Goal: Task Accomplishment & Management: Manage account settings

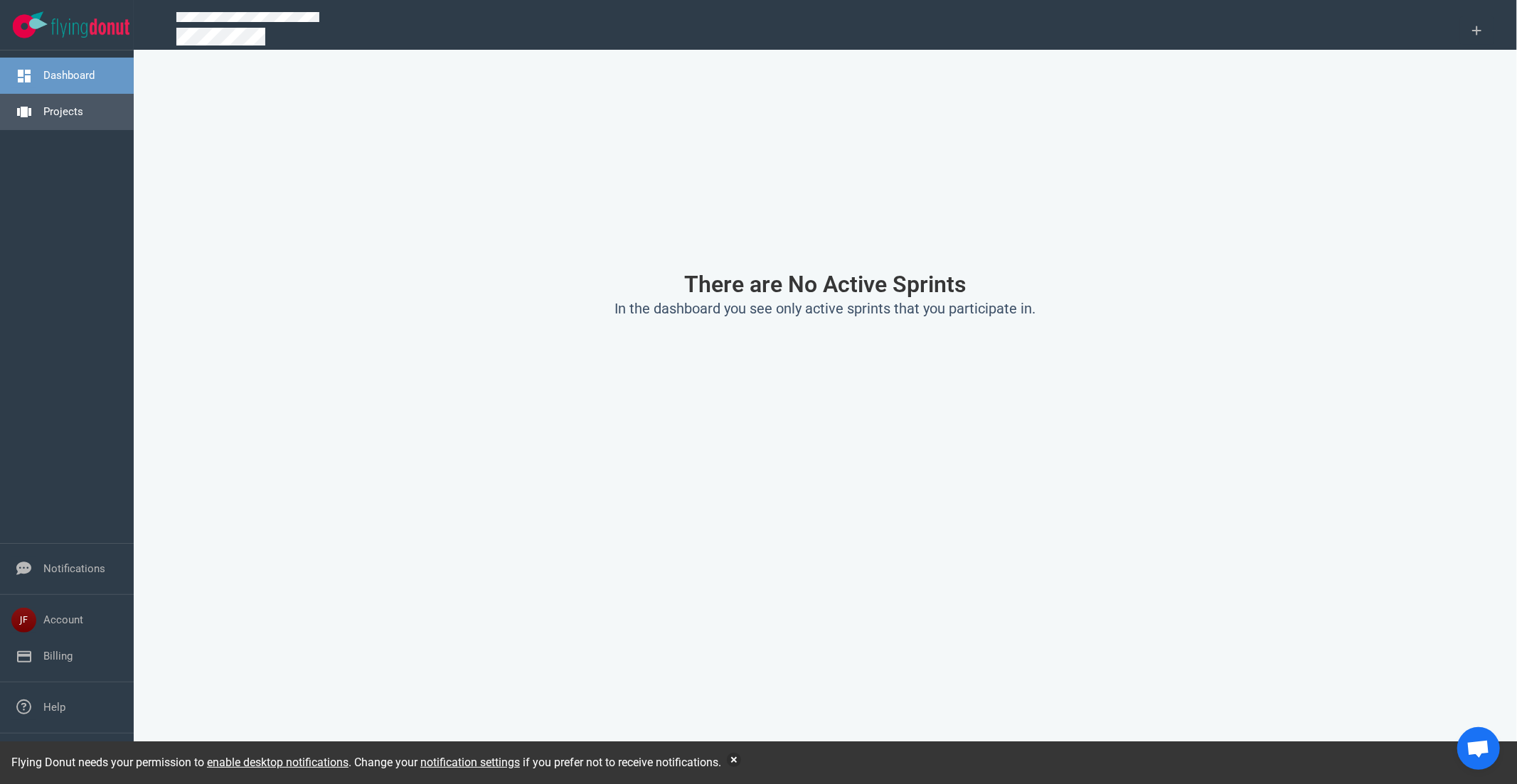
click at [61, 118] on link "Projects" at bounding box center [64, 111] width 40 height 13
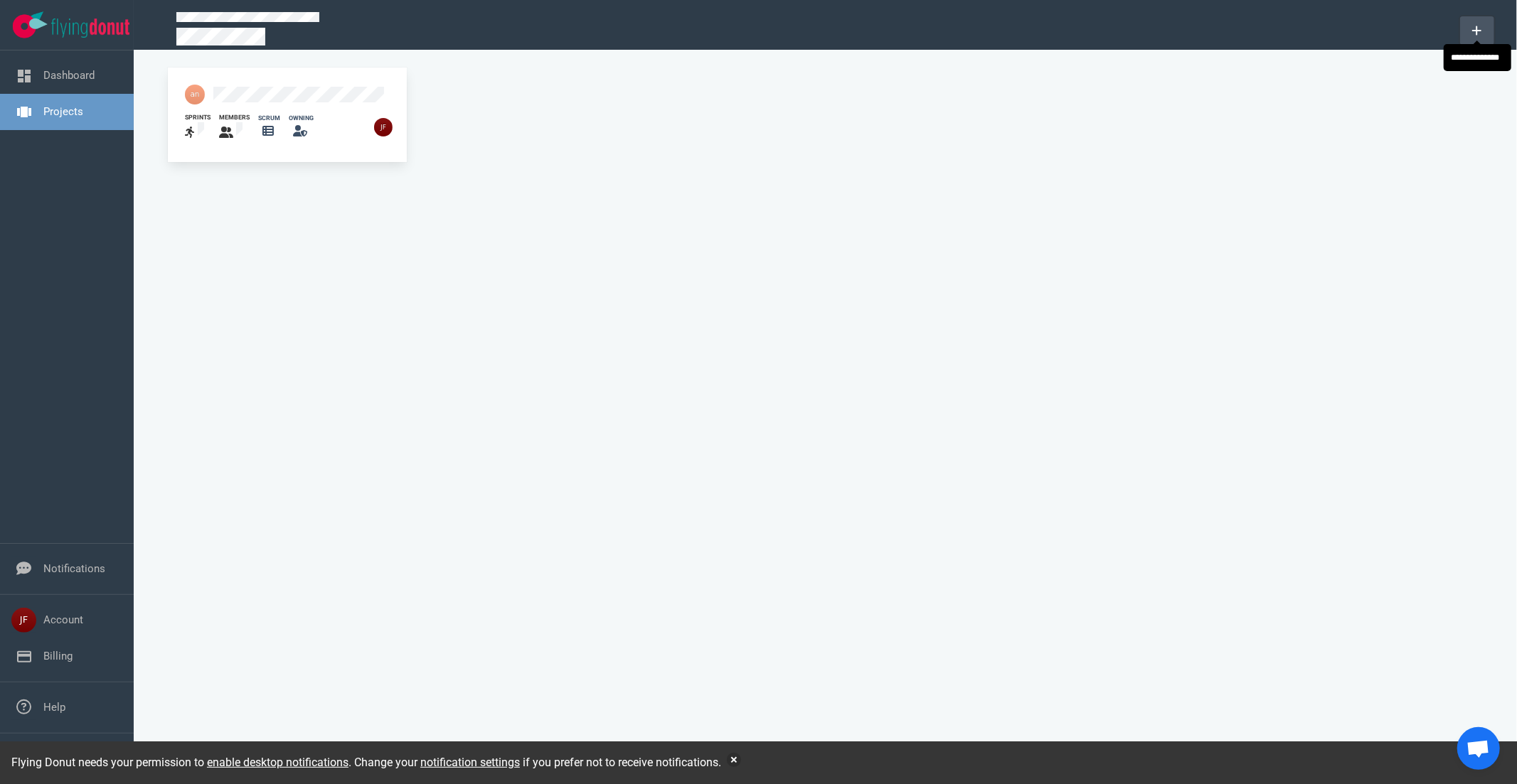
click at [1476, 32] on icon at bounding box center [1477, 31] width 10 height 12
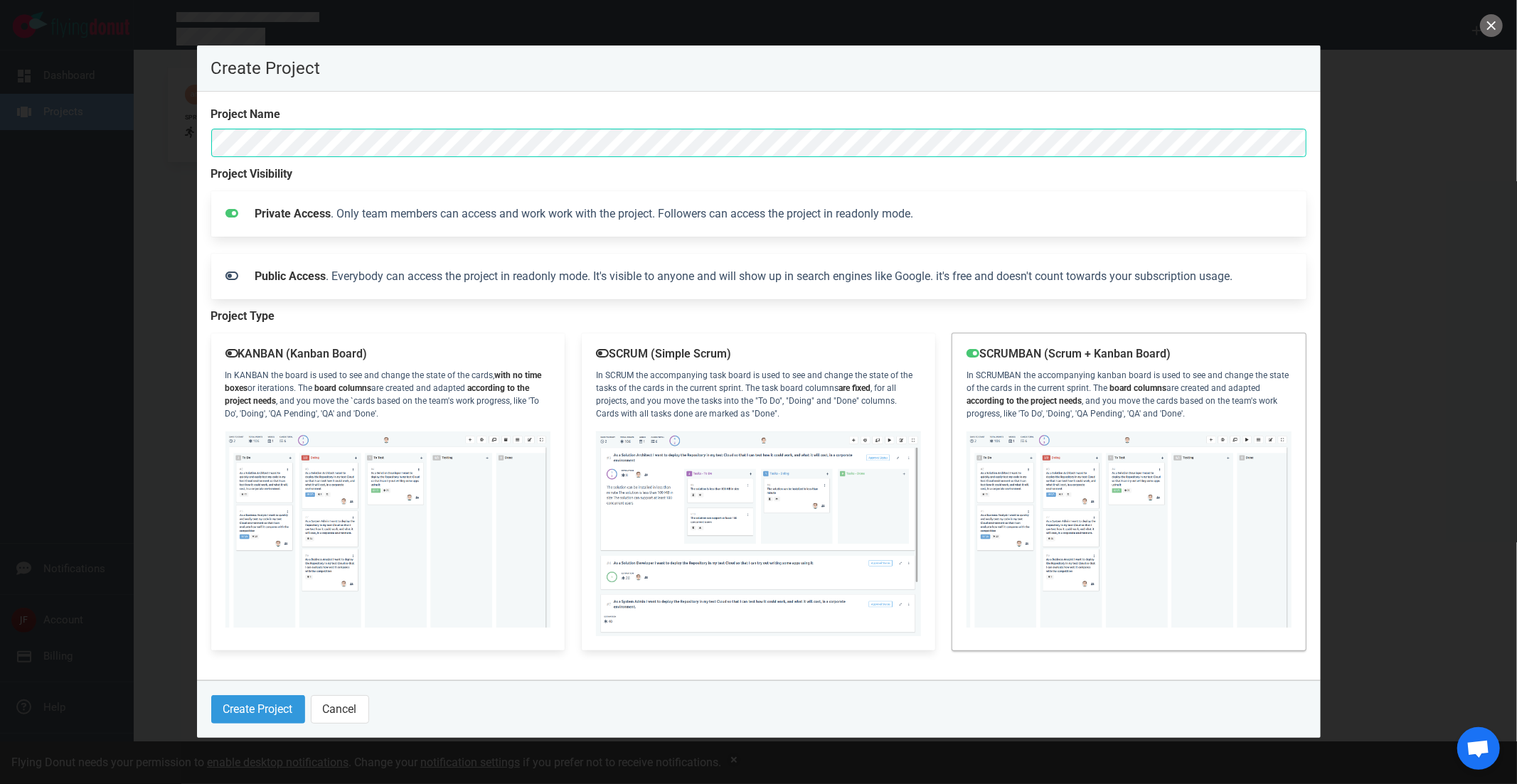
click at [1103, 435] on img at bounding box center [1129, 530] width 325 height 197
click at [244, 704] on button "Create Project" at bounding box center [258, 710] width 94 height 28
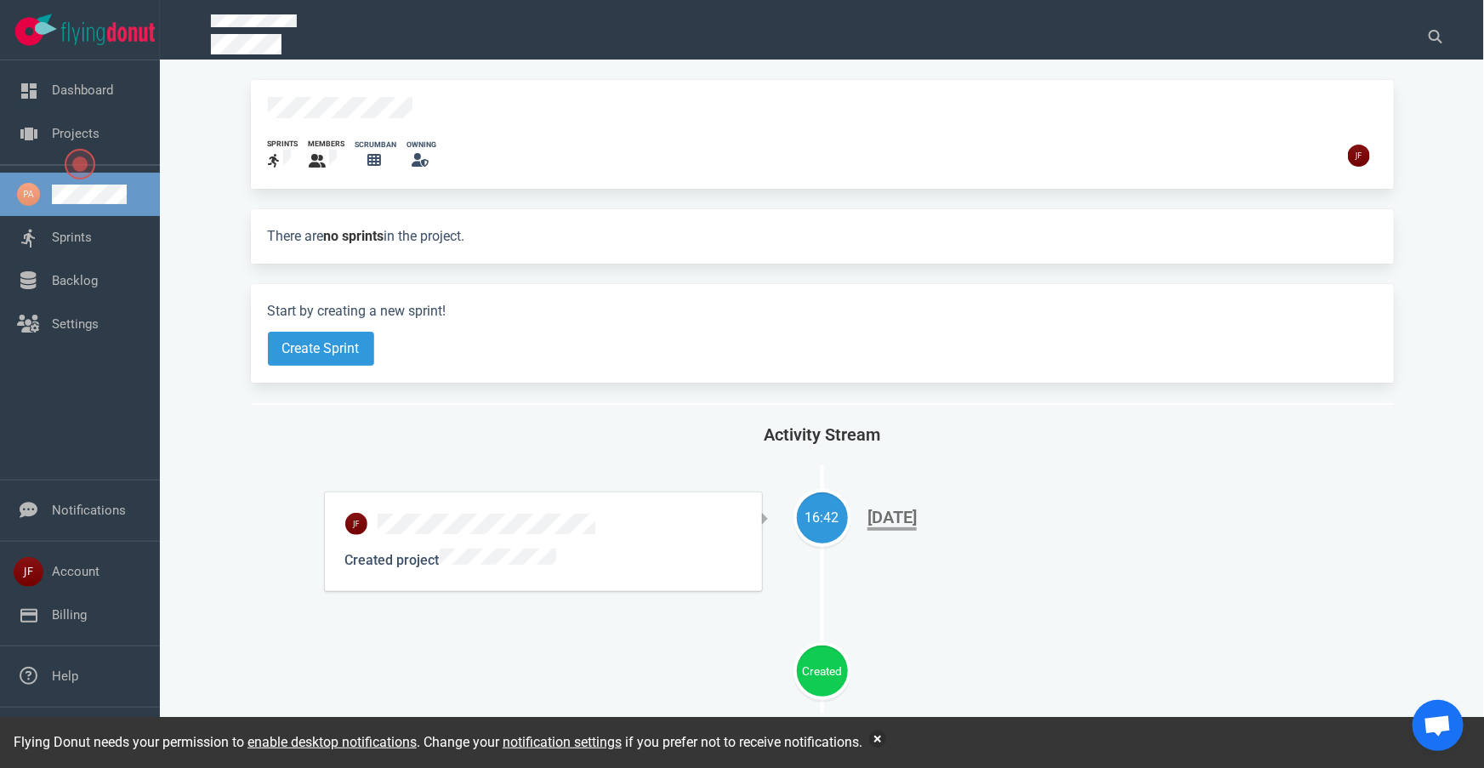
click at [367, 154] on icon at bounding box center [374, 160] width 14 height 12
click at [367, 153] on icon at bounding box center [374, 160] width 14 height 14
click at [370, 159] on icon at bounding box center [374, 160] width 14 height 12
click at [77, 275] on link "Backlog" at bounding box center [75, 280] width 46 height 15
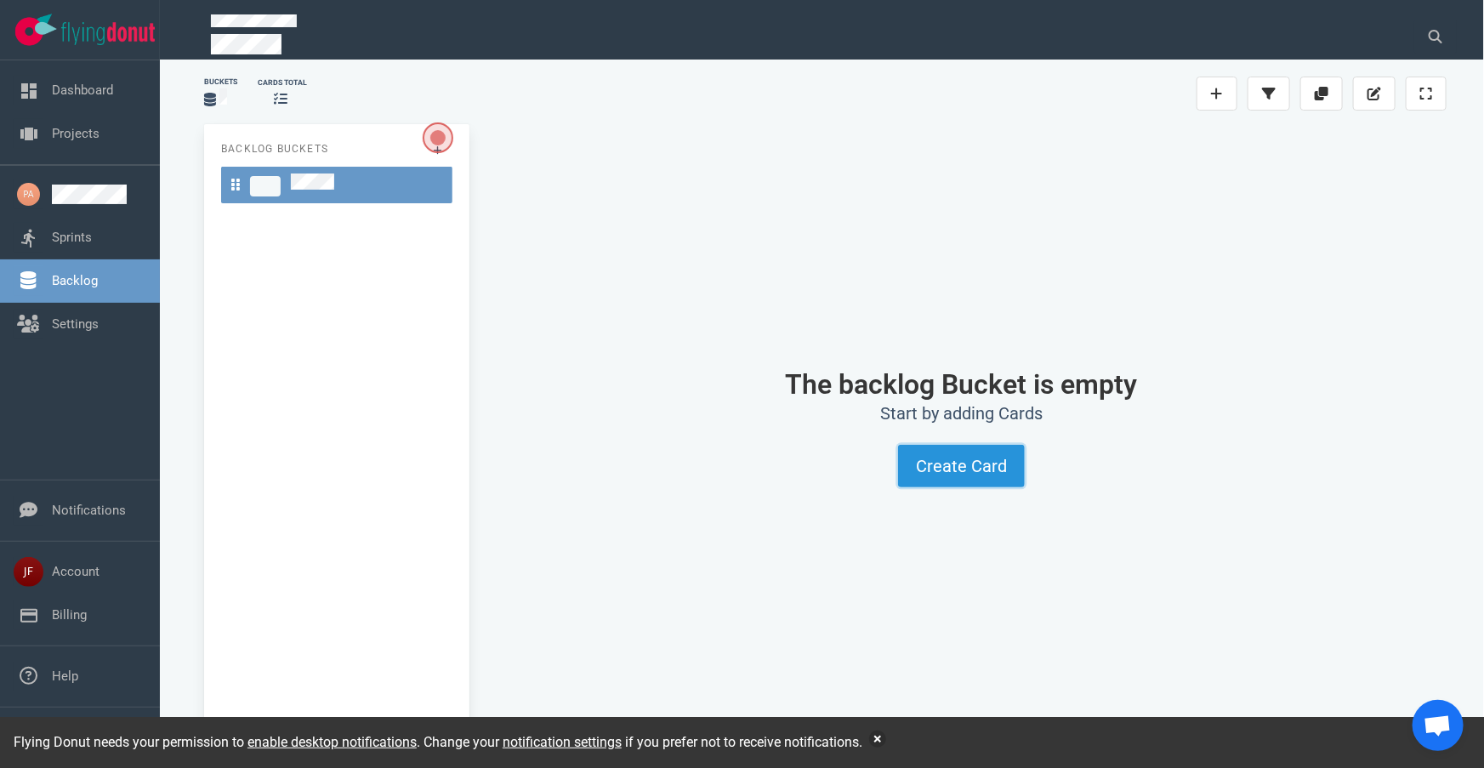
click at [970, 464] on button "Create Card" at bounding box center [961, 466] width 127 height 43
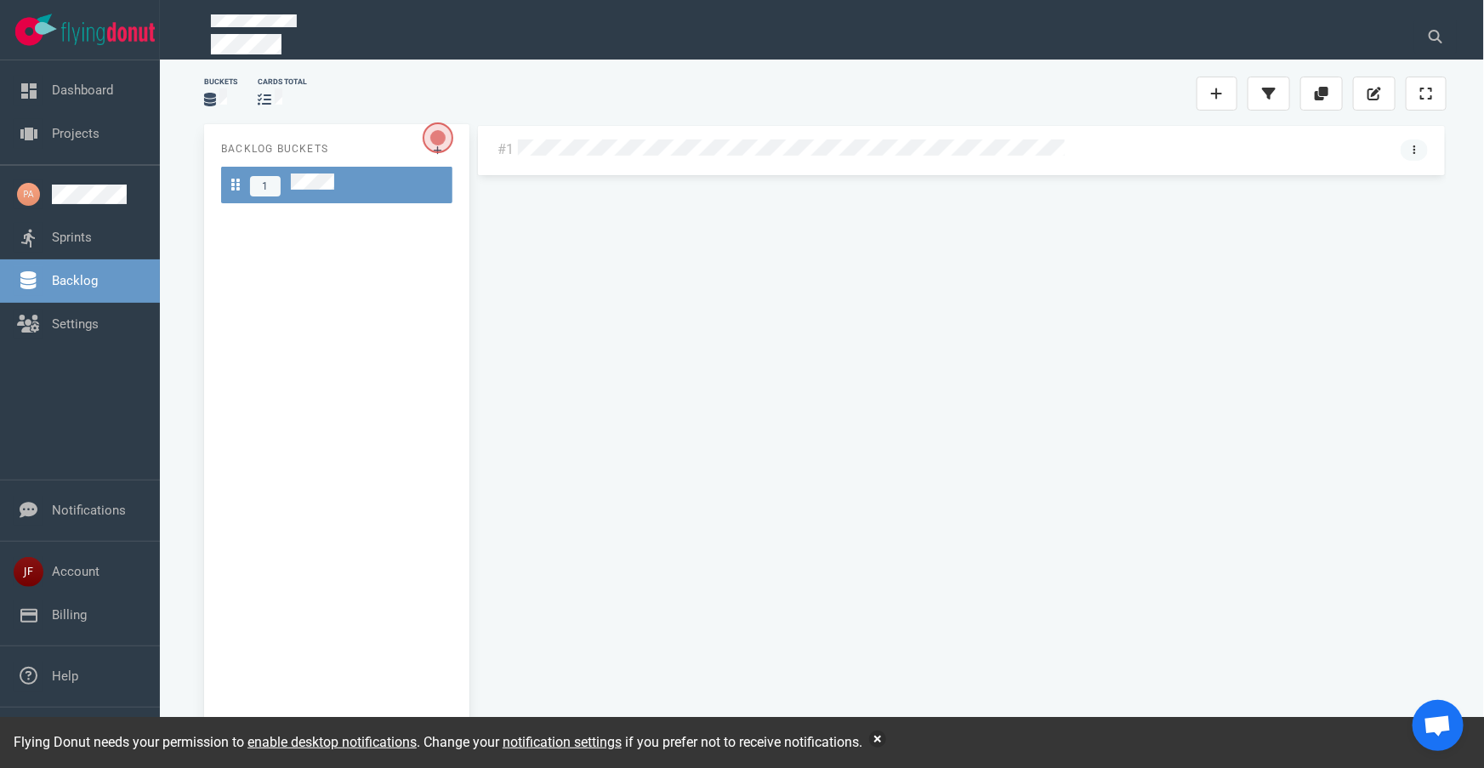
click at [1419, 153] on link at bounding box center [1414, 149] width 27 height 21
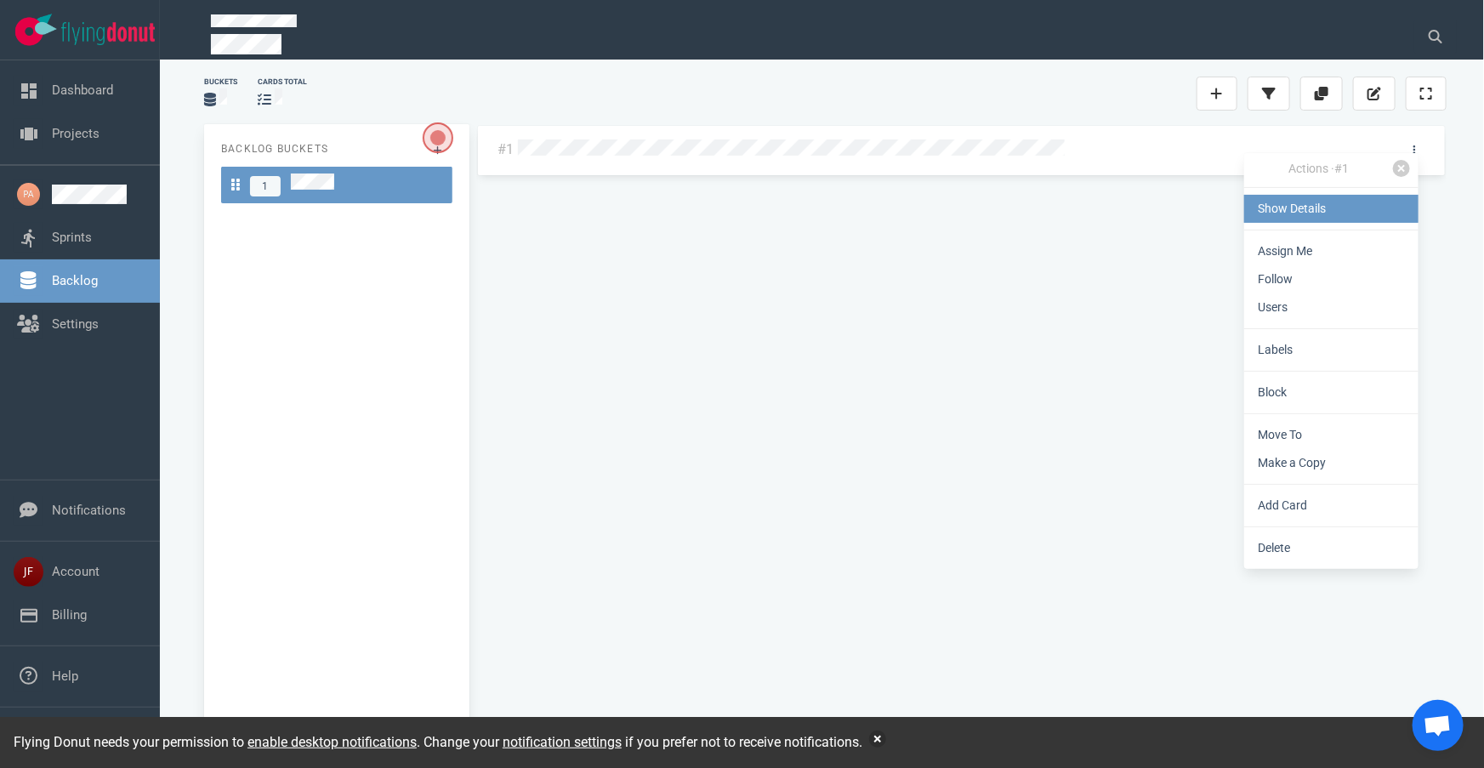
click at [1294, 211] on link "Show Details" at bounding box center [1331, 209] width 174 height 28
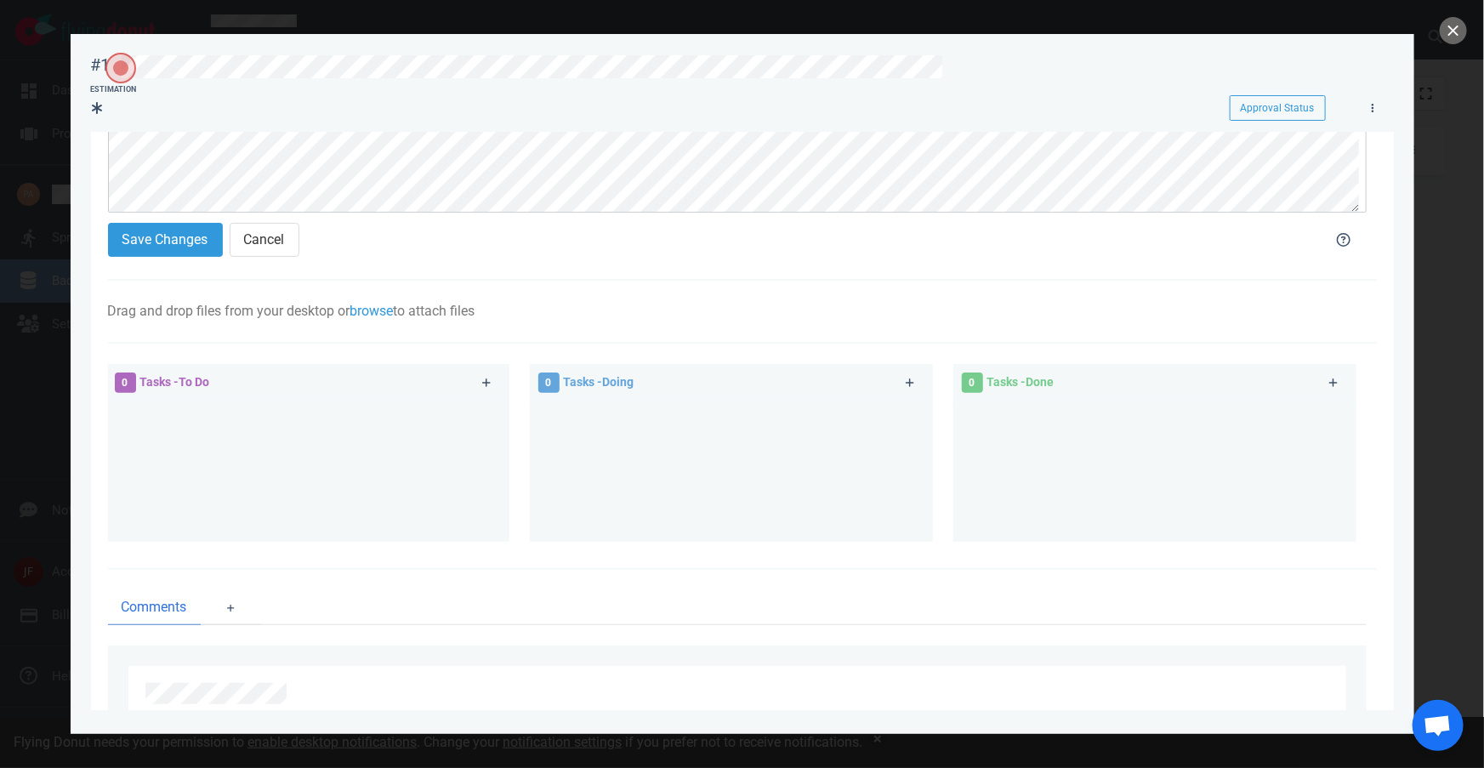
scroll to position [230, 0]
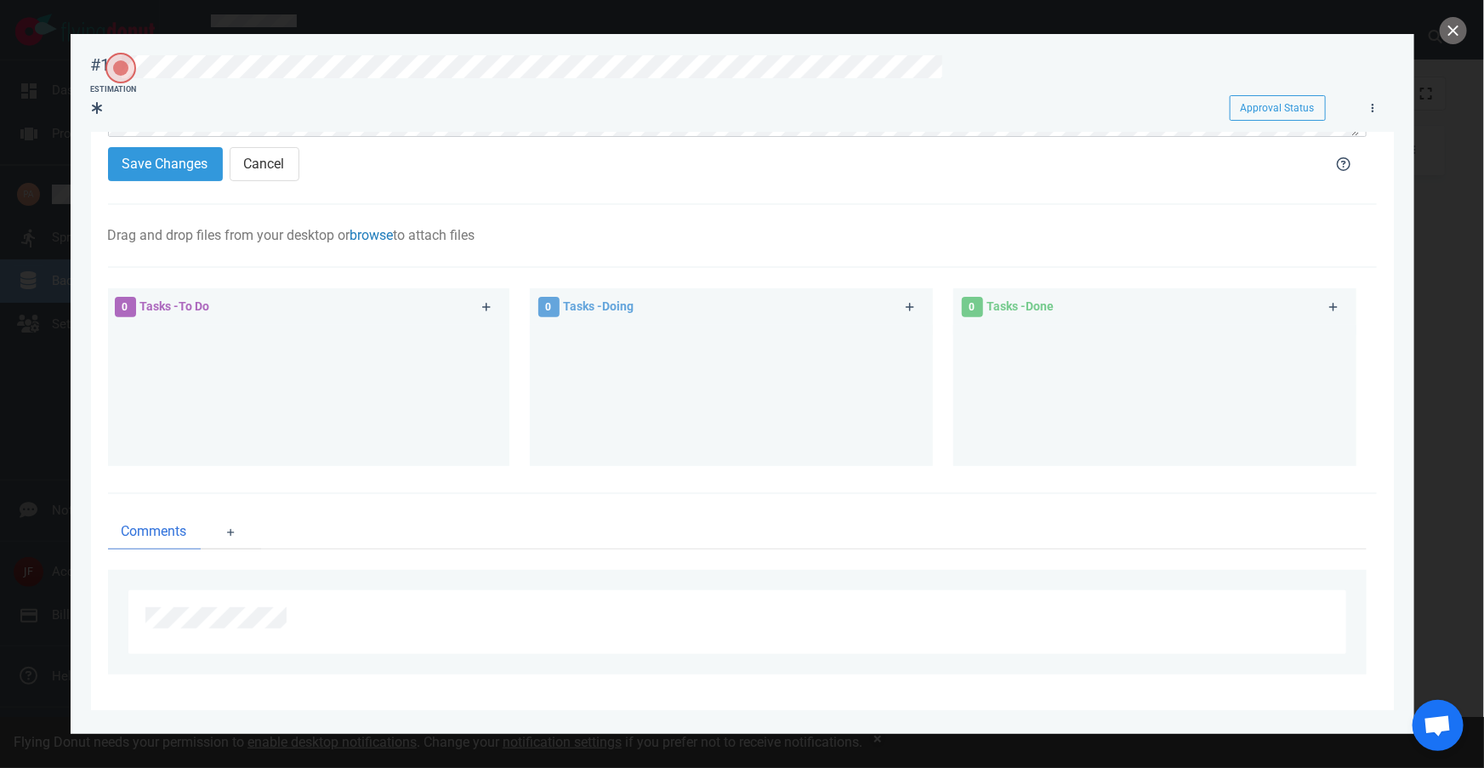
click at [379, 237] on link "browse" at bounding box center [371, 235] width 43 height 16
click at [526, 253] on link at bounding box center [525, 252] width 17 height 17
click at [401, 326] on div at bounding box center [308, 389] width 383 height 128
click at [477, 309] on link at bounding box center [487, 307] width 27 height 21
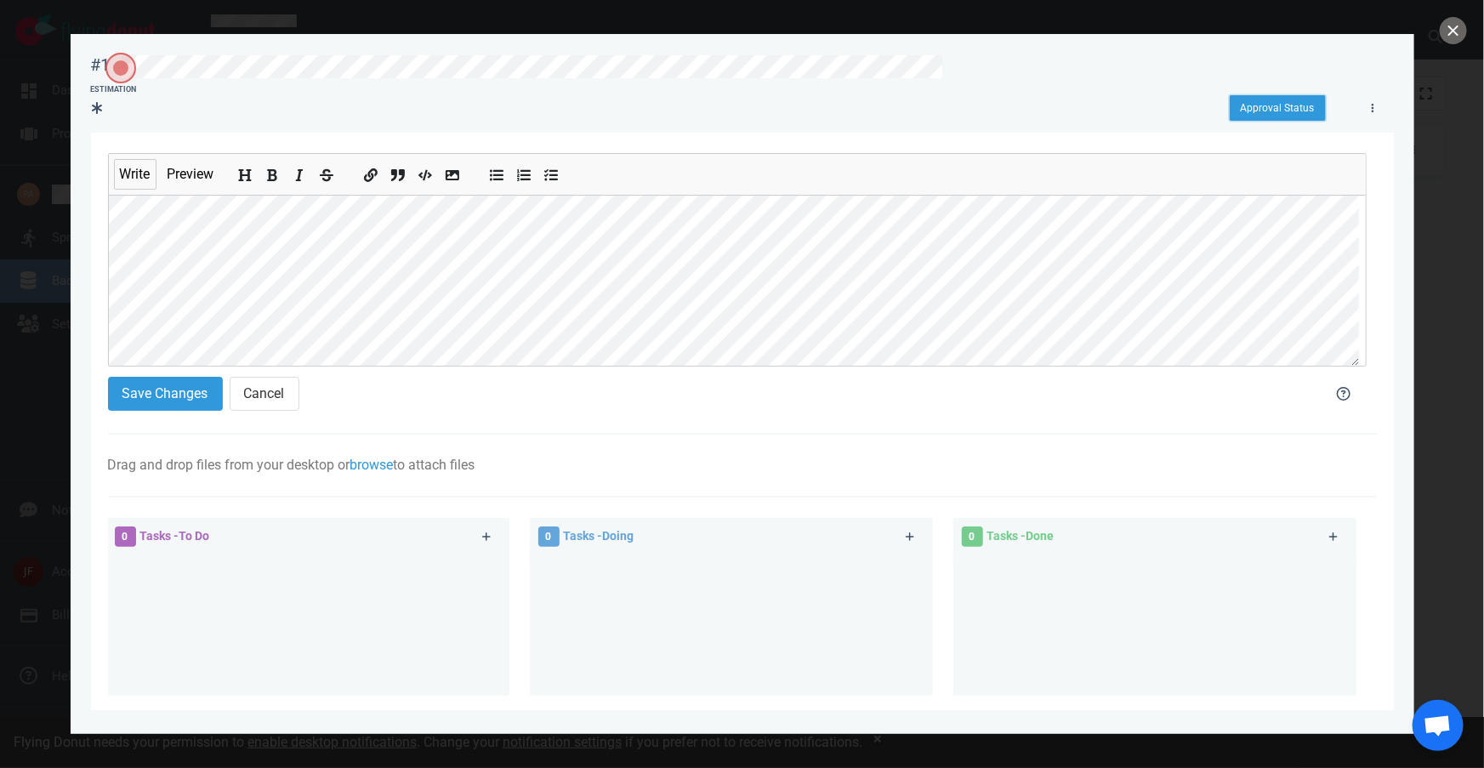
click at [1294, 107] on button "Approval Status" at bounding box center [1278, 108] width 96 height 26
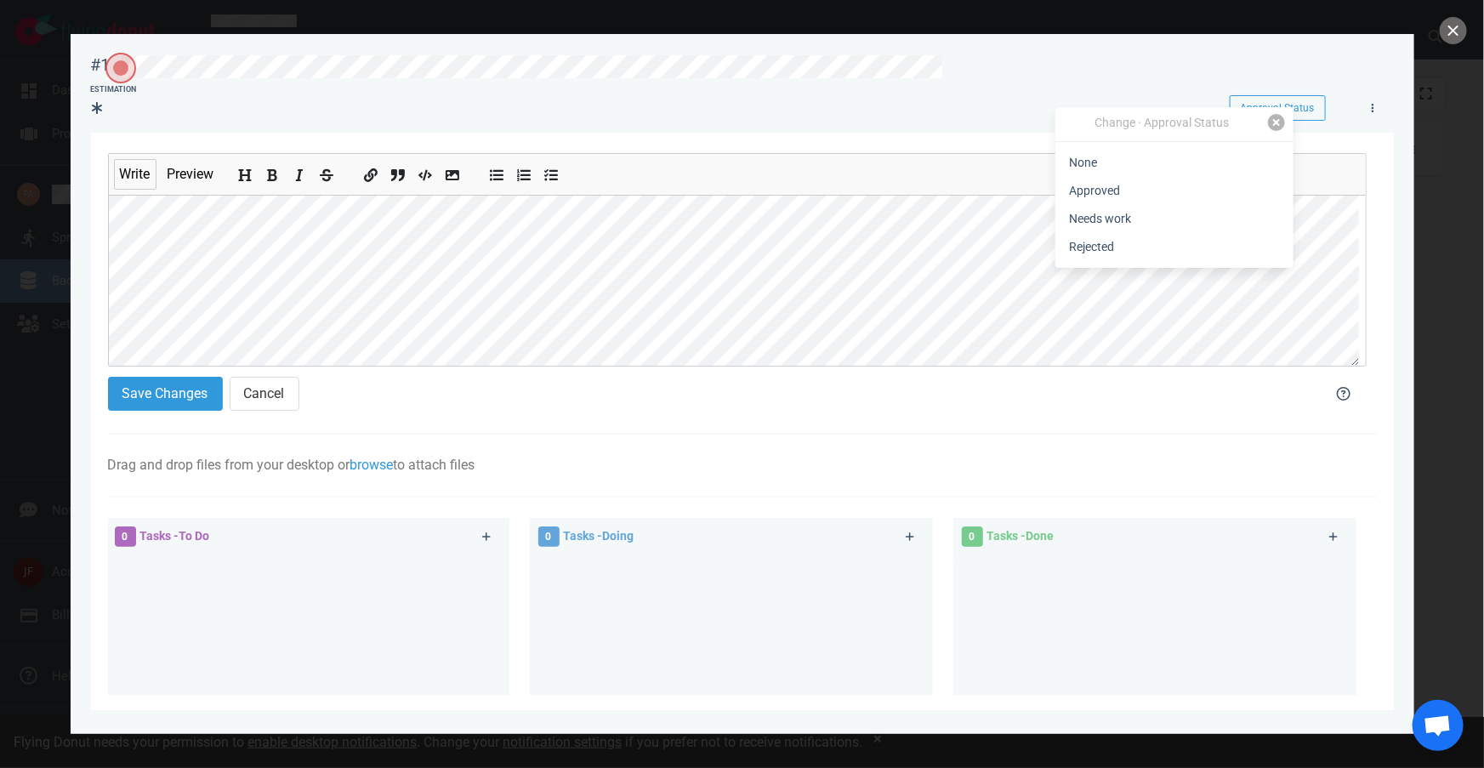
click at [1277, 125] on link at bounding box center [1276, 122] width 17 height 17
click at [1449, 34] on button "close" at bounding box center [1453, 30] width 27 height 27
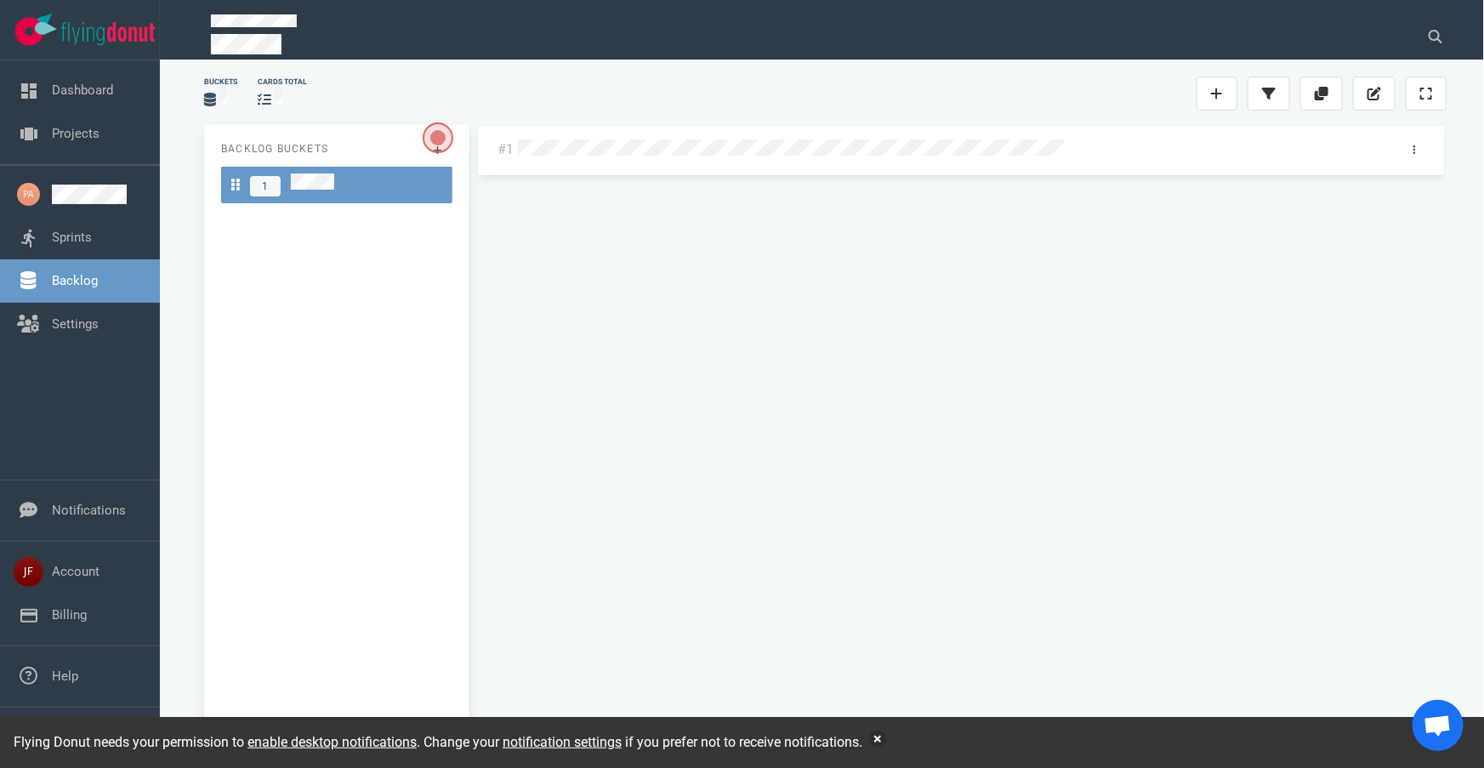
click at [270, 100] on icon at bounding box center [265, 100] width 14 height 14
click at [215, 95] on icon at bounding box center [210, 100] width 12 height 14
click at [71, 235] on link "Sprints" at bounding box center [72, 237] width 40 height 15
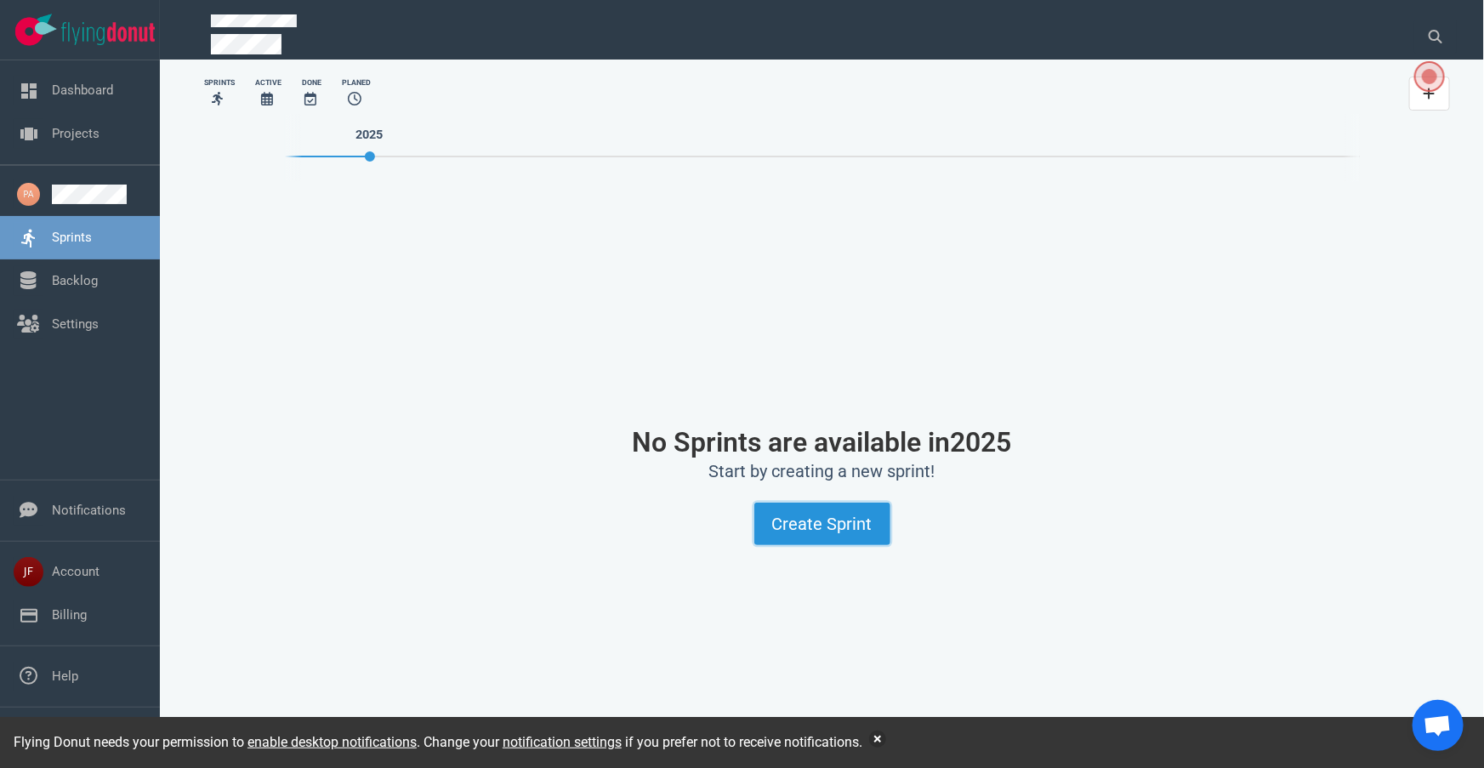
click at [837, 524] on button "Create Sprint" at bounding box center [822, 524] width 136 height 43
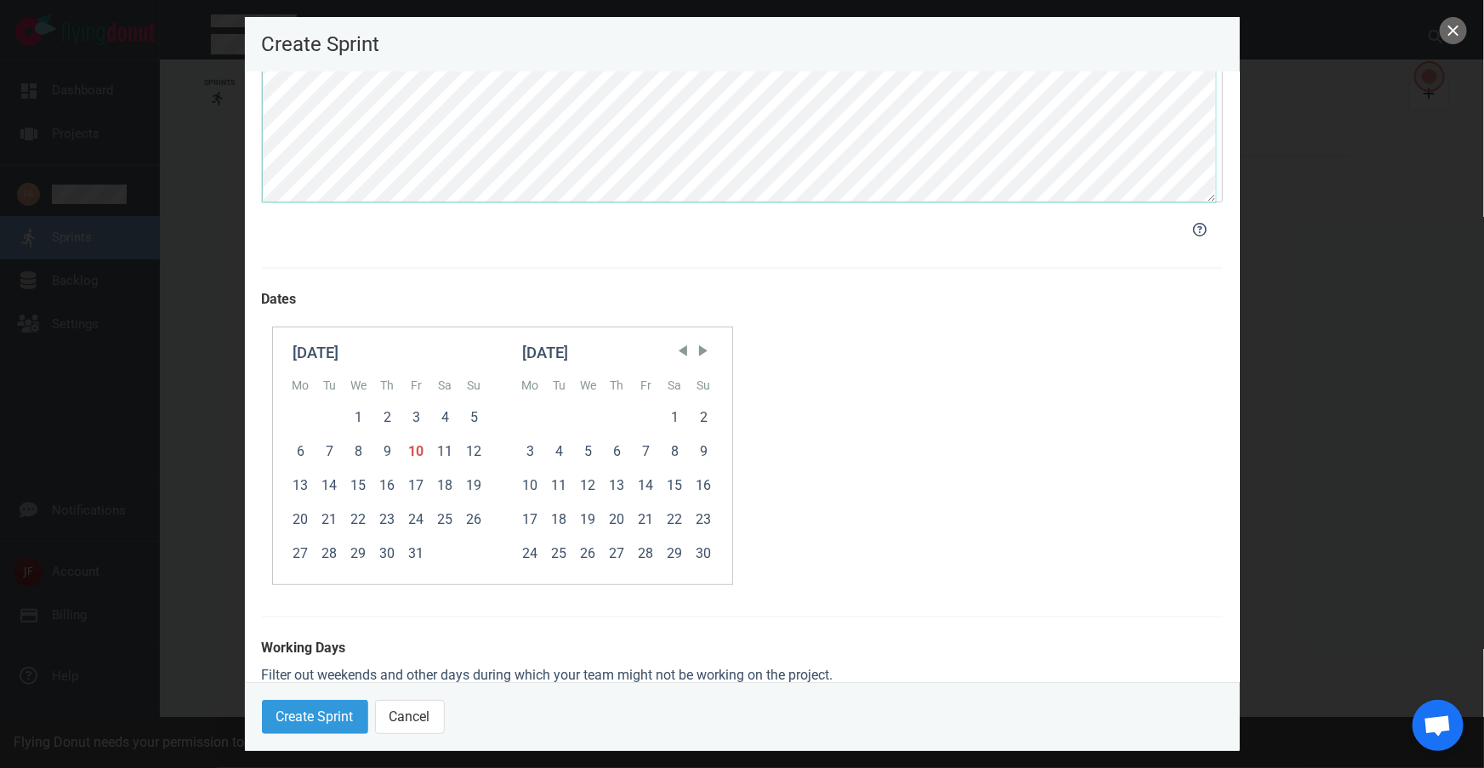
scroll to position [343, 0]
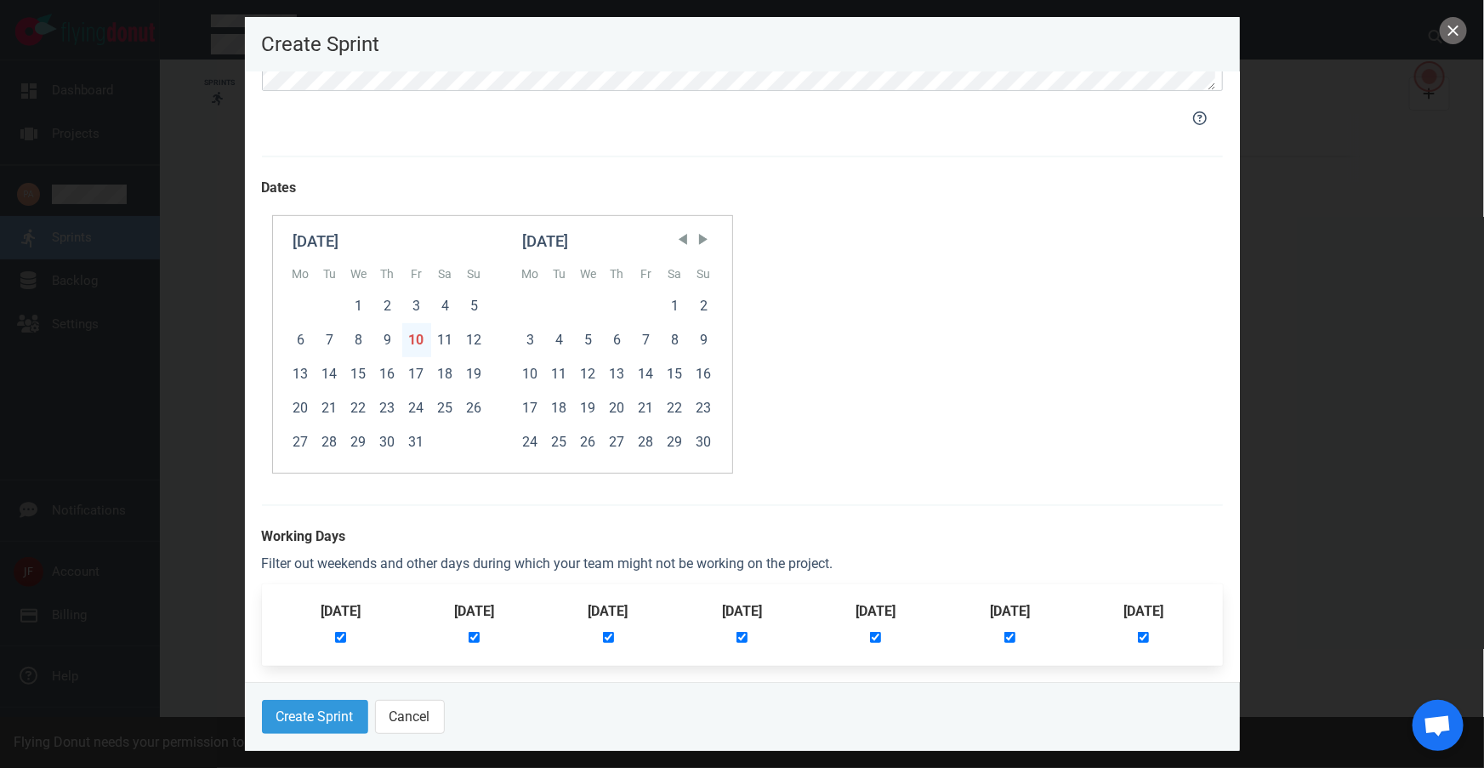
click at [424, 341] on div "10" at bounding box center [416, 340] width 29 height 34
click at [412, 406] on div "24" at bounding box center [416, 408] width 29 height 34
click at [881, 641] on input "checkbox" at bounding box center [875, 637] width 11 height 11
checkbox input "false"
click at [1012, 638] on input "checkbox" at bounding box center [1009, 637] width 11 height 11
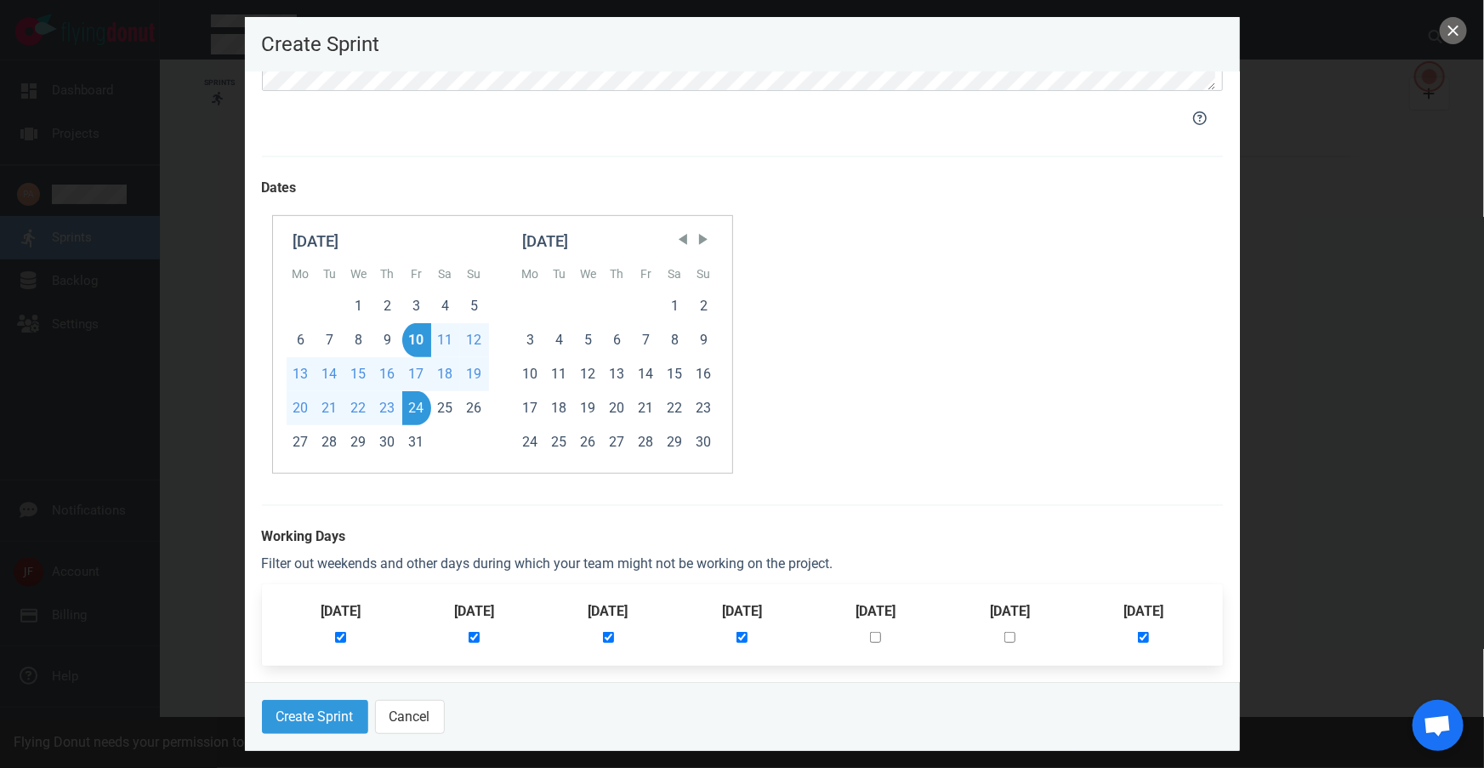
checkbox input "false"
click at [1146, 638] on input "checkbox" at bounding box center [1143, 637] width 11 height 11
checkbox input "false"
click at [332, 712] on button "Create Sprint" at bounding box center [315, 717] width 106 height 34
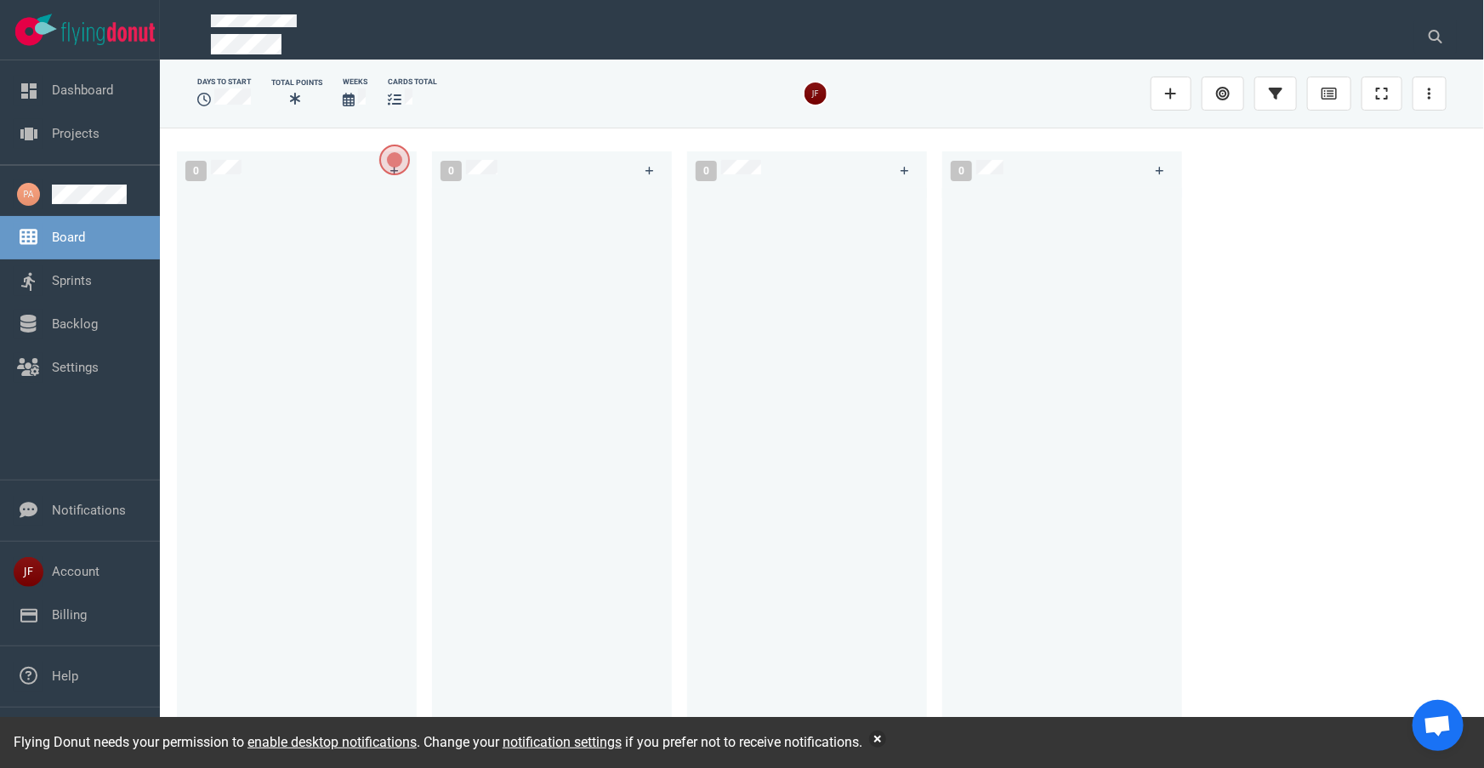
click at [395, 160] on span "Open the dialog" at bounding box center [394, 160] width 31 height 31
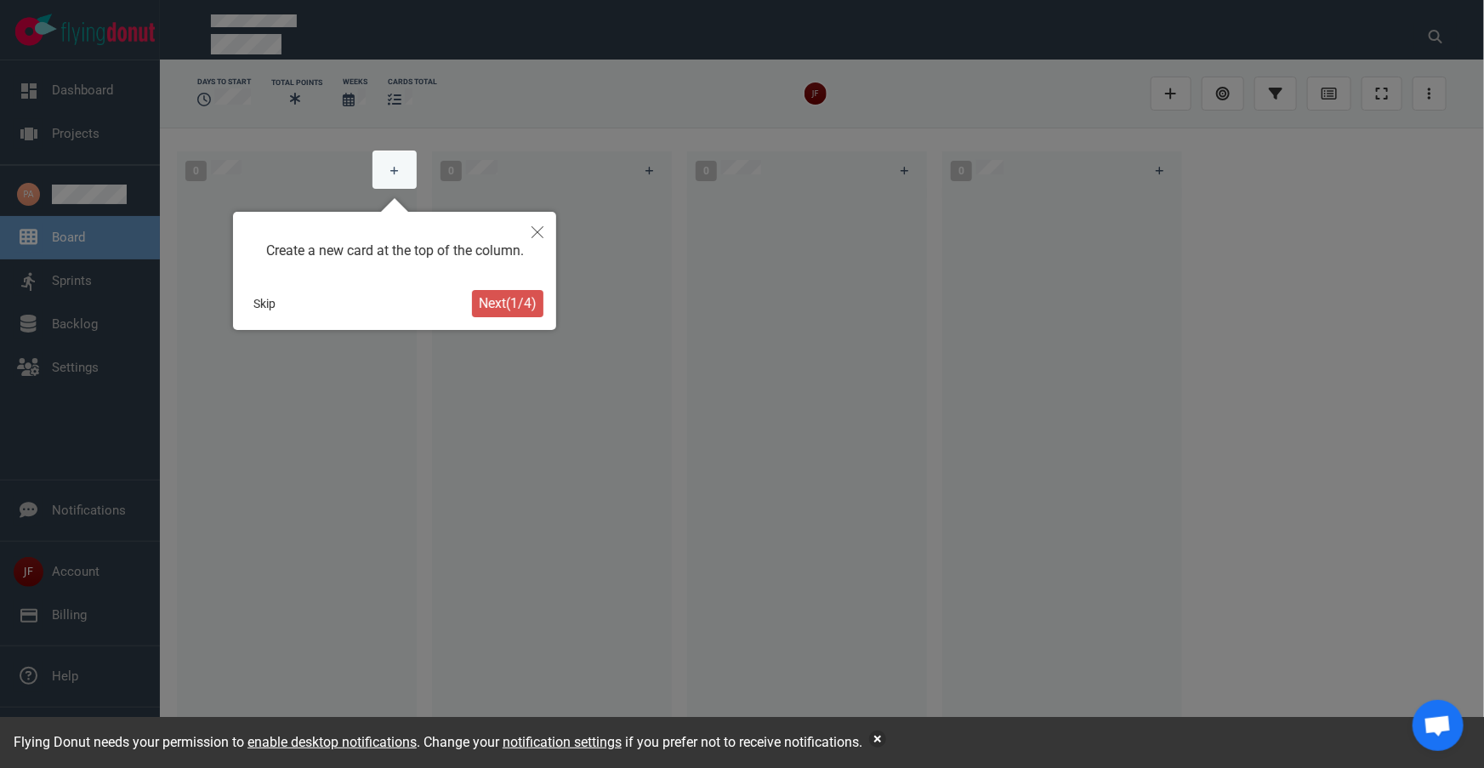
click at [260, 307] on button "Skip" at bounding box center [264, 303] width 37 height 27
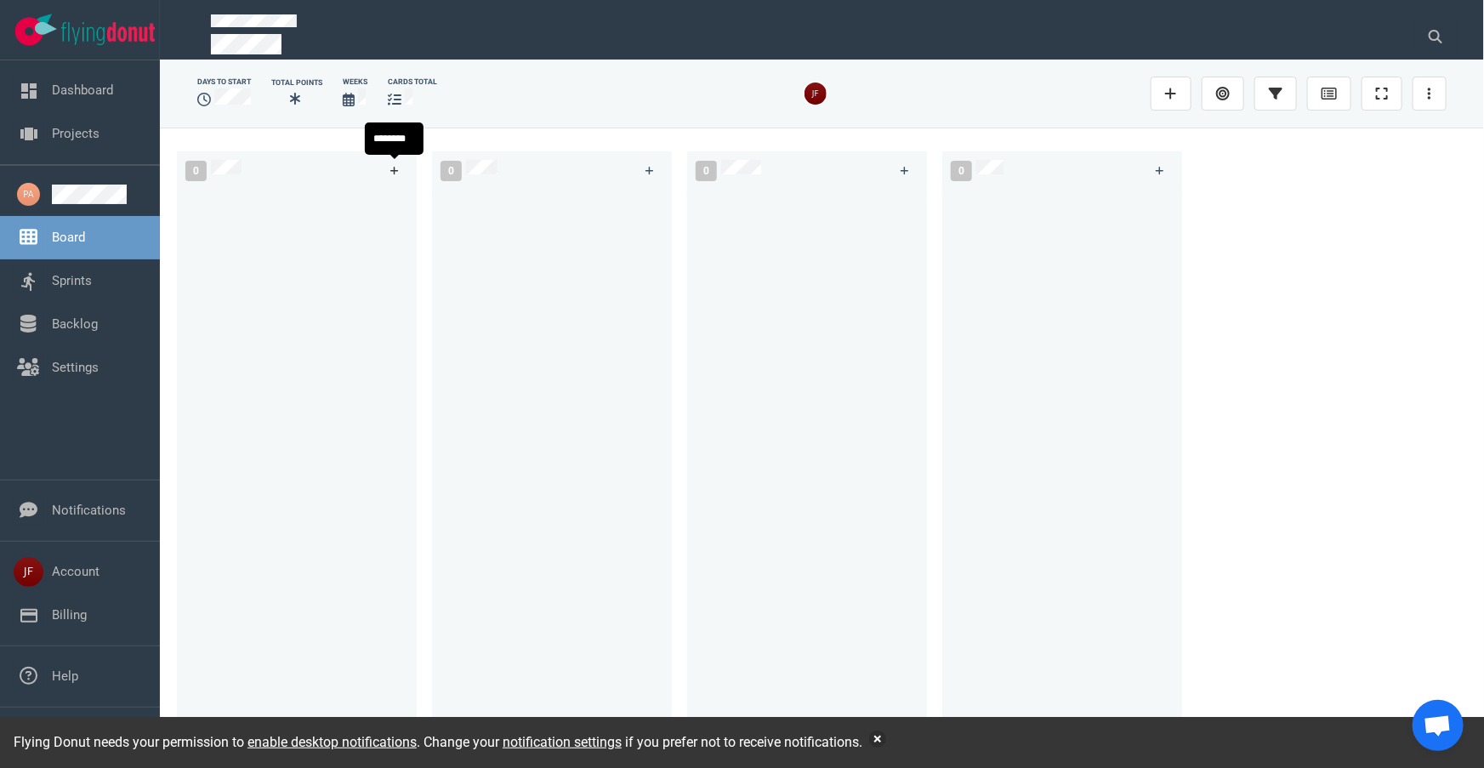
click at [397, 169] on icon at bounding box center [394, 171] width 9 height 10
click at [384, 209] on icon at bounding box center [385, 211] width 3 height 10
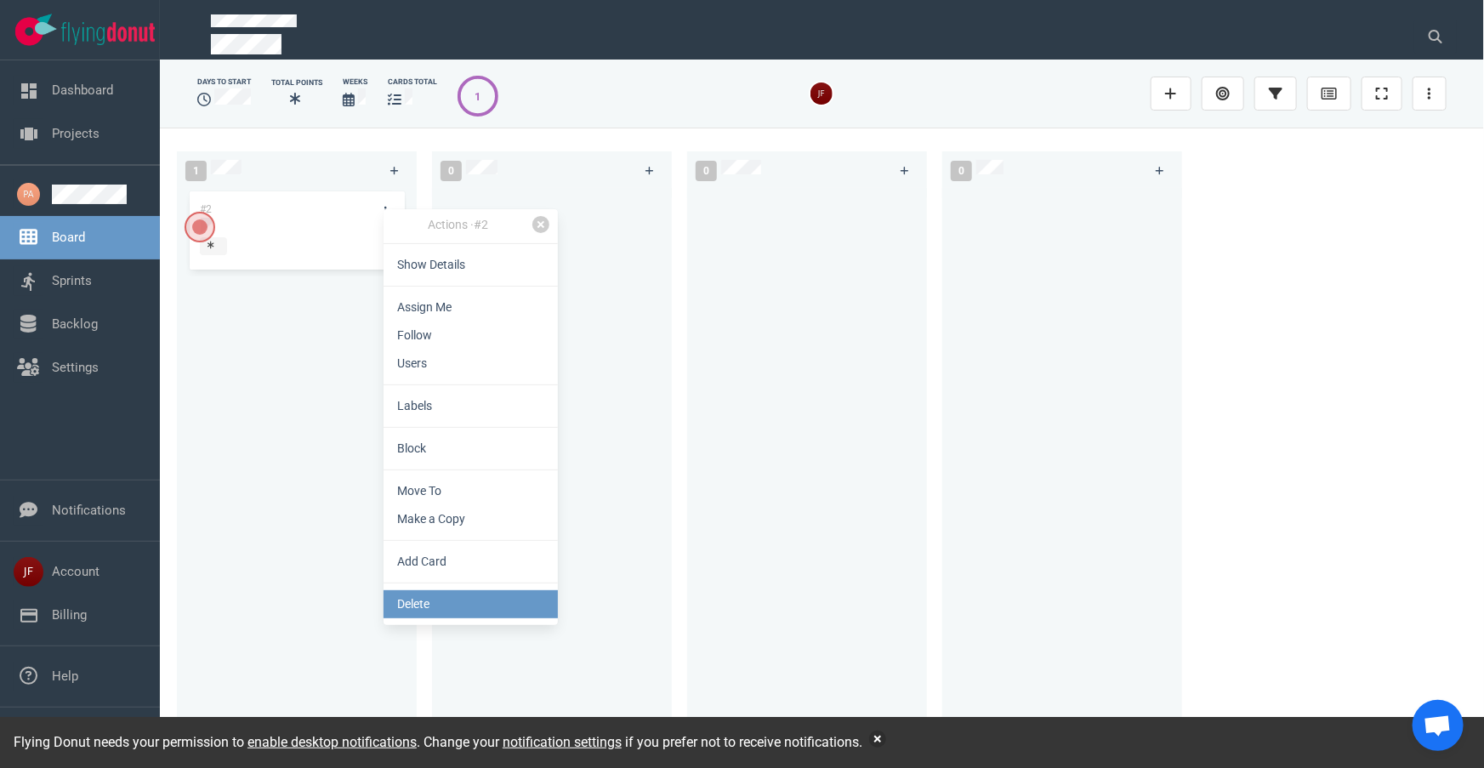
click at [467, 595] on link "Delete" at bounding box center [471, 604] width 174 height 28
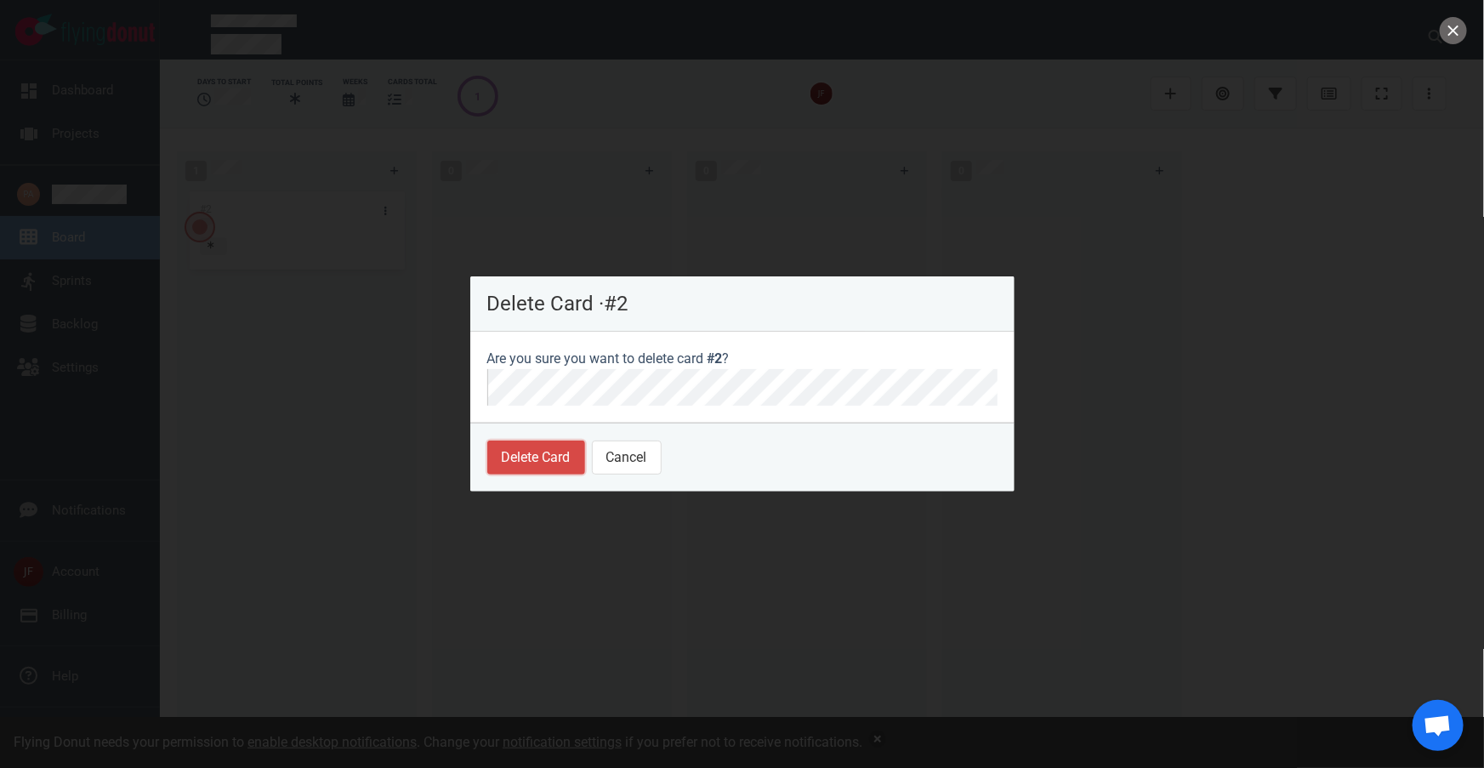
click at [543, 460] on button "Delete Card" at bounding box center [536, 458] width 98 height 34
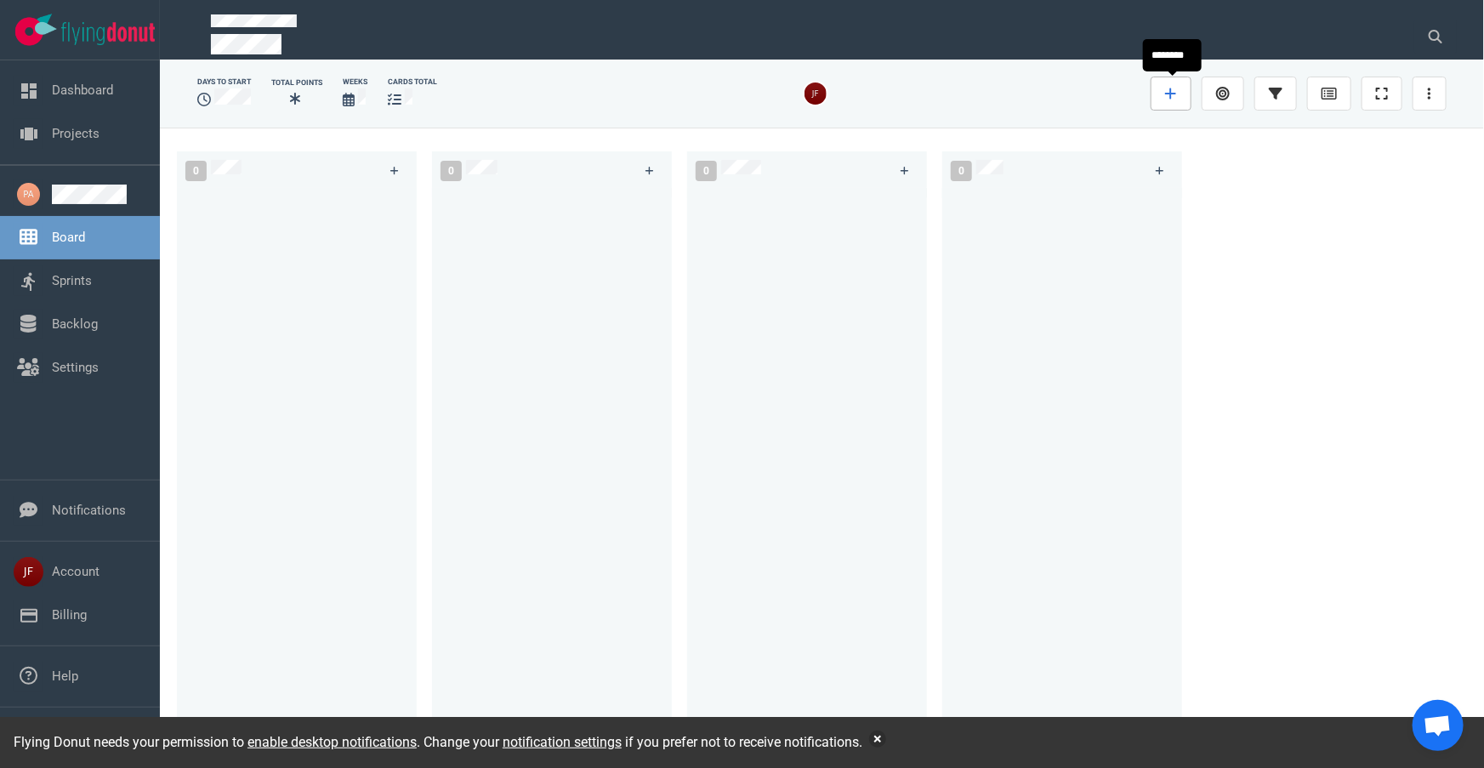
click at [1174, 99] on icon at bounding box center [1171, 94] width 12 height 14
click at [1281, 327] on div "0 0 0 0" at bounding box center [822, 448] width 1324 height 640
click at [1225, 97] on icon at bounding box center [1223, 94] width 14 height 14
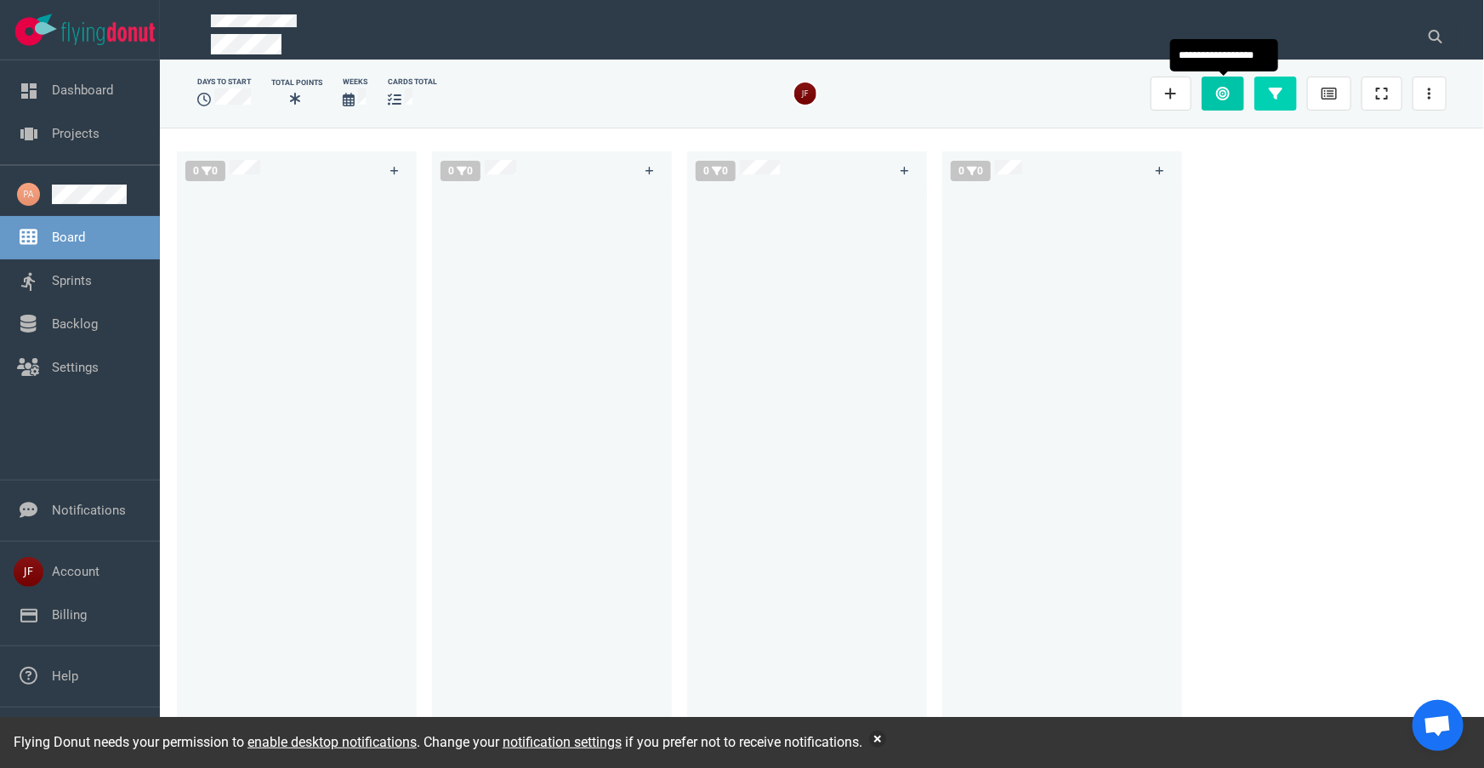
click at [1227, 96] on icon at bounding box center [1223, 94] width 14 height 14
click at [348, 97] on icon at bounding box center [349, 100] width 12 height 14
click at [402, 95] on div at bounding box center [412, 99] width 49 height 22
click at [350, 95] on icon at bounding box center [349, 100] width 12 height 14
click at [346, 99] on icon at bounding box center [349, 100] width 12 height 14
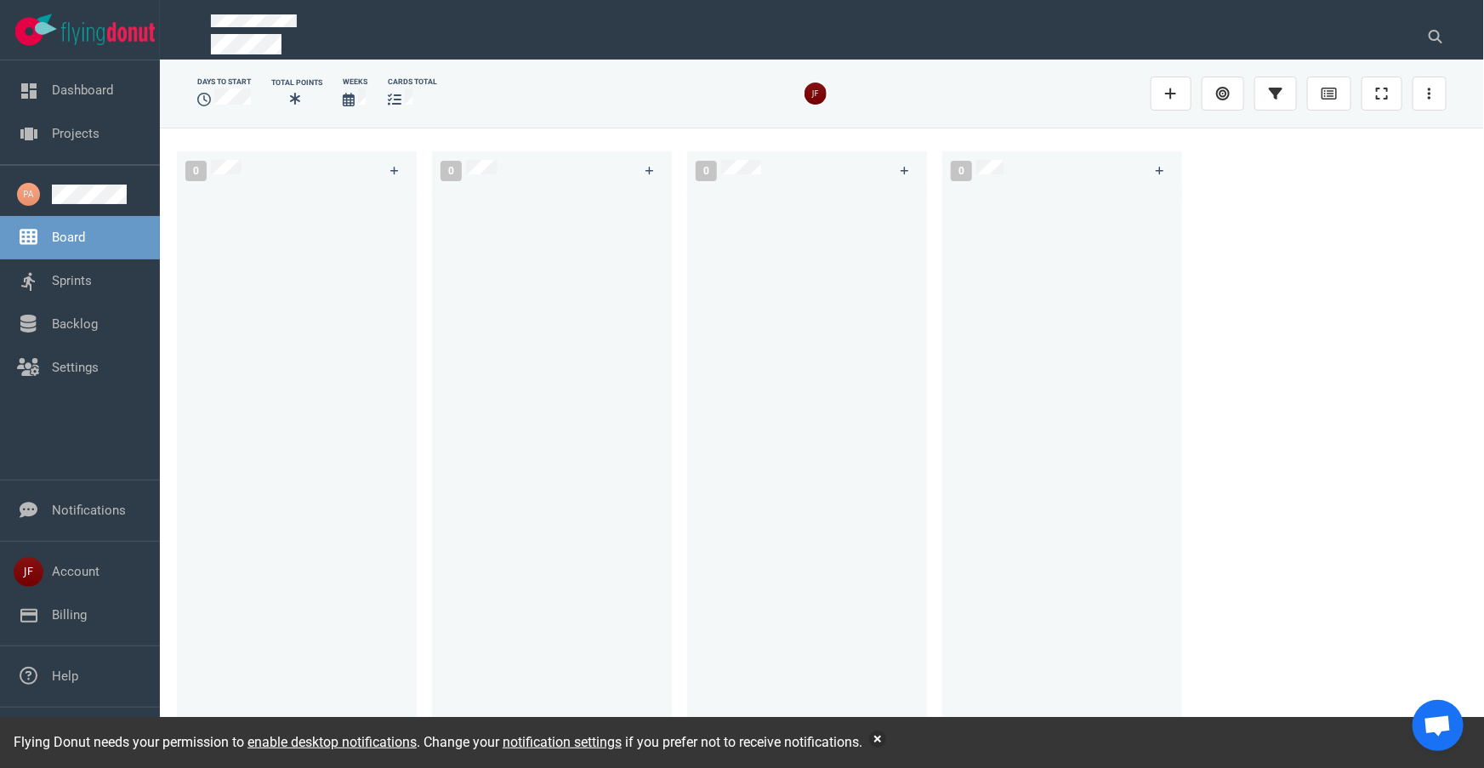
click at [343, 96] on div "Weeks" at bounding box center [355, 93] width 45 height 54
click at [297, 101] on icon at bounding box center [295, 99] width 10 height 12
click at [65, 321] on link "Backlog" at bounding box center [75, 323] width 46 height 15
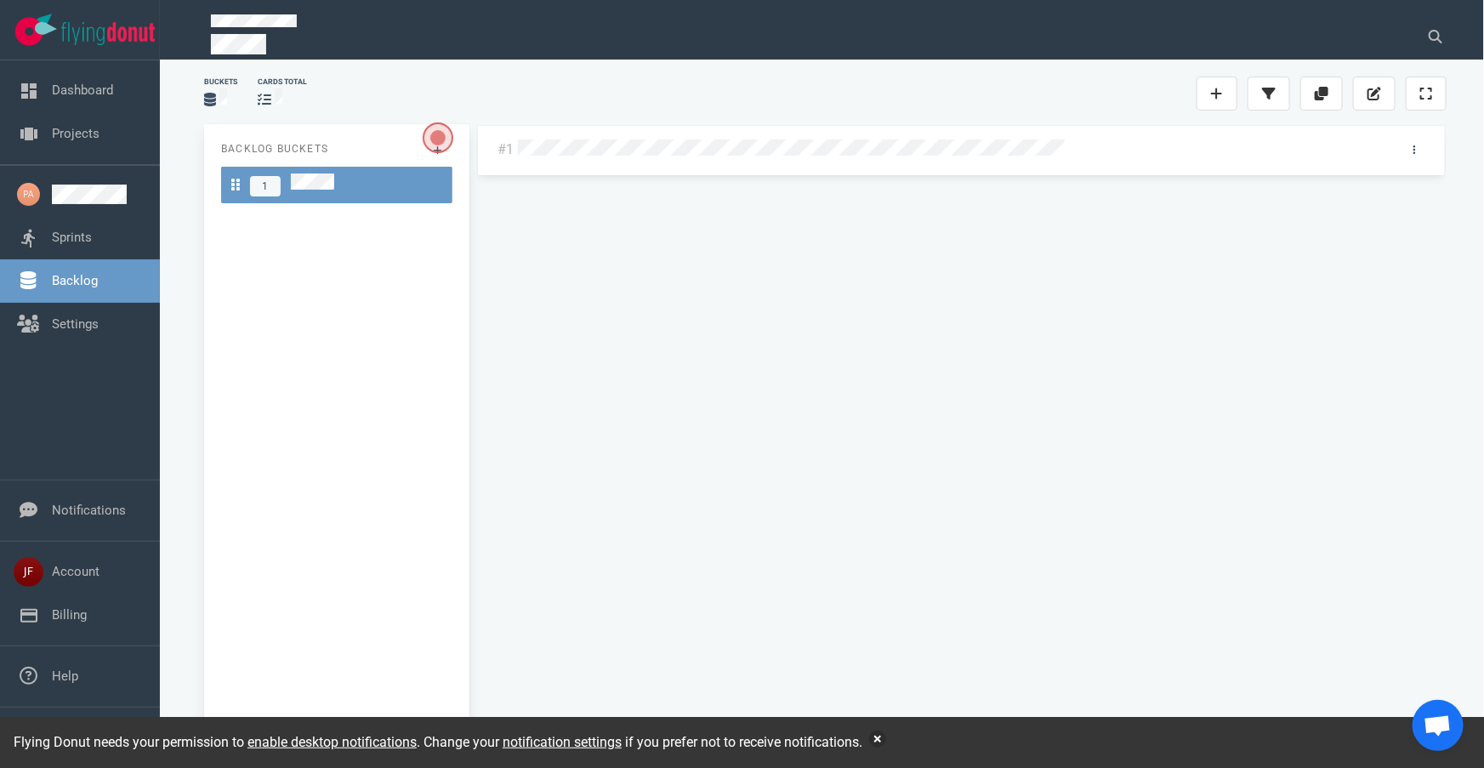
drag, startPoint x: 212, startPoint y: 90, endPoint x: 232, endPoint y: 96, distance: 21.3
click at [213, 92] on span at bounding box center [210, 100] width 12 height 16
click at [442, 130] on span "Open the dialog" at bounding box center [438, 137] width 29 height 29
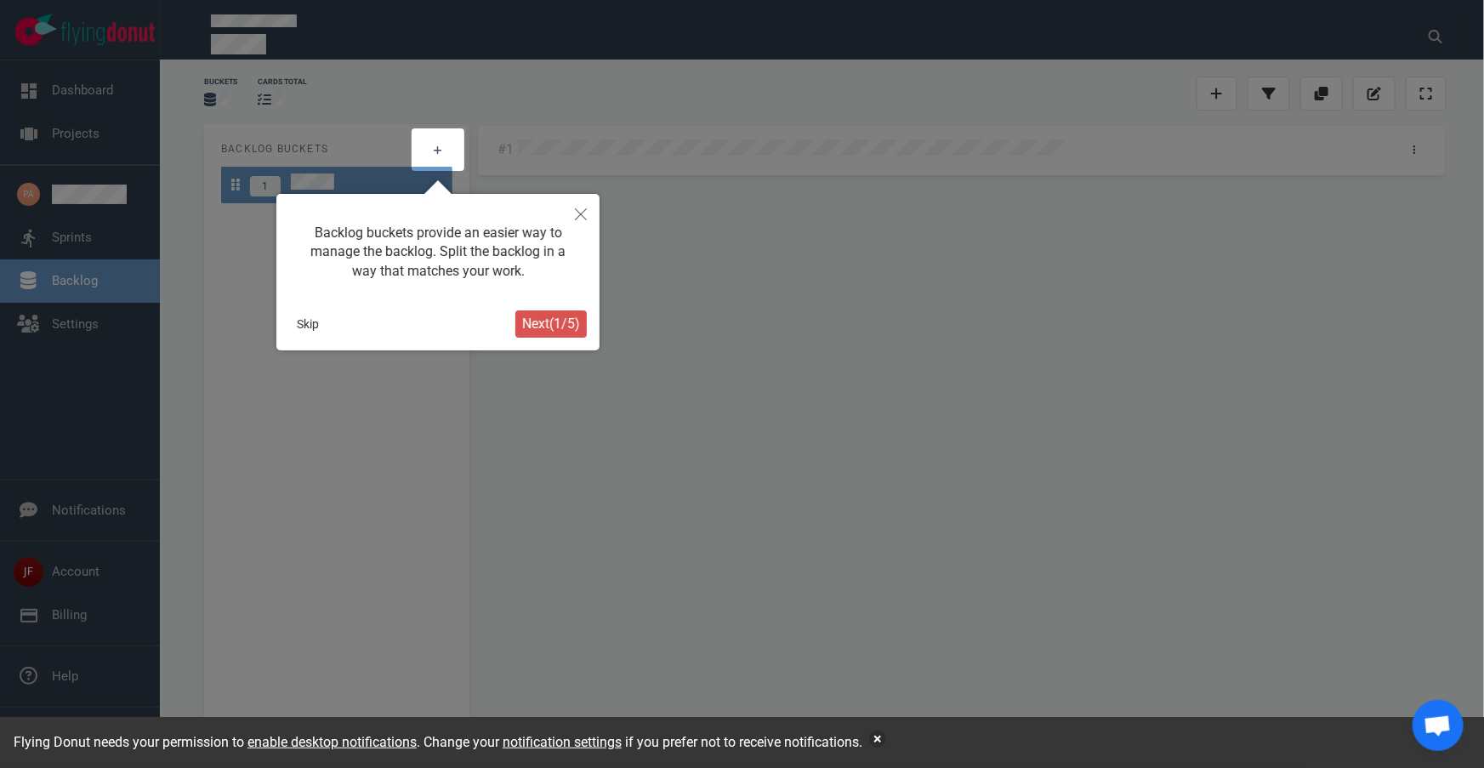
click at [299, 325] on button "Skip" at bounding box center [307, 323] width 37 height 27
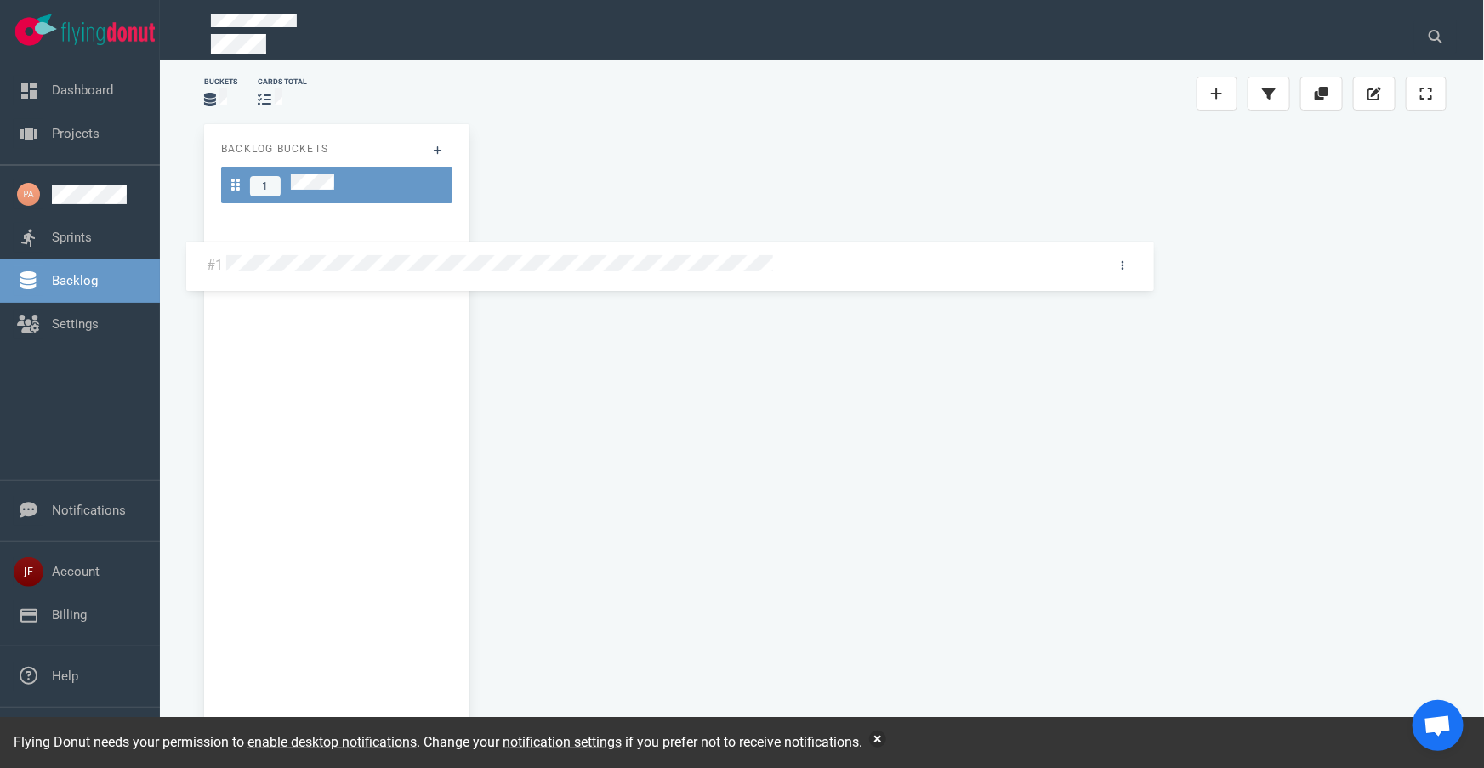
click at [327, 265] on div "Backlog Buckets 1 #1 #1" at bounding box center [825, 439] width 1263 height 650
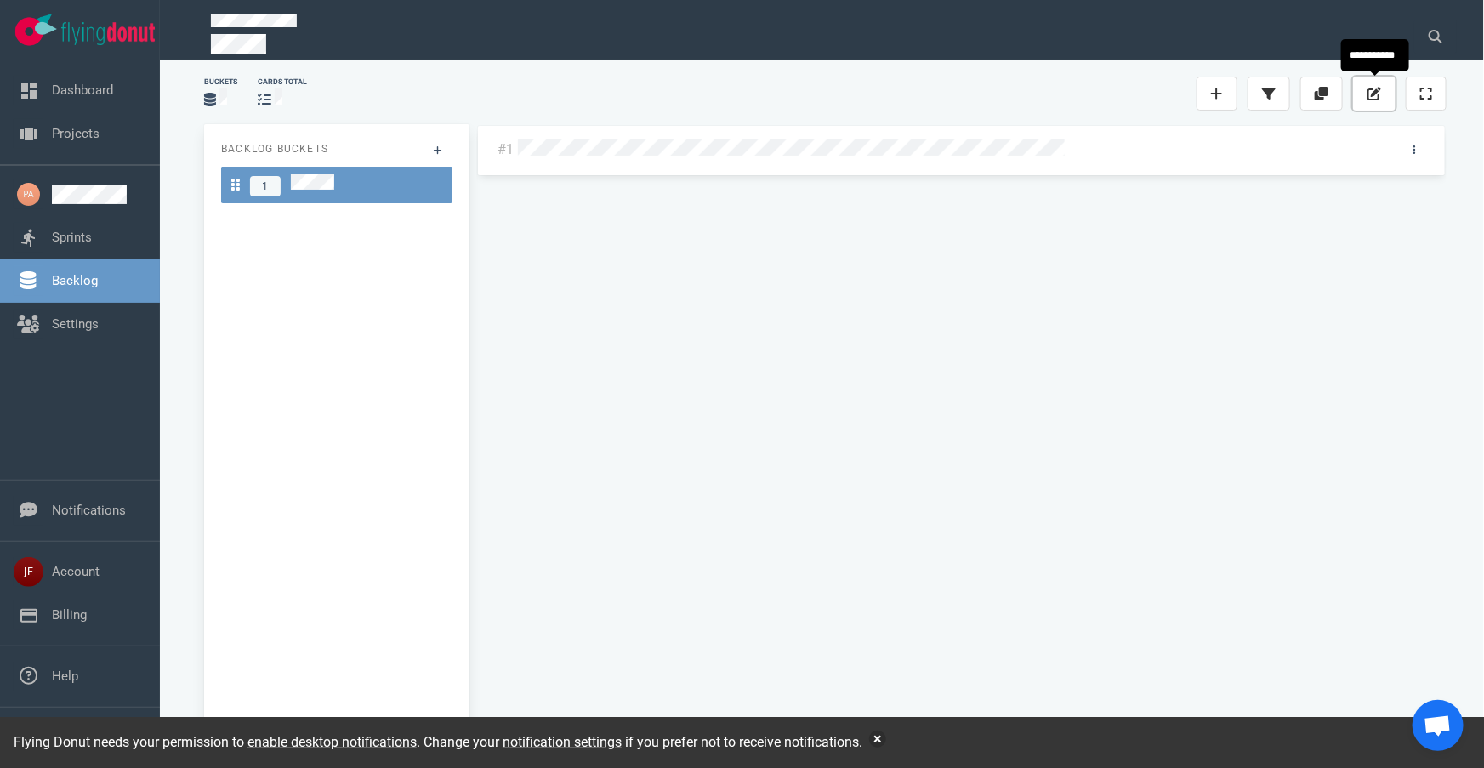
click at [1374, 97] on icon at bounding box center [1375, 94] width 14 height 14
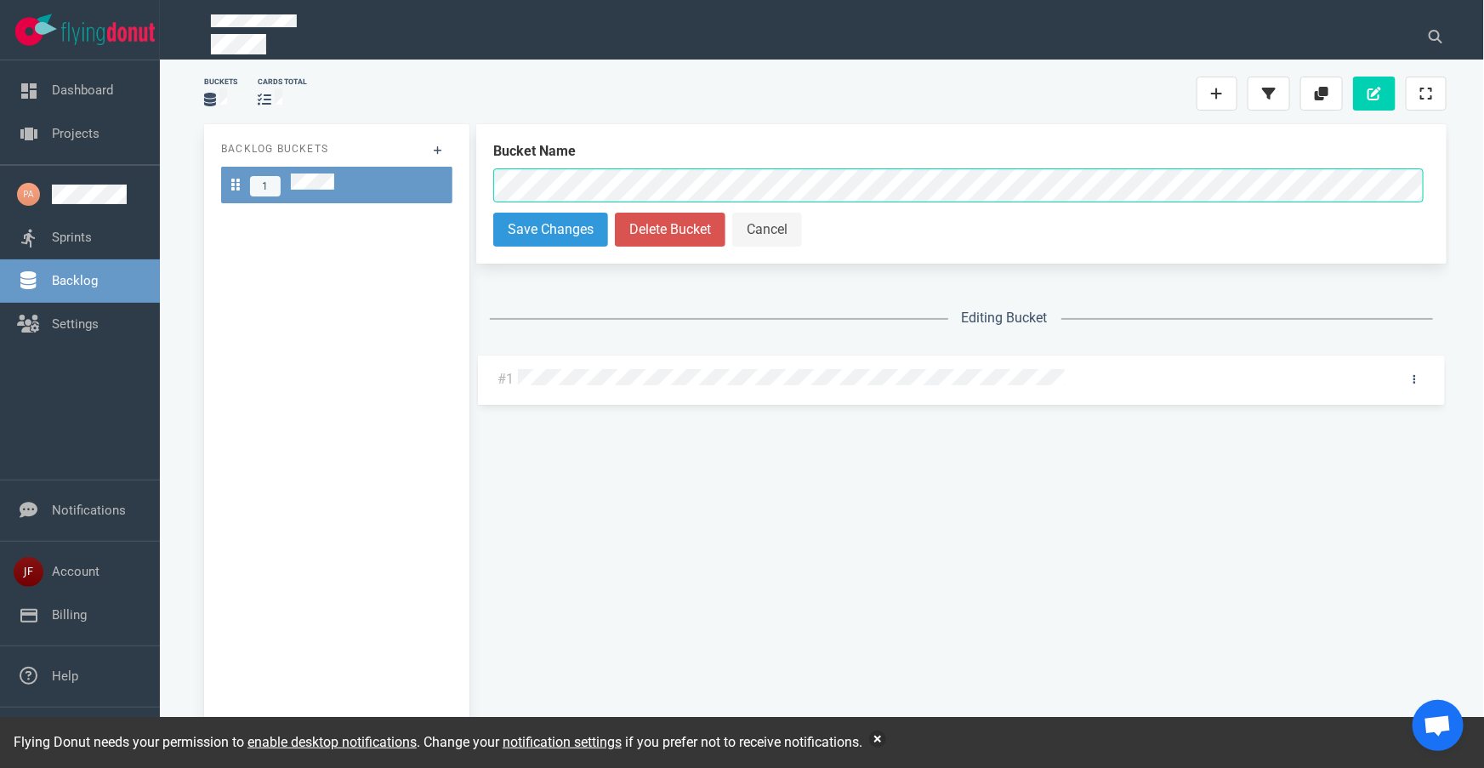
click at [405, 188] on div "Backlog Buckets 1 Bucket Name Save Changes Delete Bucket Cancel Editing Bucket …" at bounding box center [825, 439] width 1263 height 650
click button "Save Changes" at bounding box center [550, 230] width 115 height 34
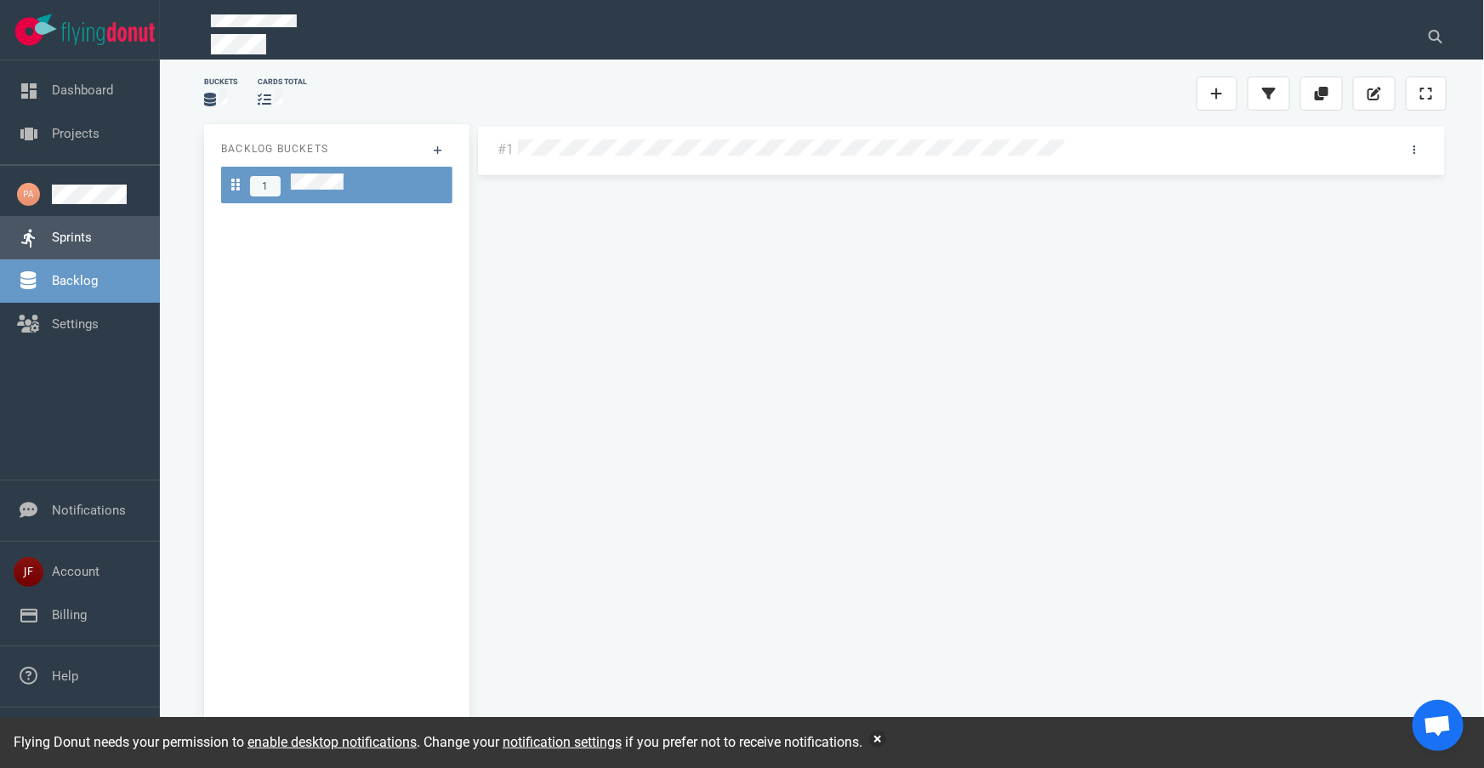
click at [65, 238] on link "Sprints" at bounding box center [72, 237] width 40 height 15
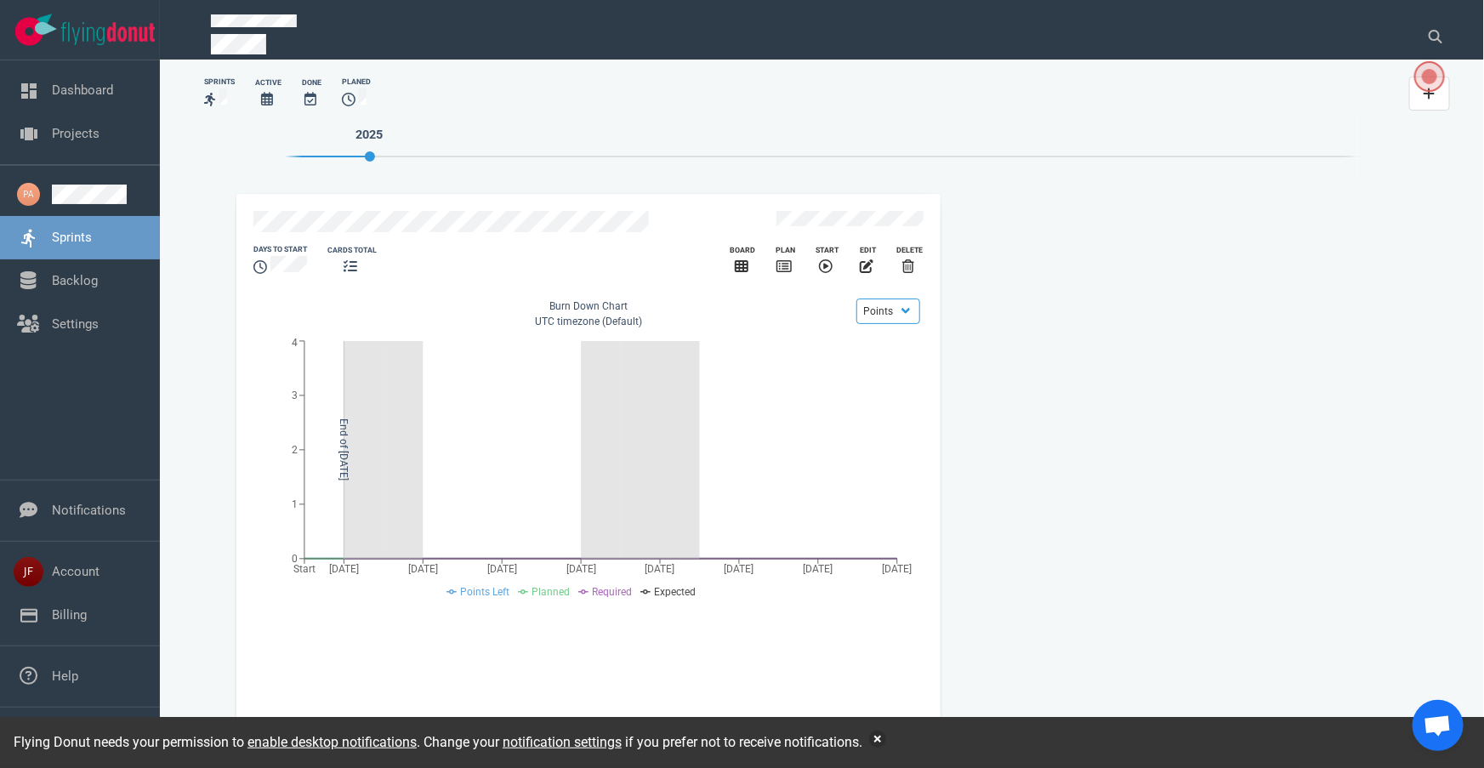
click at [215, 88] on div at bounding box center [219, 99] width 31 height 22
click at [737, 260] on icon "slide 1 of 1" at bounding box center [742, 266] width 14 height 12
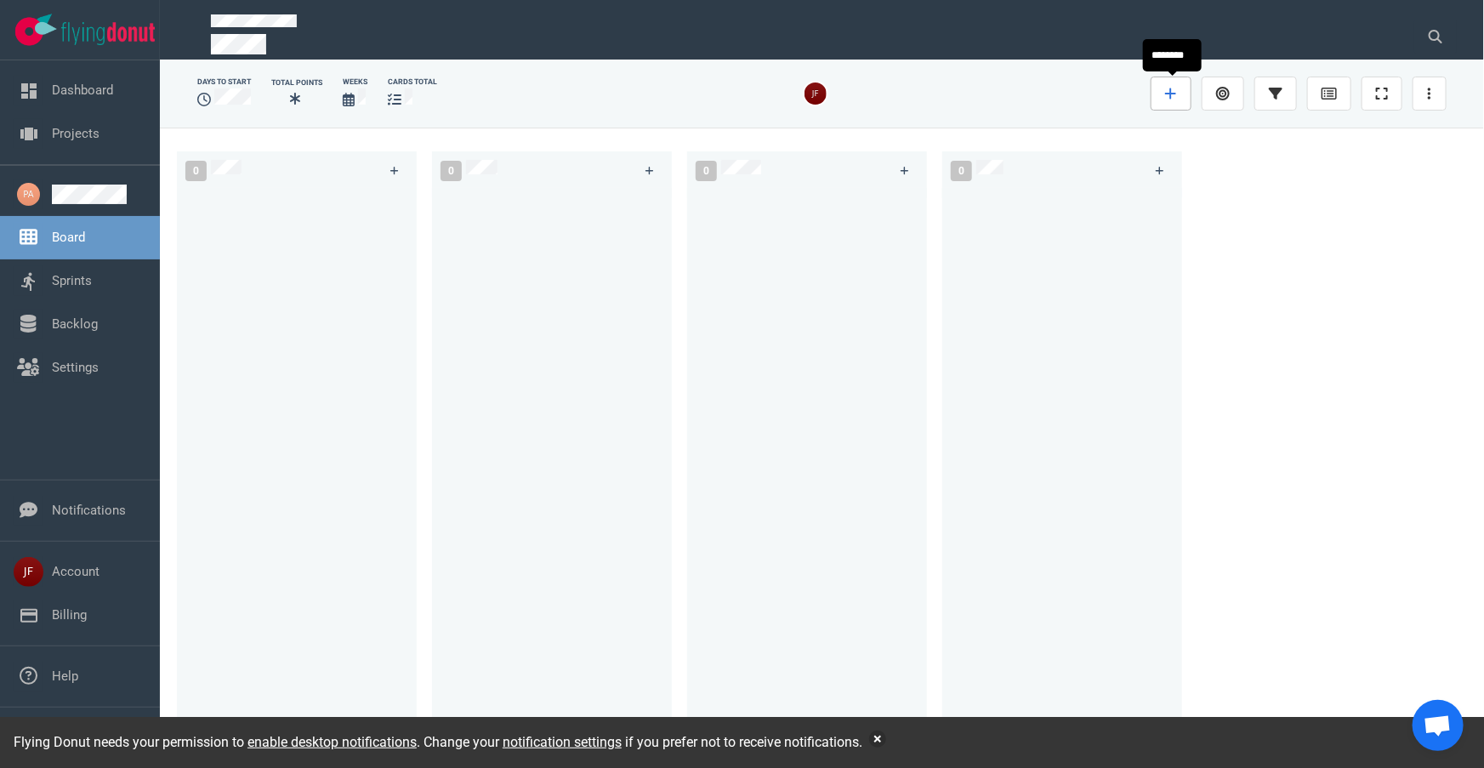
click at [1172, 88] on icon at bounding box center [1170, 93] width 11 height 11
click at [1220, 145] on link at bounding box center [1259, 145] width 174 height 30
click at [1425, 95] on link at bounding box center [1430, 94] width 34 height 34
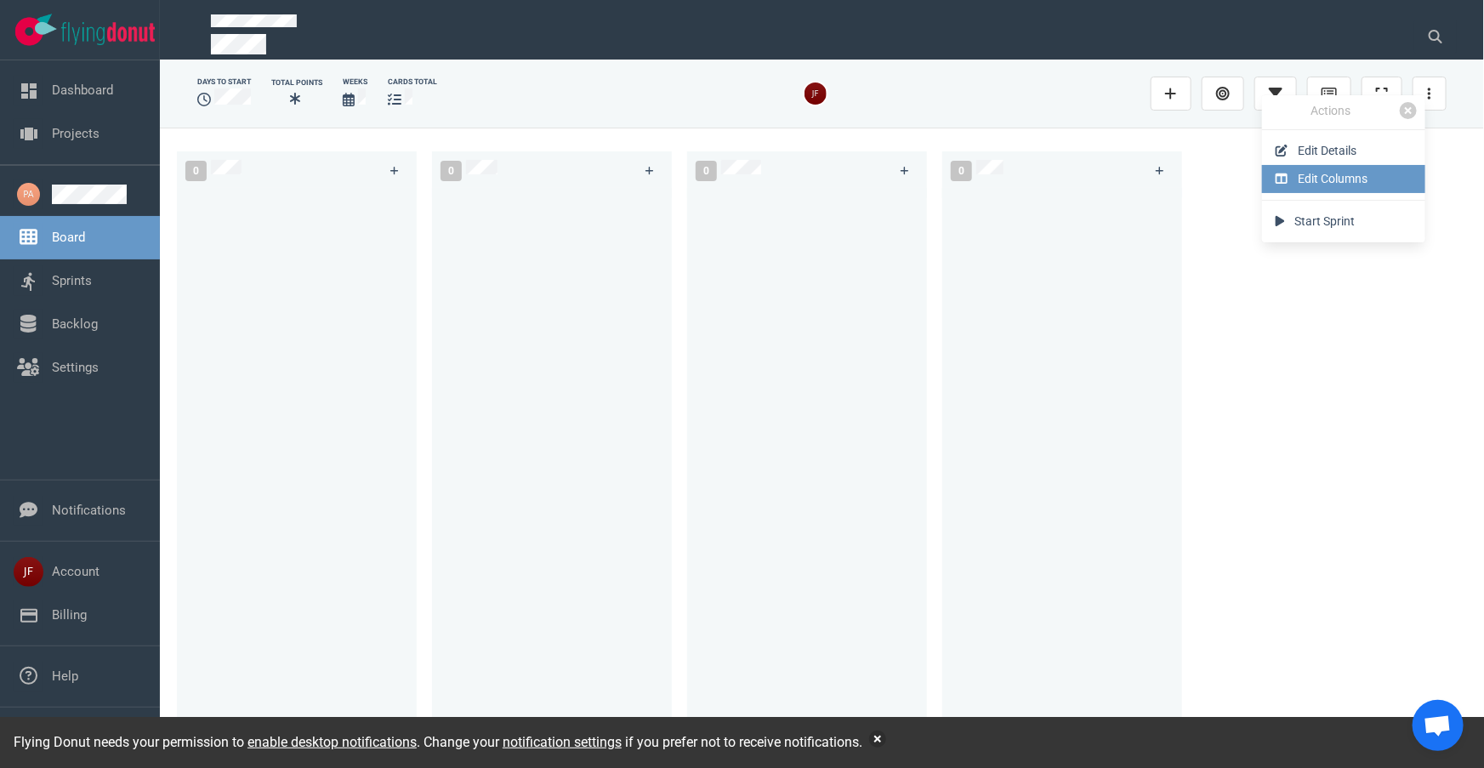
click at [1350, 179] on link "Edit Columns" at bounding box center [1343, 179] width 163 height 28
select select "DOING"
select select "DONE"
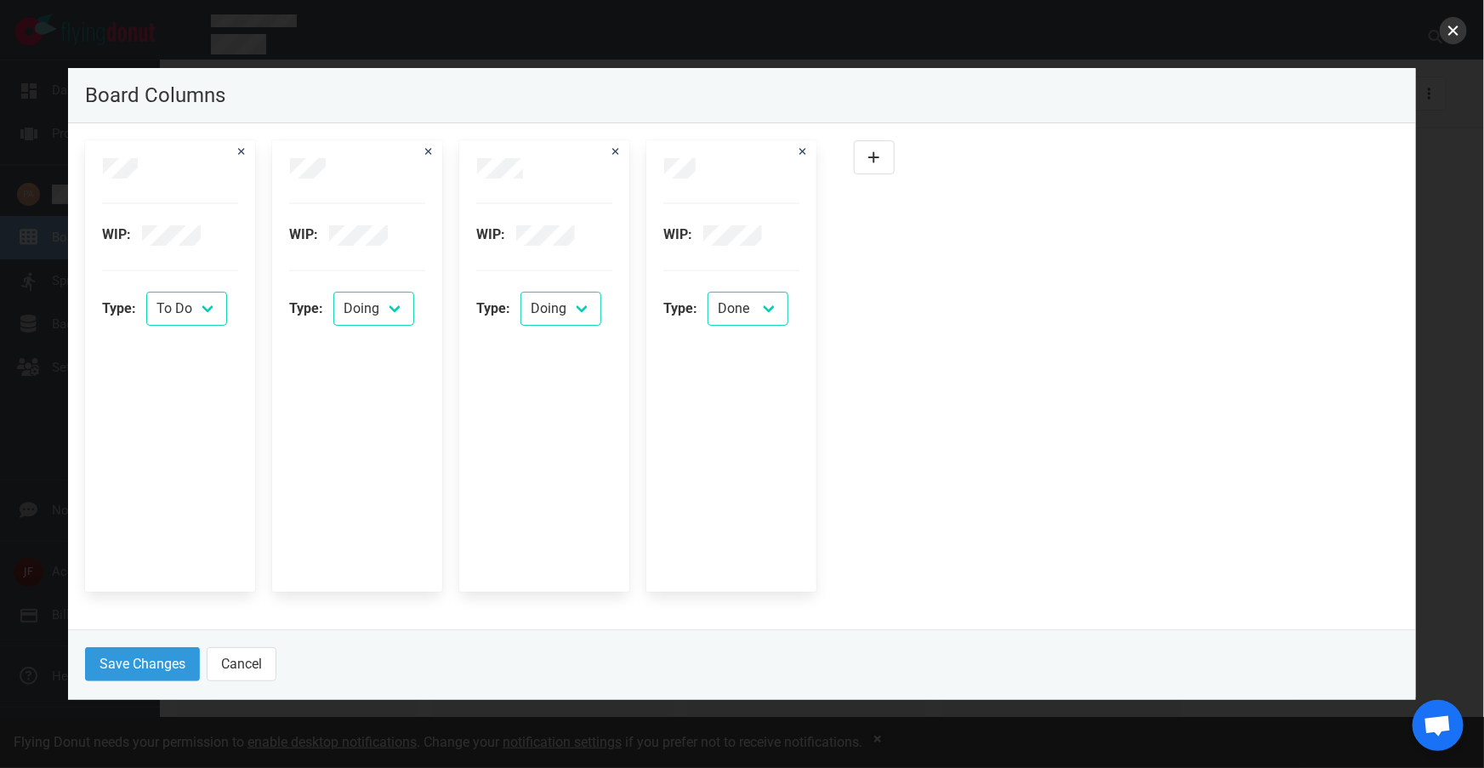
click at [1455, 34] on button "close" at bounding box center [1453, 30] width 27 height 27
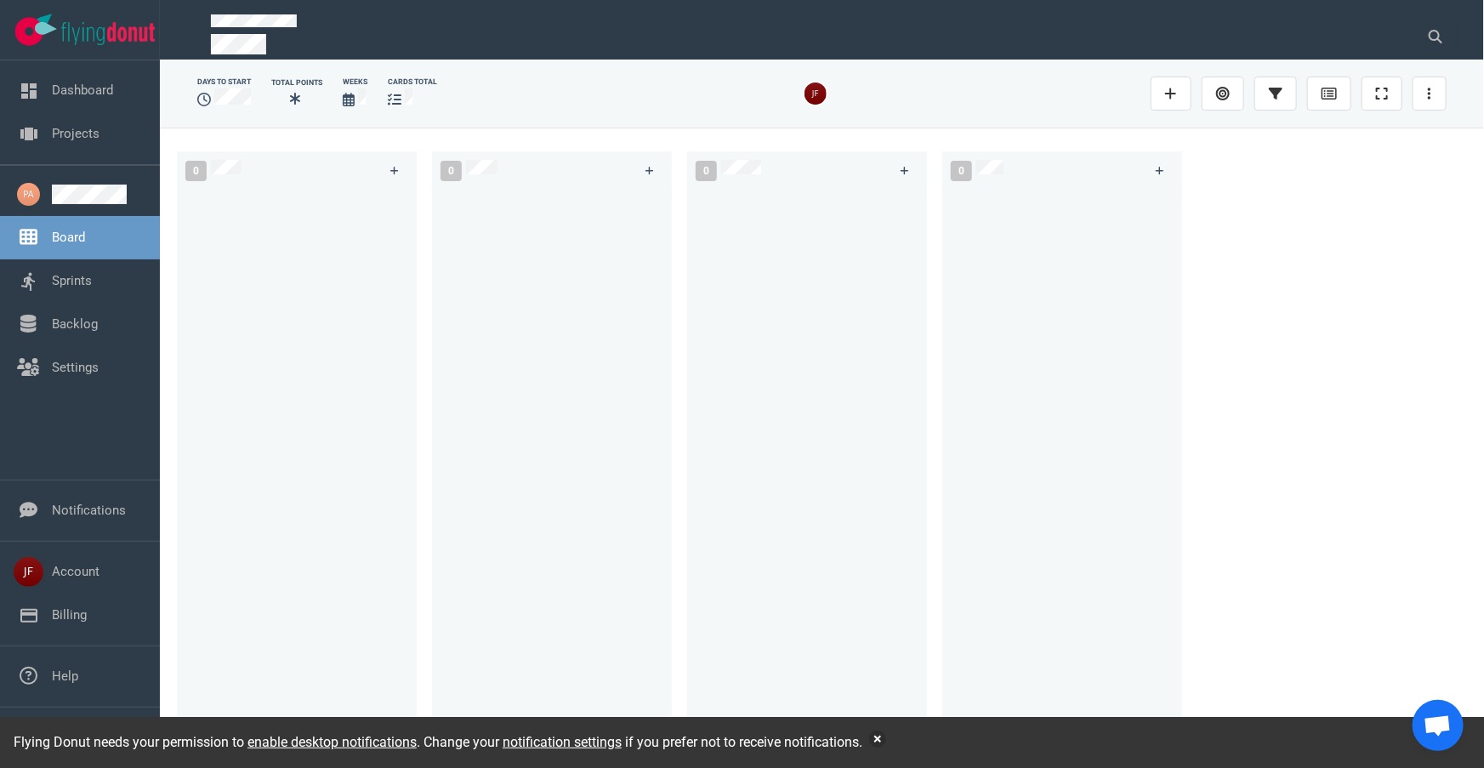
click at [276, 196] on div at bounding box center [296, 459] width 219 height 543
drag, startPoint x: 285, startPoint y: 224, endPoint x: 264, endPoint y: 225, distance: 21.3
click at [264, 225] on div at bounding box center [296, 459] width 219 height 543
click at [83, 277] on link "Sprints" at bounding box center [72, 280] width 40 height 15
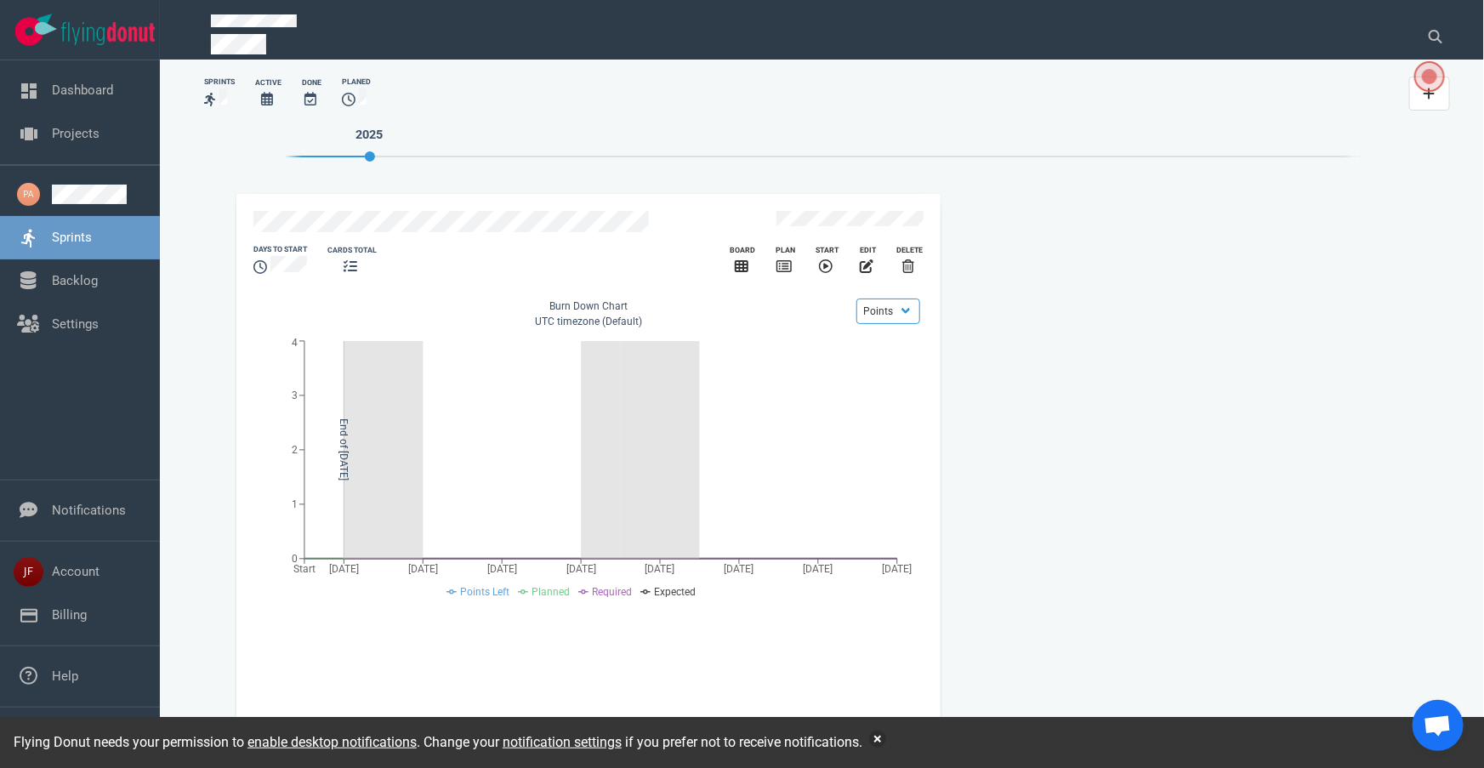
click at [310, 97] on icon at bounding box center [310, 99] width 12 height 14
click at [1437, 87] on span "Open the dialog" at bounding box center [1429, 76] width 29 height 29
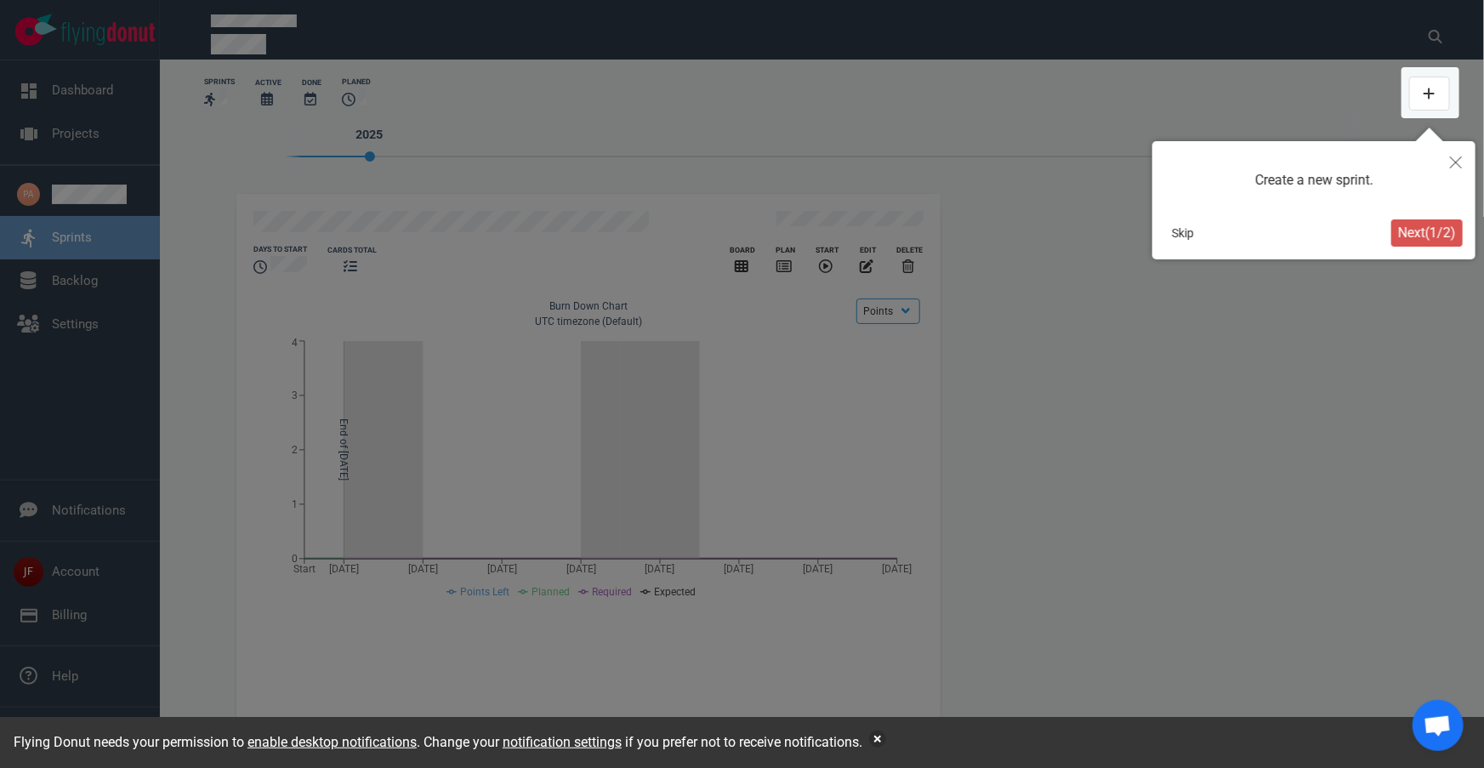
click at [1461, 151] on button "Close" at bounding box center [1455, 161] width 39 height 41
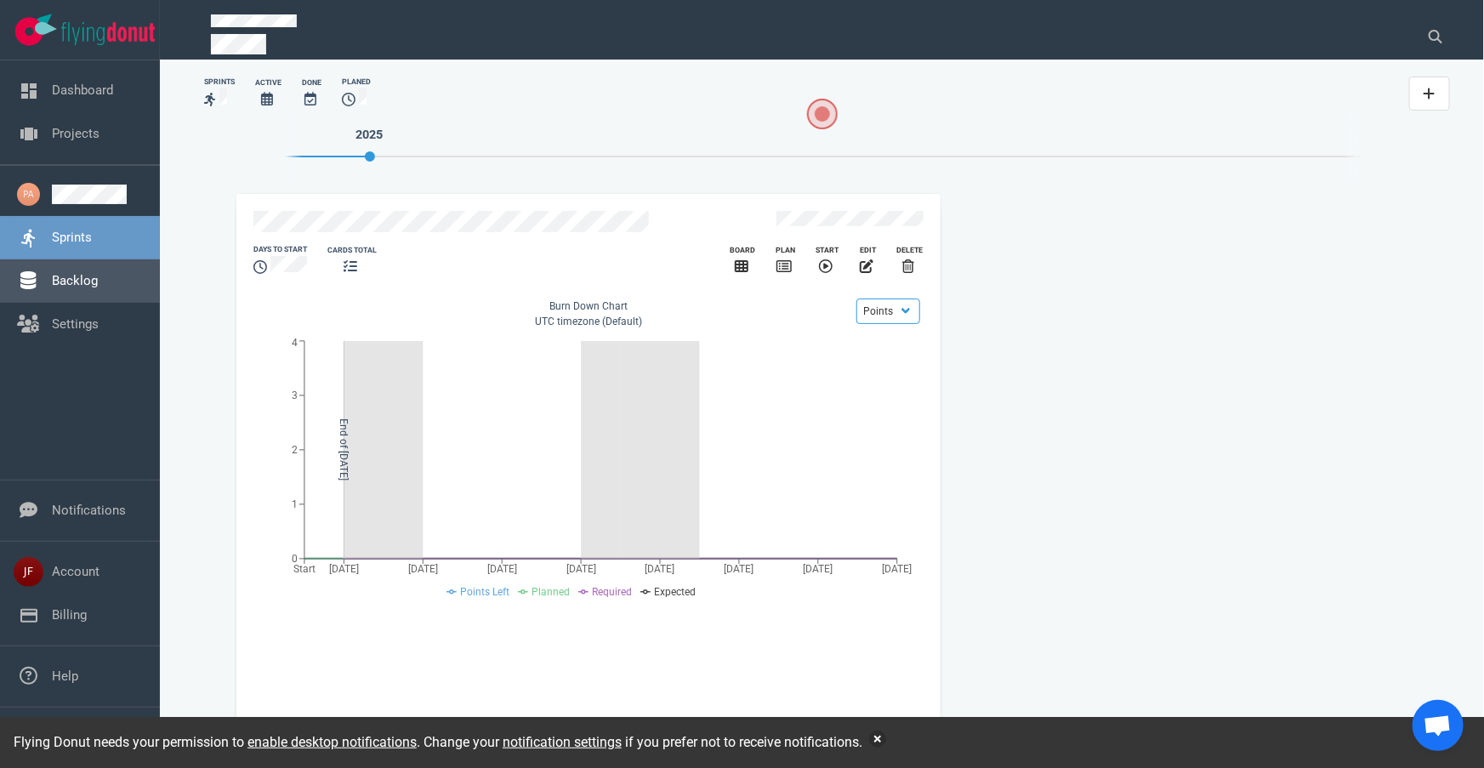
click at [90, 281] on link "Backlog" at bounding box center [75, 280] width 46 height 15
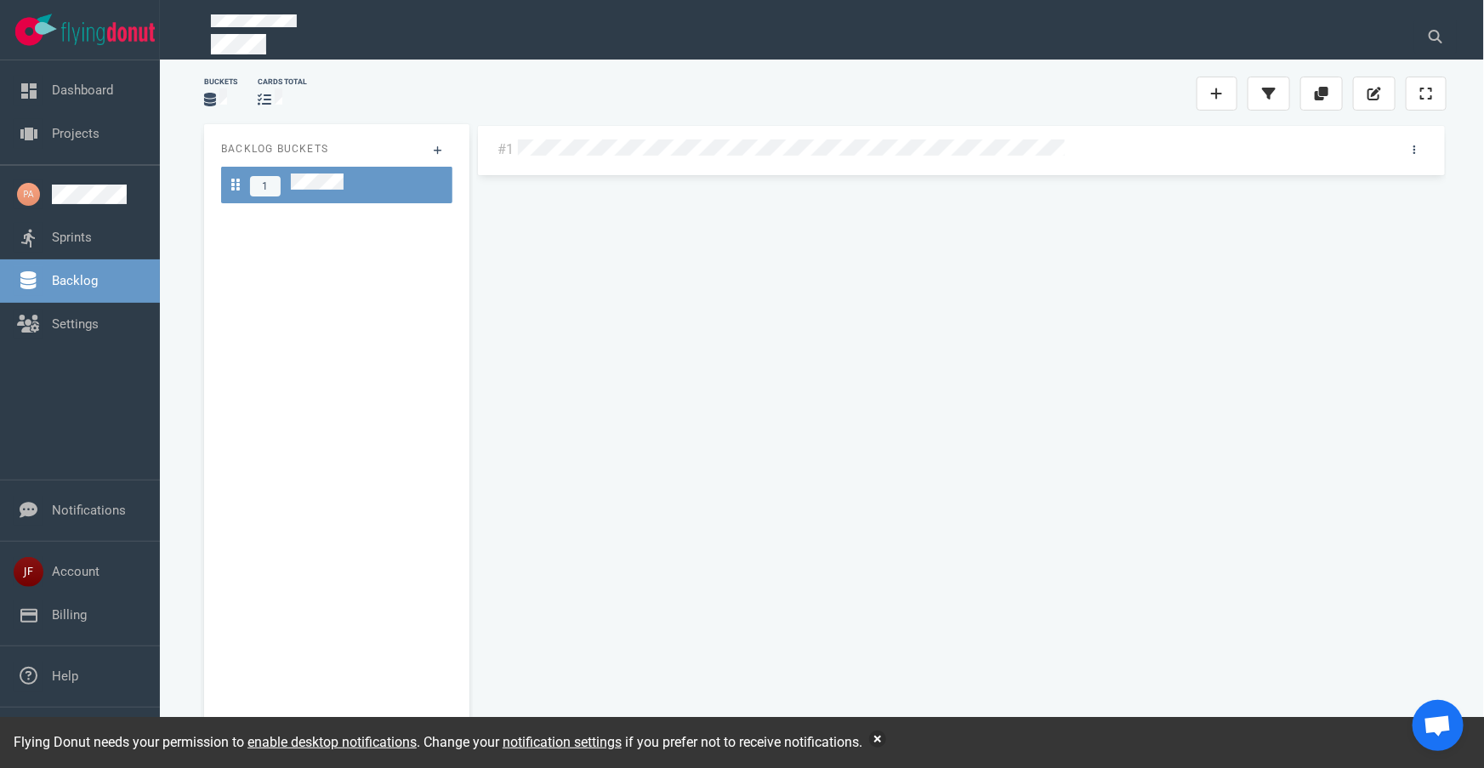
click at [373, 192] on div "1" at bounding box center [336, 184] width 211 height 23
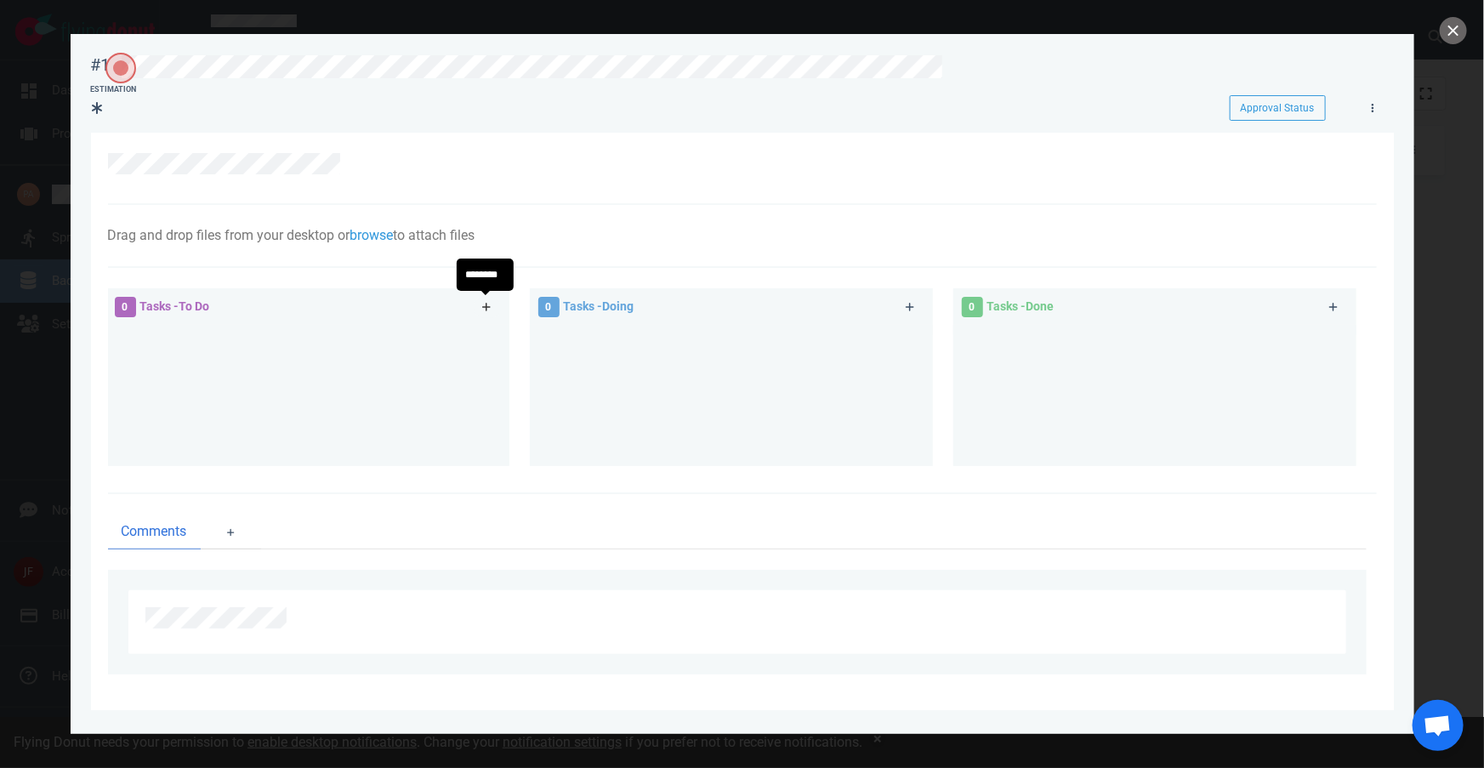
click at [487, 302] on icon at bounding box center [486, 307] width 9 height 10
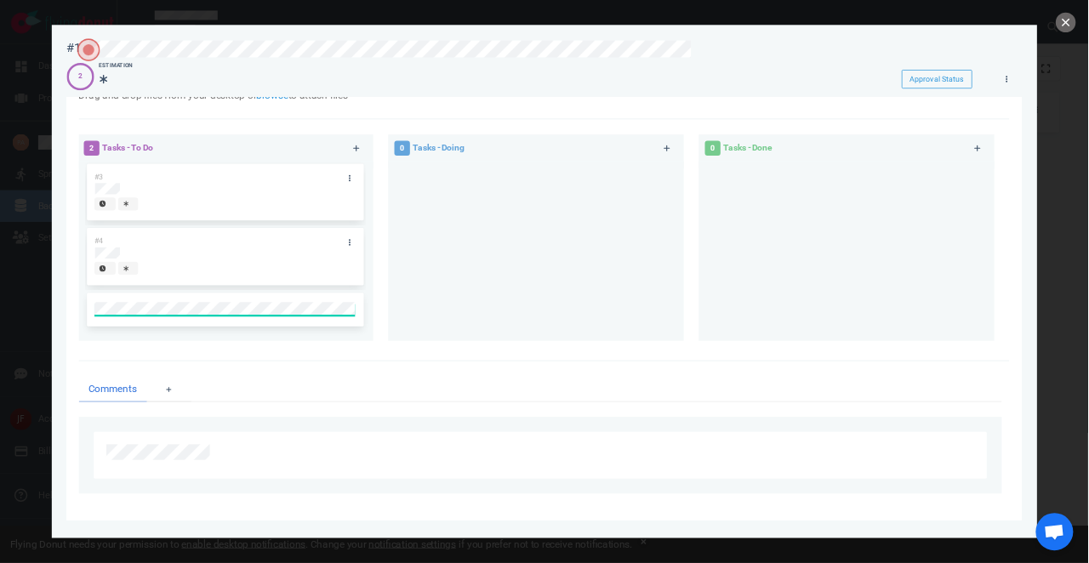
scroll to position [27, 0]
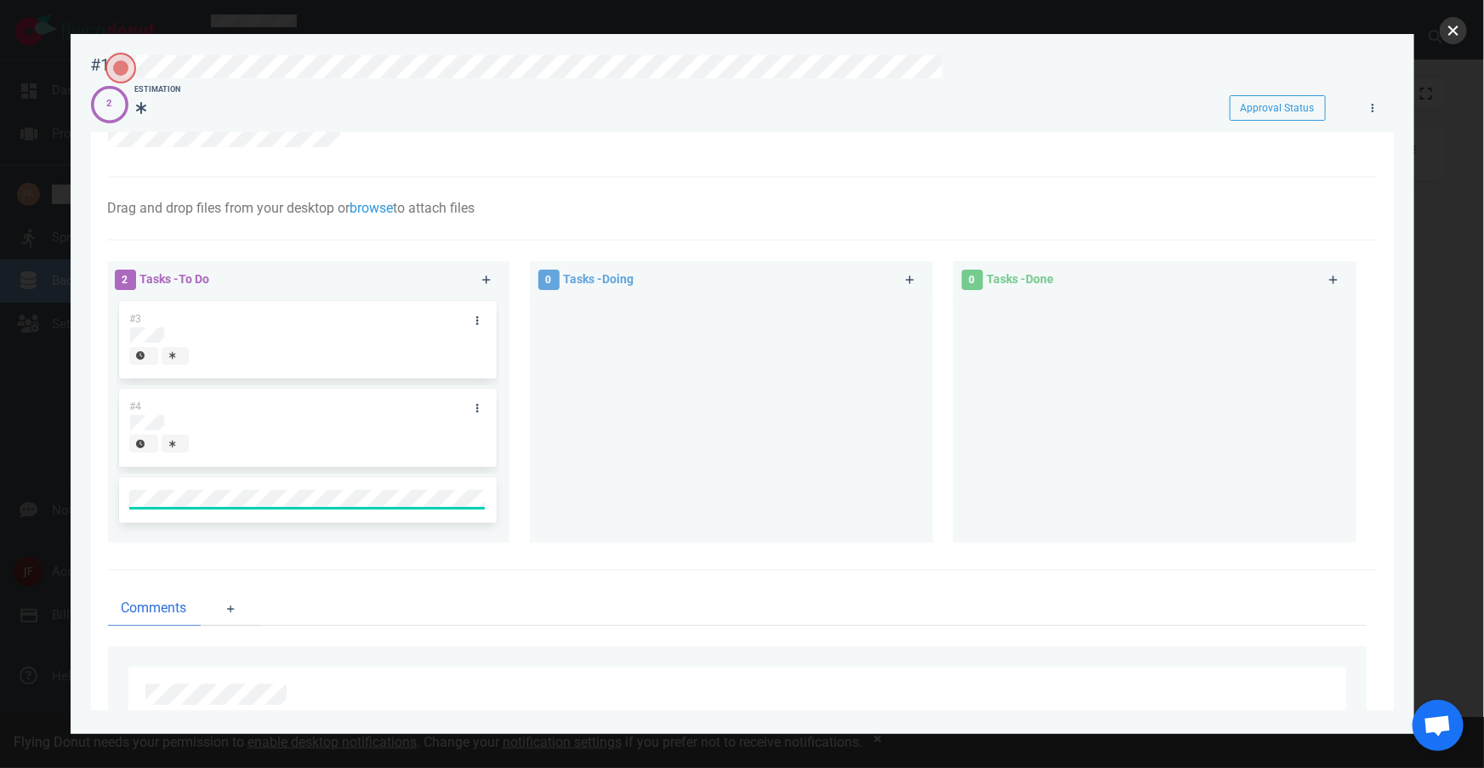
click at [1452, 35] on button "close" at bounding box center [1453, 30] width 27 height 27
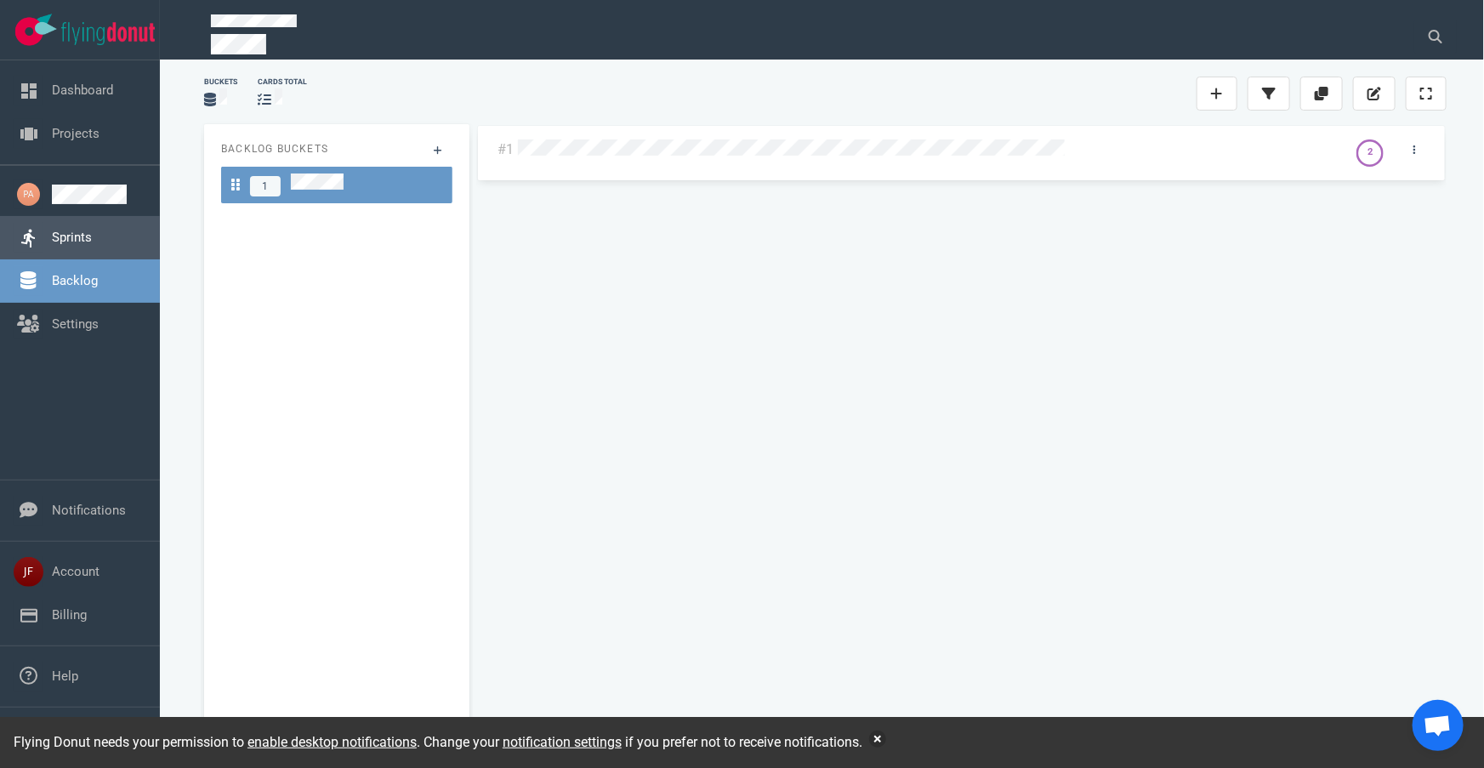
click at [92, 236] on link "Sprints" at bounding box center [72, 237] width 40 height 15
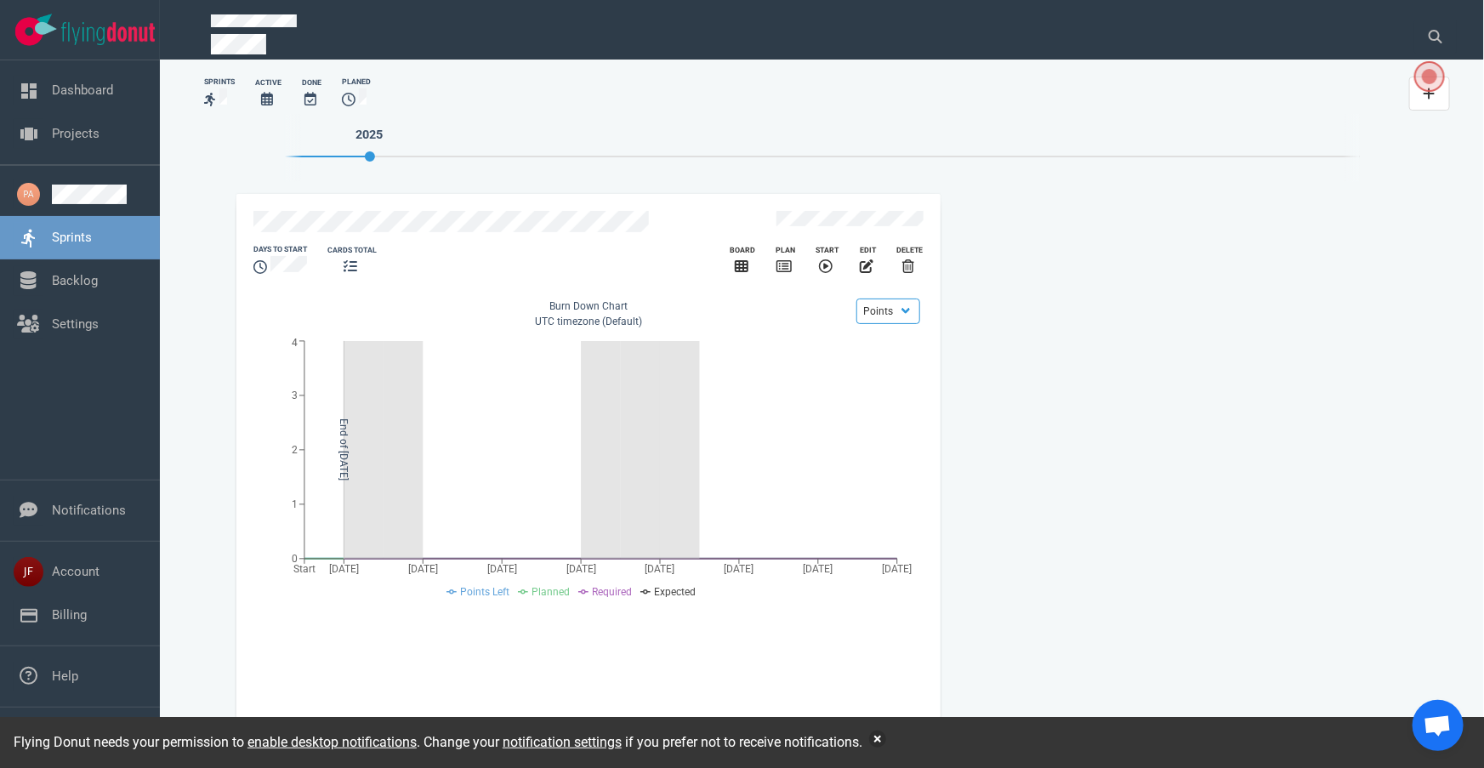
click at [273, 100] on span at bounding box center [274, 99] width 3 height 16
click at [82, 236] on link "Sprints" at bounding box center [72, 237] width 40 height 15
click at [731, 262] on div "Board" at bounding box center [743, 261] width 46 height 52
click at [744, 263] on icon "slide 1 of 1" at bounding box center [742, 266] width 14 height 12
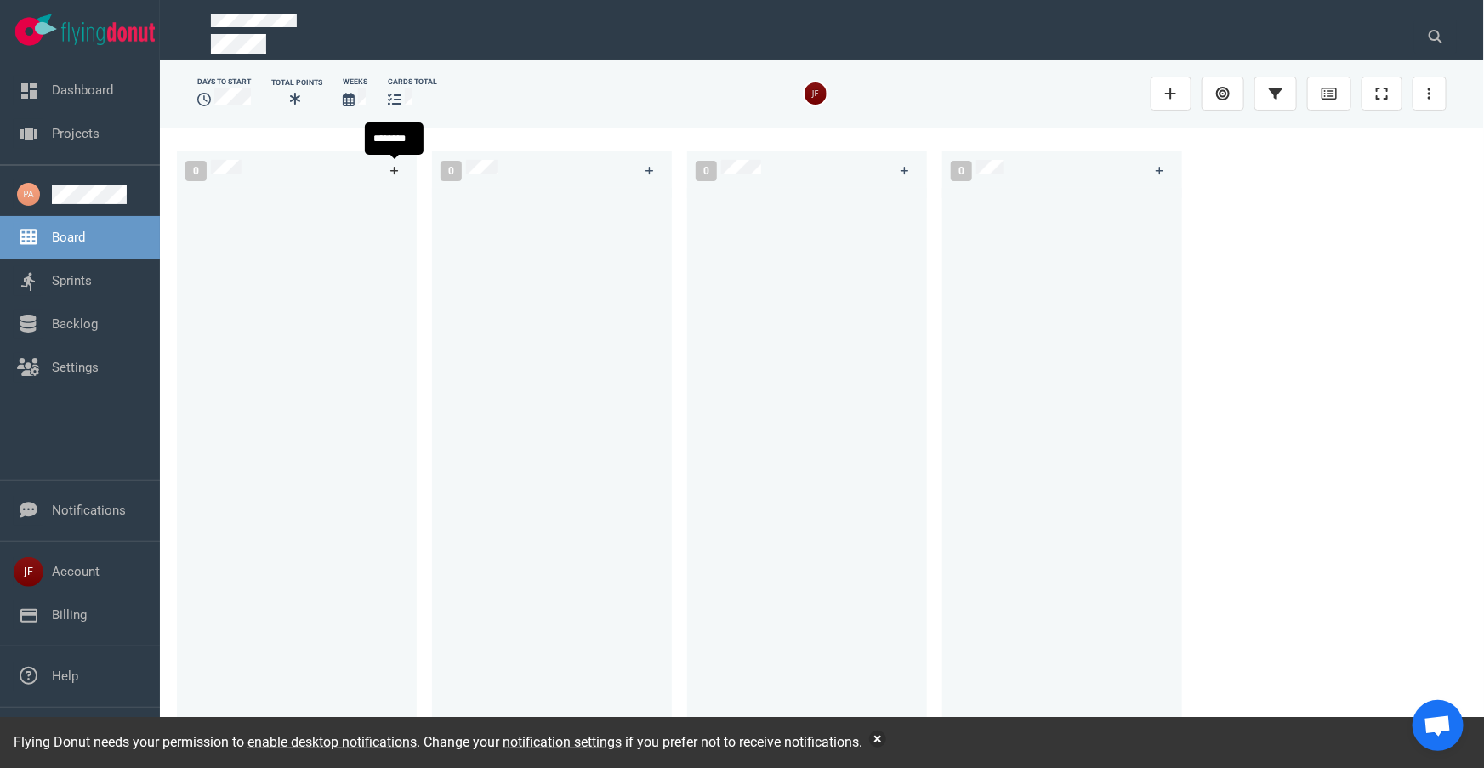
click at [394, 170] on icon at bounding box center [394, 171] width 9 height 9
click at [884, 742] on button "button" at bounding box center [877, 739] width 17 height 17
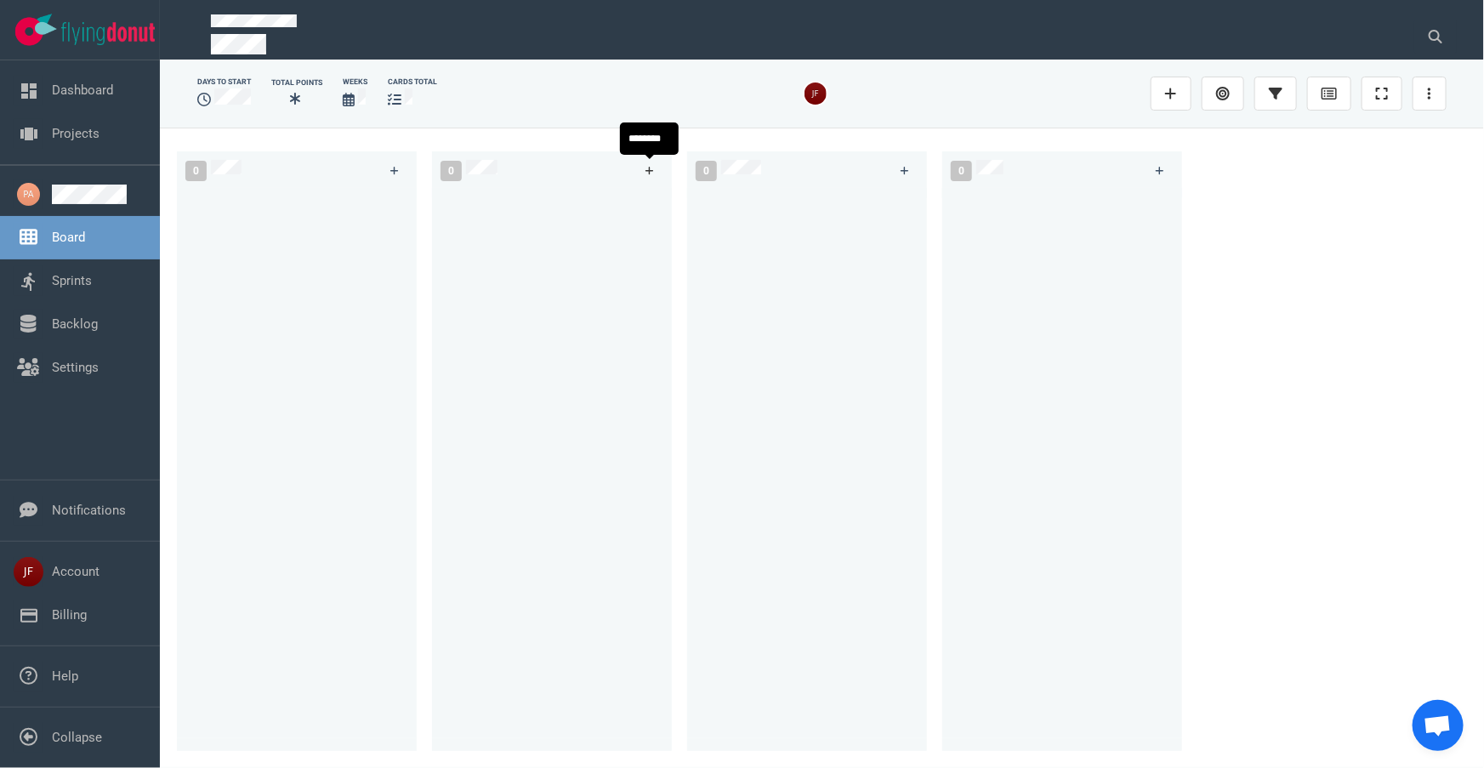
click at [648, 169] on icon at bounding box center [650, 171] width 9 height 10
click at [201, 100] on icon at bounding box center [204, 100] width 14 height 14
drag, startPoint x: 299, startPoint y: 95, endPoint x: 326, endPoint y: 96, distance: 26.4
click at [299, 96] on icon at bounding box center [295, 99] width 10 height 12
click at [354, 96] on icon at bounding box center [349, 100] width 12 height 14
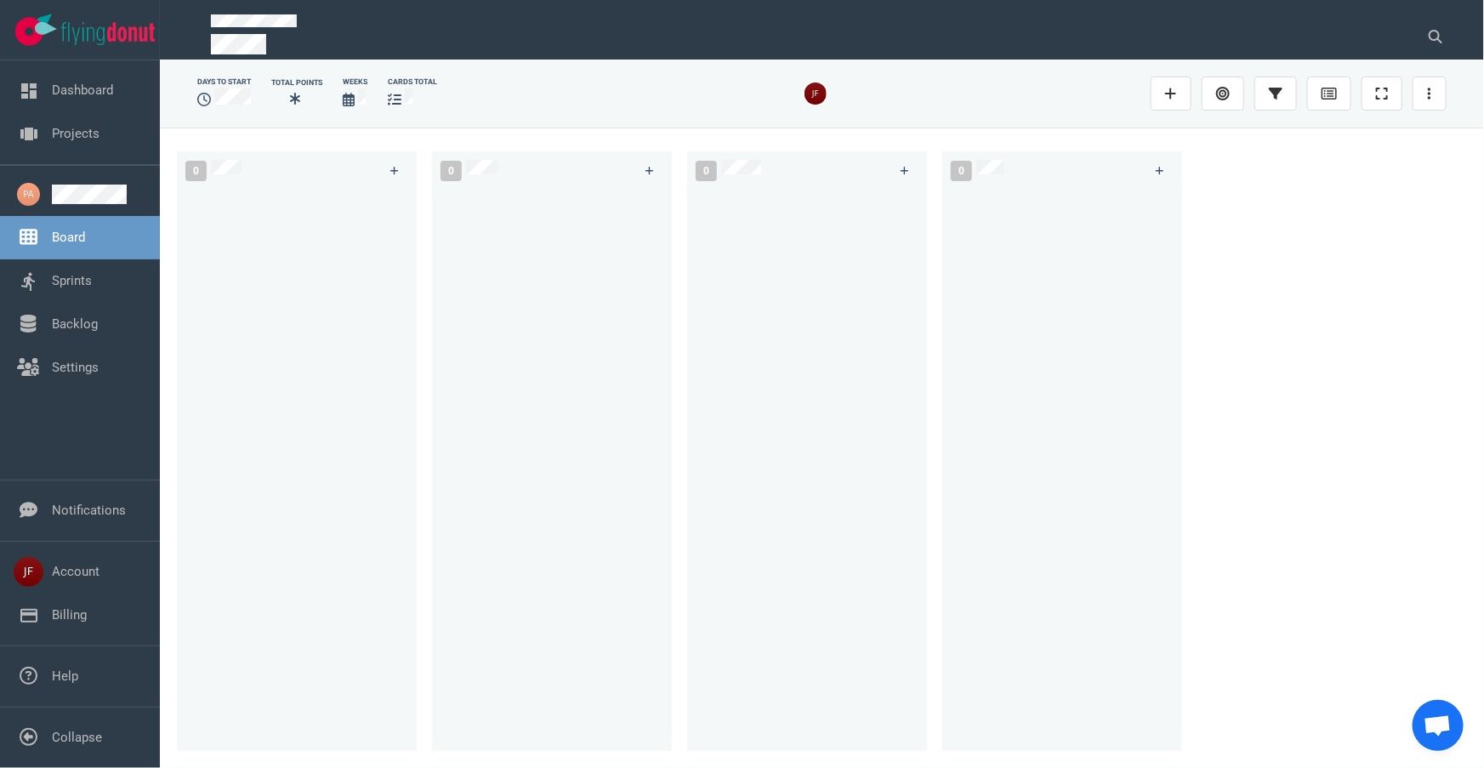
click at [405, 96] on div at bounding box center [412, 99] width 49 height 22
click at [816, 92] on img at bounding box center [816, 93] width 22 height 22
click at [1333, 93] on icon at bounding box center [1329, 94] width 15 height 12
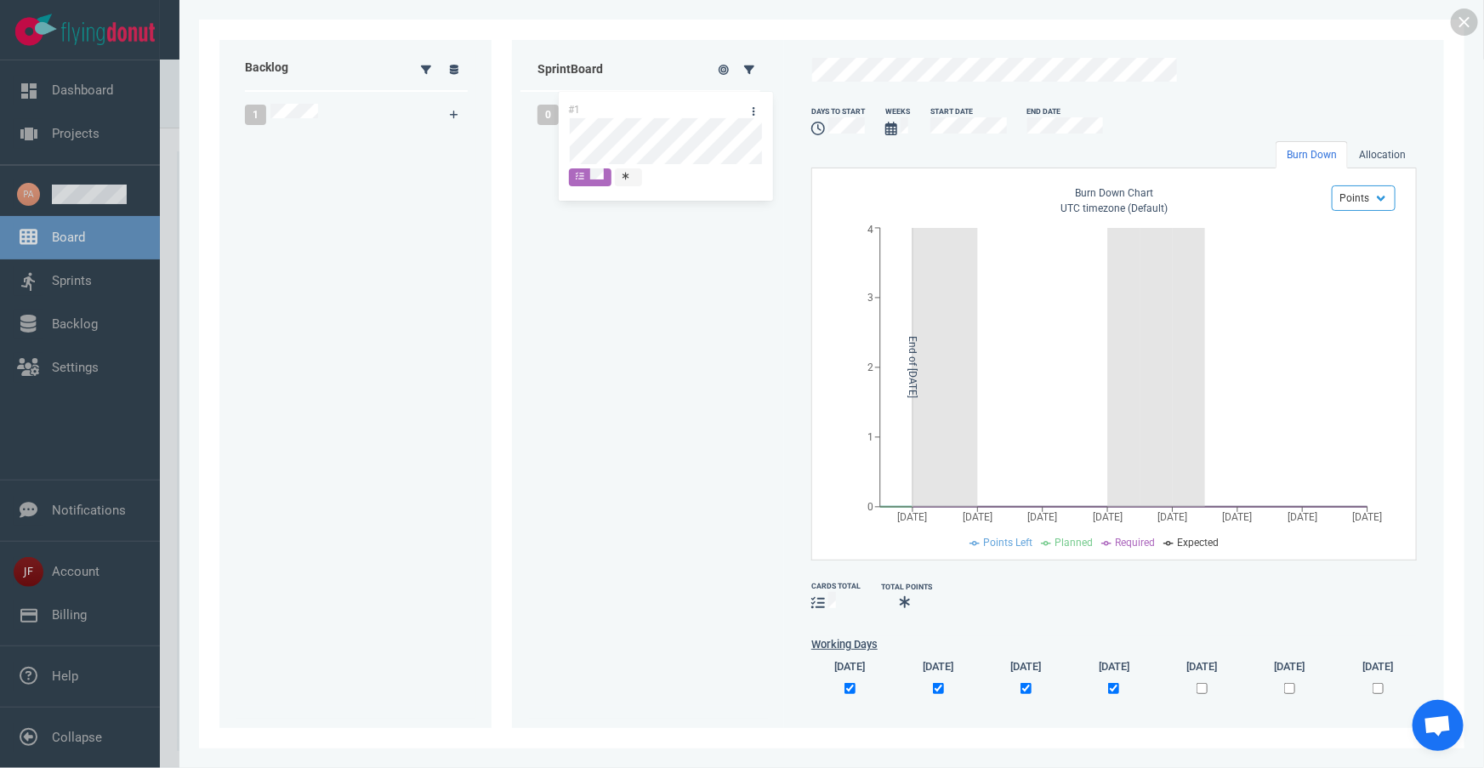
click at [639, 123] on div "Backlog 1 #1 #1 Sprint Board 0 days to start Weeks Start Date End Date Burn Dow…" at bounding box center [831, 384] width 1225 height 688
click at [1459, 17] on link at bounding box center [1464, 22] width 27 height 27
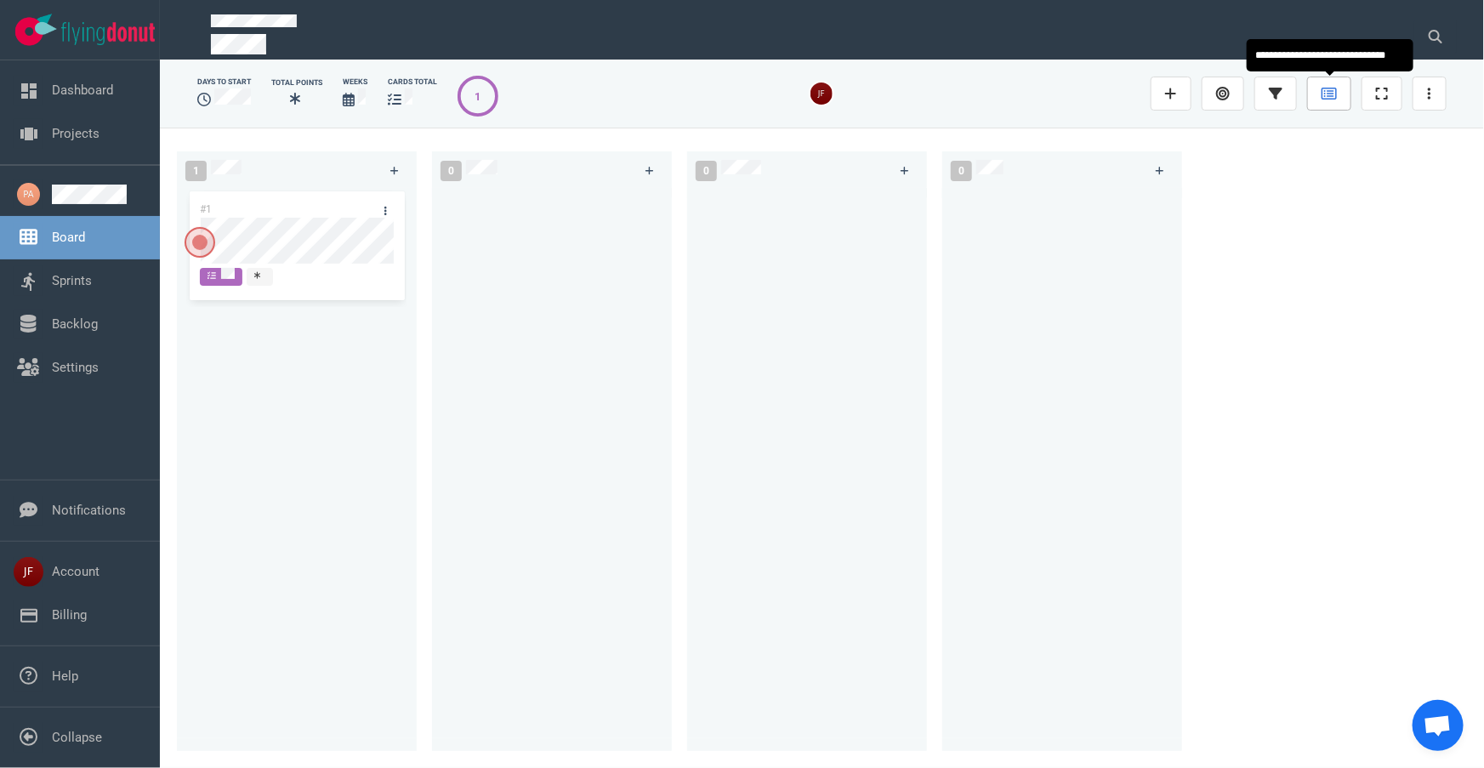
click at [1330, 98] on icon at bounding box center [1329, 94] width 15 height 14
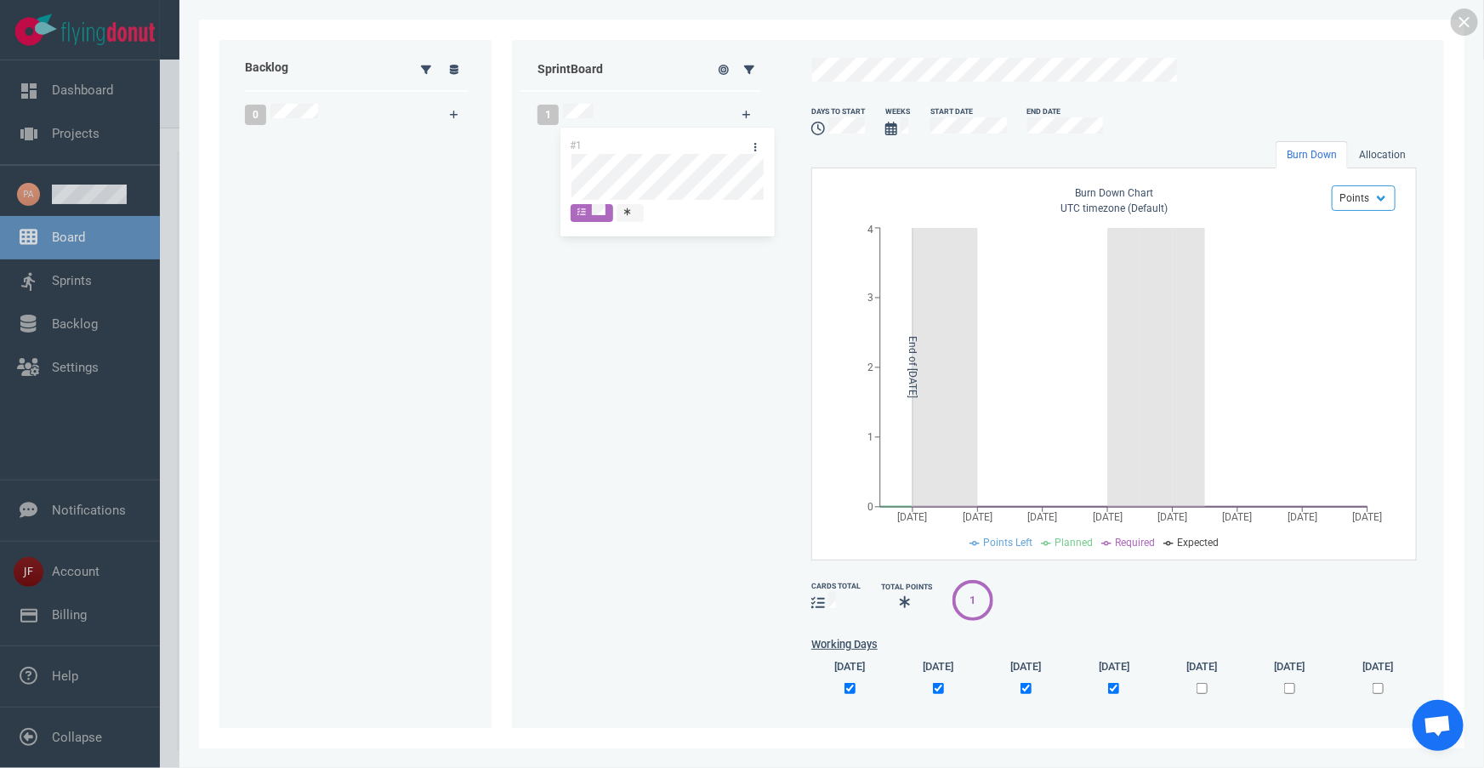
click at [671, 175] on div "#1 #1" at bounding box center [648, 415] width 219 height 567
click at [1463, 17] on link at bounding box center [1464, 22] width 27 height 27
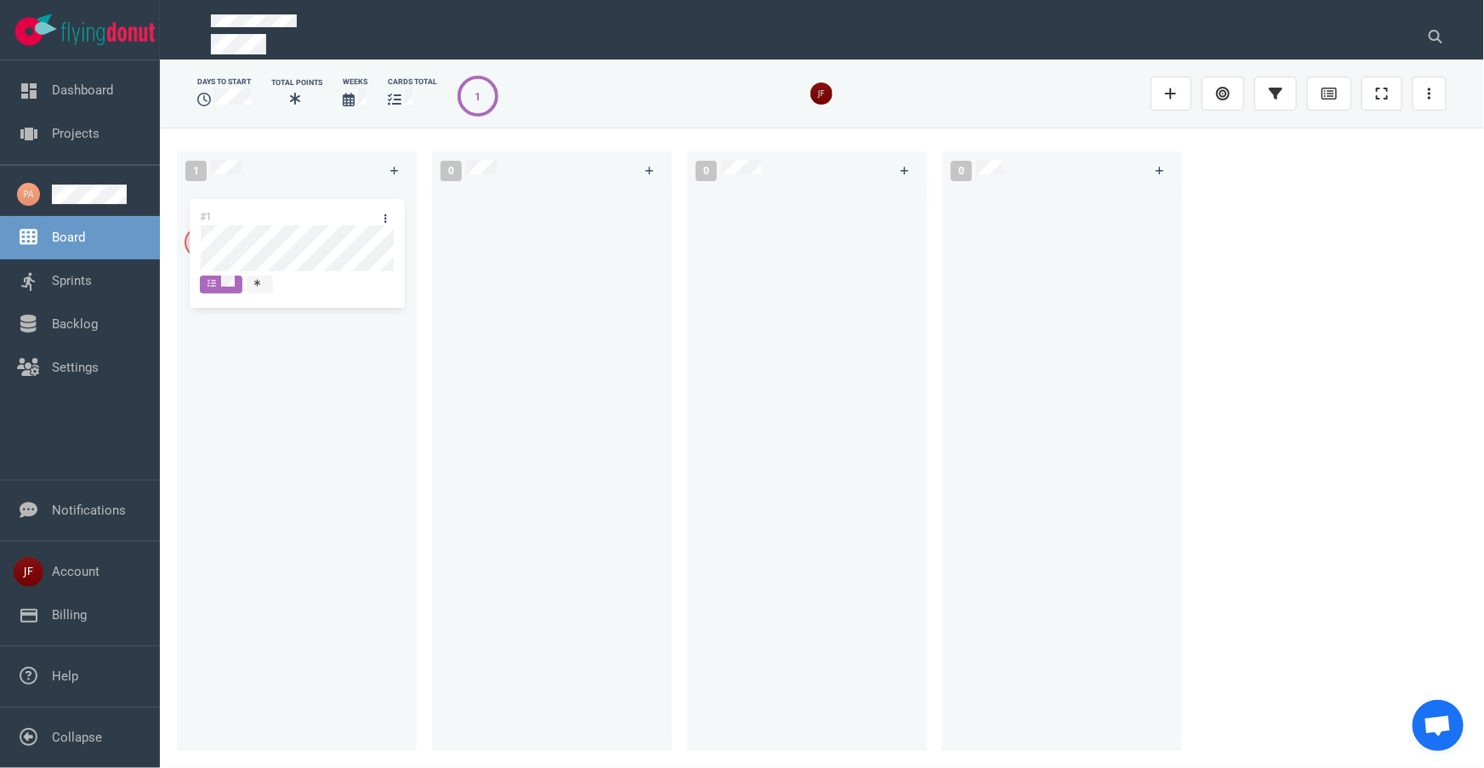
click at [277, 220] on div "#1 #1" at bounding box center [296, 459] width 219 height 543
click at [94, 318] on link "Backlog" at bounding box center [75, 323] width 46 height 15
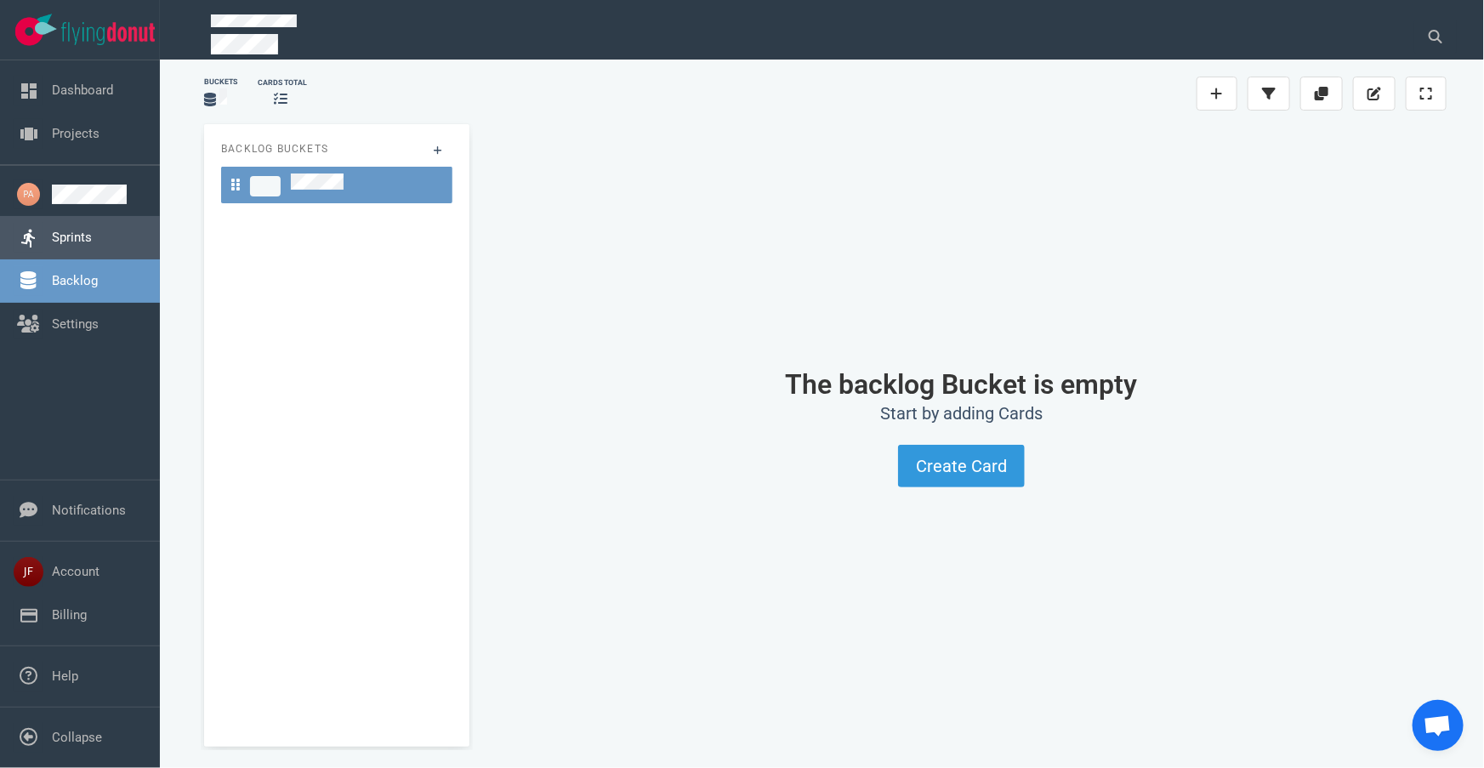
click at [85, 230] on link "Sprints" at bounding box center [72, 237] width 40 height 15
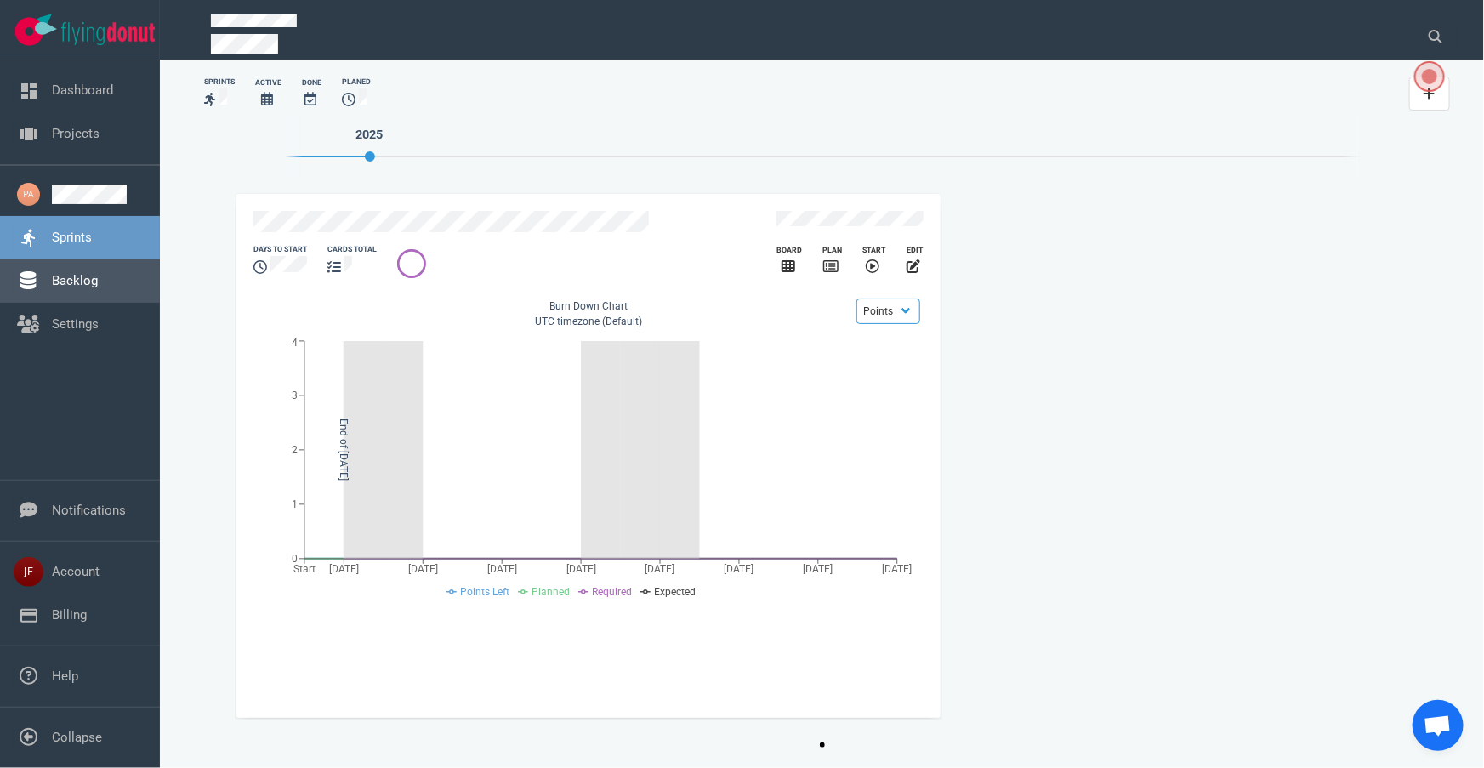
click at [98, 287] on link "Backlog" at bounding box center [75, 280] width 46 height 15
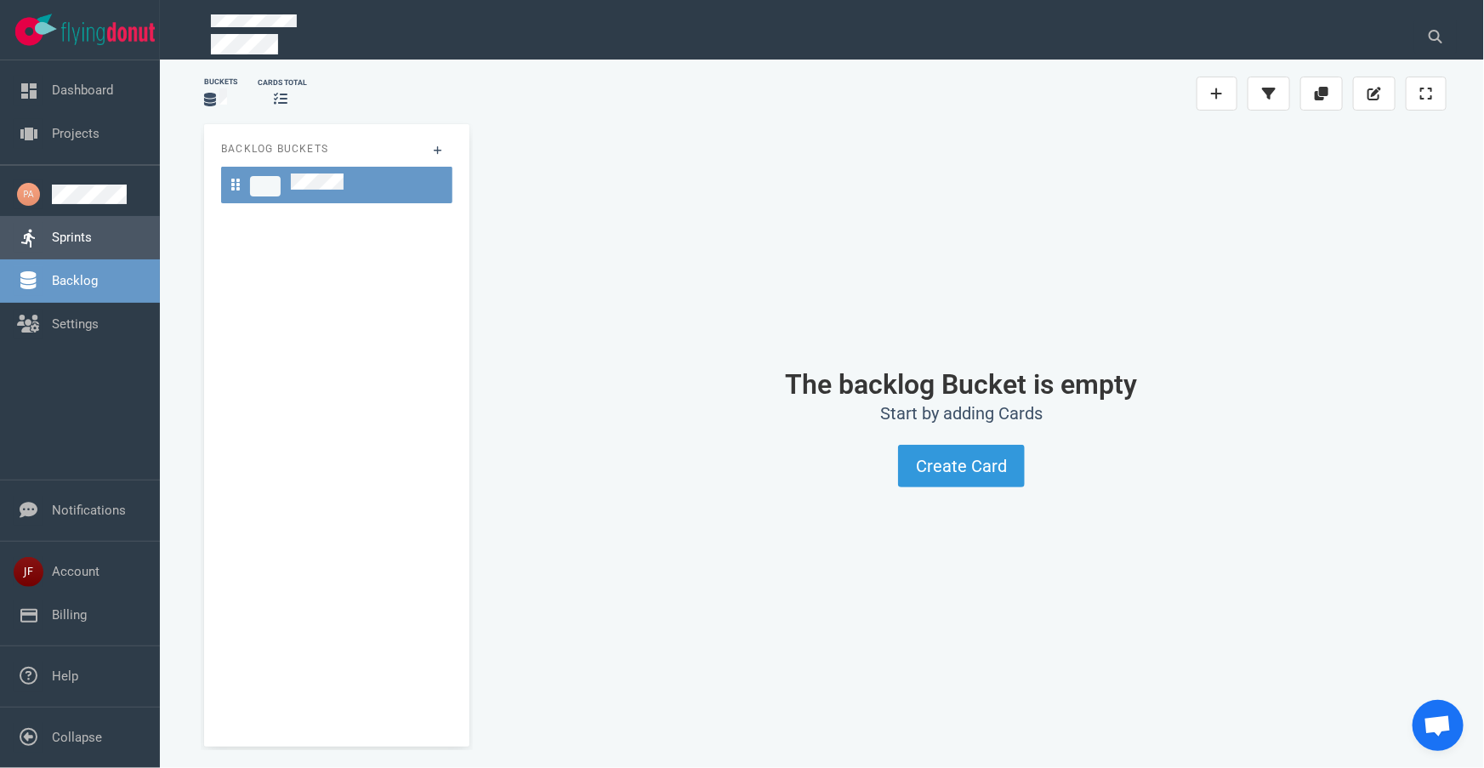
click at [65, 241] on link "Sprints" at bounding box center [72, 237] width 40 height 15
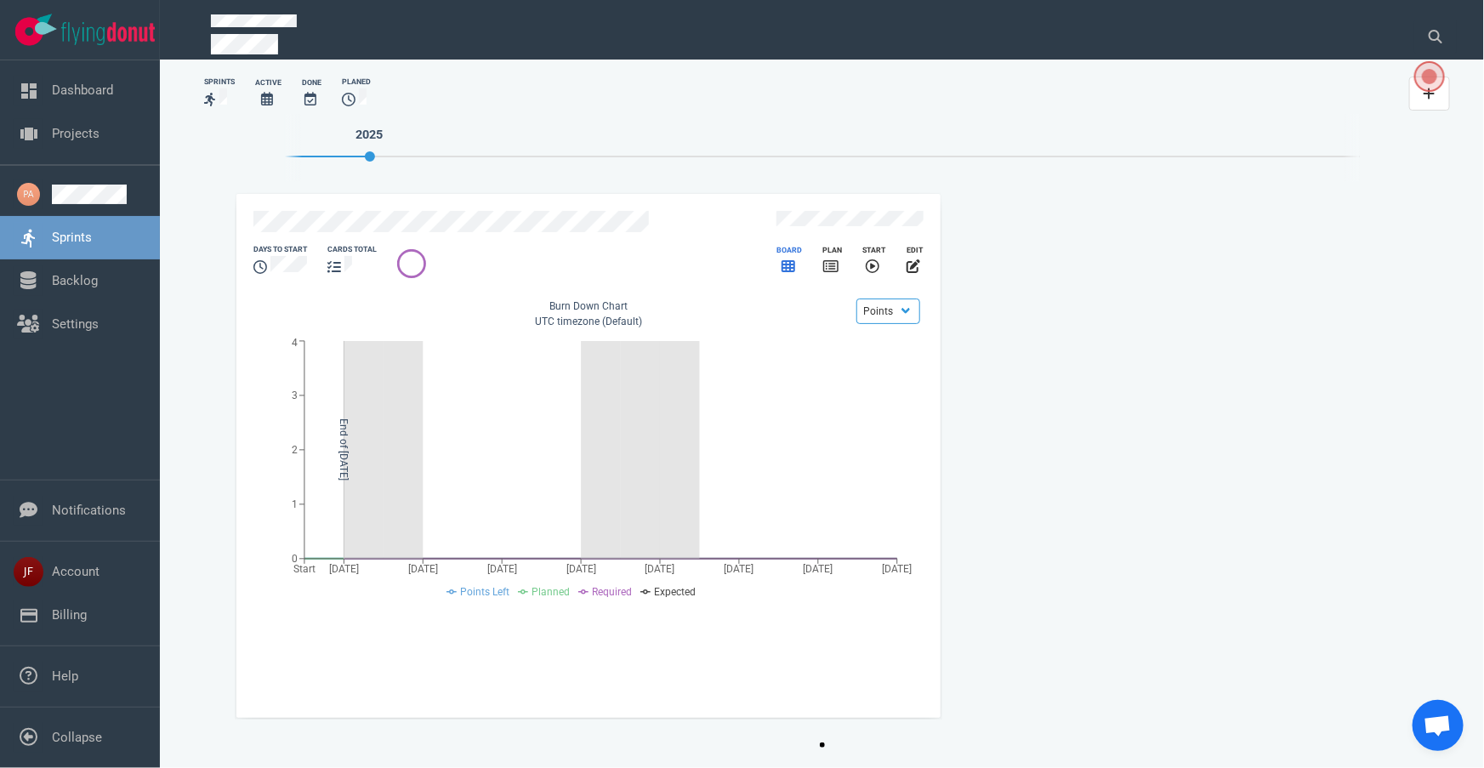
click at [791, 261] on icon "slide 1 of 1" at bounding box center [789, 266] width 14 height 12
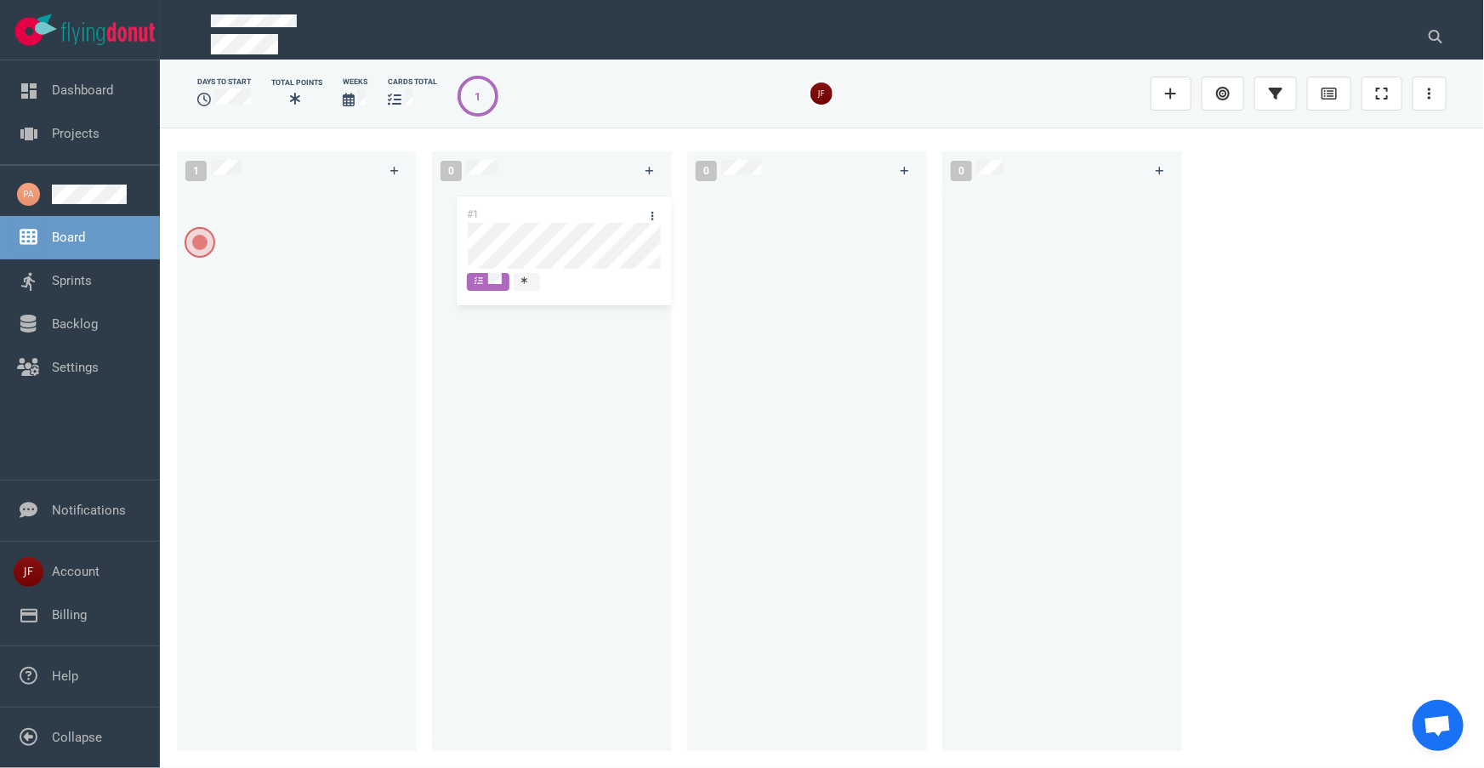
drag, startPoint x: 323, startPoint y: 208, endPoint x: 590, endPoint y: 213, distance: 267.1
click at [590, 213] on div "1 #1 #1 0 0 0" at bounding box center [822, 448] width 1324 height 640
drag, startPoint x: 548, startPoint y: 208, endPoint x: 828, endPoint y: 197, distance: 280.9
click at [828, 197] on div "0 1 #1 #1 0 0" at bounding box center [822, 448] width 1324 height 640
drag, startPoint x: 808, startPoint y: 203, endPoint x: 1077, endPoint y: 211, distance: 268.9
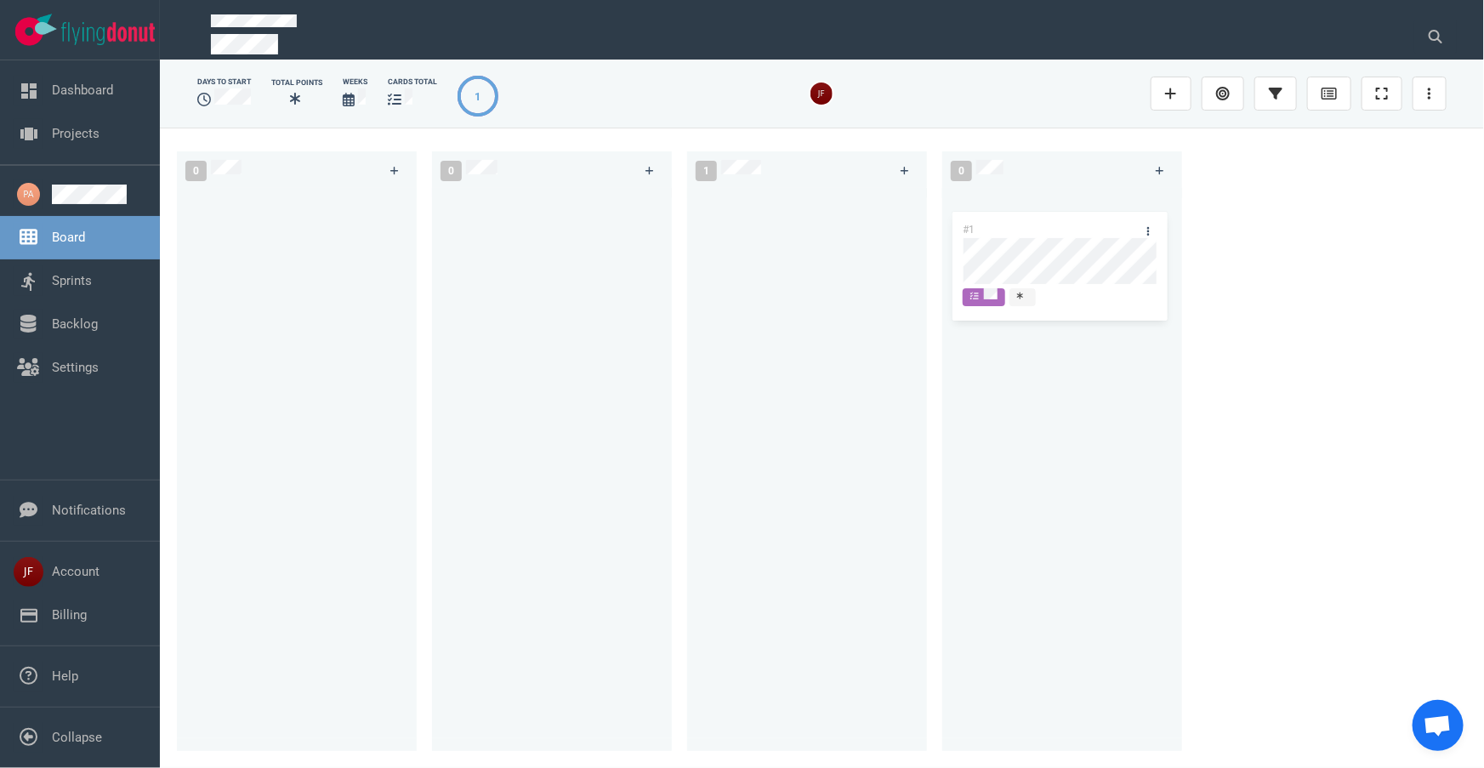
click at [1077, 211] on div "0 0 1 #1 #1 0" at bounding box center [822, 448] width 1324 height 640
drag, startPoint x: 1057, startPoint y: 206, endPoint x: 340, endPoint y: 215, distance: 717.0
click at [340, 215] on div "0 0 0 1 #1 #1" at bounding box center [822, 448] width 1324 height 640
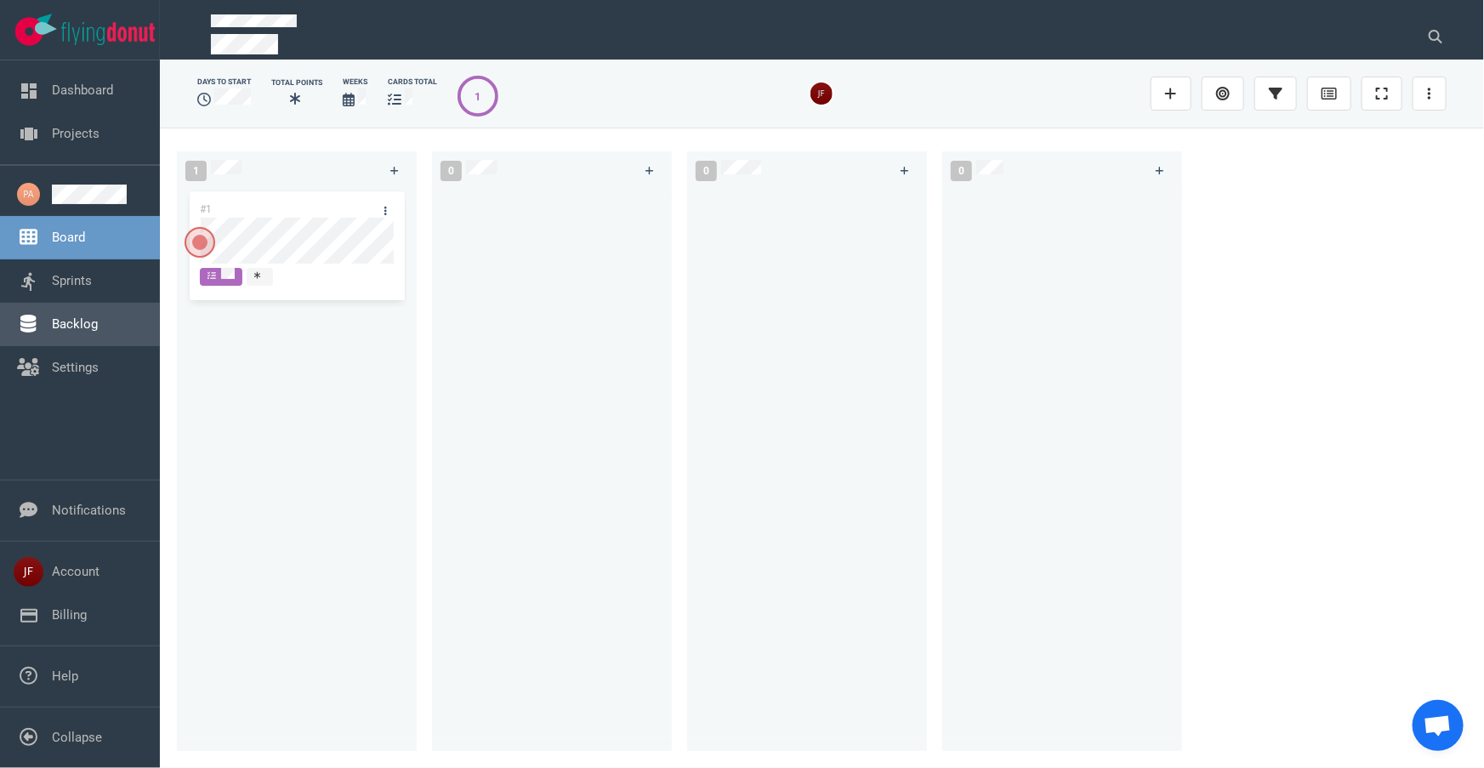
click at [84, 321] on link "Backlog" at bounding box center [75, 323] width 46 height 15
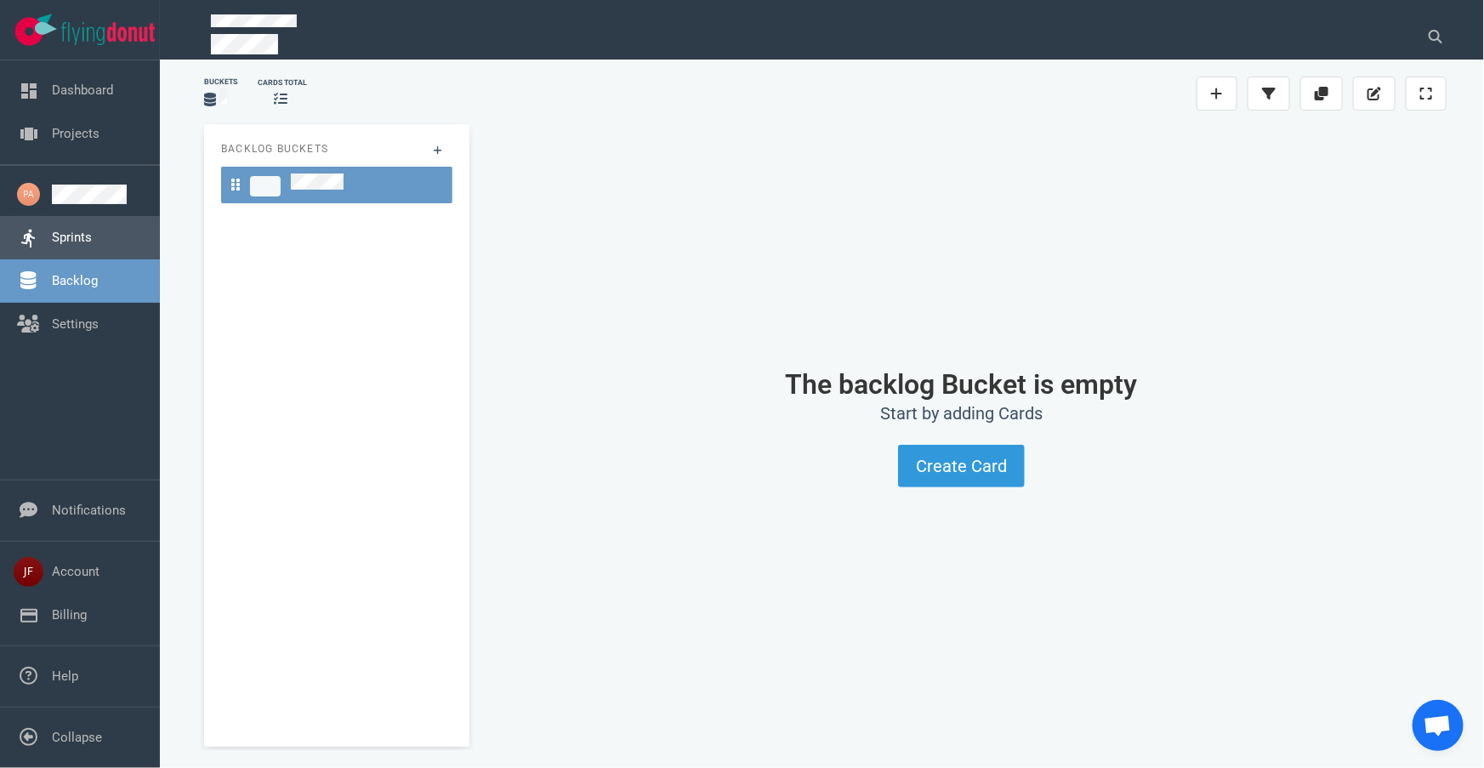
click at [70, 245] on link "Sprints" at bounding box center [72, 237] width 40 height 15
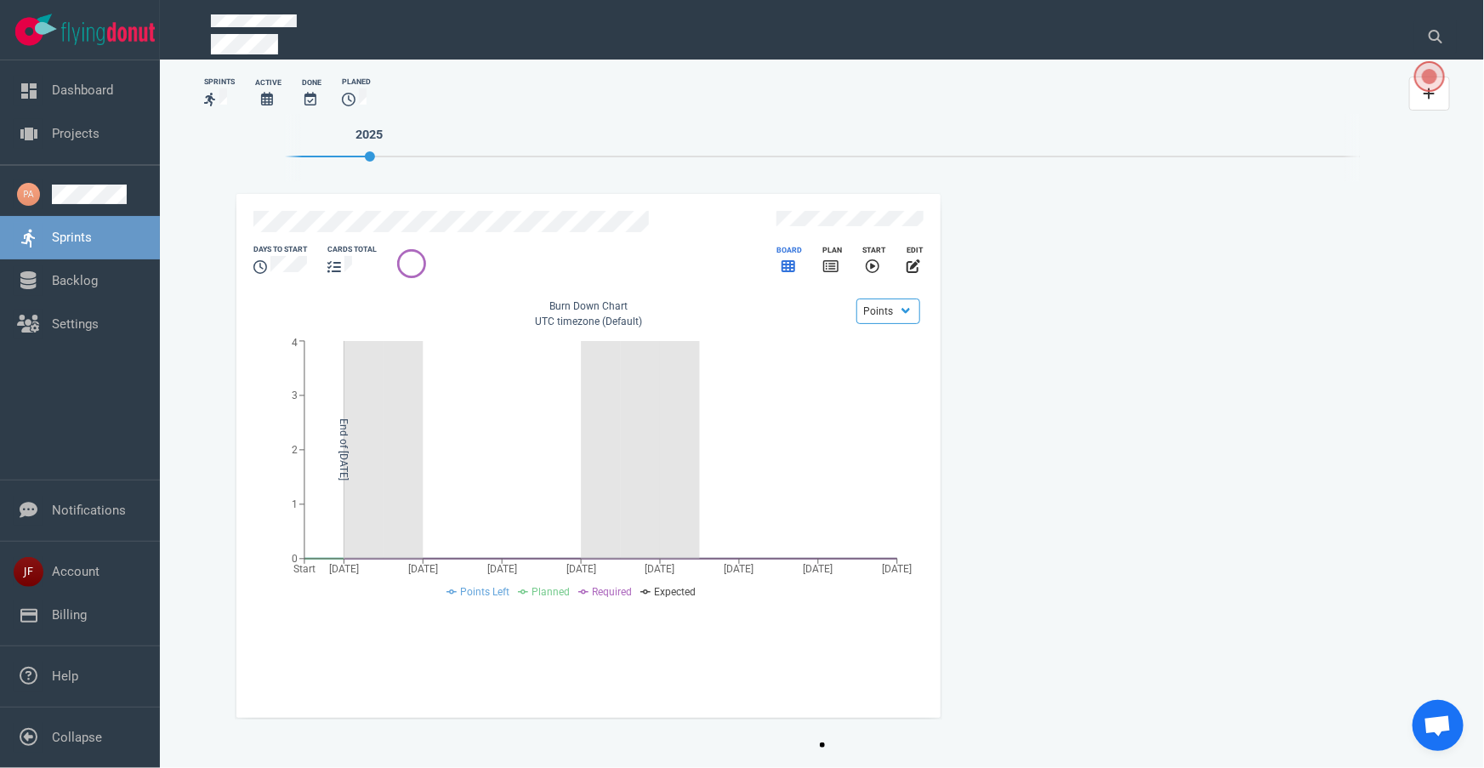
click at [792, 259] on icon "slide 1 of 1" at bounding box center [789, 266] width 14 height 14
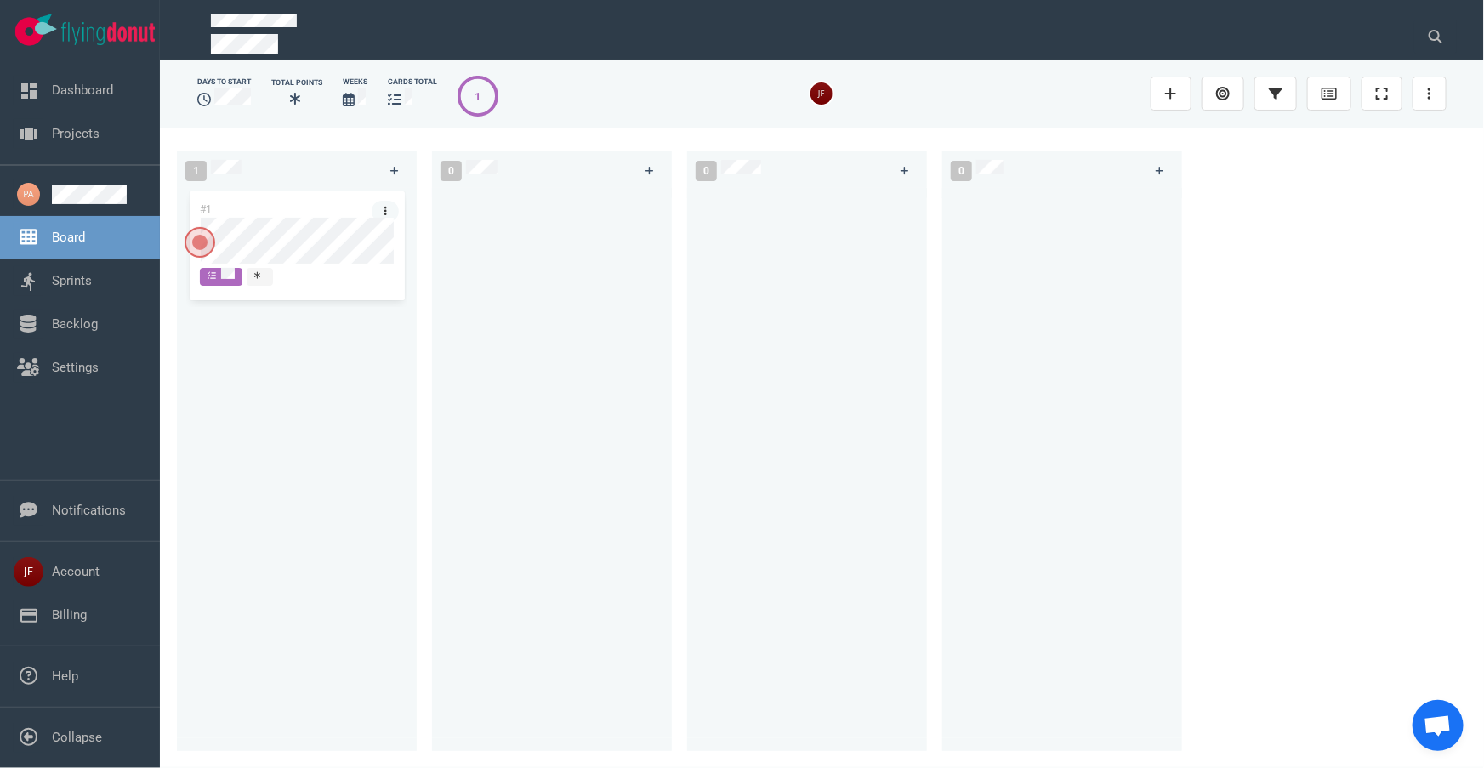
click at [386, 212] on icon at bounding box center [385, 211] width 3 height 10
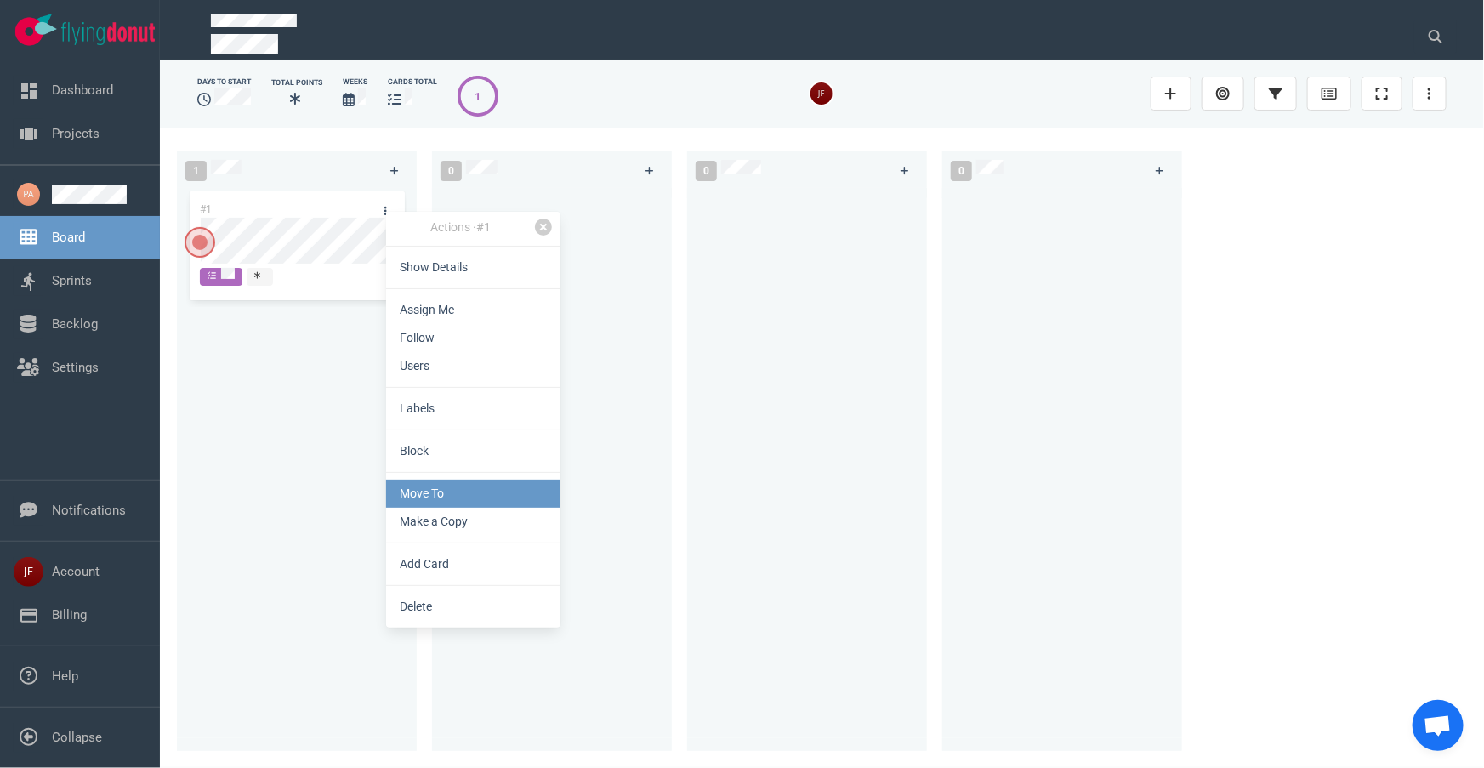
click at [498, 490] on link "Move To" at bounding box center [473, 494] width 174 height 28
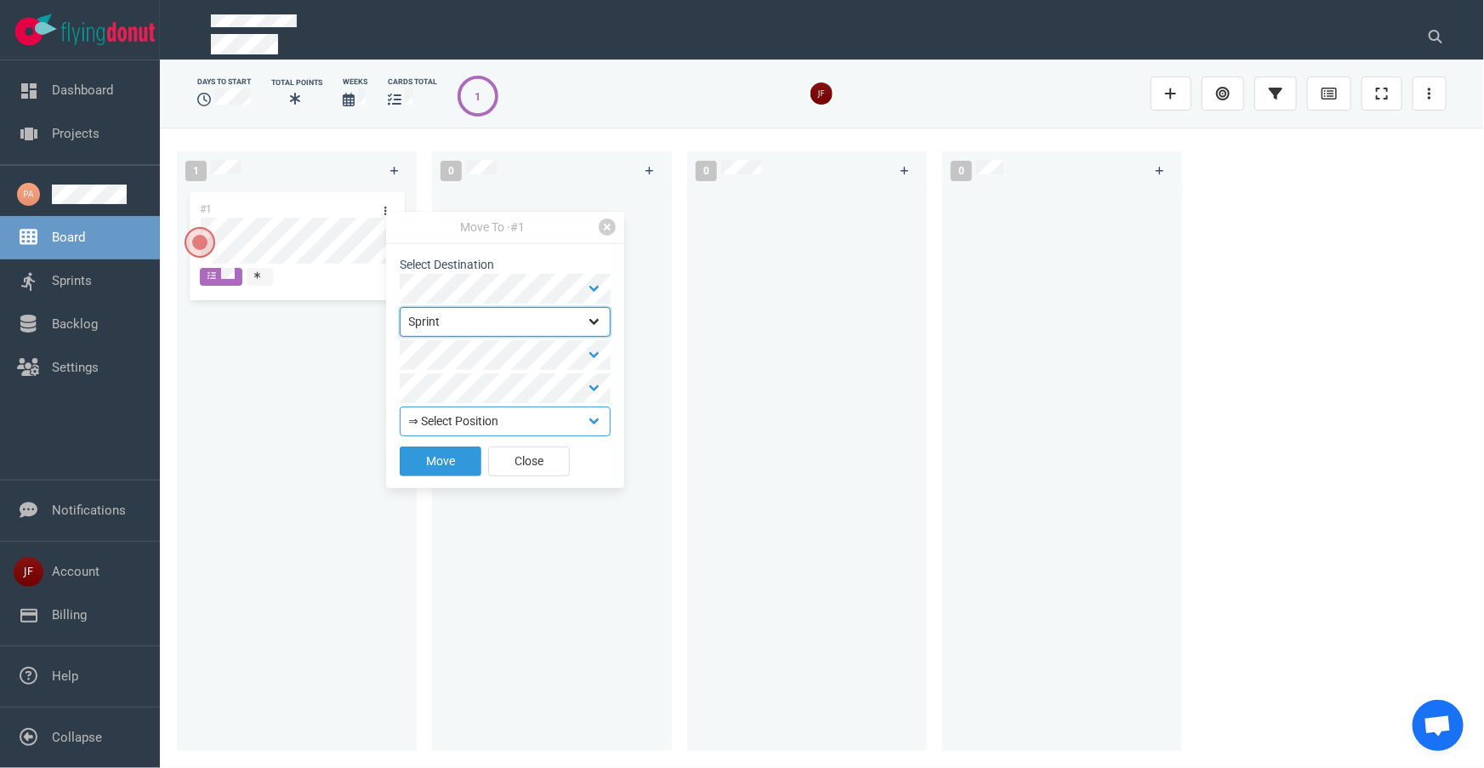
click at [597, 319] on select "Backlog Sprint" at bounding box center [505, 322] width 211 height 30
select select "backlog"
click at [400, 307] on select "Backlog Sprint" at bounding box center [505, 322] width 211 height 30
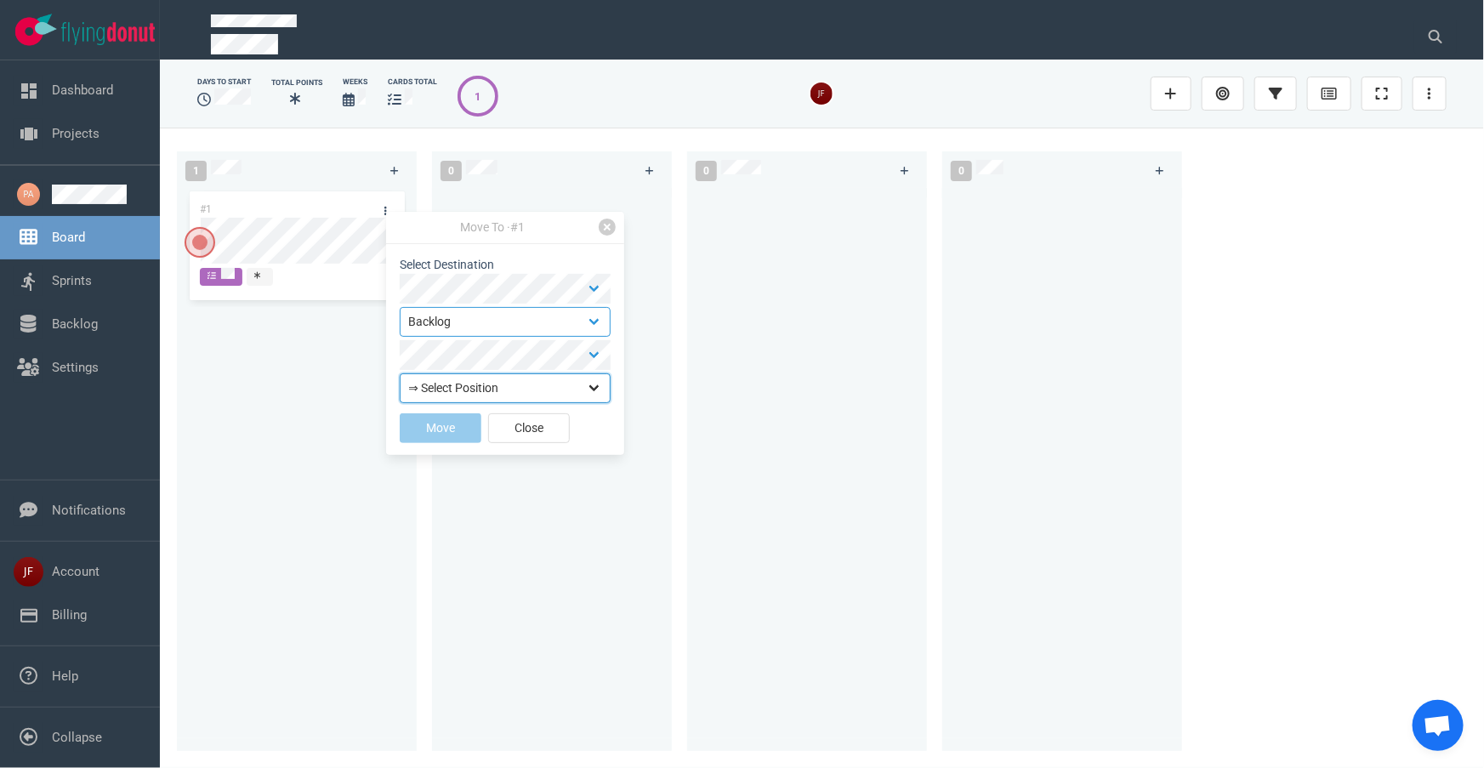
click at [577, 396] on select "⇒ Select Position Top Bottom" at bounding box center [505, 388] width 211 height 30
select select "top"
click at [400, 373] on select "⇒ Select Position Top Bottom" at bounding box center [505, 388] width 211 height 30
click at [444, 432] on button "Move" at bounding box center [441, 428] width 82 height 30
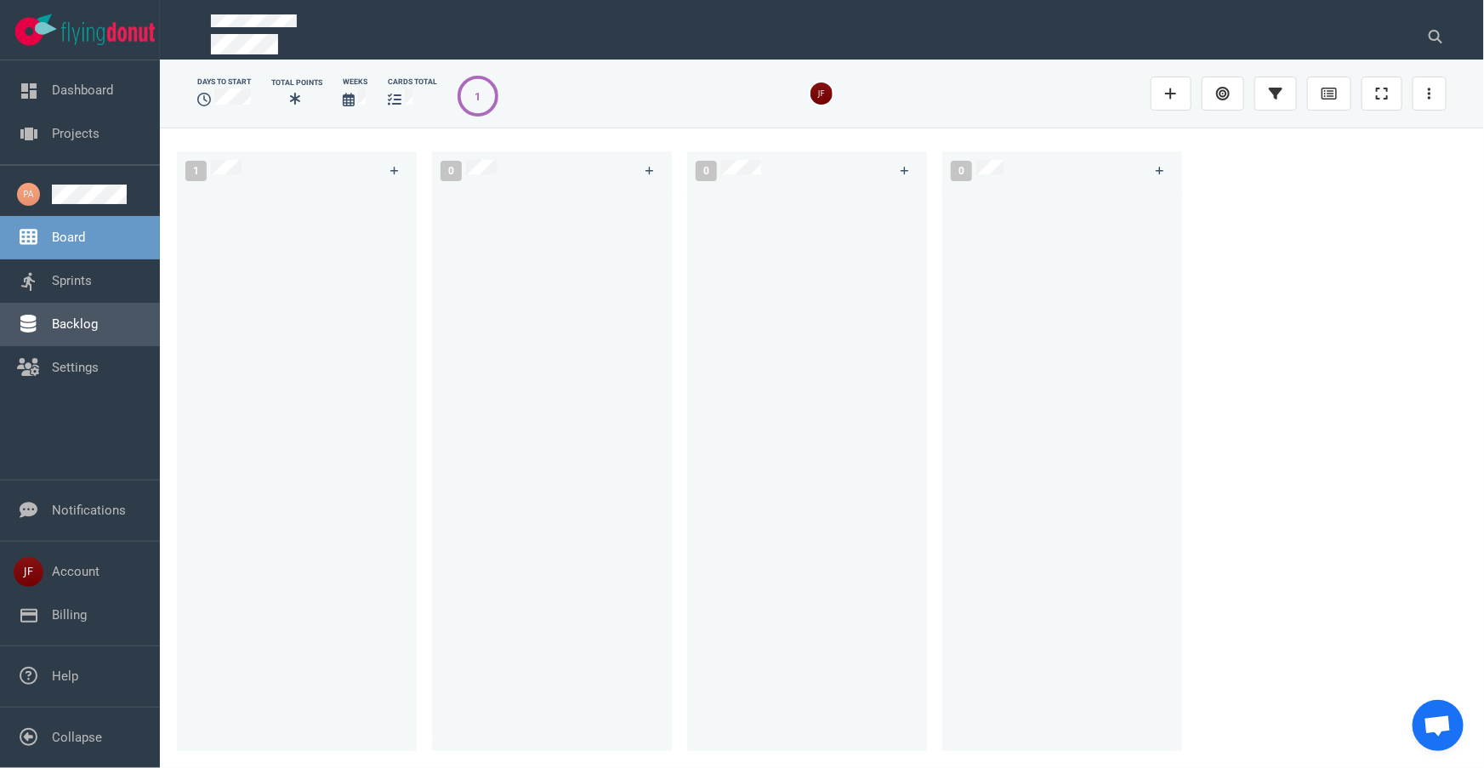
click at [93, 319] on link "Backlog" at bounding box center [75, 323] width 46 height 15
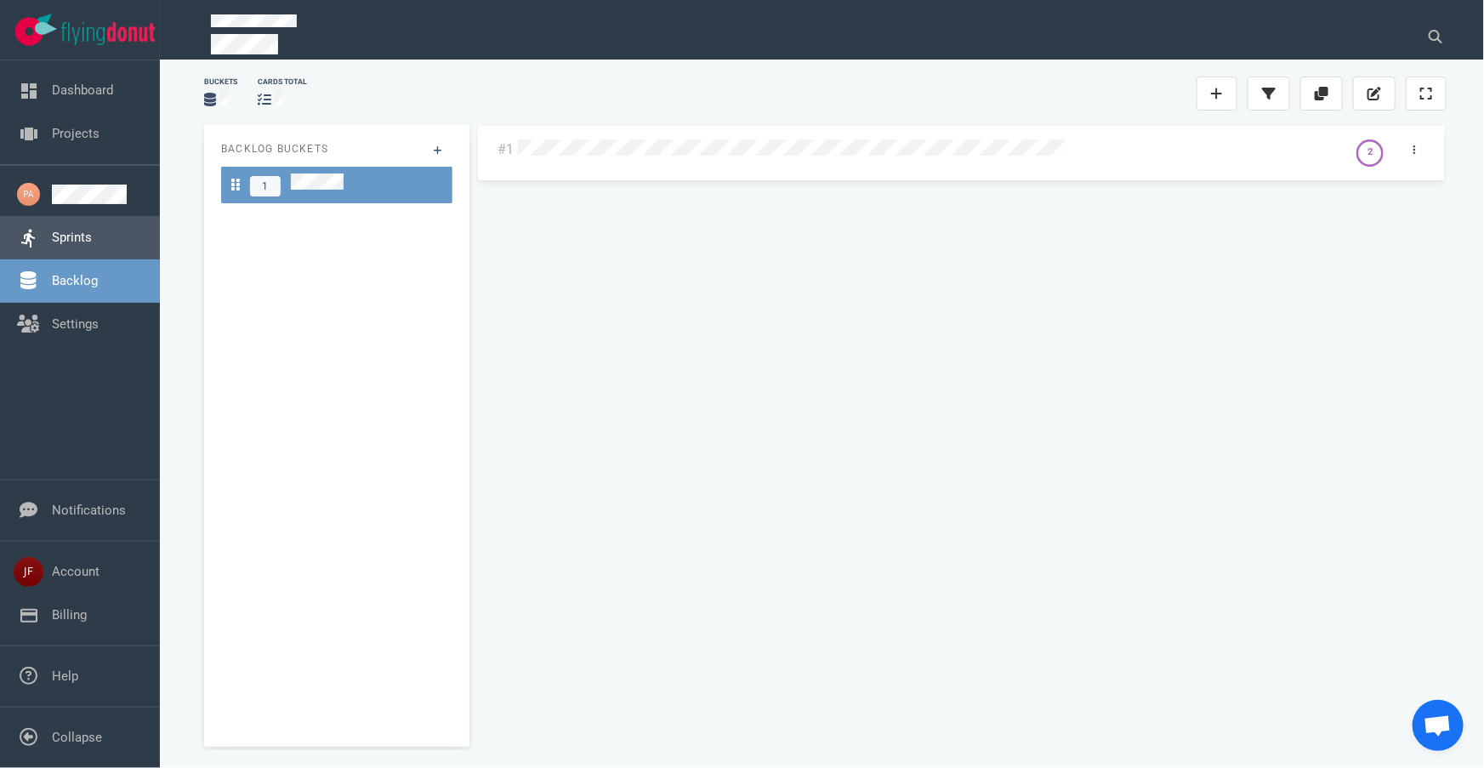
click at [67, 232] on link "Sprints" at bounding box center [72, 237] width 40 height 15
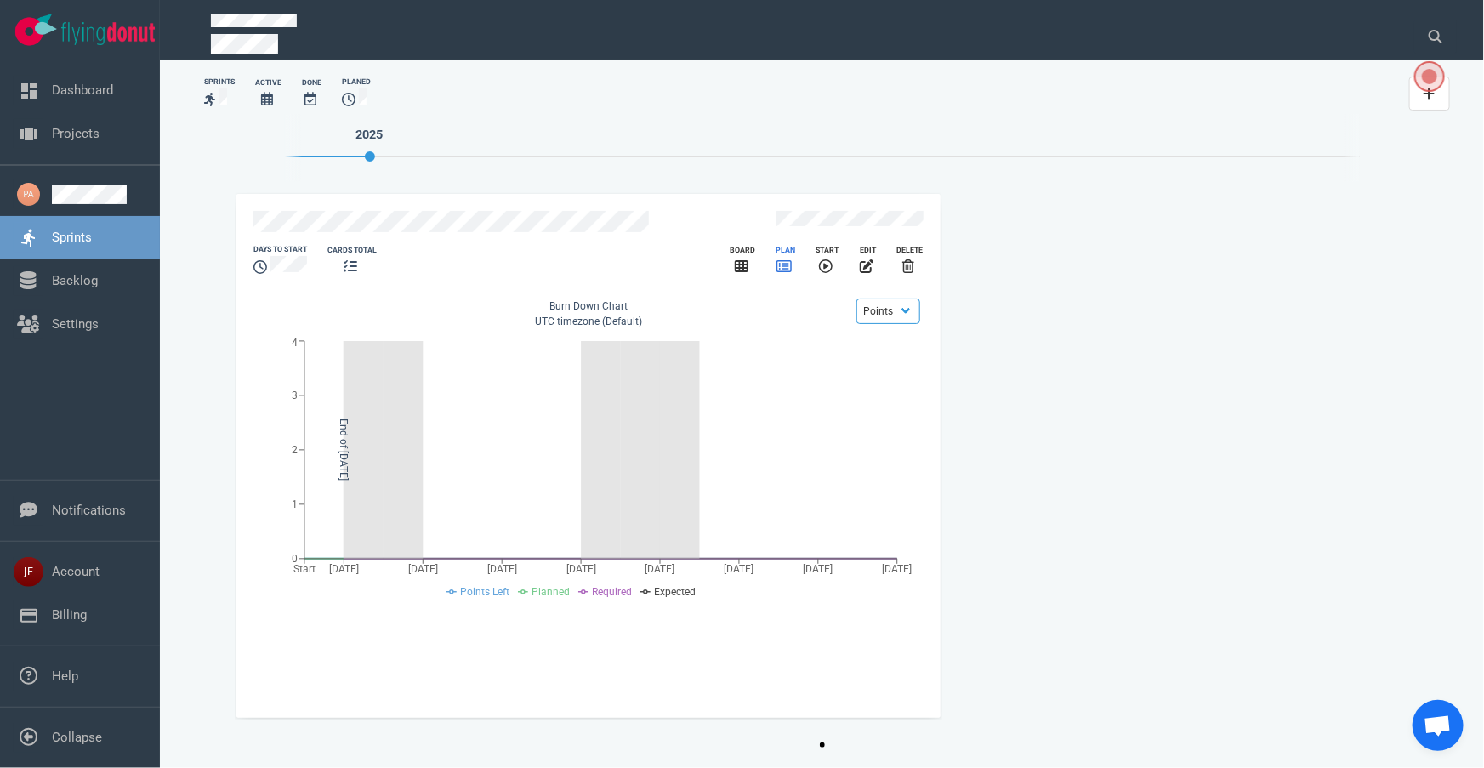
click at [788, 260] on icon "slide 1 of 1" at bounding box center [783, 266] width 15 height 14
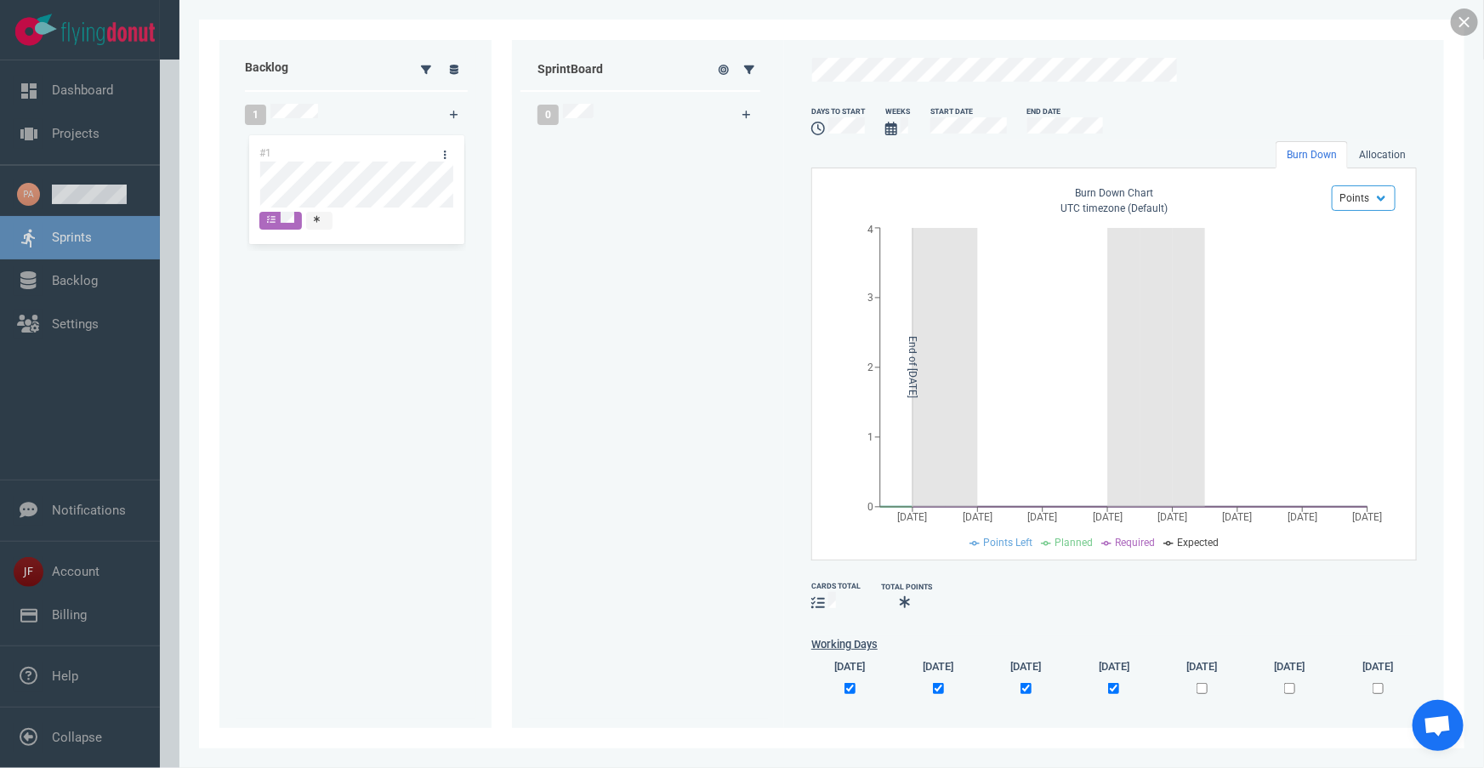
click at [1467, 18] on link at bounding box center [1464, 22] width 27 height 27
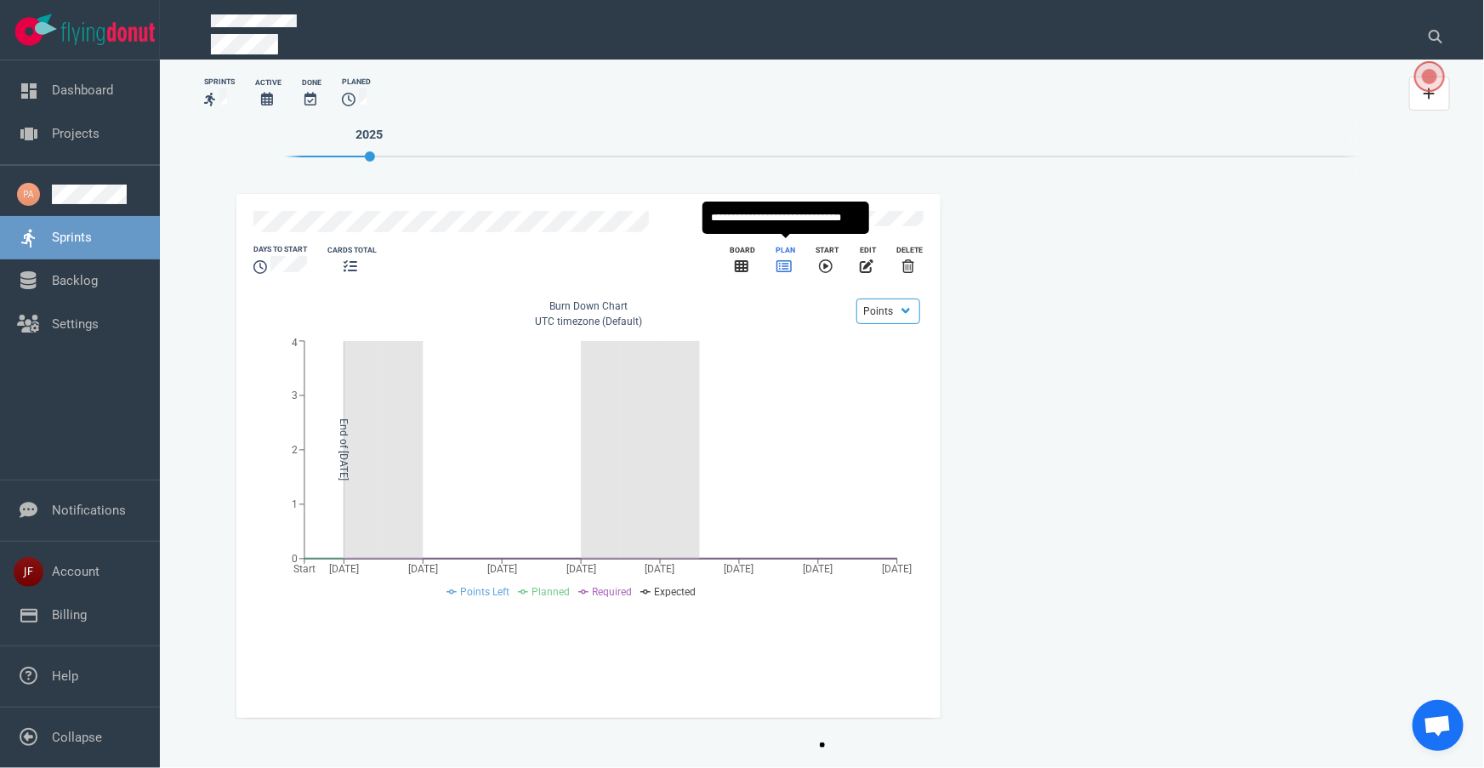
click at [785, 259] on icon "slide 1 of 1" at bounding box center [783, 266] width 15 height 14
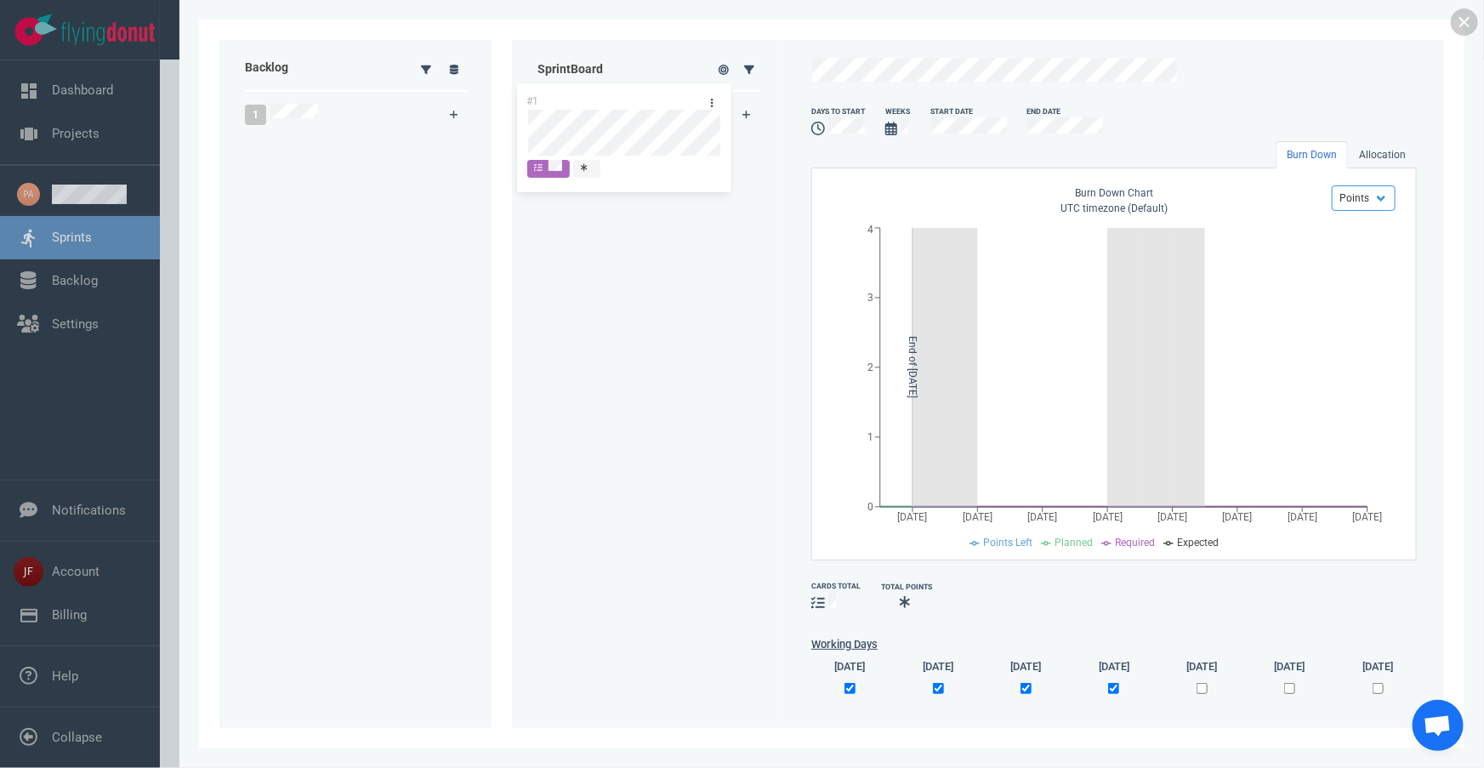
click at [680, 119] on div "Backlog 1 #1 #1 Sprint Board 0 days to start Weeks Start Date End Date Burn Dow…" at bounding box center [831, 384] width 1225 height 688
click at [1459, 21] on link at bounding box center [1464, 22] width 27 height 27
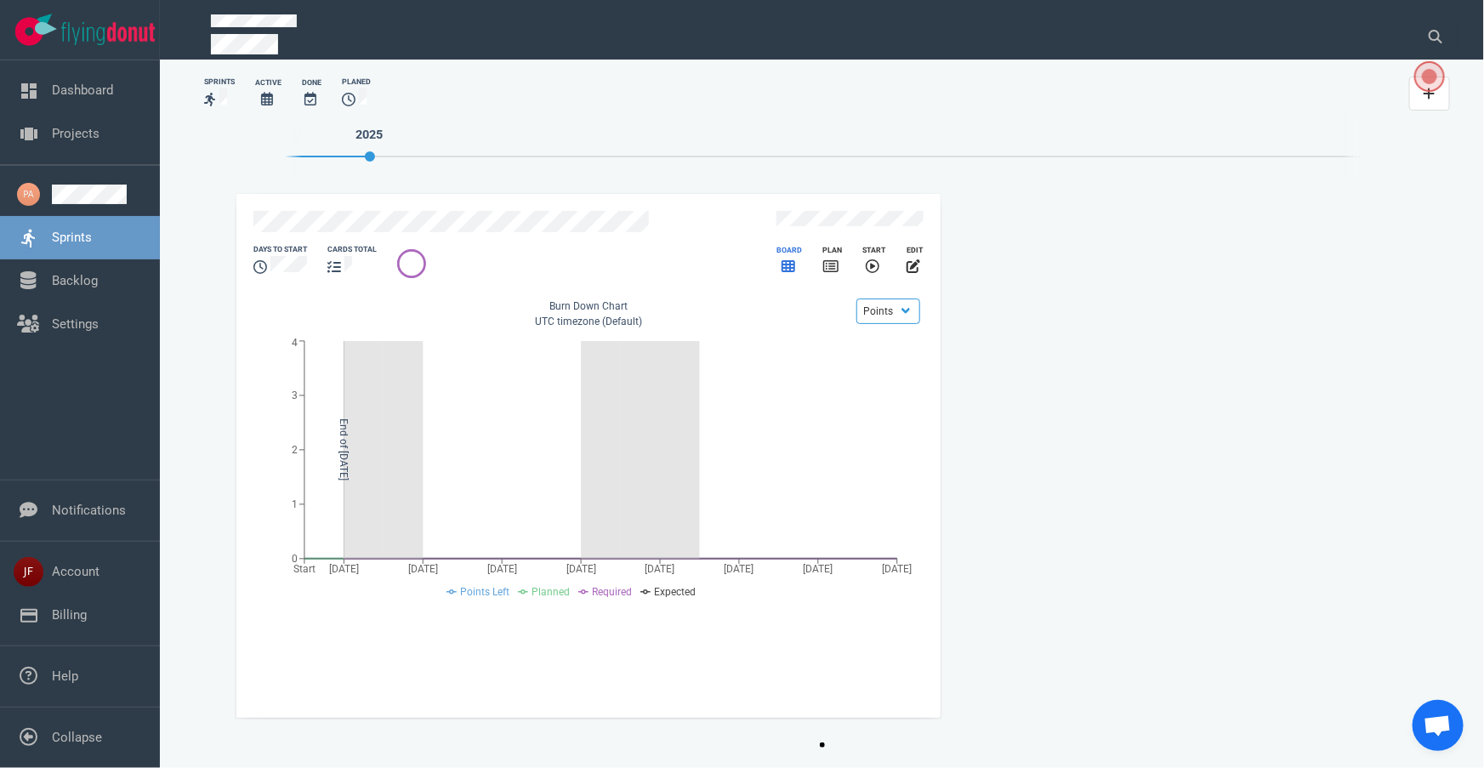
click at [788, 259] on icon "slide 1 of 1" at bounding box center [789, 266] width 14 height 14
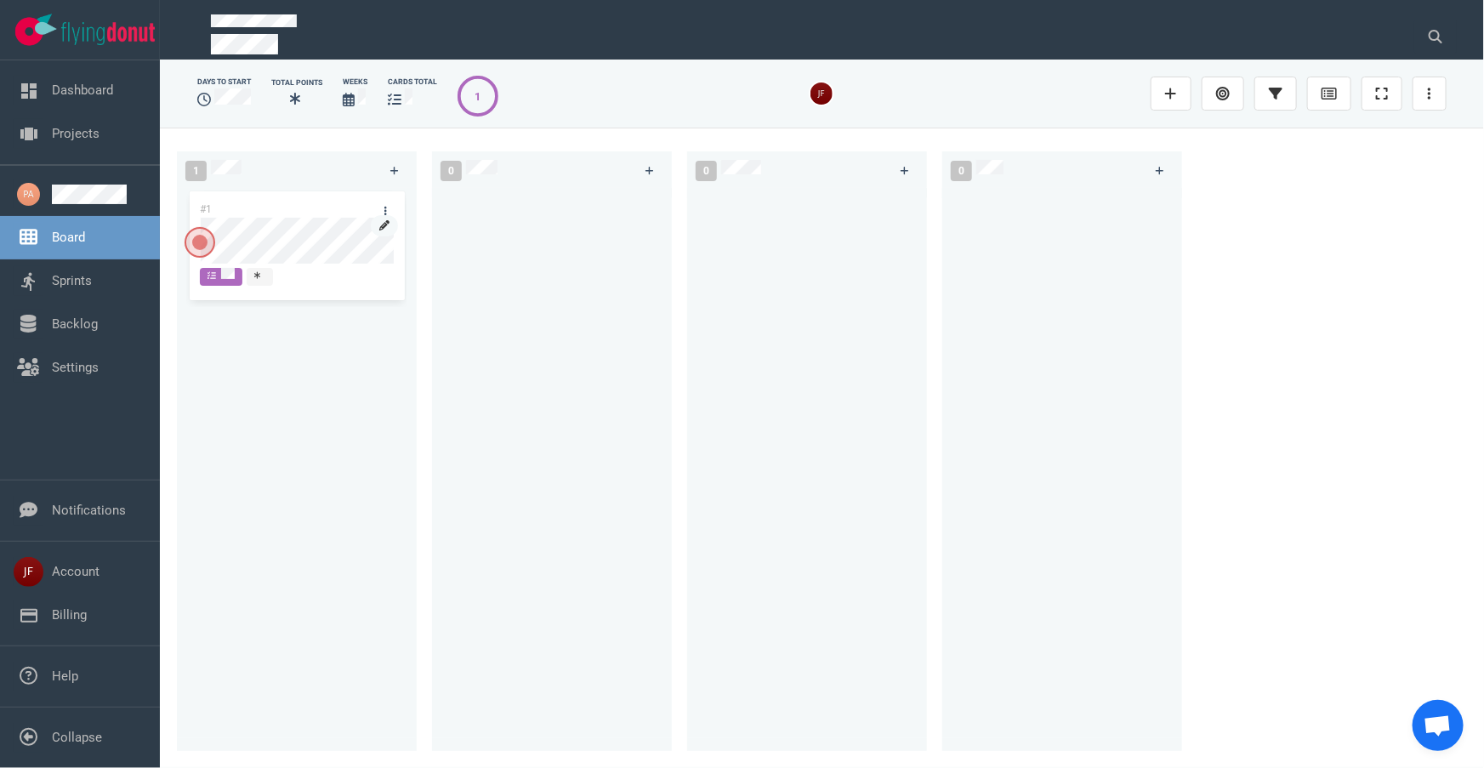
click at [378, 227] on link at bounding box center [384, 225] width 27 height 21
click at [379, 208] on link at bounding box center [385, 211] width 27 height 21
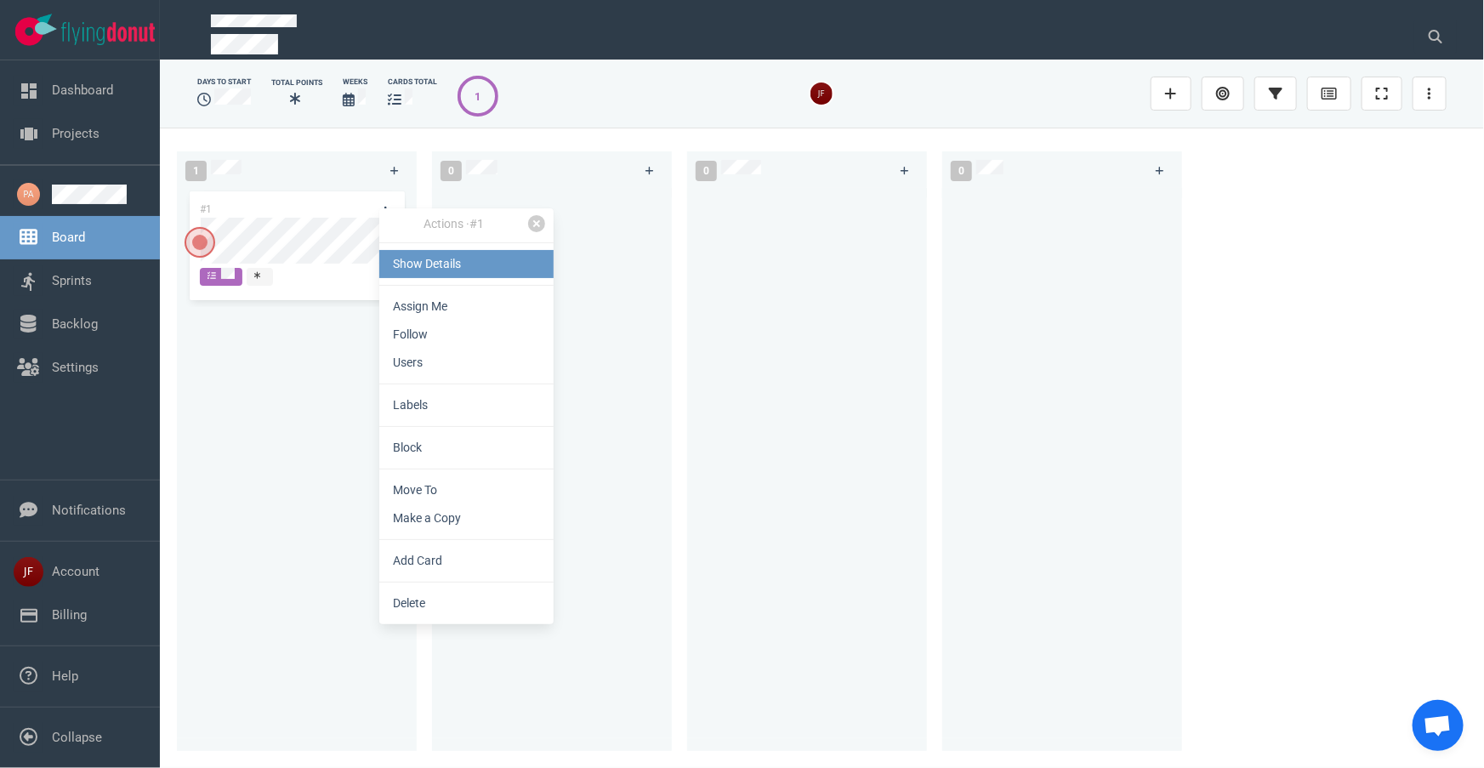
click at [452, 268] on link "Show Details" at bounding box center [466, 264] width 174 height 28
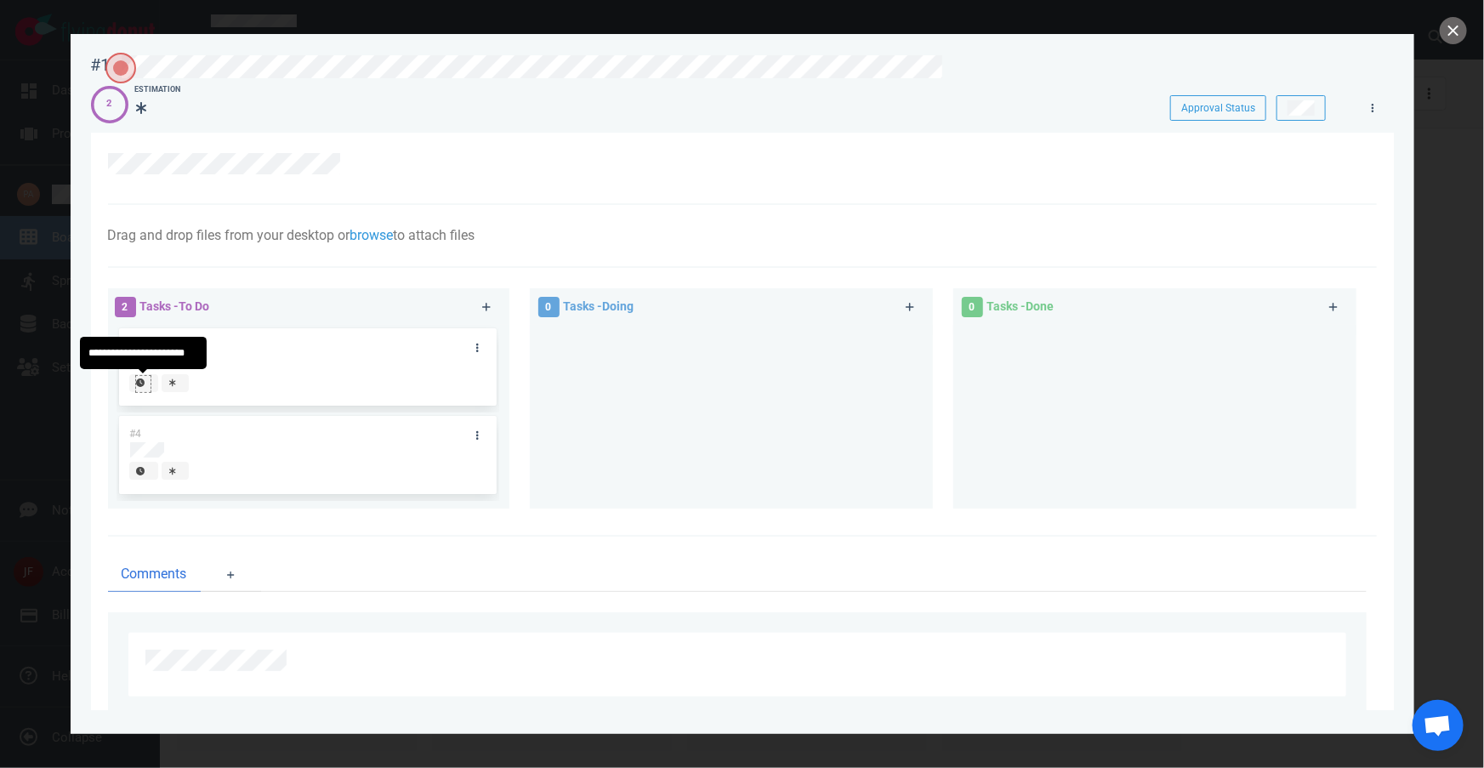
click at [142, 384] on icon at bounding box center [140, 382] width 9 height 9
click at [179, 382] on div at bounding box center [184, 383] width 12 height 14
click at [253, 349] on div "#3" at bounding box center [291, 346] width 345 height 36
click at [473, 349] on link at bounding box center [477, 347] width 27 height 21
click at [374, 380] on div at bounding box center [297, 385] width 337 height 22
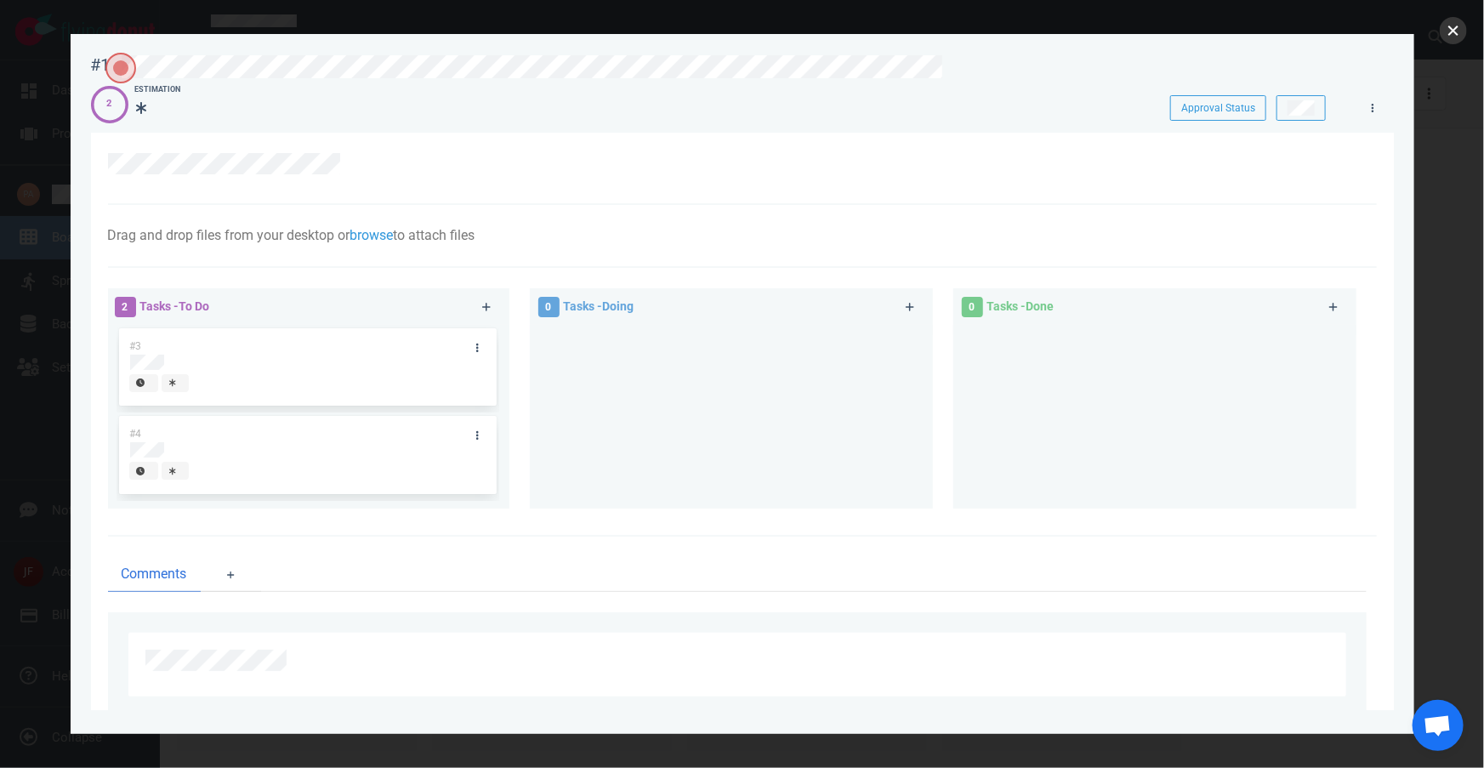
click at [1459, 32] on button "close" at bounding box center [1453, 30] width 27 height 27
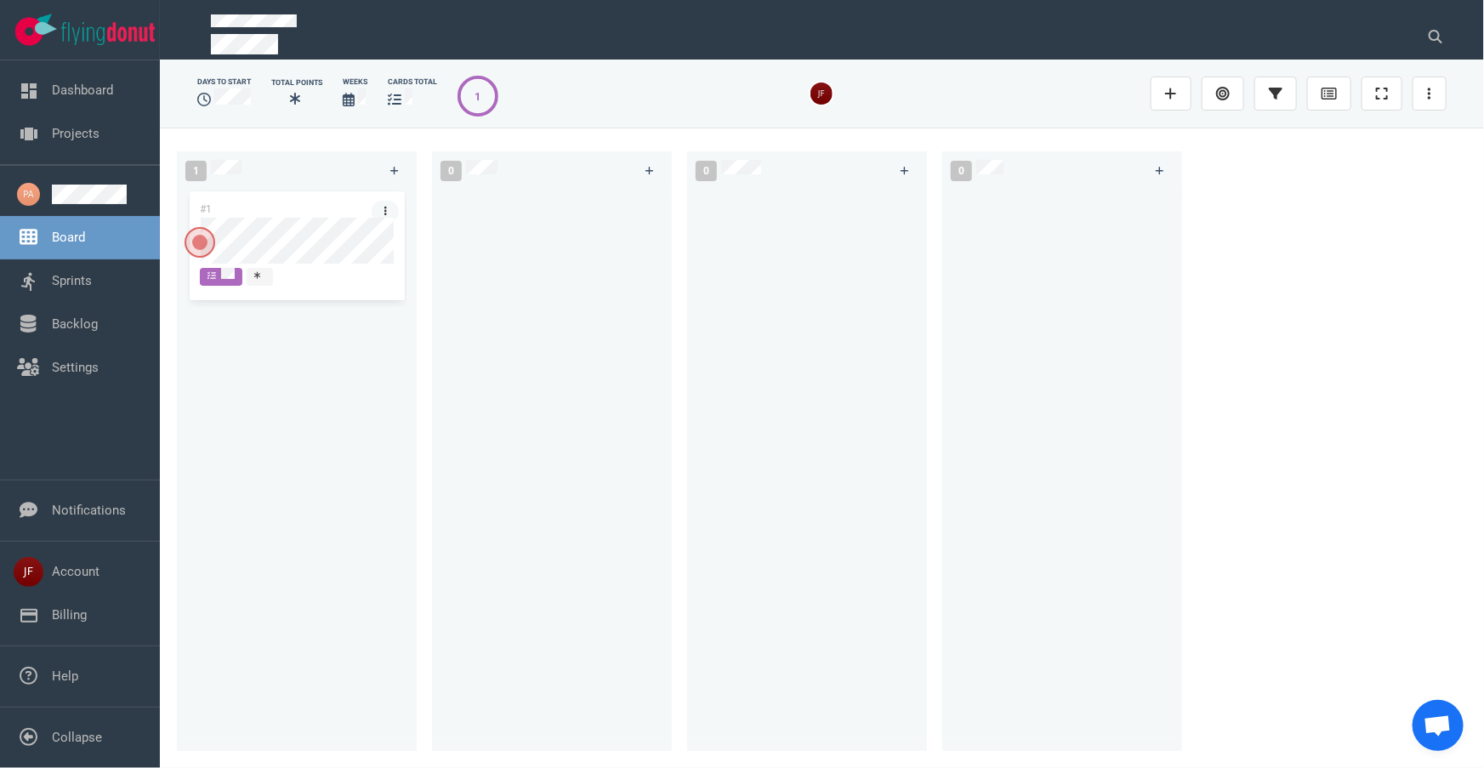
click at [383, 213] on link at bounding box center [385, 211] width 27 height 21
click at [214, 272] on icon at bounding box center [212, 276] width 9 height 8
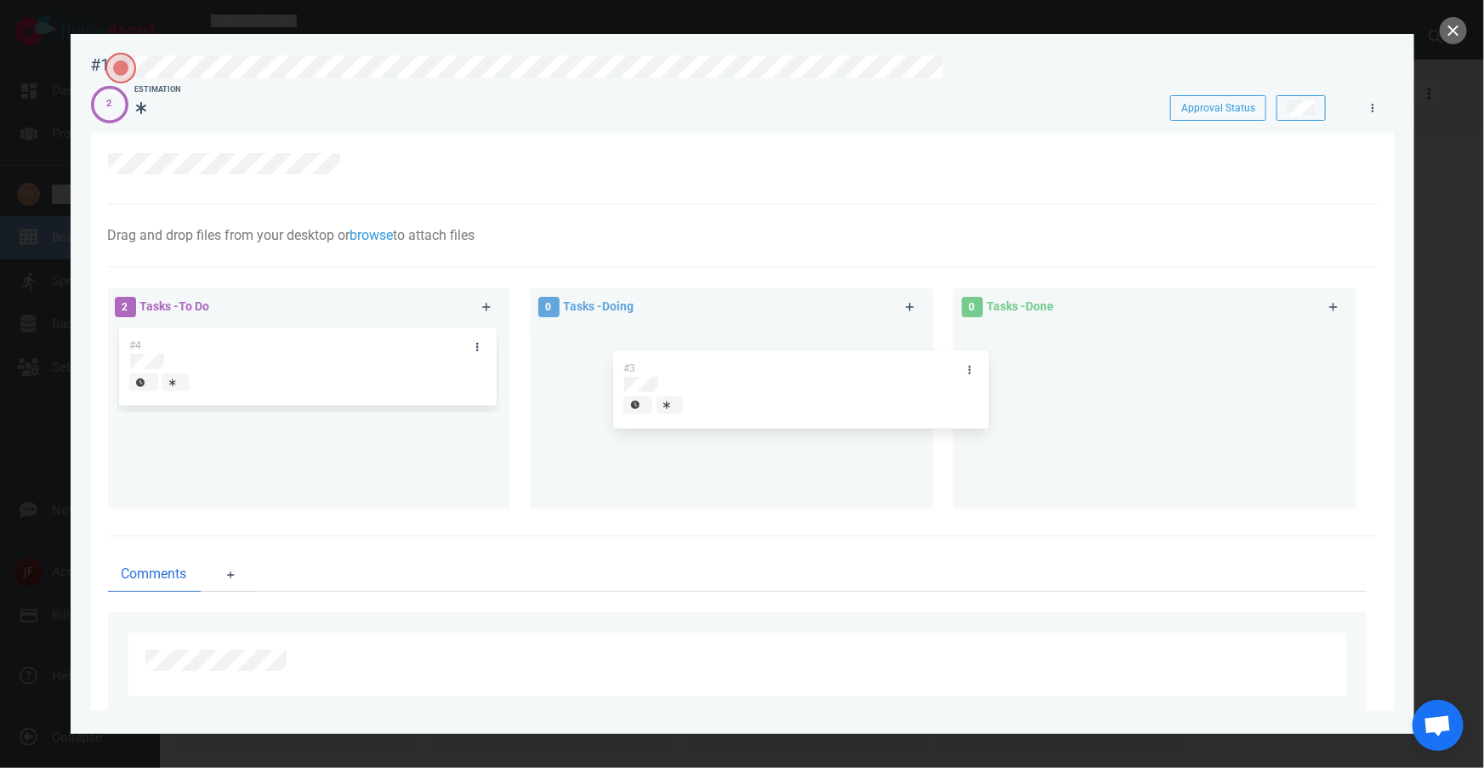
drag, startPoint x: 260, startPoint y: 346, endPoint x: 754, endPoint y: 369, distance: 494.7
click at [754, 369] on div "2 Tasks - To Do #3 #4 #3 0 Tasks - Doing 0 Tasks - Done" at bounding box center [737, 401] width 1279 height 247
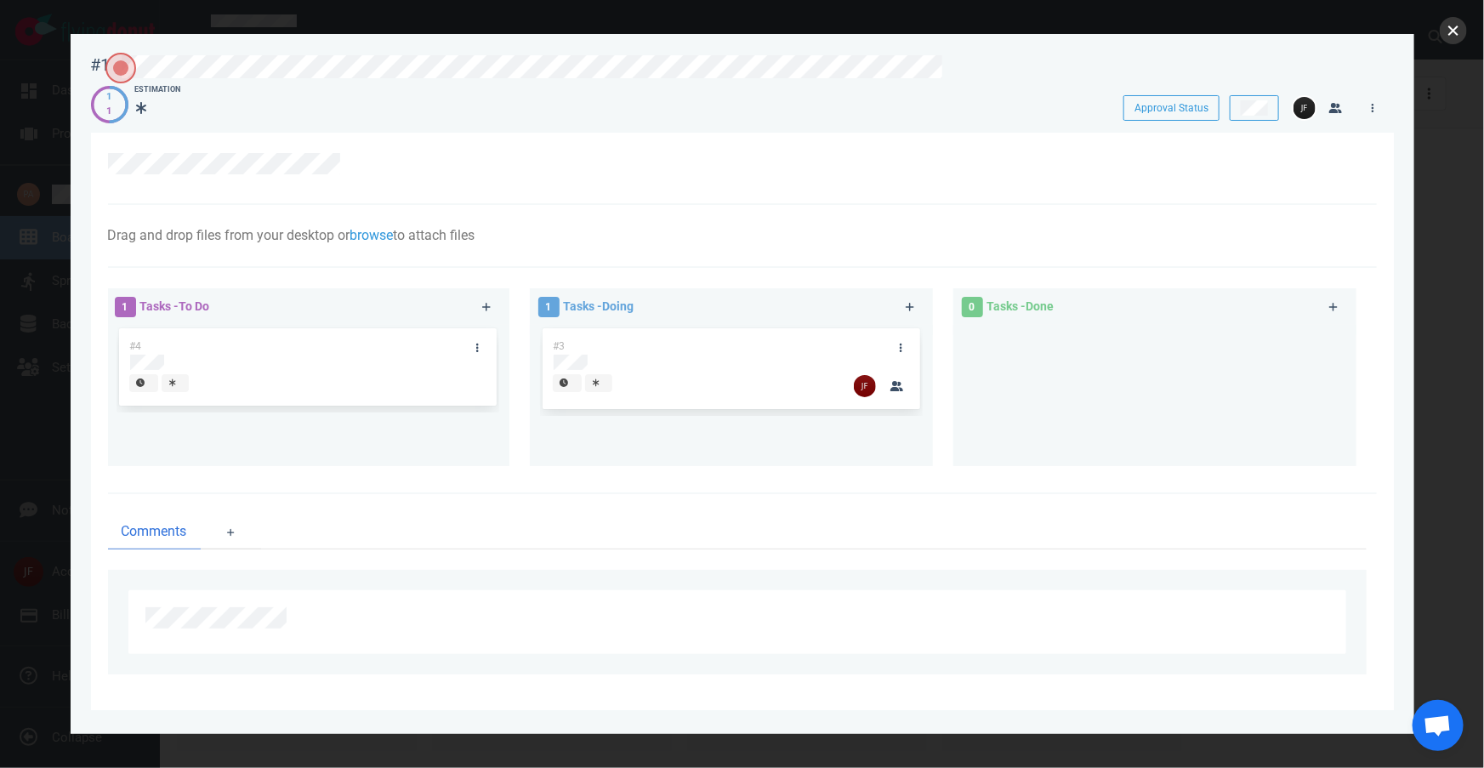
click at [1448, 31] on button "close" at bounding box center [1453, 30] width 27 height 27
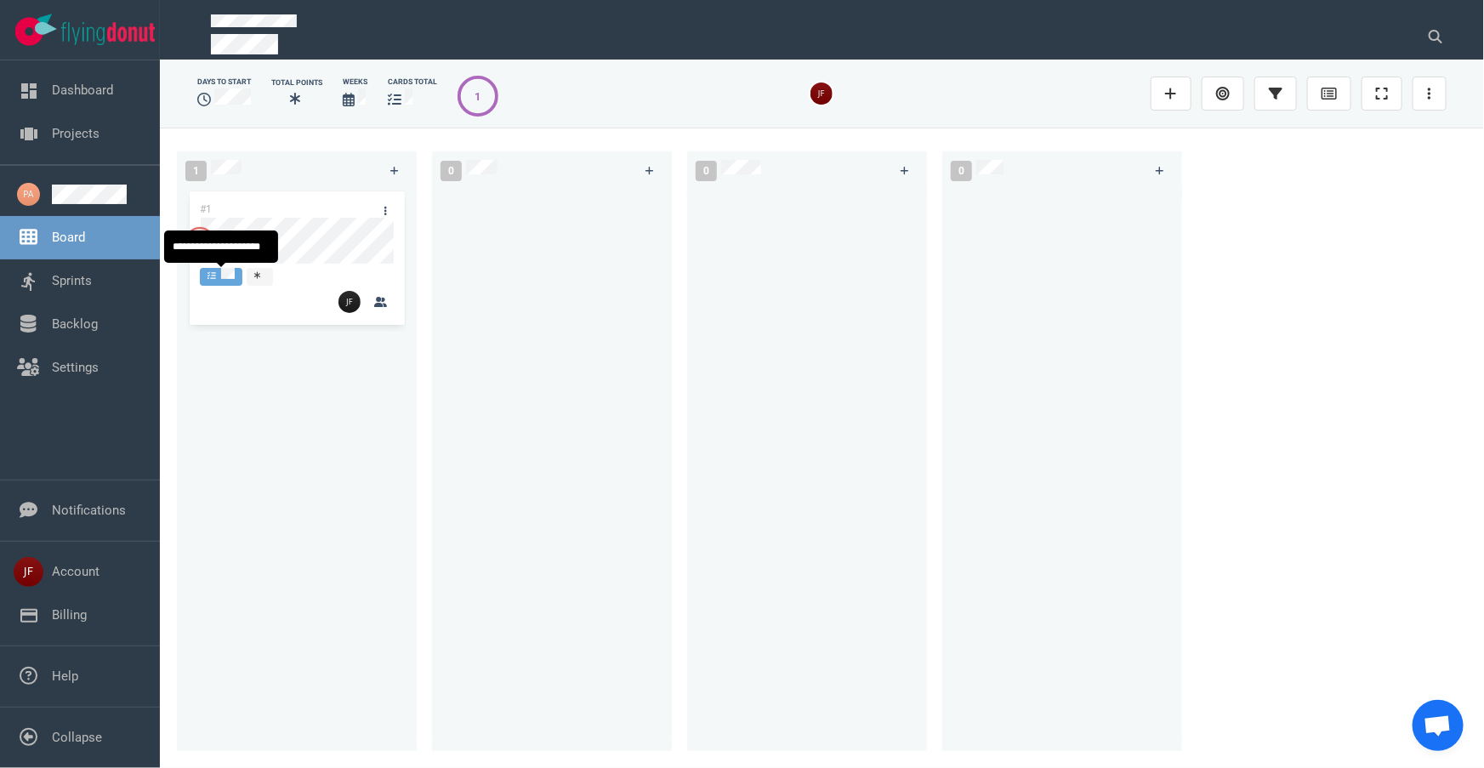
click at [220, 273] on div at bounding box center [221, 275] width 27 height 14
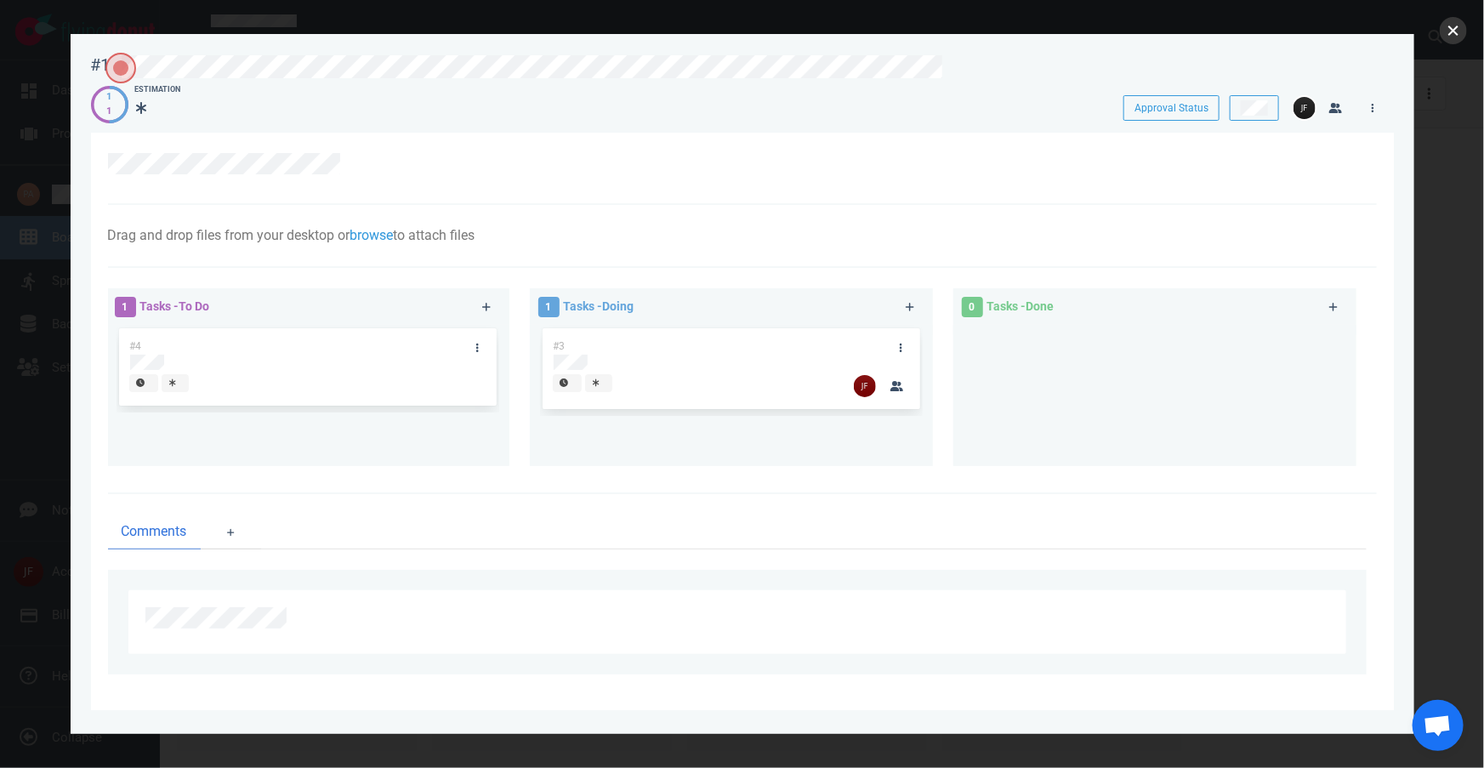
click at [1448, 37] on button "close" at bounding box center [1453, 30] width 27 height 27
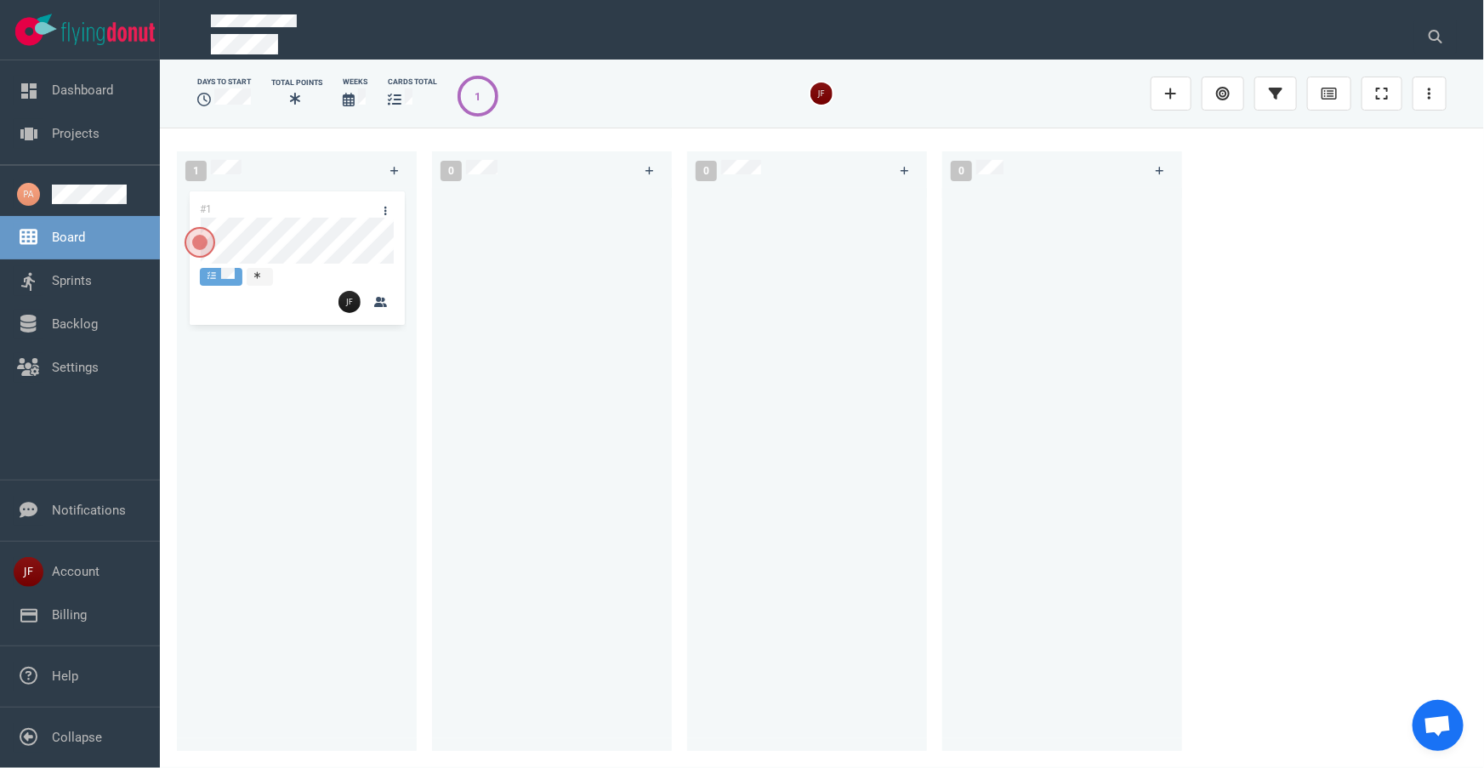
click at [478, 101] on div "1" at bounding box center [478, 96] width 6 height 16
click at [292, 96] on icon at bounding box center [295, 99] width 10 height 12
click at [298, 100] on icon at bounding box center [295, 99] width 10 height 12
click at [1421, 97] on link at bounding box center [1430, 94] width 34 height 34
click at [1334, 220] on link "Start Sprint" at bounding box center [1339, 223] width 163 height 28
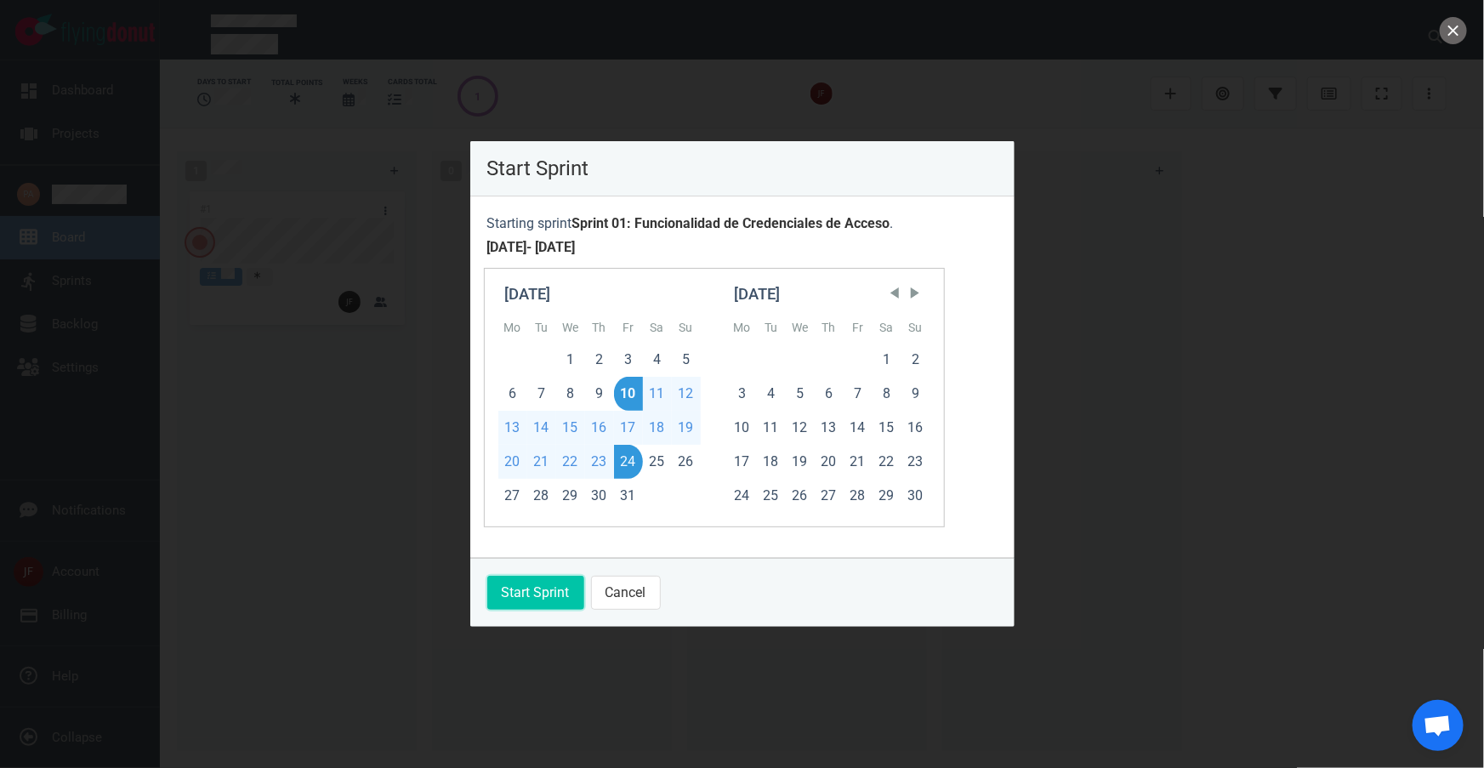
click at [529, 593] on button "Start Sprint" at bounding box center [535, 593] width 97 height 34
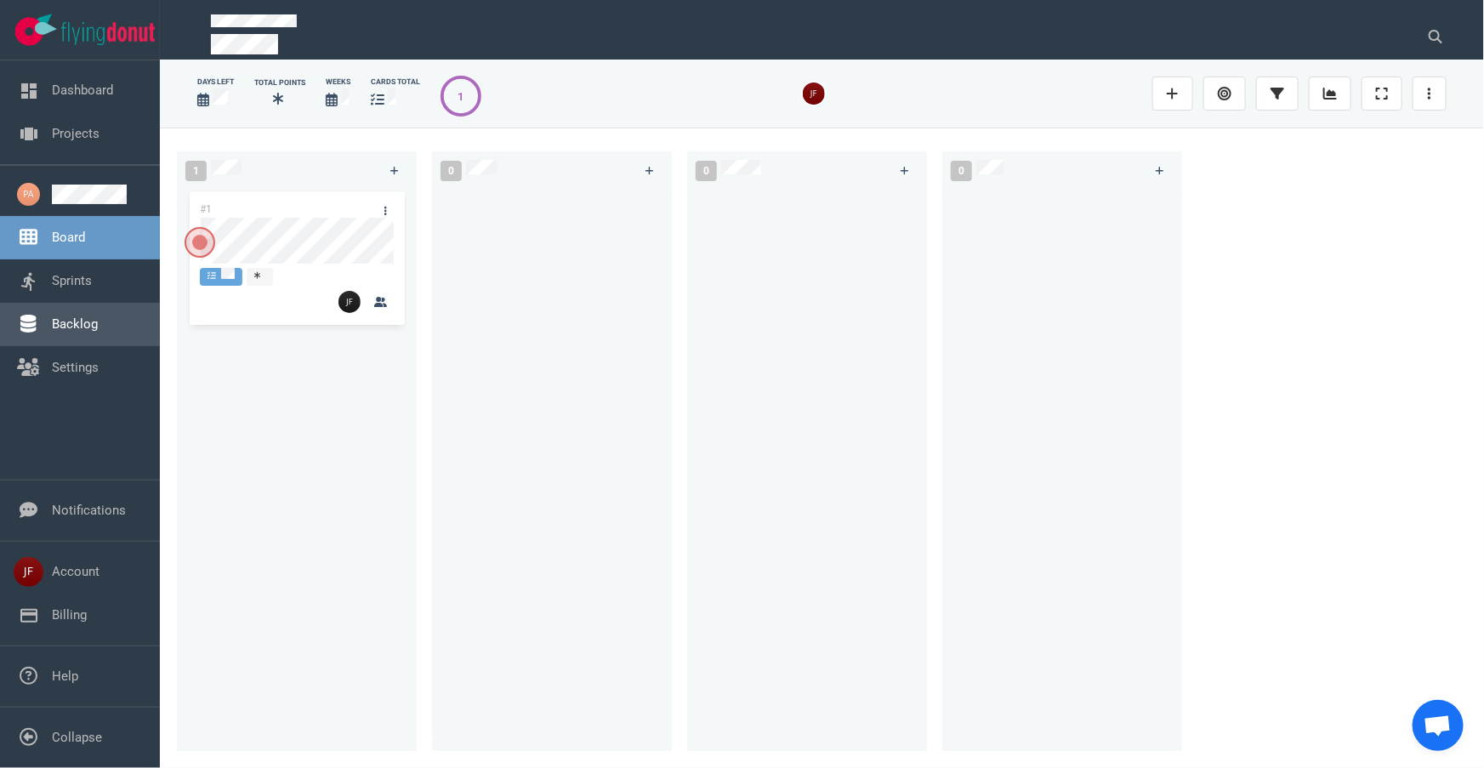
click at [82, 332] on link "Backlog" at bounding box center [75, 323] width 46 height 15
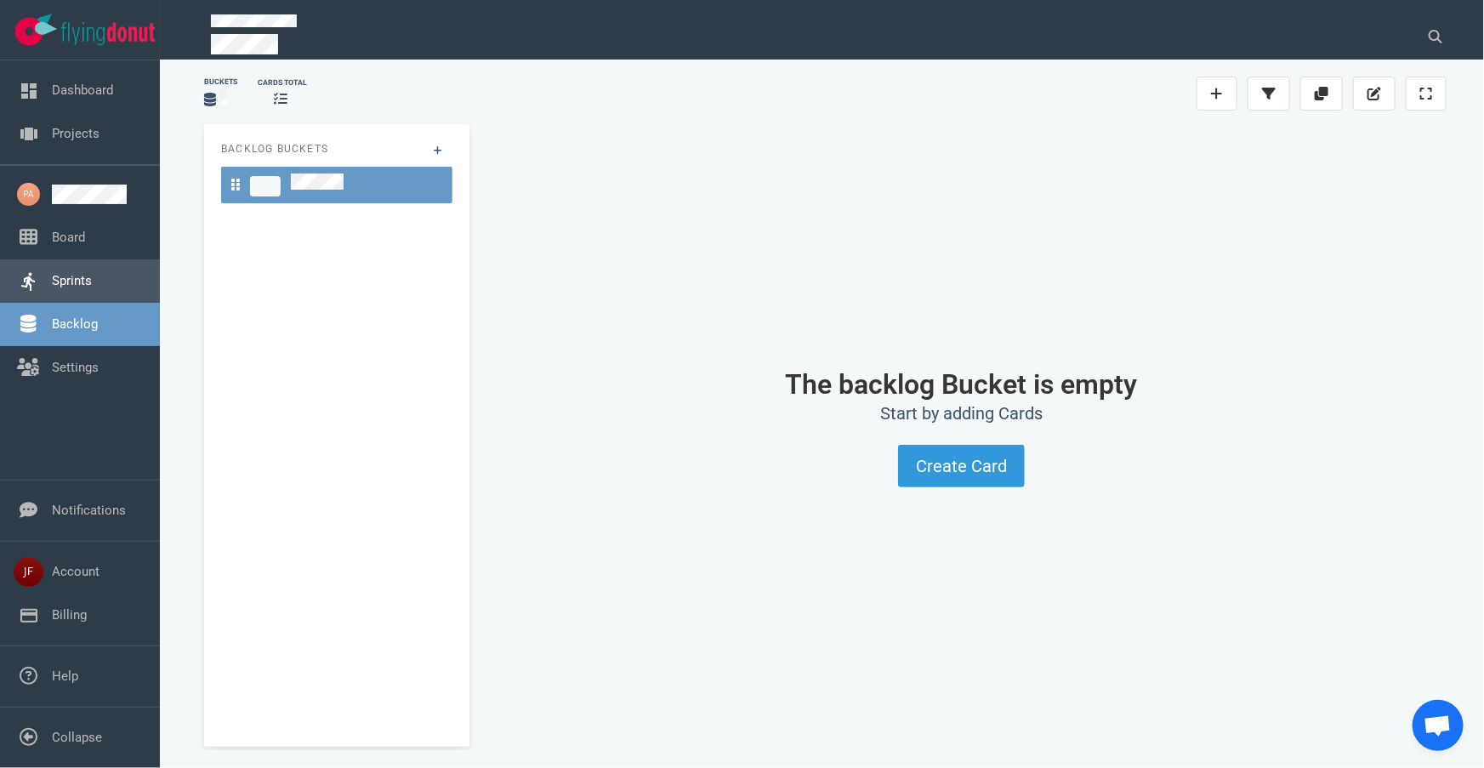
click at [77, 273] on link "Sprints" at bounding box center [72, 280] width 40 height 15
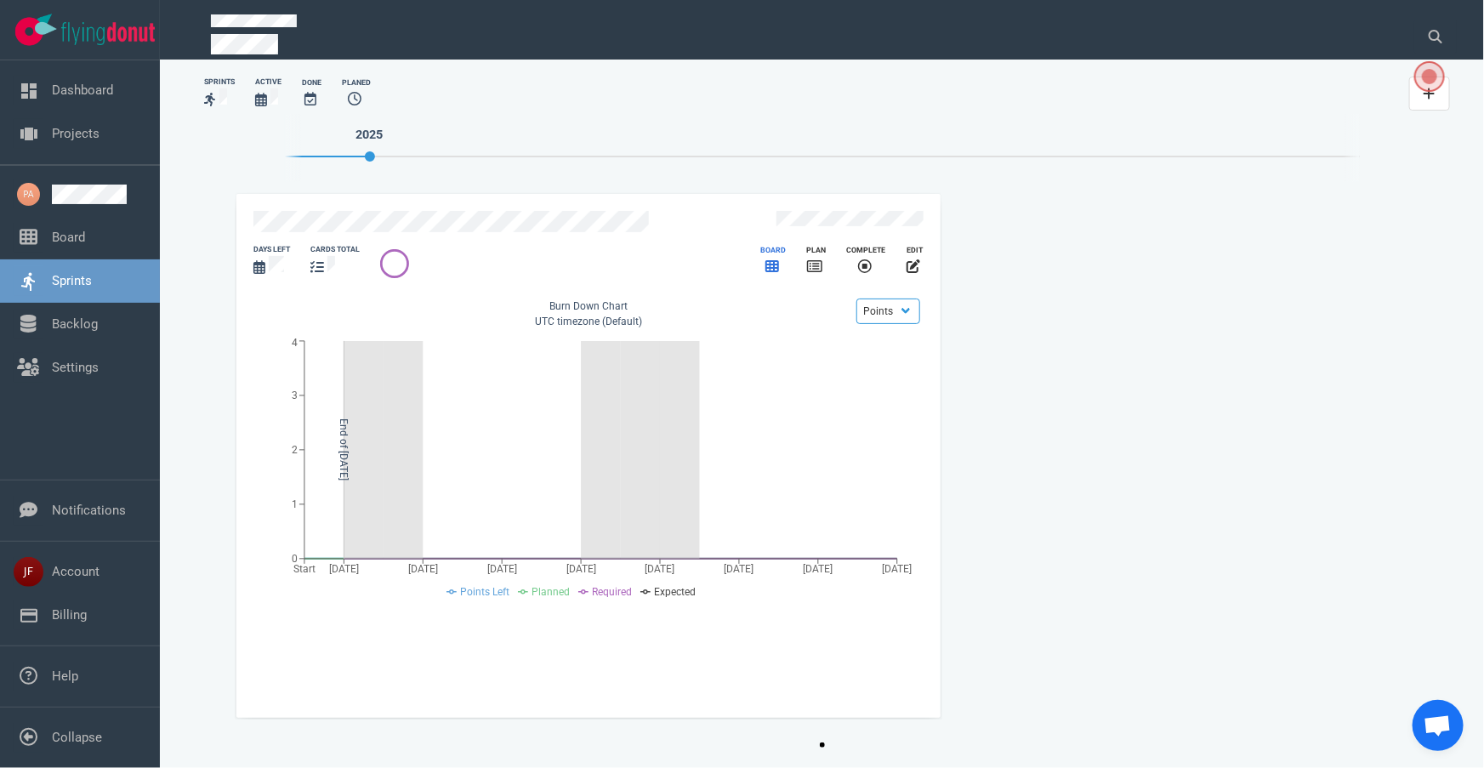
click at [776, 259] on icon "slide 1 of 1" at bounding box center [772, 266] width 14 height 14
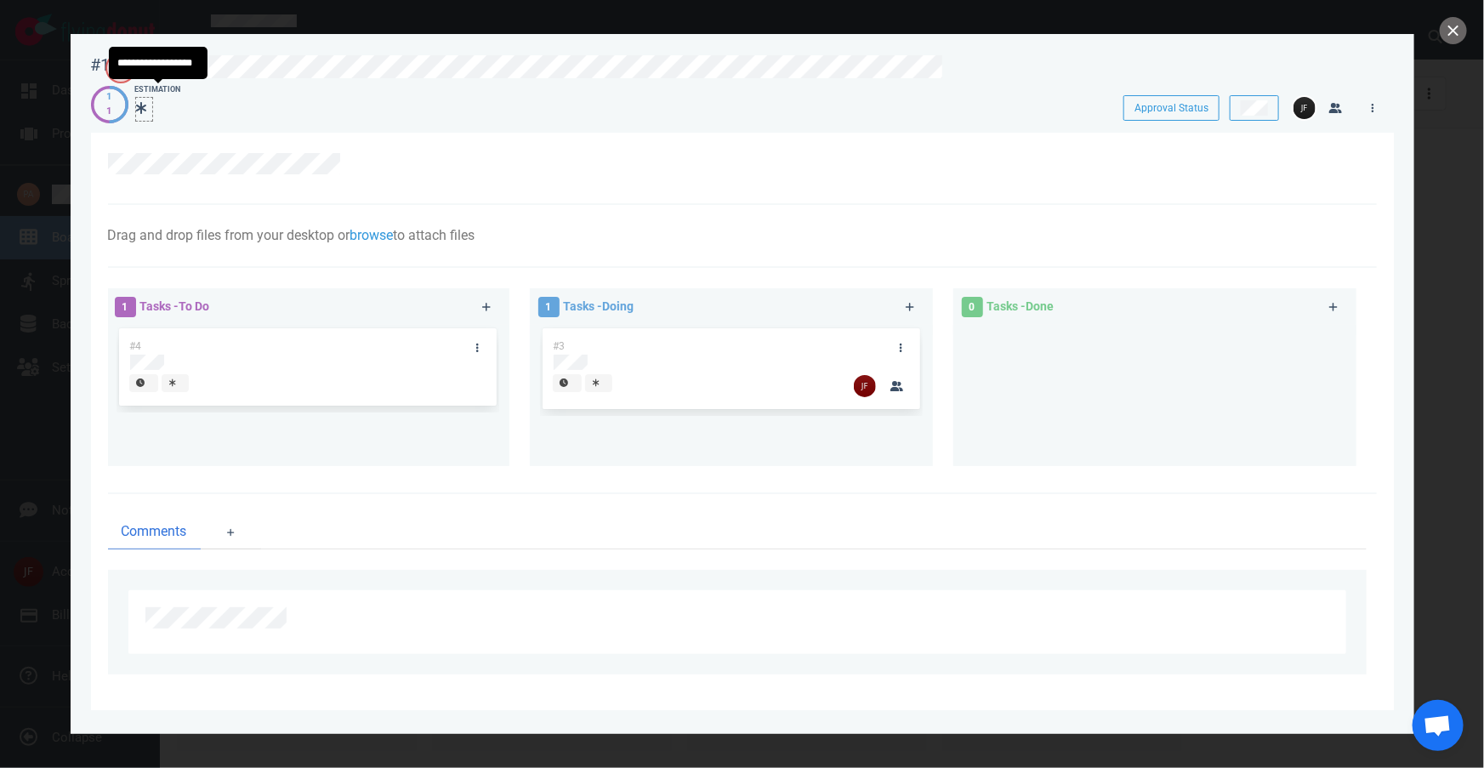
click at [149, 108] on div at bounding box center [144, 108] width 16 height 20
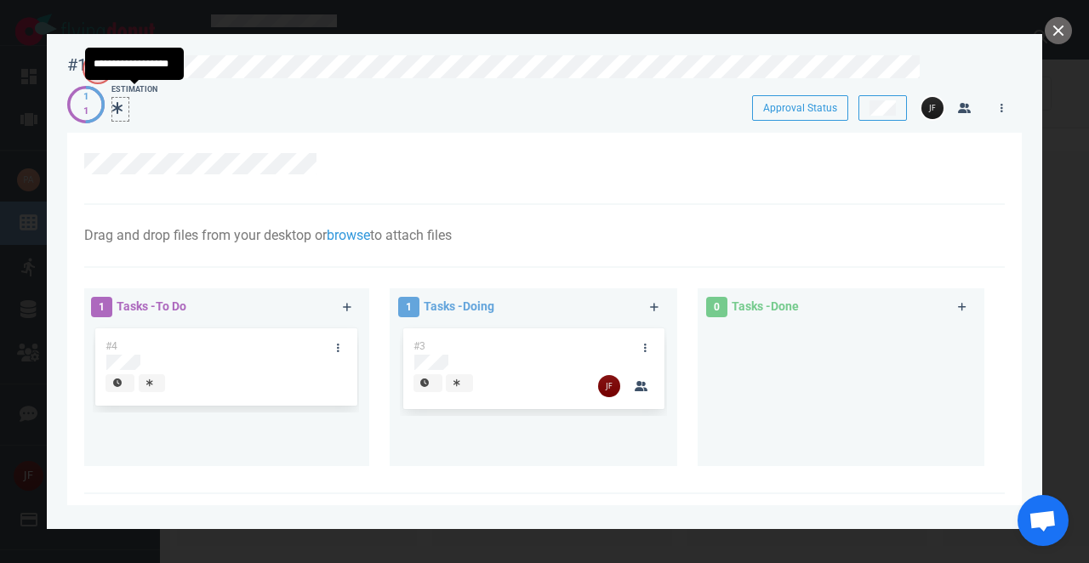
click at [125, 111] on div at bounding box center [120, 108] width 16 height 20
click at [1060, 34] on button "close" at bounding box center [1057, 30] width 27 height 27
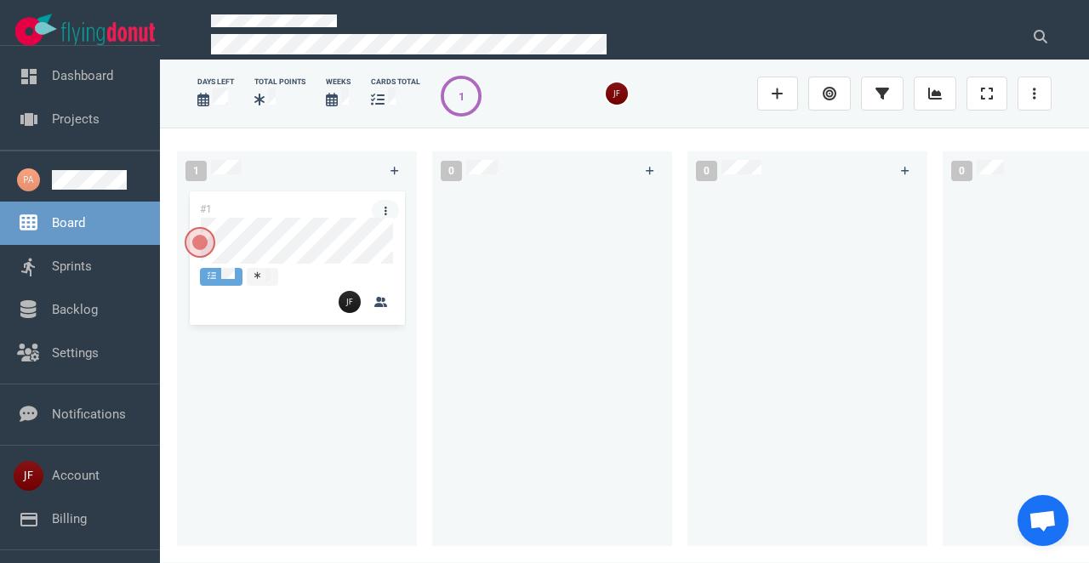
click at [386, 213] on icon at bounding box center [385, 211] width 3 height 10
click at [631, 248] on div at bounding box center [551, 357] width 219 height 338
click at [73, 357] on link "Settings" at bounding box center [75, 352] width 47 height 15
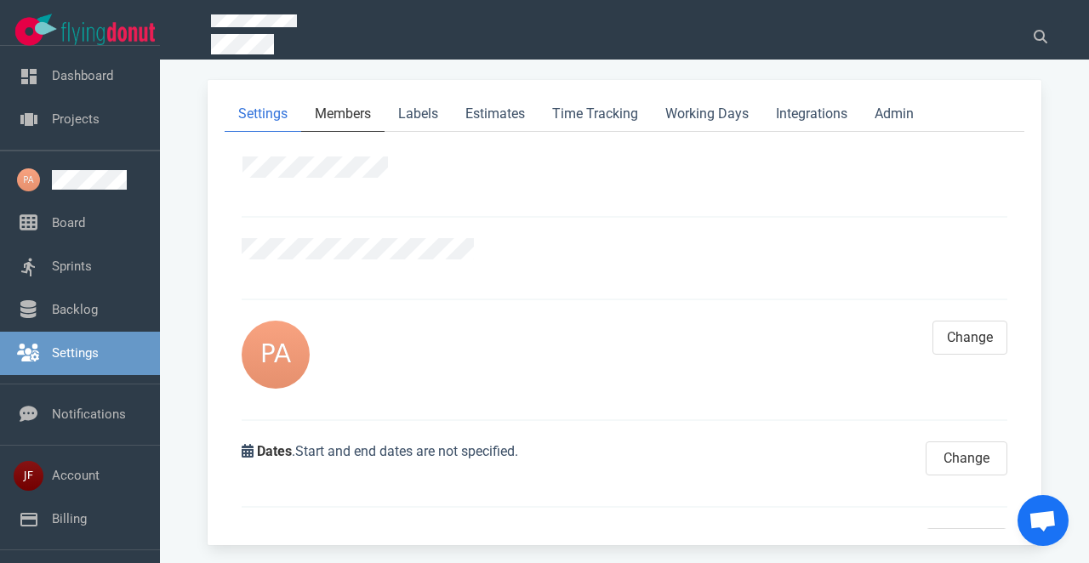
click at [348, 116] on link "Members" at bounding box center [342, 114] width 83 height 35
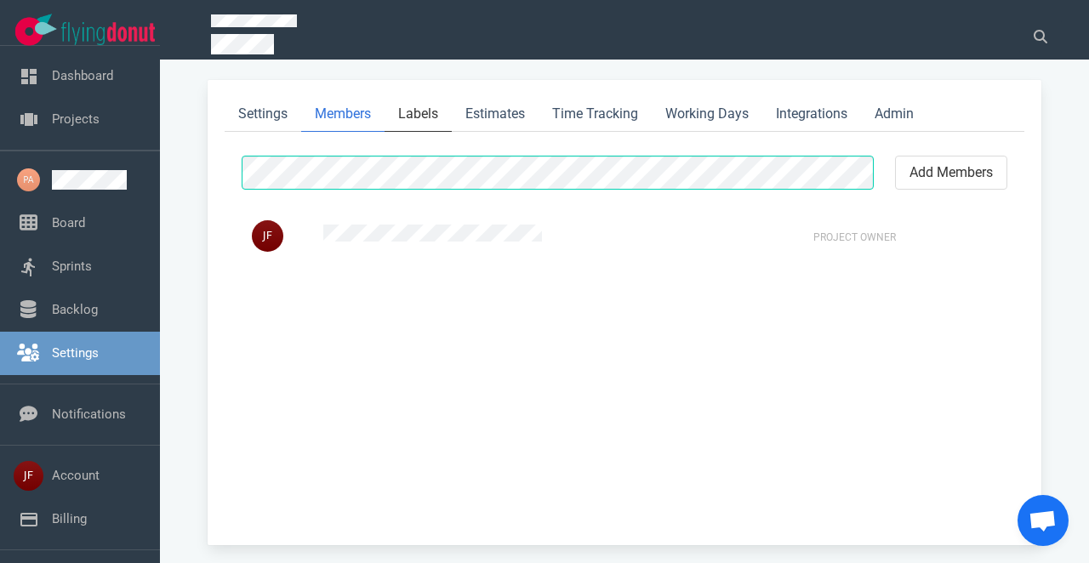
click at [420, 116] on link "Labels" at bounding box center [417, 114] width 67 height 35
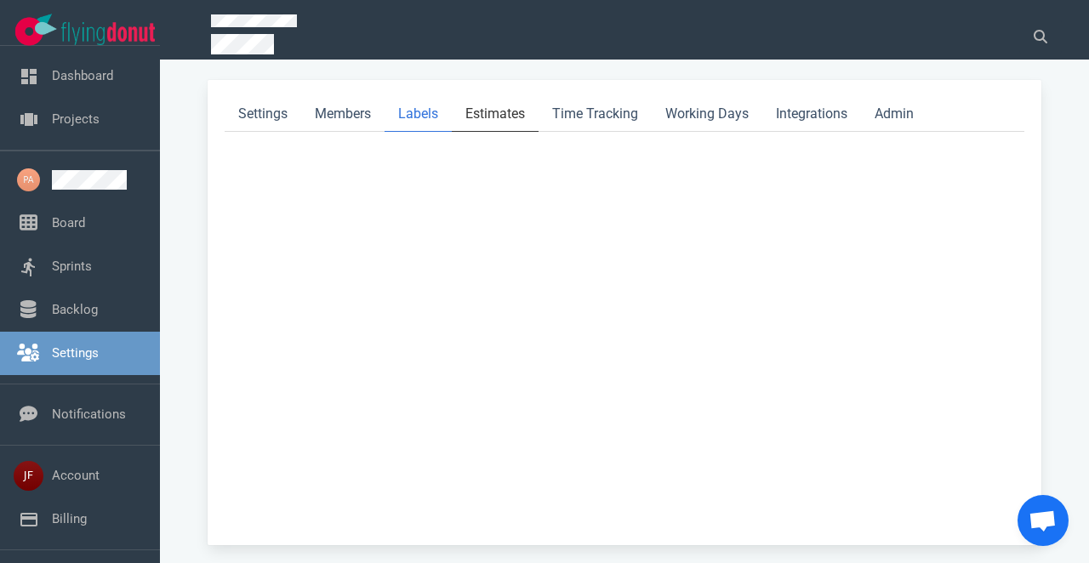
click at [480, 116] on link "Estimates" at bounding box center [495, 114] width 87 height 35
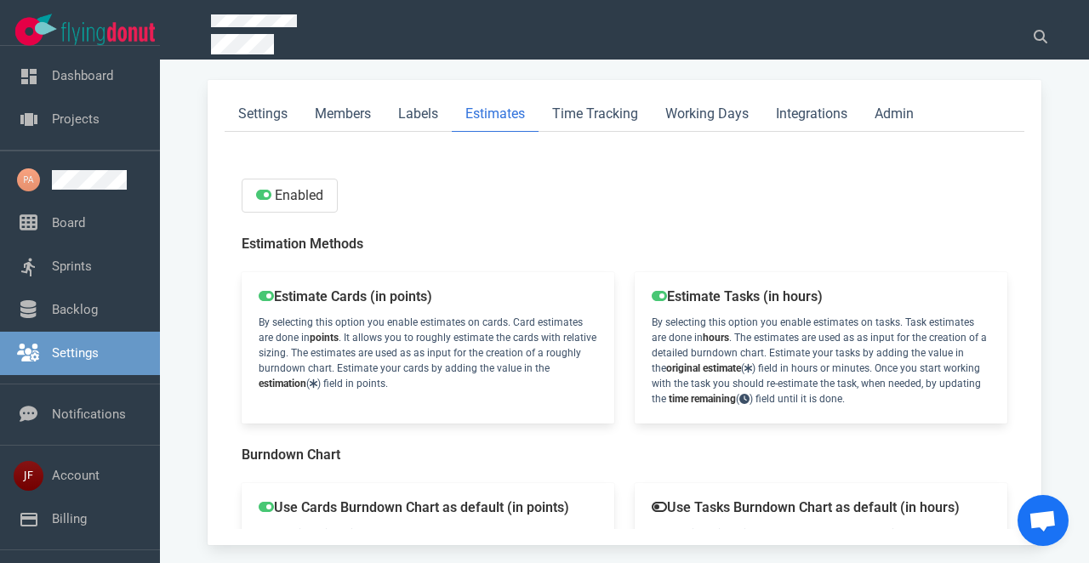
scroll to position [167, 0]
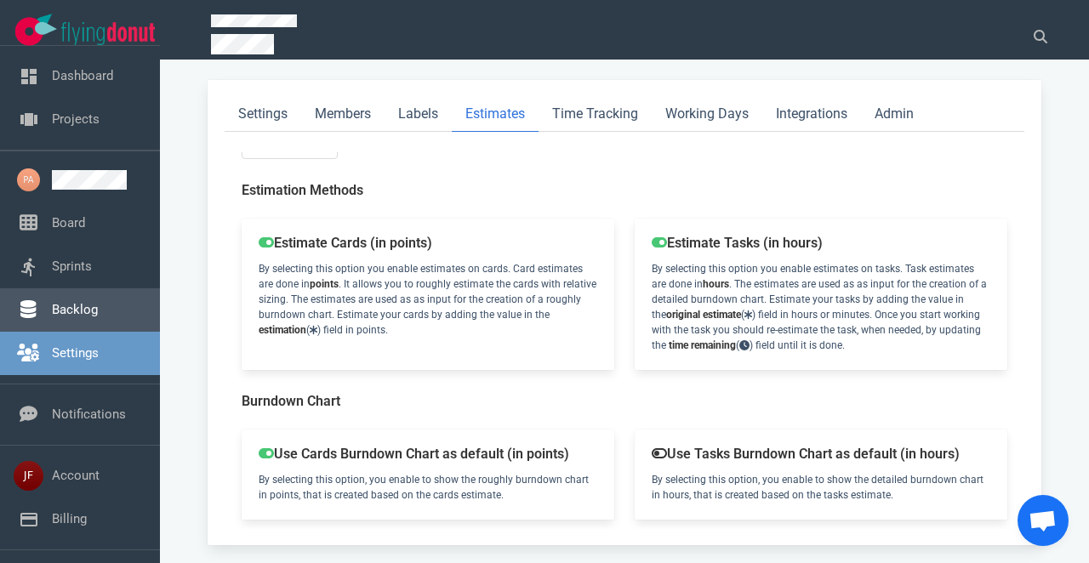
click at [80, 314] on link "Backlog" at bounding box center [75, 309] width 46 height 15
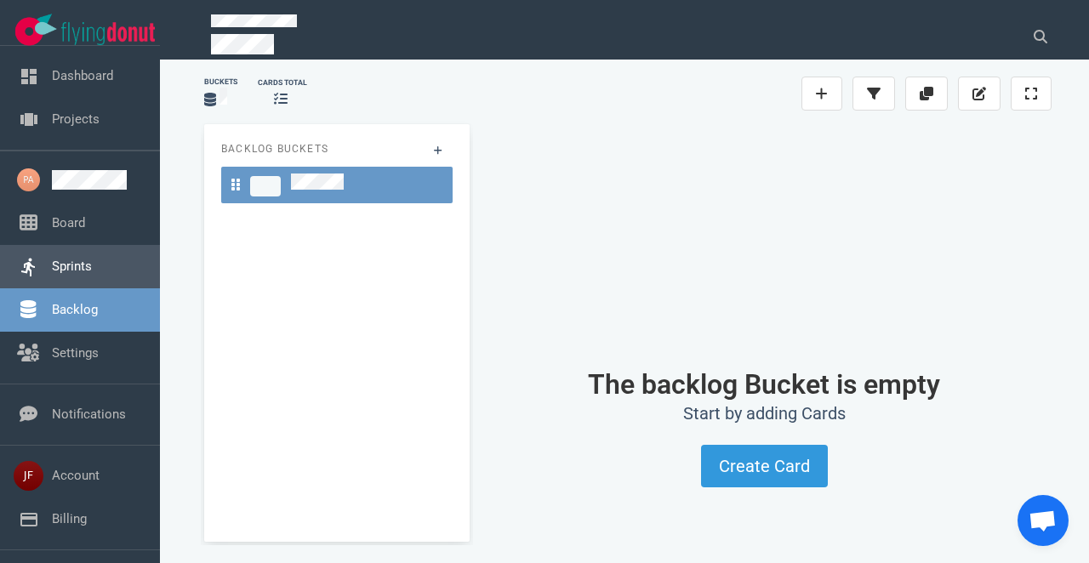
click at [78, 263] on link "Sprints" at bounding box center [72, 266] width 40 height 15
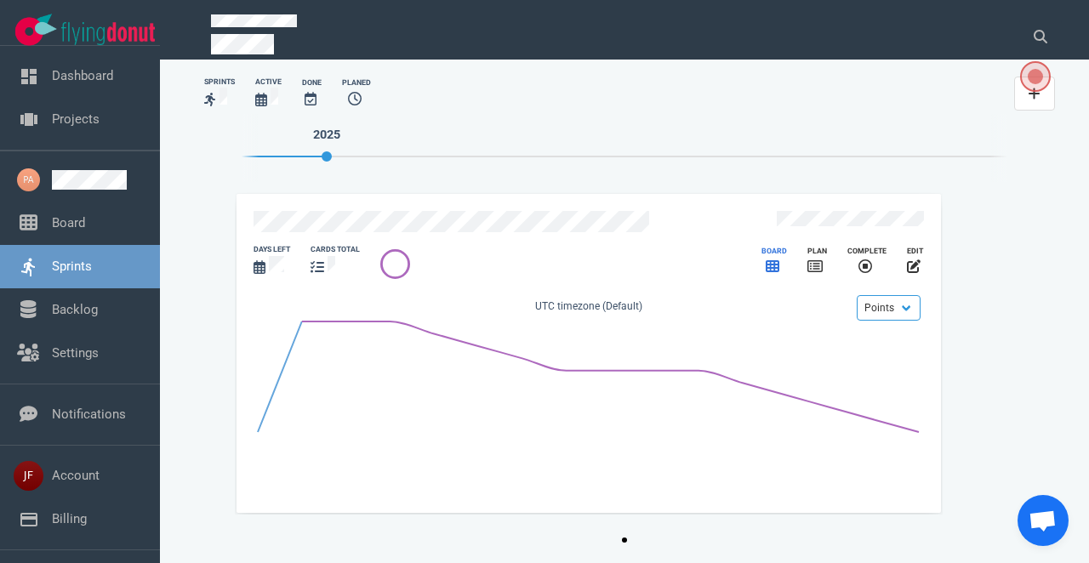
click at [772, 259] on icon "slide 1 of 1" at bounding box center [772, 266] width 14 height 14
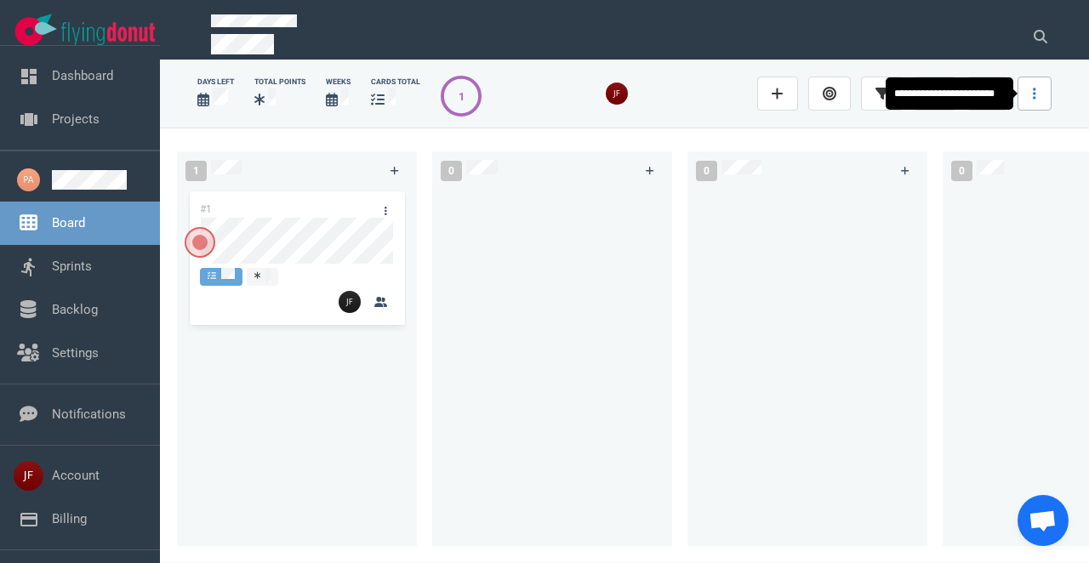
click at [1038, 97] on link at bounding box center [1034, 94] width 34 height 34
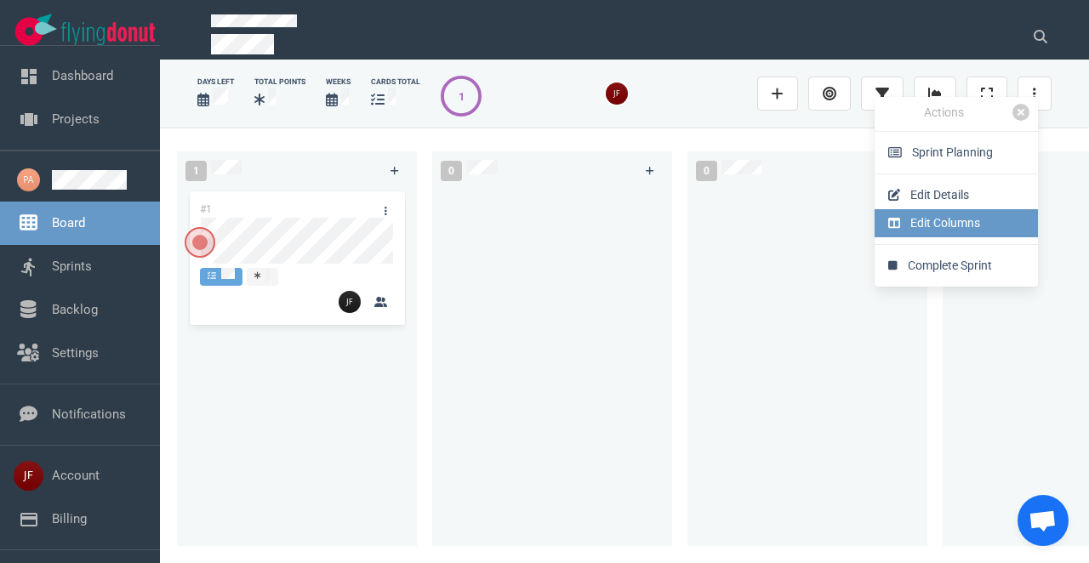
click at [936, 219] on link "Edit Columns" at bounding box center [955, 223] width 163 height 28
select select "DOING"
select select "DONE"
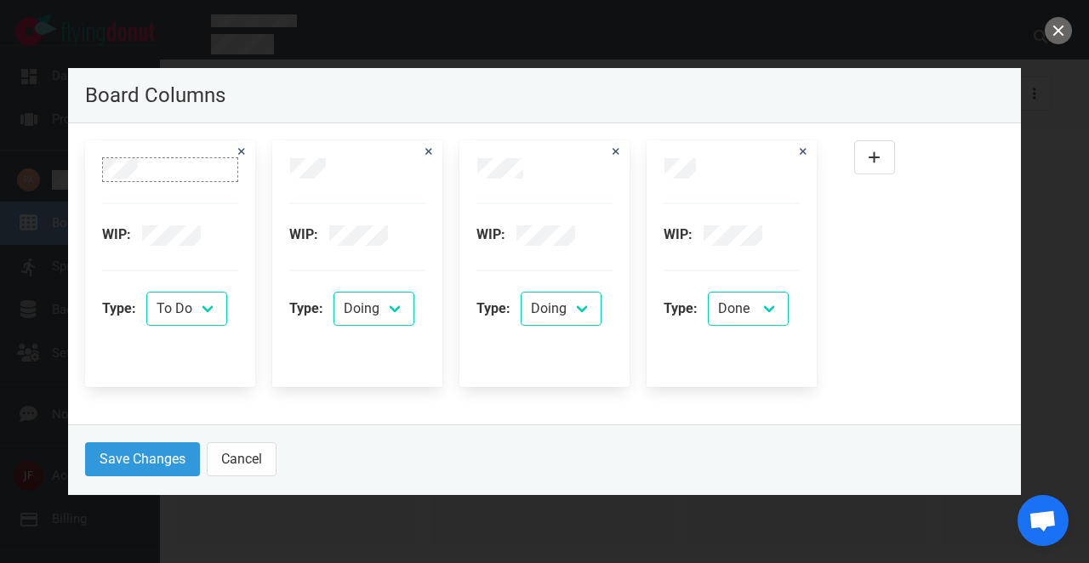
click at [141, 163] on div at bounding box center [170, 168] width 134 height 20
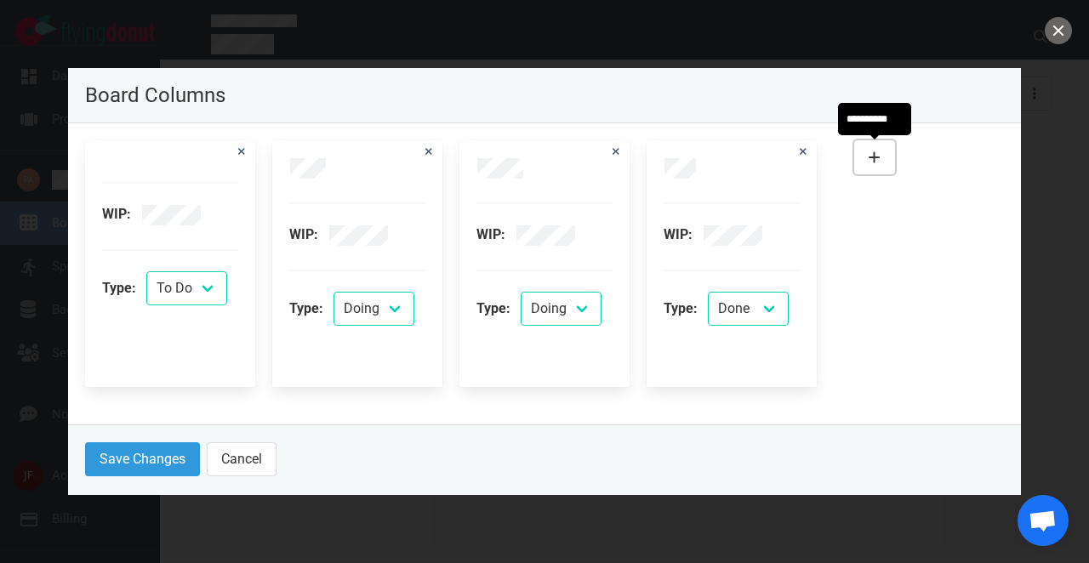
click at [878, 158] on icon at bounding box center [874, 158] width 12 height 14
select select "DOING"
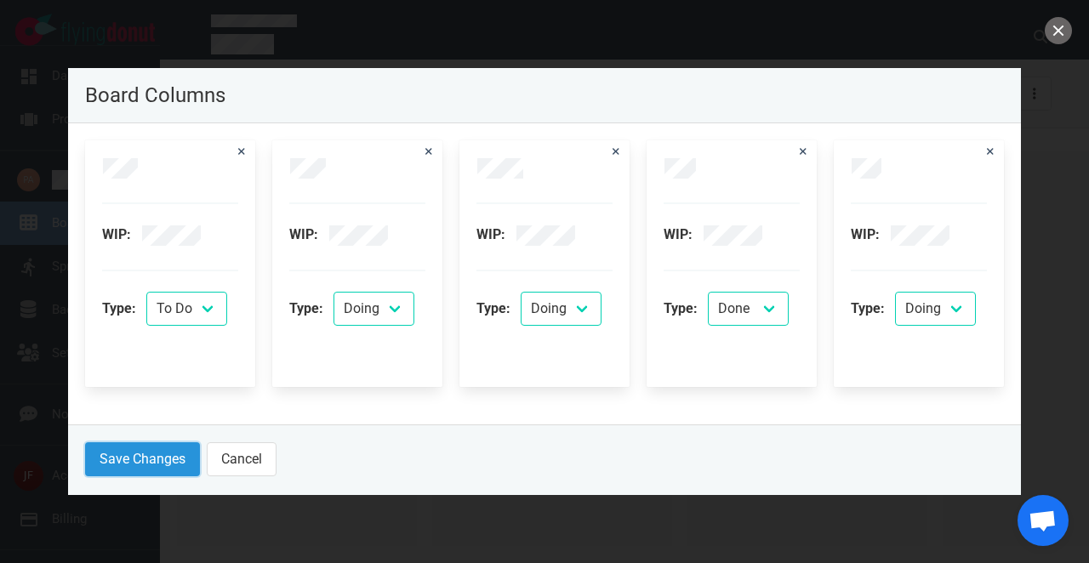
click at [139, 461] on button "Save Changes" at bounding box center [142, 459] width 115 height 34
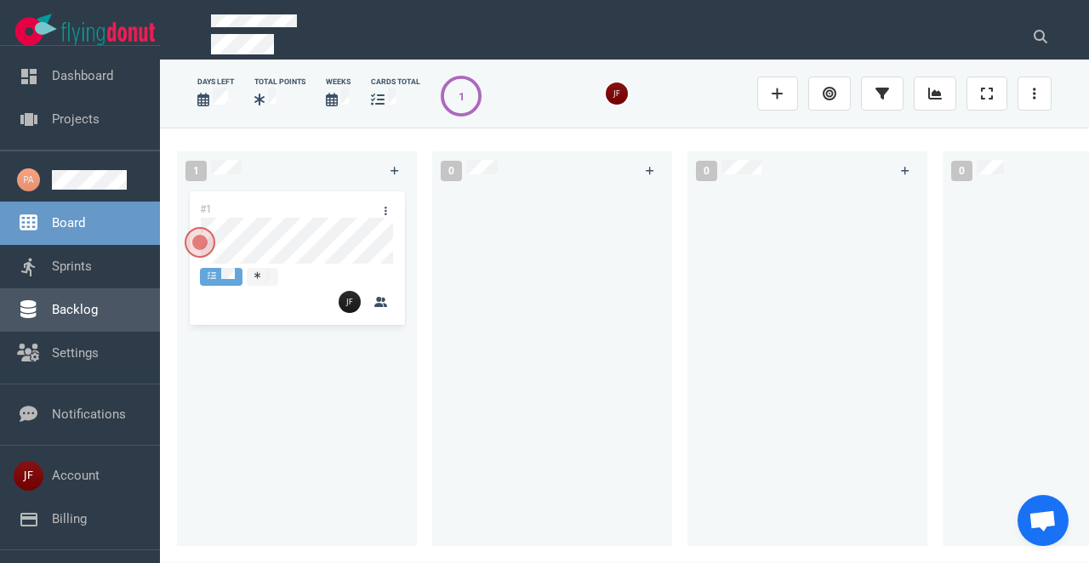
click at [64, 304] on link "Backlog" at bounding box center [75, 309] width 46 height 15
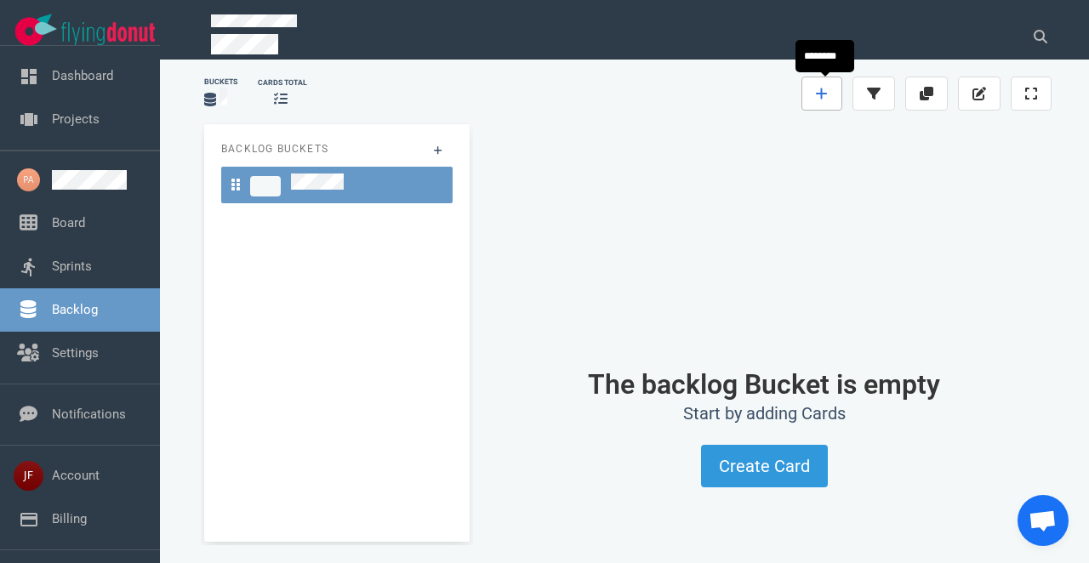
click at [822, 88] on icon at bounding box center [822, 94] width 12 height 14
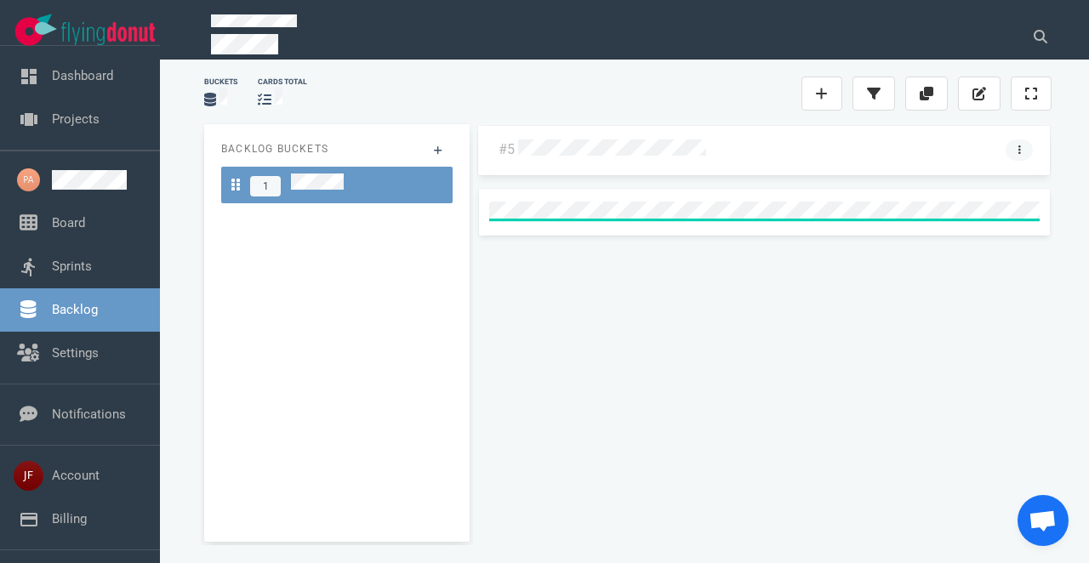
click at [1021, 151] on icon at bounding box center [1019, 150] width 3 height 10
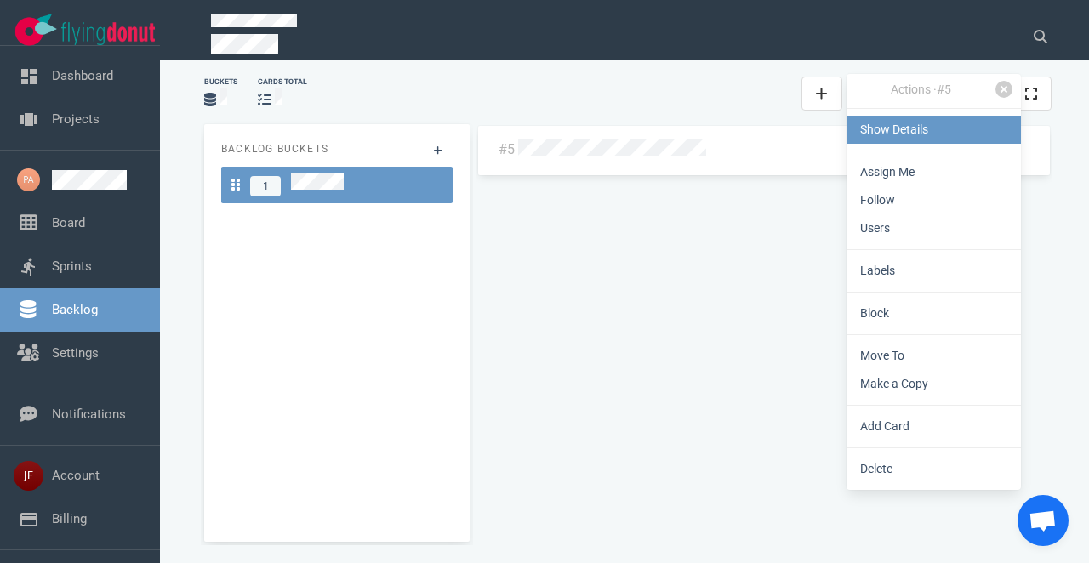
click at [885, 129] on link "Show Details" at bounding box center [933, 130] width 174 height 28
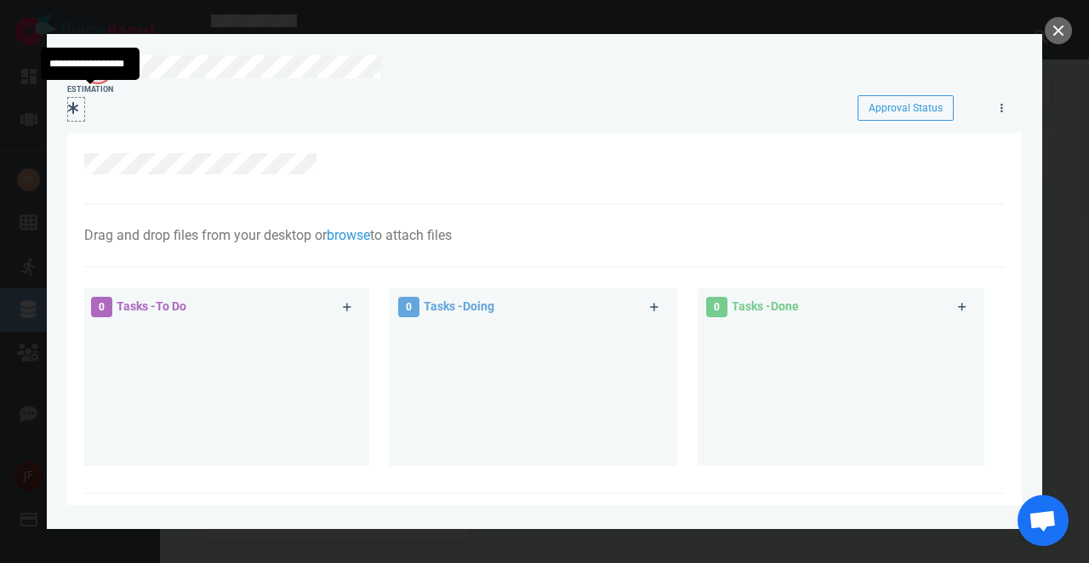
click at [70, 104] on icon at bounding box center [73, 108] width 10 height 14
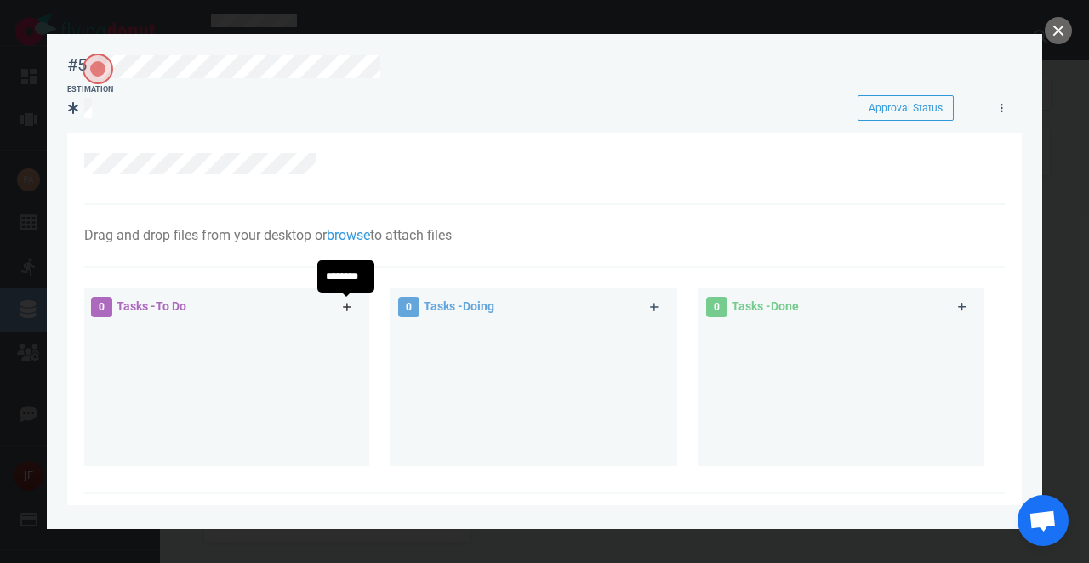
click at [345, 311] on icon at bounding box center [347, 307] width 9 height 9
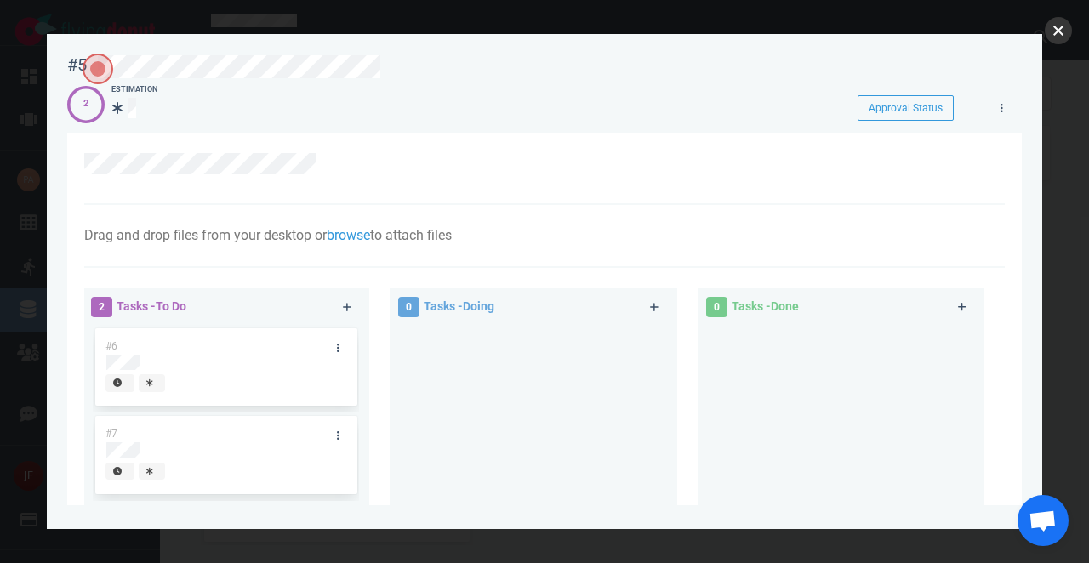
click at [1061, 31] on button "close" at bounding box center [1057, 30] width 27 height 27
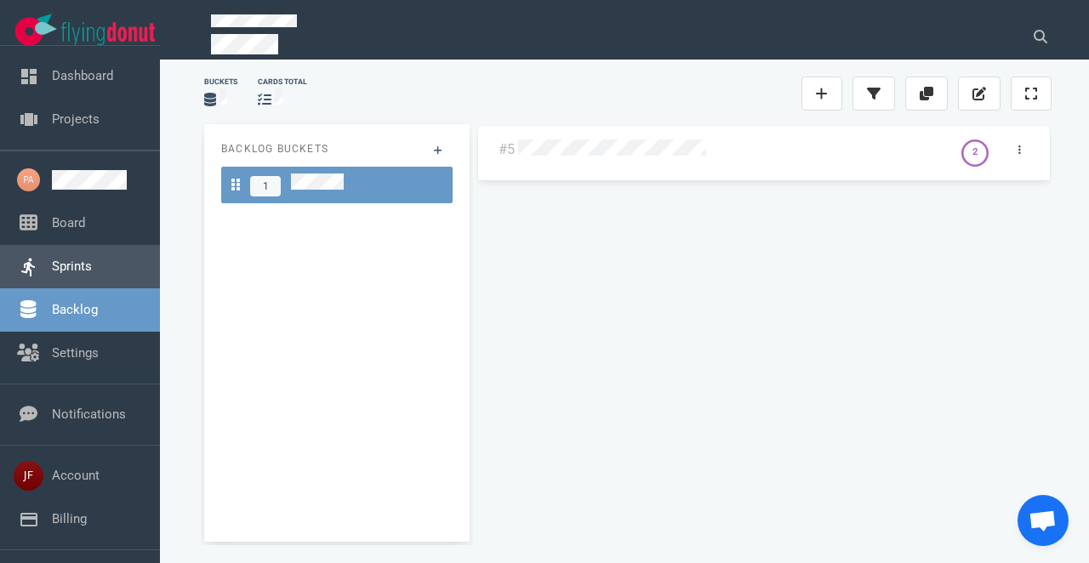
click at [54, 259] on link "Sprints" at bounding box center [72, 266] width 40 height 15
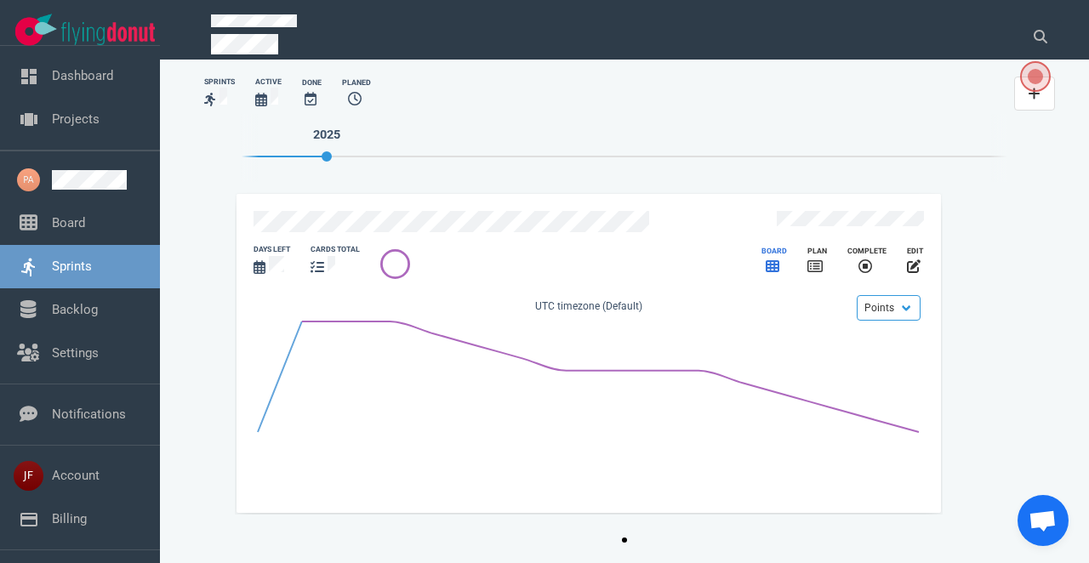
click at [779, 260] on icon "slide 1 of 1" at bounding box center [772, 266] width 14 height 12
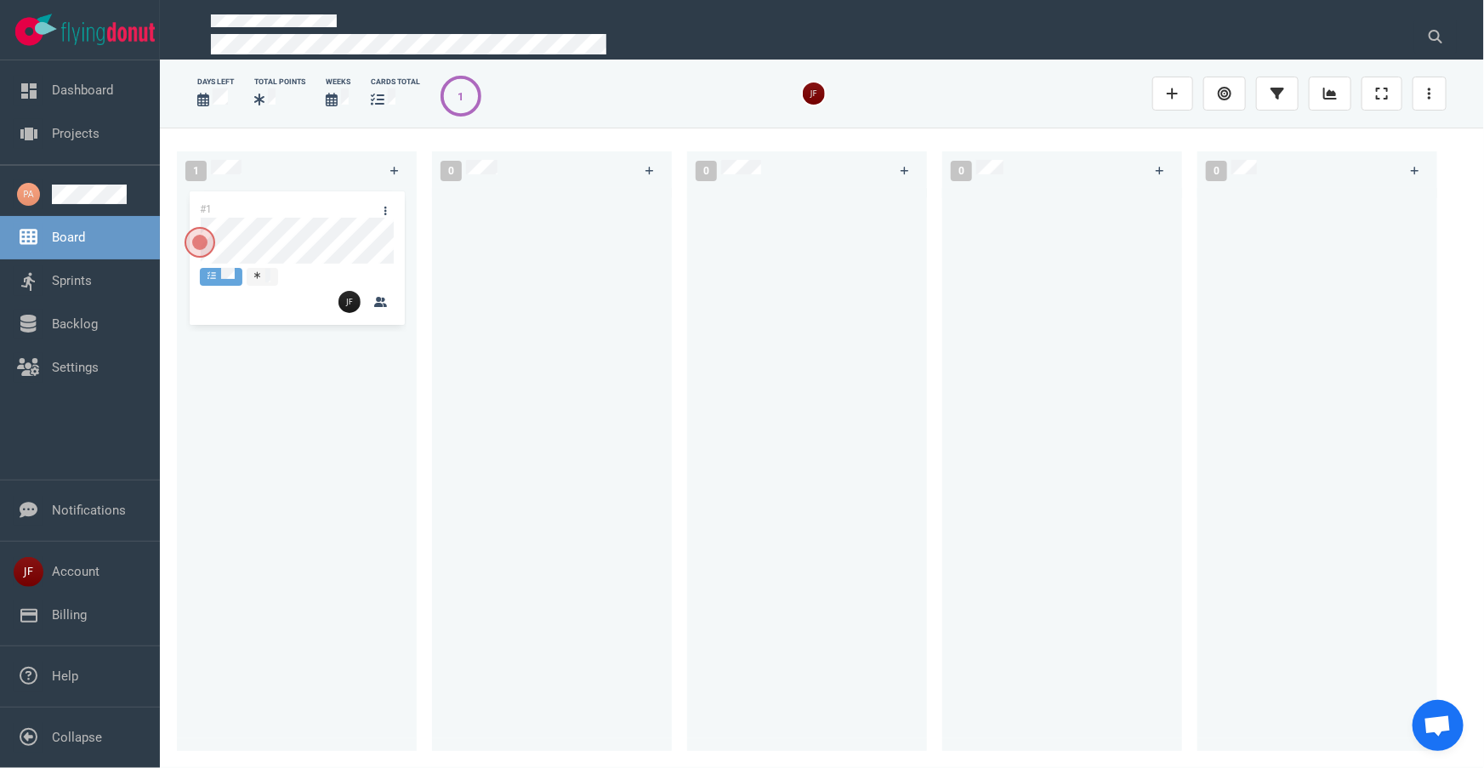
click at [373, 401] on div "#1" at bounding box center [296, 459] width 219 height 543
click at [1163, 92] on link at bounding box center [1172, 94] width 41 height 34
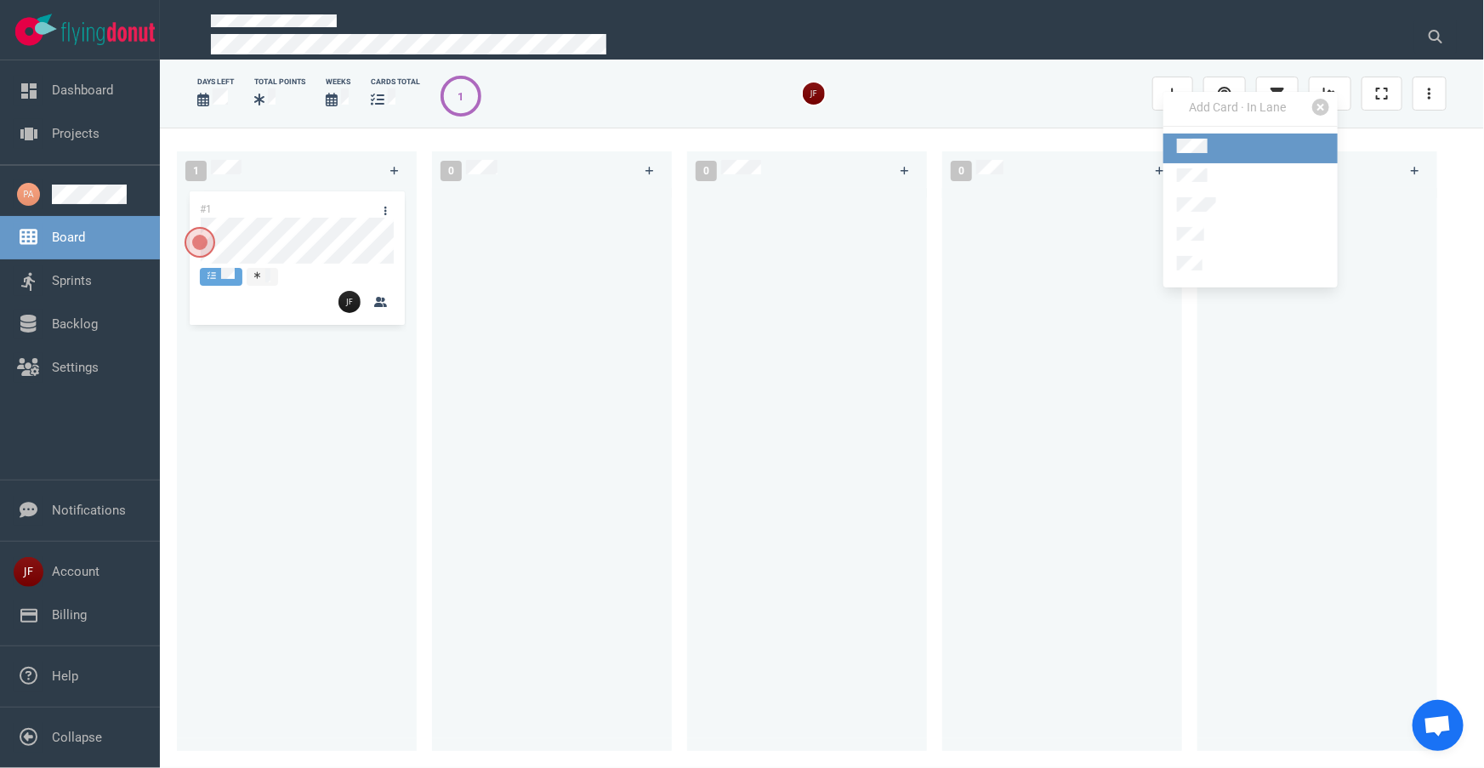
click at [1230, 151] on link at bounding box center [1250, 149] width 174 height 30
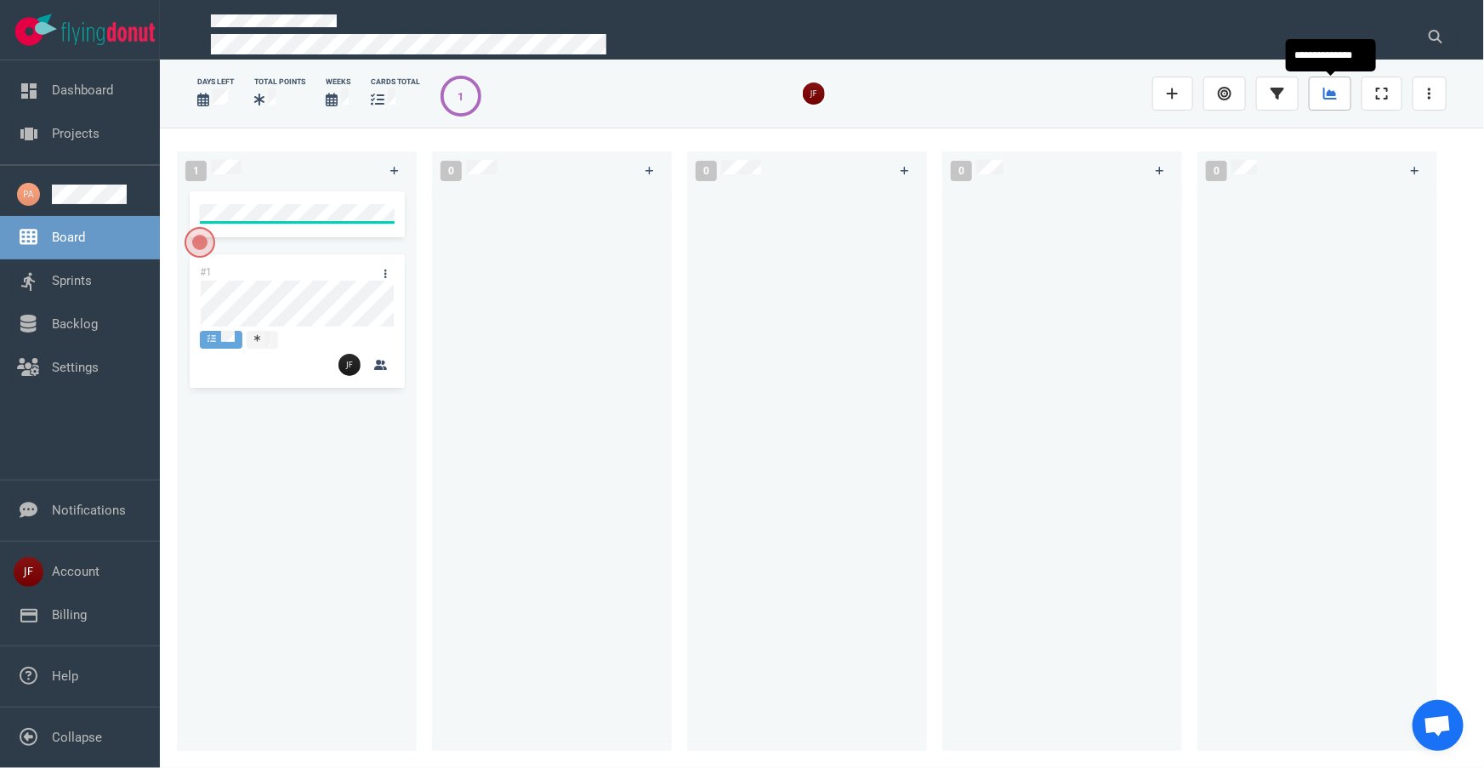
click at [1329, 93] on icon at bounding box center [1330, 94] width 14 height 12
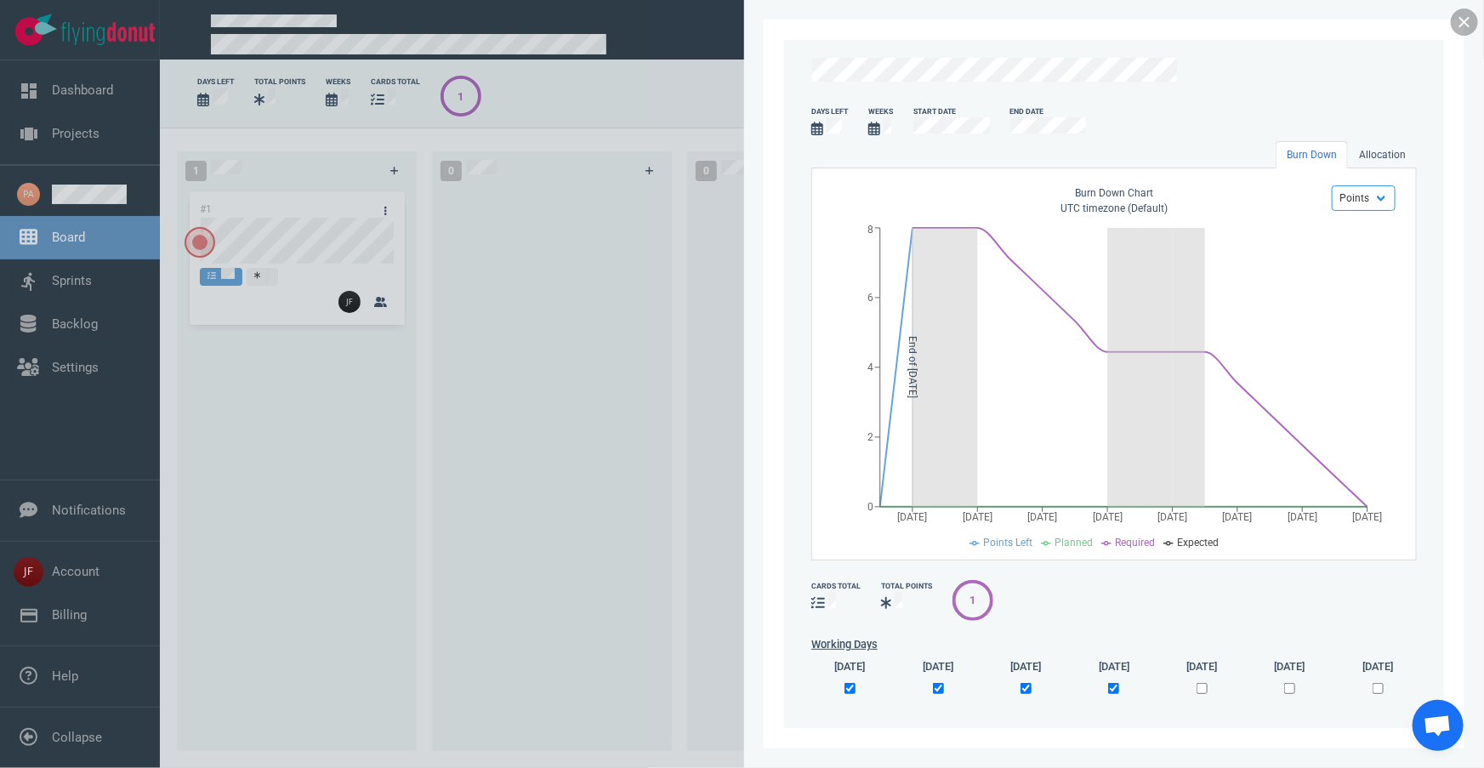
click at [1465, 18] on link at bounding box center [1464, 22] width 27 height 27
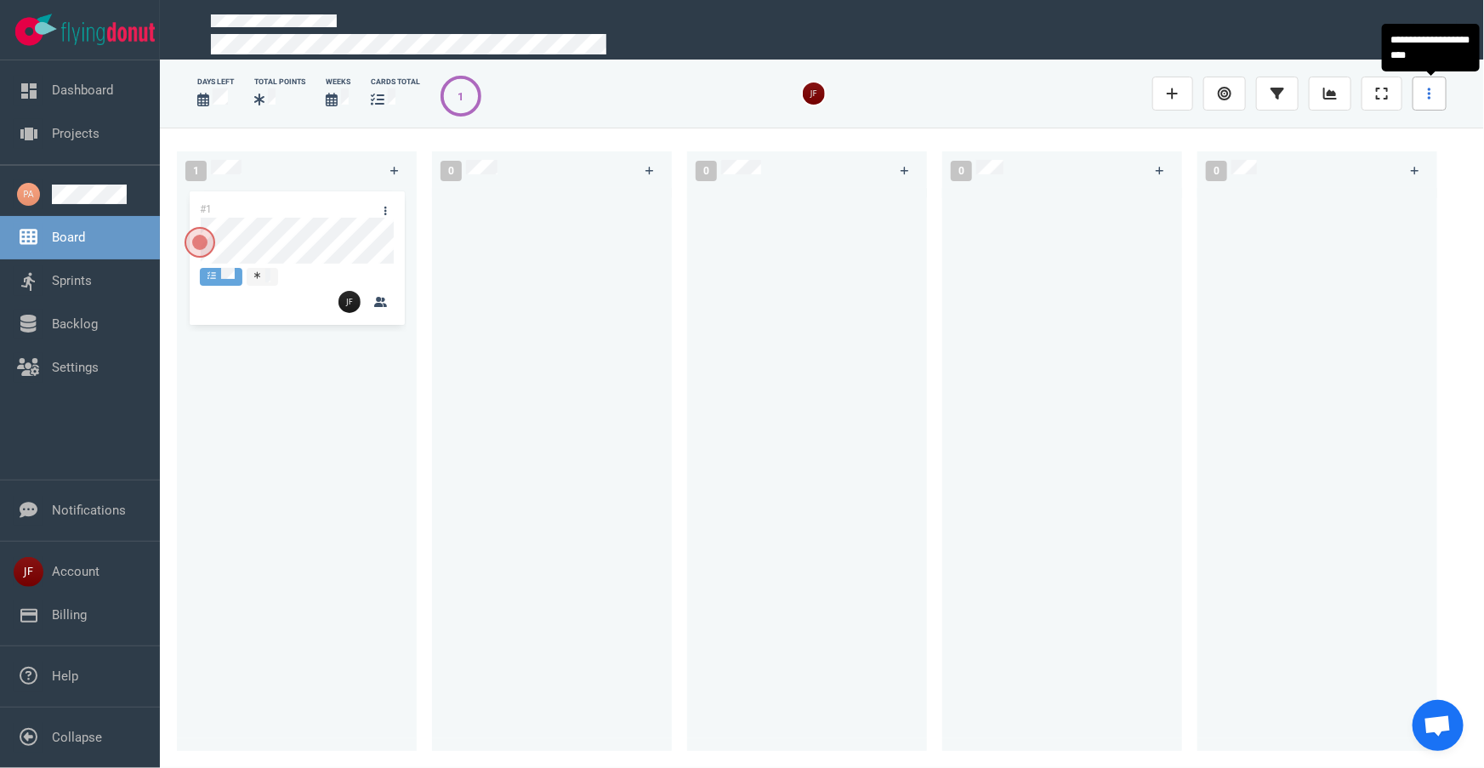
click at [1432, 98] on link at bounding box center [1430, 94] width 34 height 34
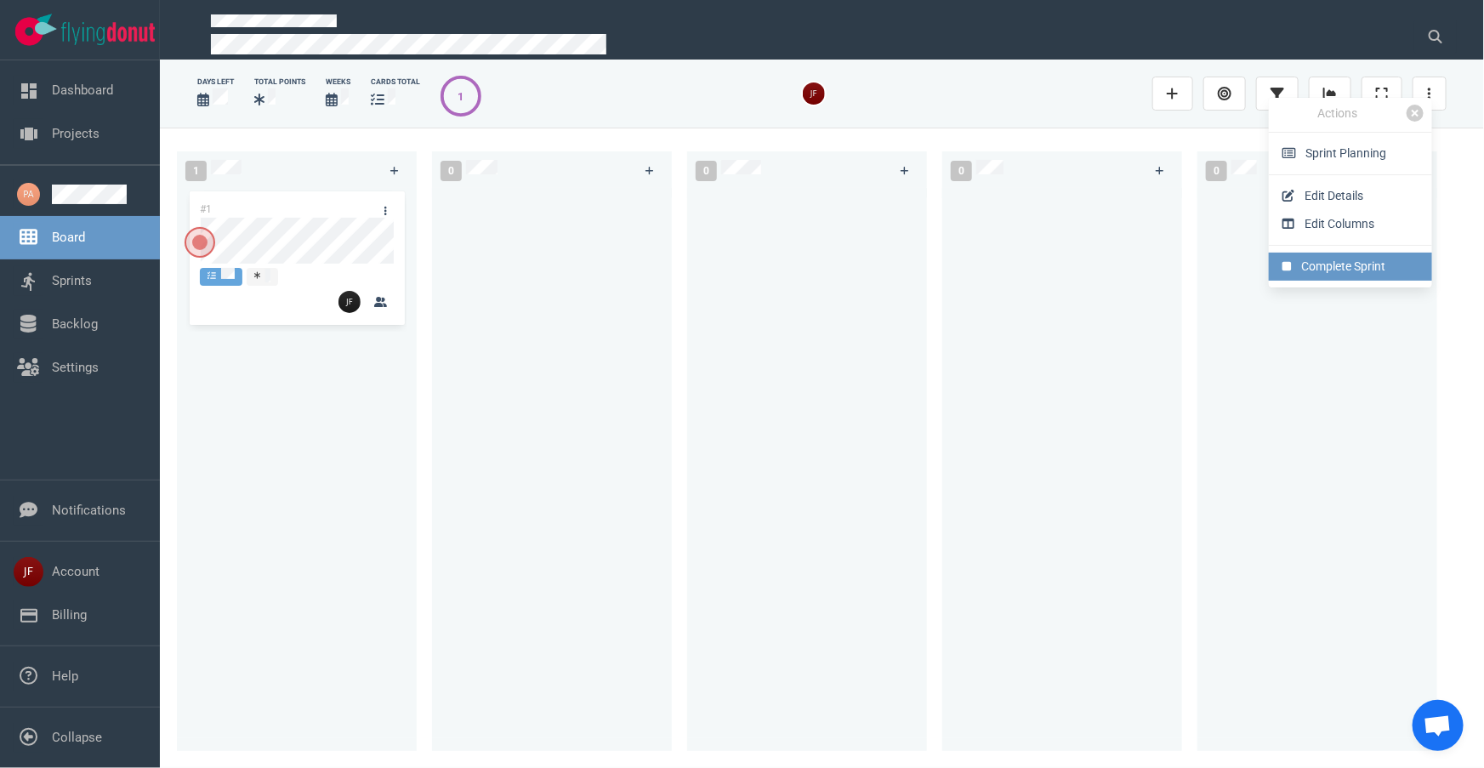
click at [1338, 272] on link "Complete Sprint" at bounding box center [1350, 267] width 163 height 28
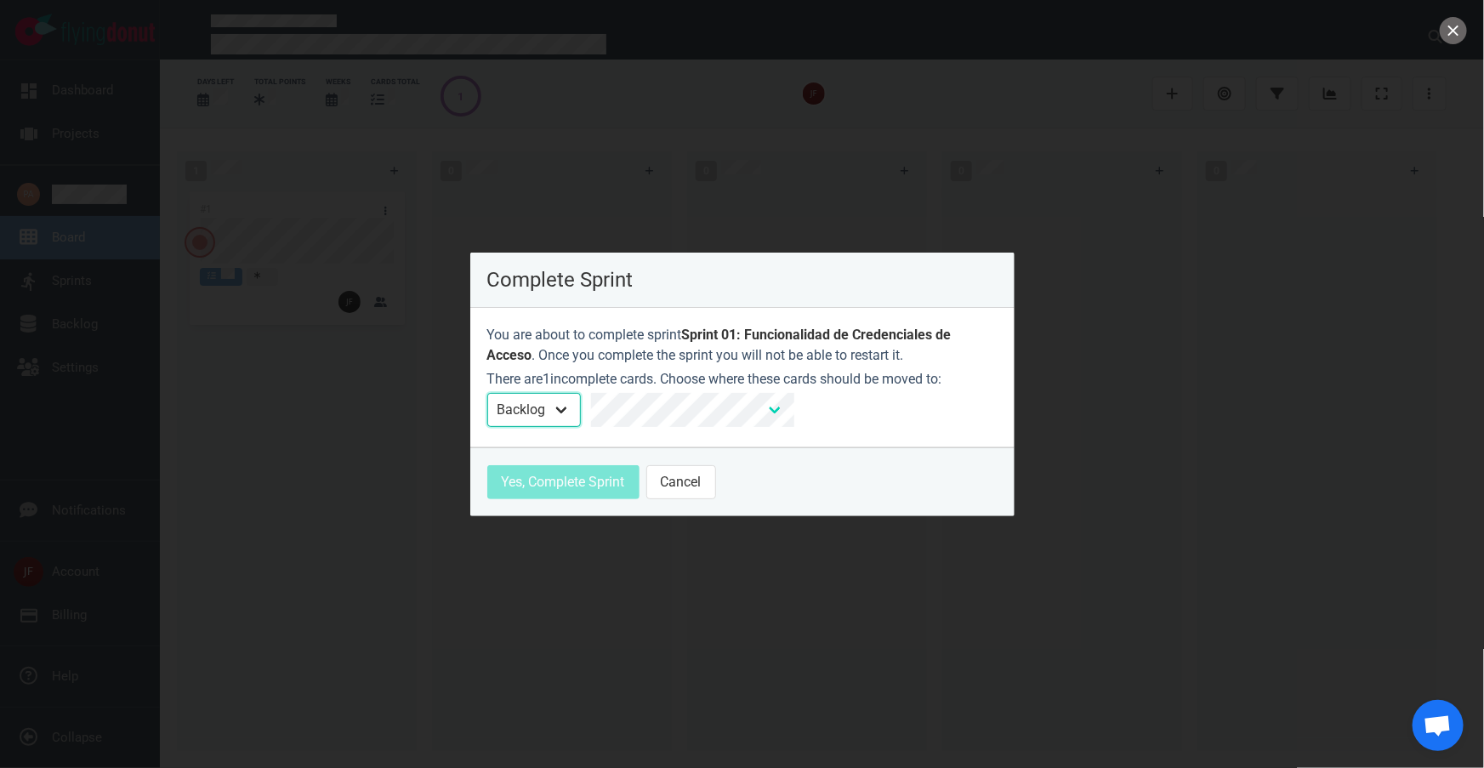
click at [561, 414] on select "Backlog Sprint" at bounding box center [534, 410] width 94 height 34
drag, startPoint x: 561, startPoint y: 414, endPoint x: 553, endPoint y: 416, distance: 8.7
click at [561, 414] on select "Backlog Sprint" at bounding box center [534, 410] width 94 height 34
click at [487, 393] on select "Backlog Sprint" at bounding box center [534, 410] width 94 height 34
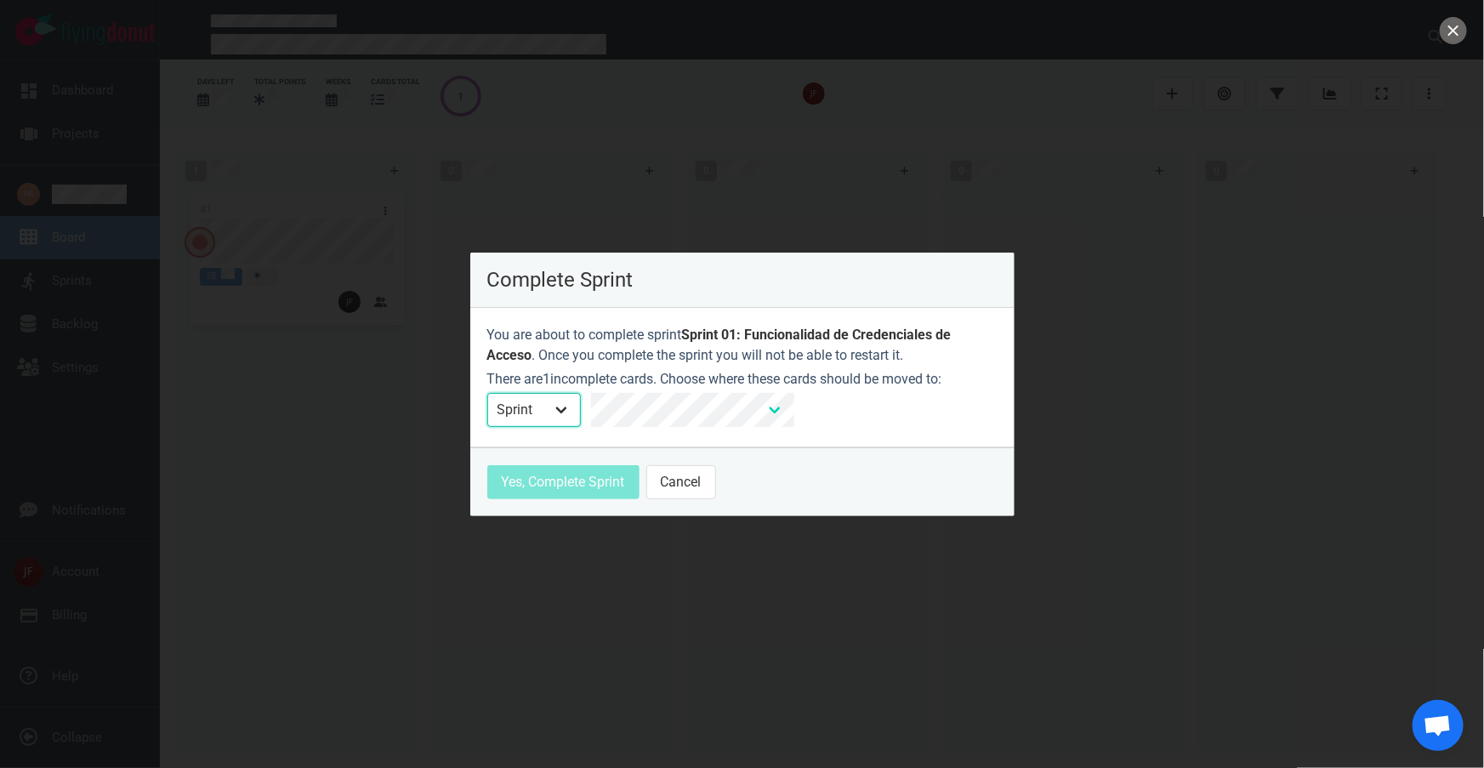
click at [554, 406] on select "Backlog Sprint" at bounding box center [534, 410] width 94 height 34
select select "backlog"
click at [487, 393] on select "Backlog Sprint" at bounding box center [534, 410] width 94 height 34
click at [560, 486] on button "Yes, Complete Sprint" at bounding box center [563, 482] width 152 height 34
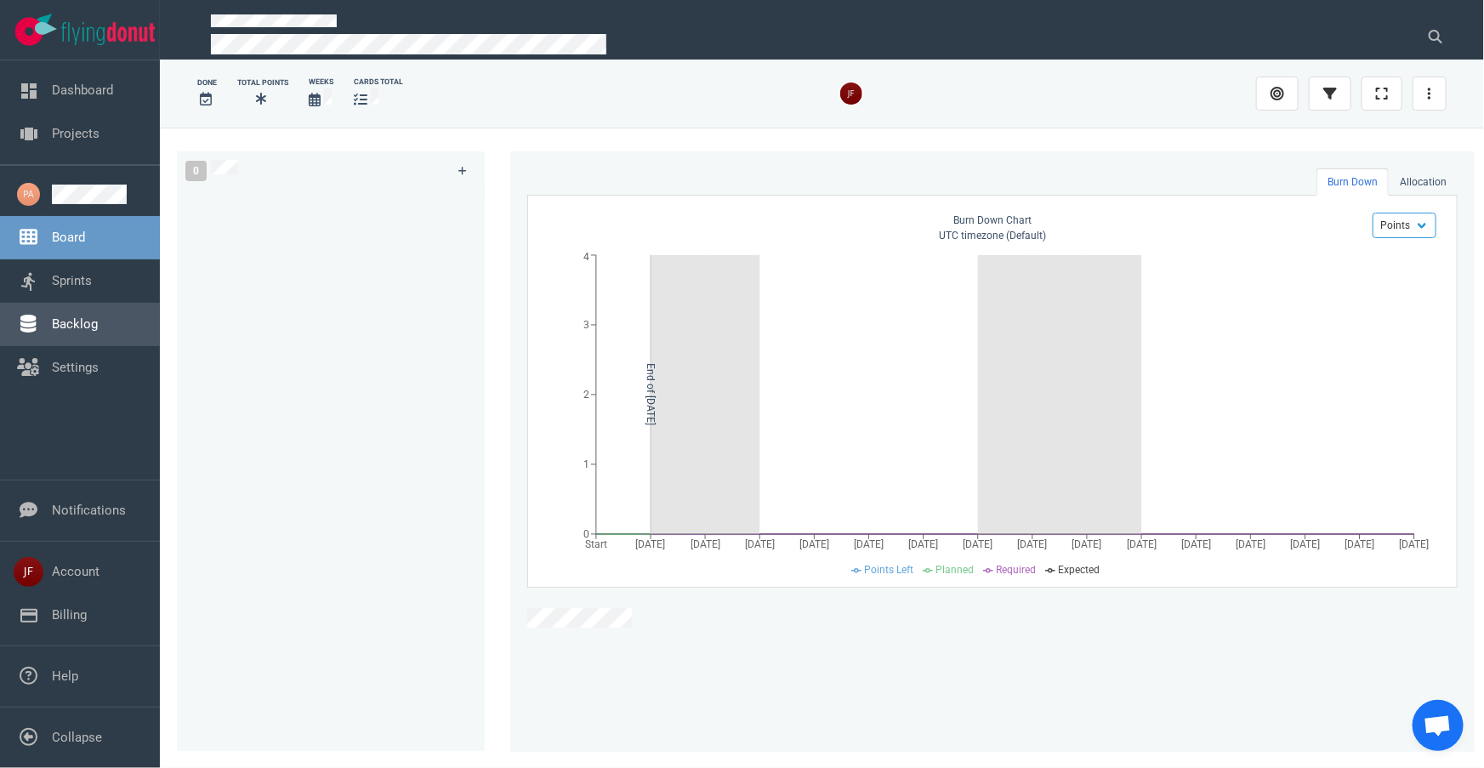
click at [75, 273] on link "Sprints" at bounding box center [72, 280] width 40 height 15
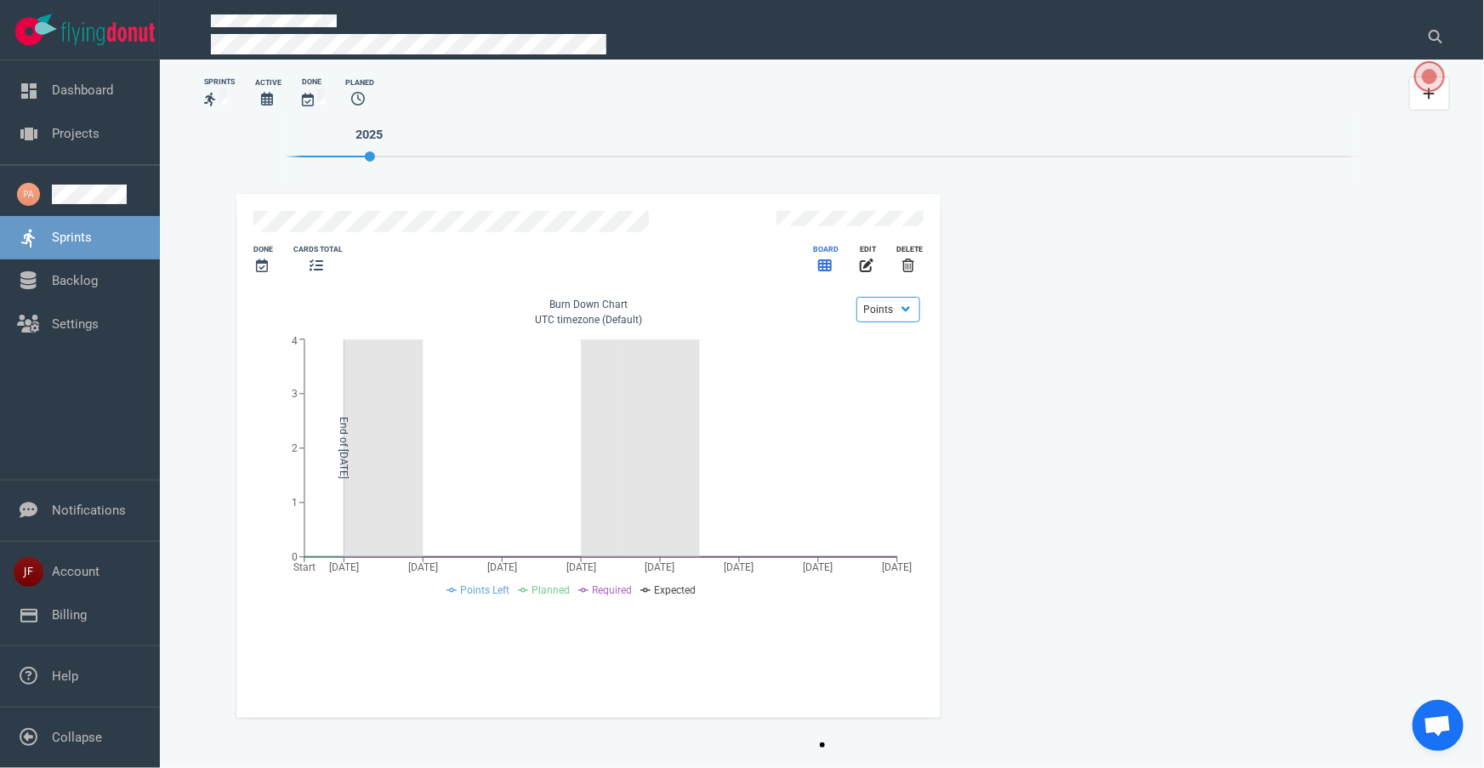
click at [824, 259] on icon "slide 1 of 1" at bounding box center [825, 266] width 14 height 14
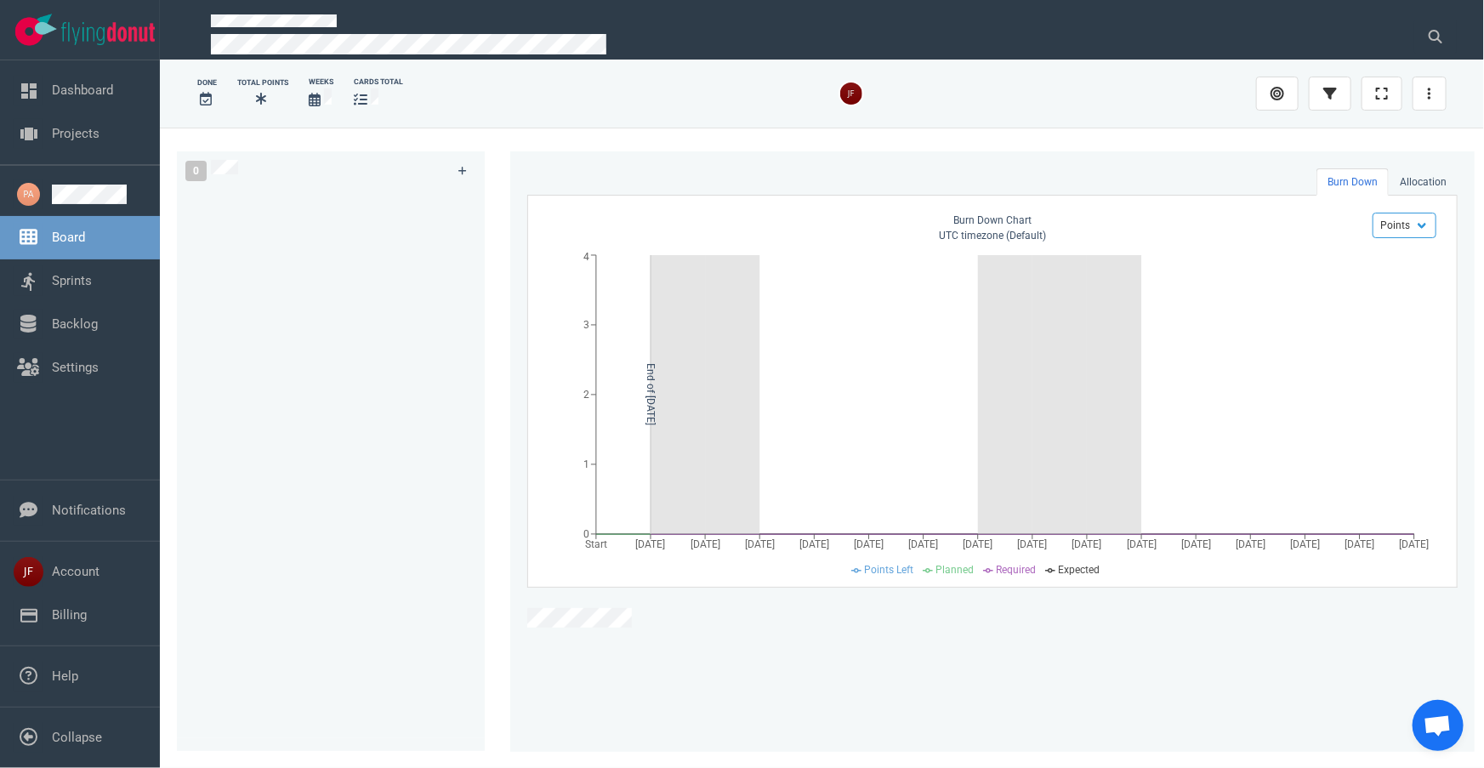
click at [197, 92] on div at bounding box center [207, 99] width 20 height 20
click at [68, 276] on link "Sprints" at bounding box center [72, 280] width 40 height 15
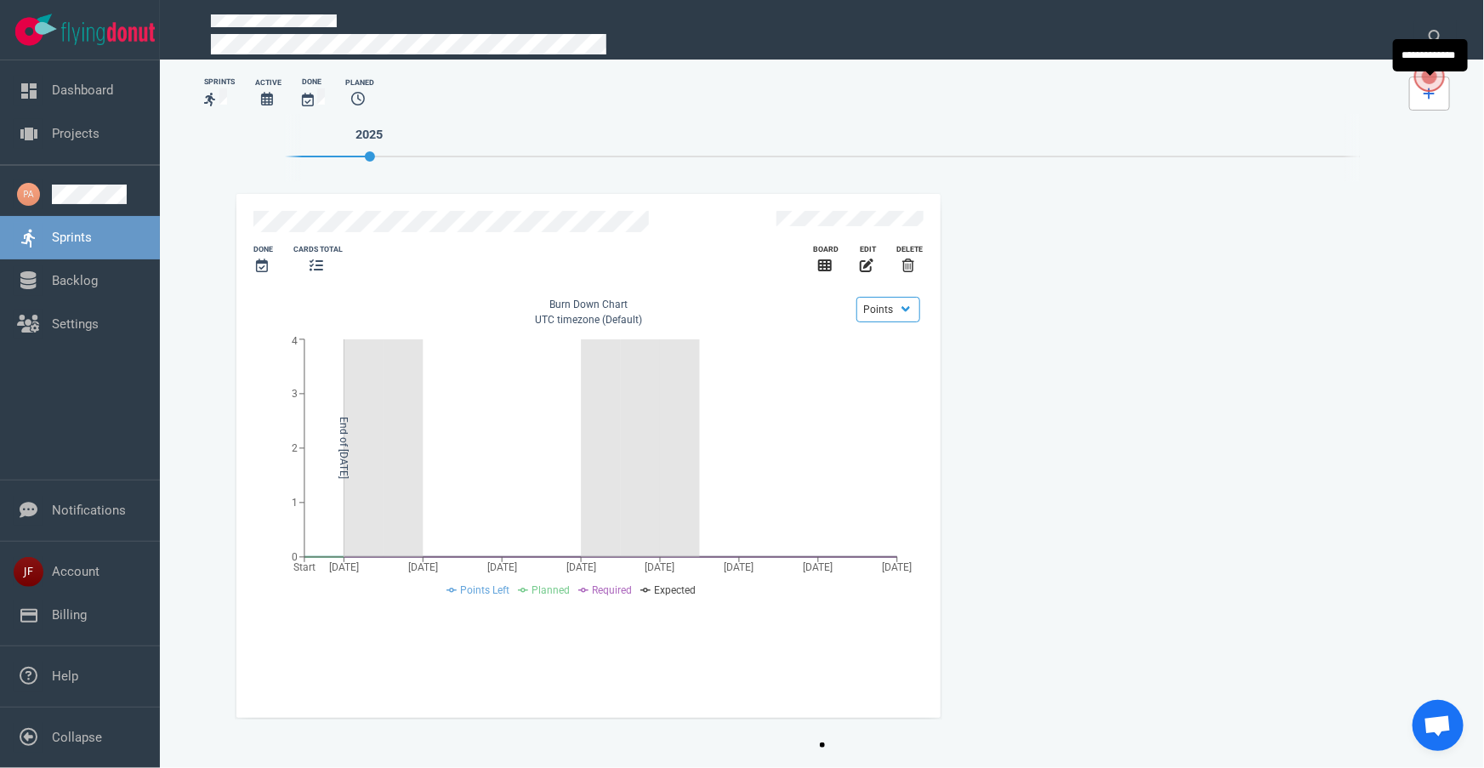
click at [1426, 96] on icon at bounding box center [1430, 94] width 12 height 14
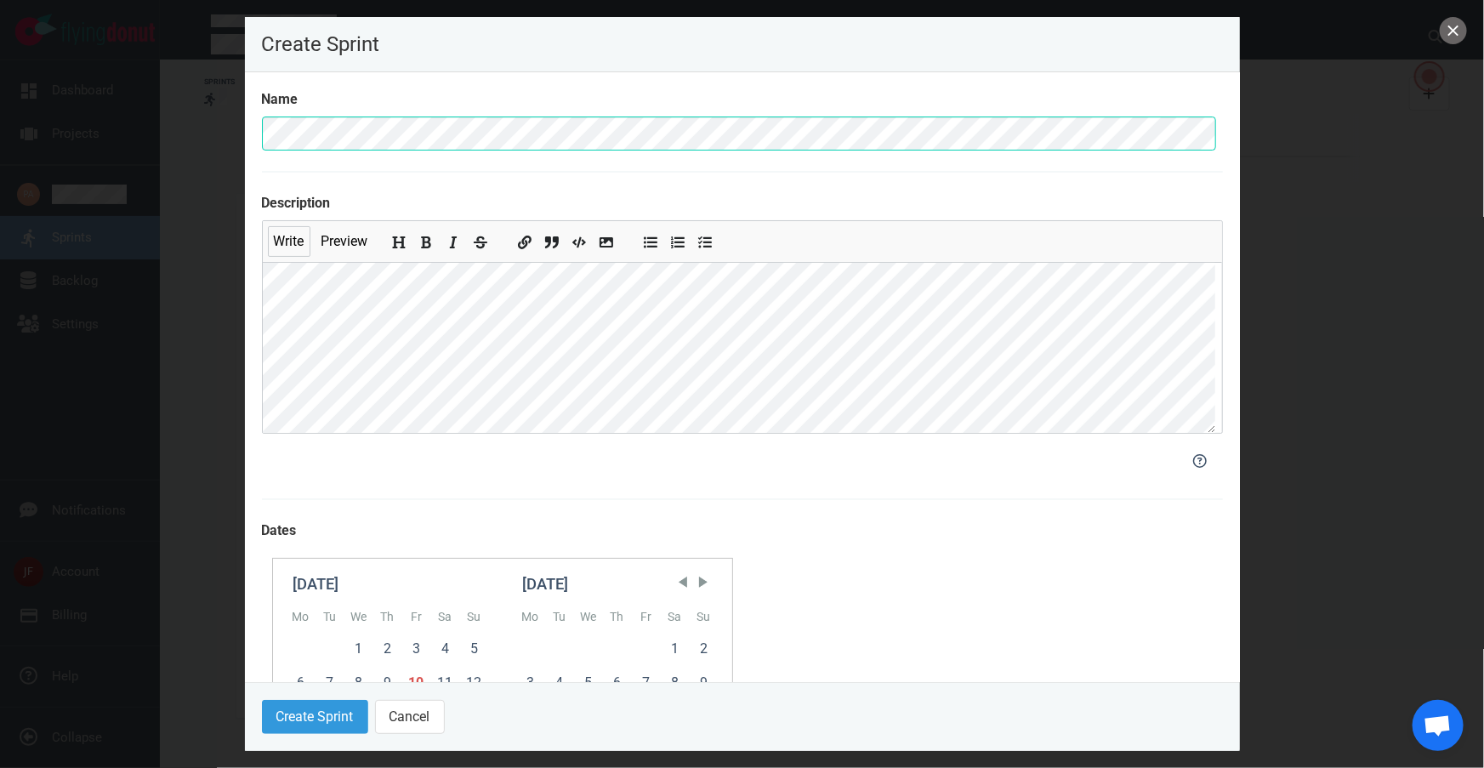
scroll to position [154, 0]
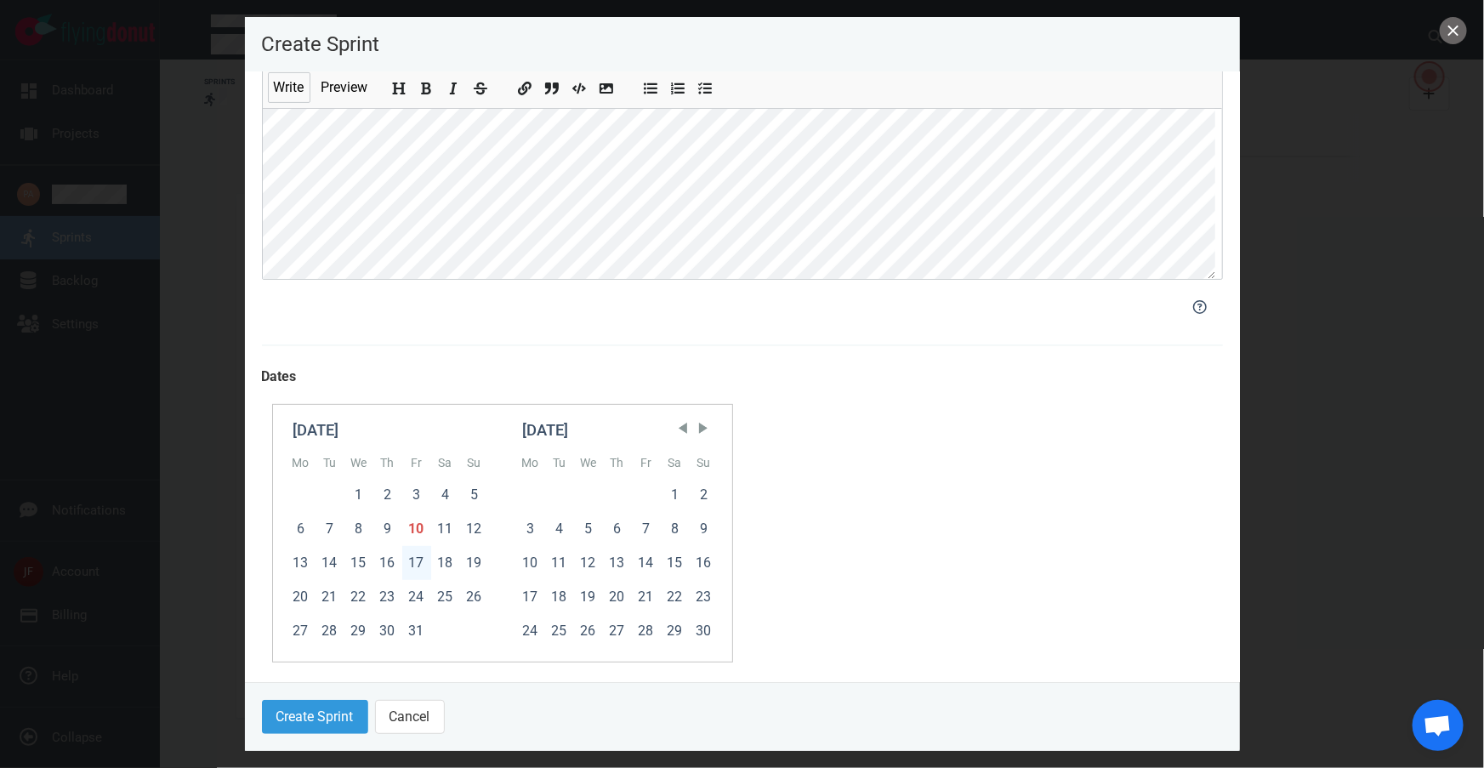
click at [407, 569] on div "17" at bounding box center [416, 563] width 29 height 34
click at [387, 617] on div "30" at bounding box center [387, 631] width 29 height 34
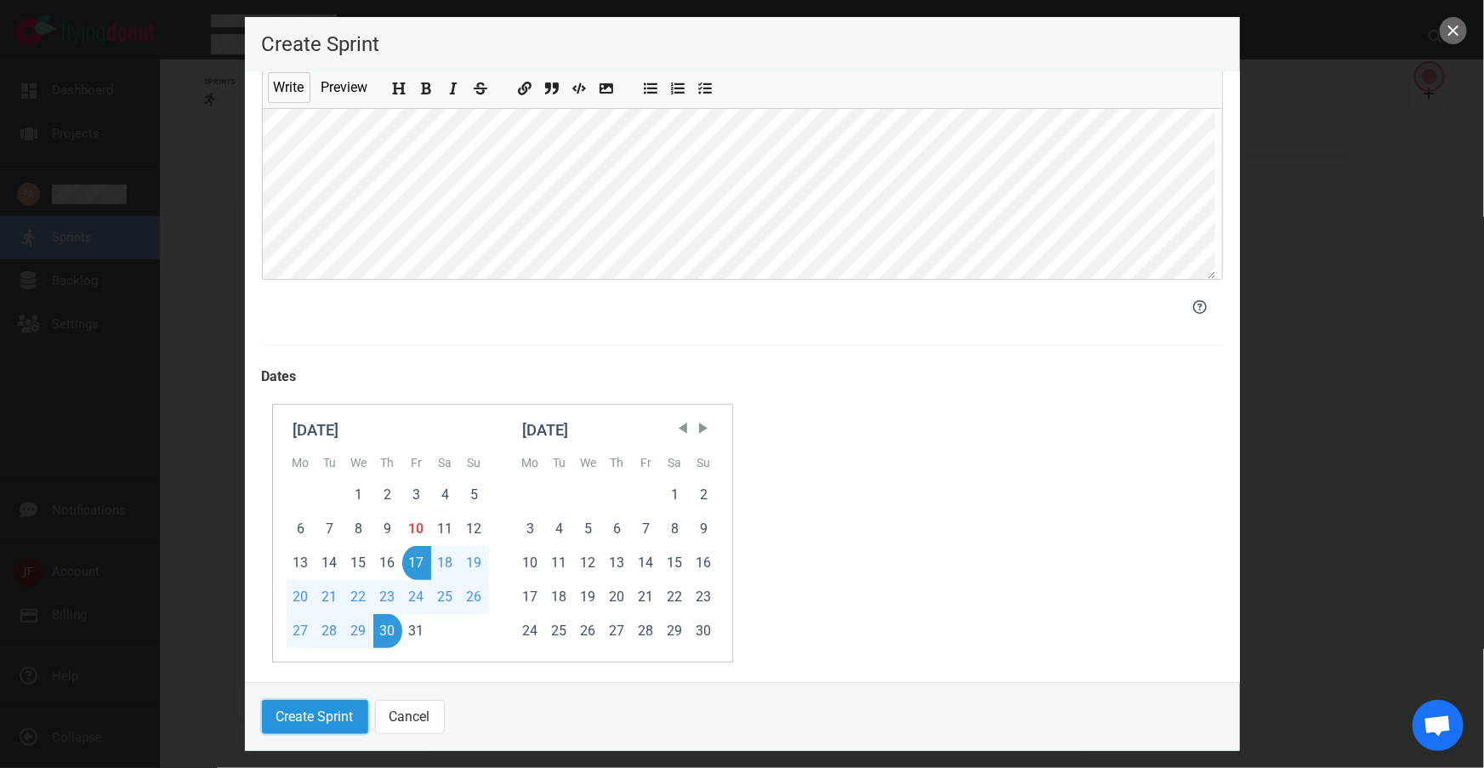
click at [312, 719] on button "Create Sprint" at bounding box center [315, 717] width 106 height 34
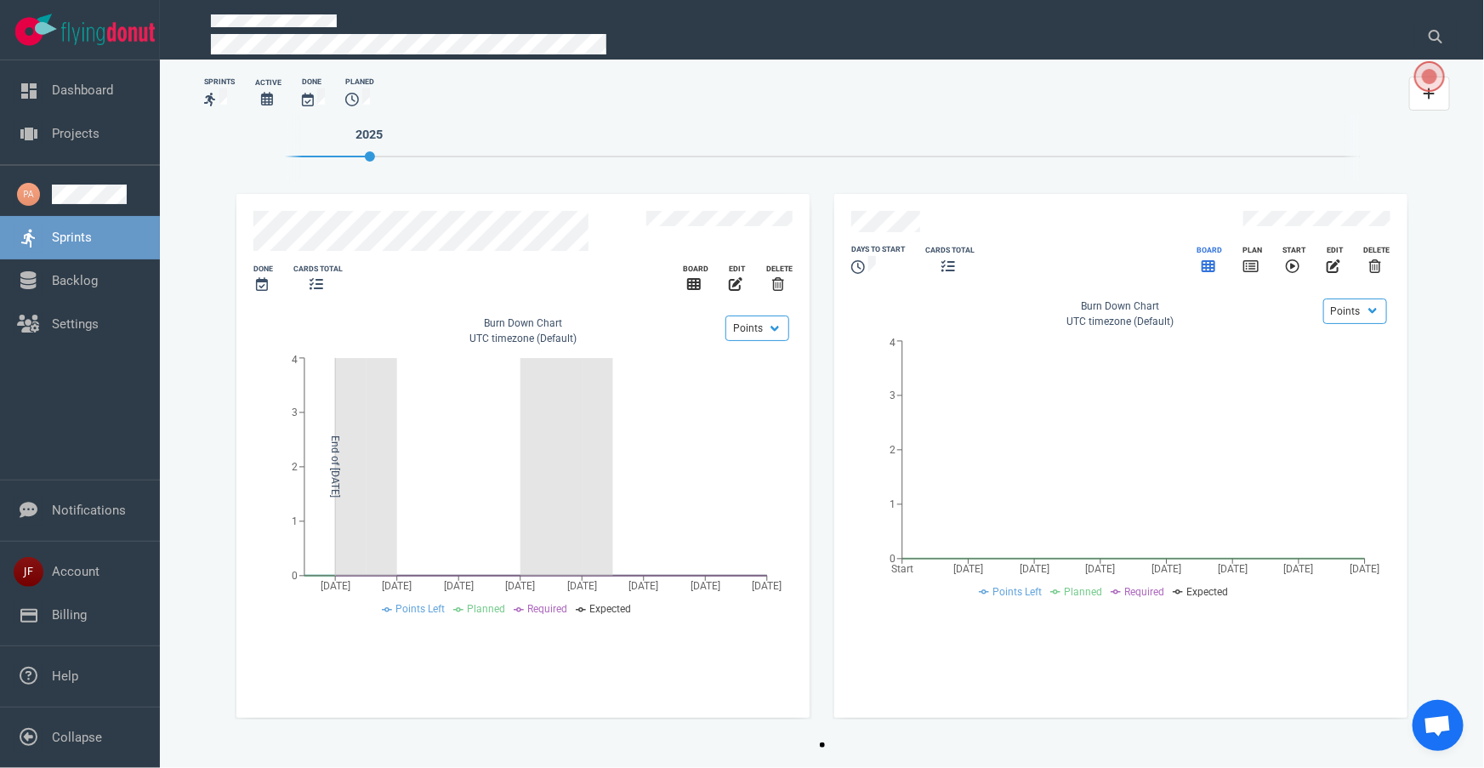
click at [1213, 259] on icon "slide 2 of 2" at bounding box center [1209, 266] width 14 height 14
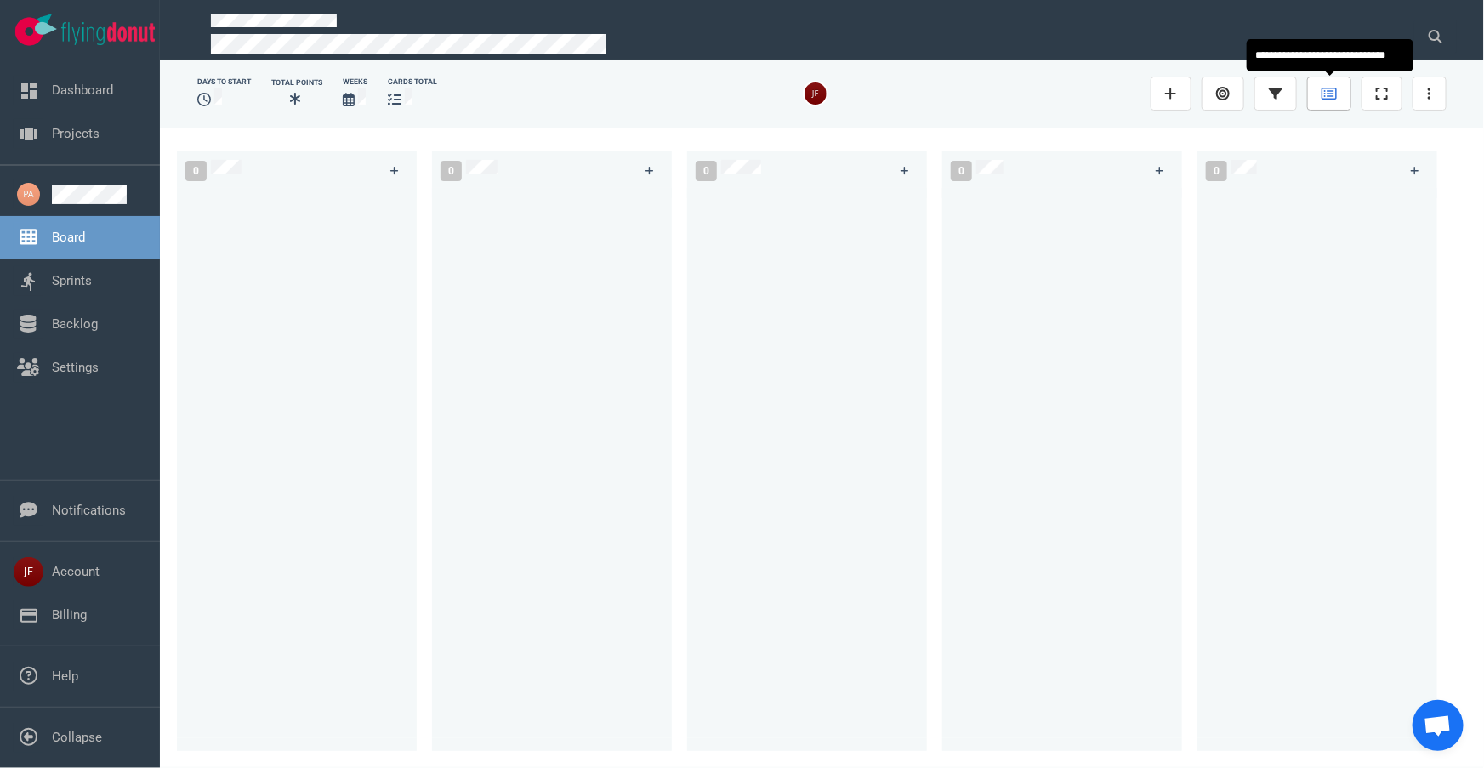
click at [1327, 94] on icon at bounding box center [1329, 94] width 15 height 14
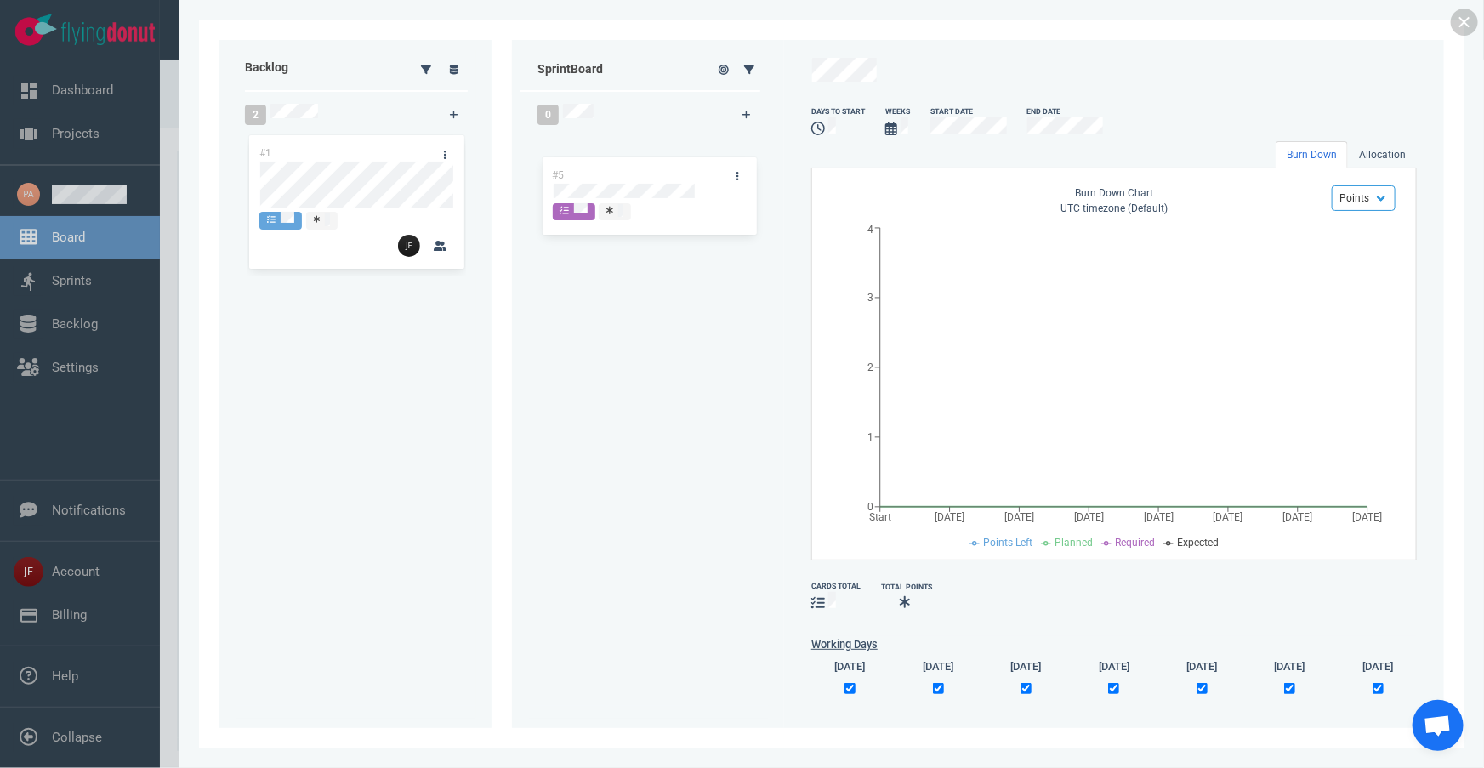
click at [612, 189] on div "Backlog 2 #1 #5 #5 Sprint Board 0 days to start Weeks Start Date End Date Burn …" at bounding box center [831, 384] width 1225 height 688
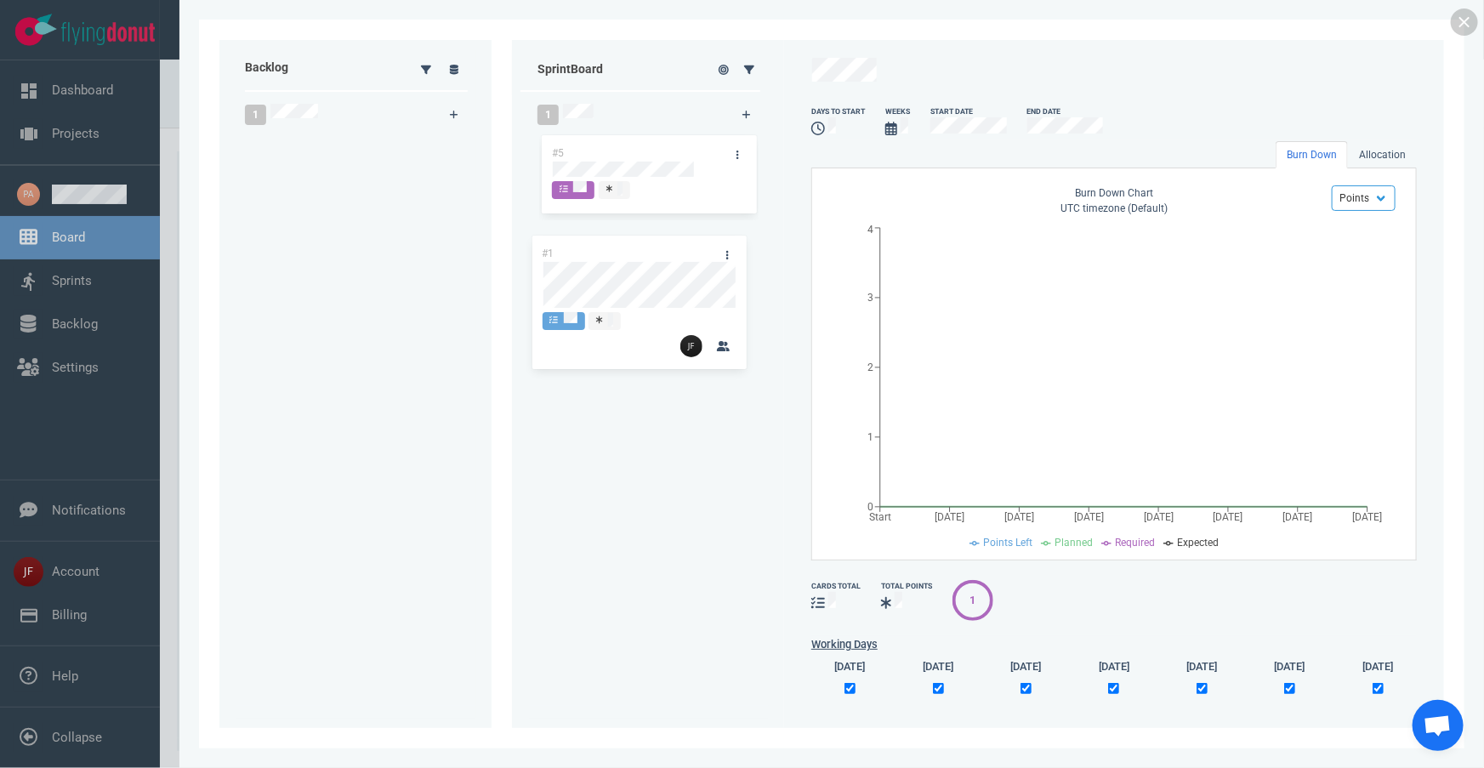
click at [592, 256] on div "Backlog 1 #1 #1 Sprint Board 1 #5 days to start Weeks Start Date End Date Burn …" at bounding box center [831, 384] width 1225 height 688
click at [1469, 26] on link at bounding box center [1464, 22] width 27 height 27
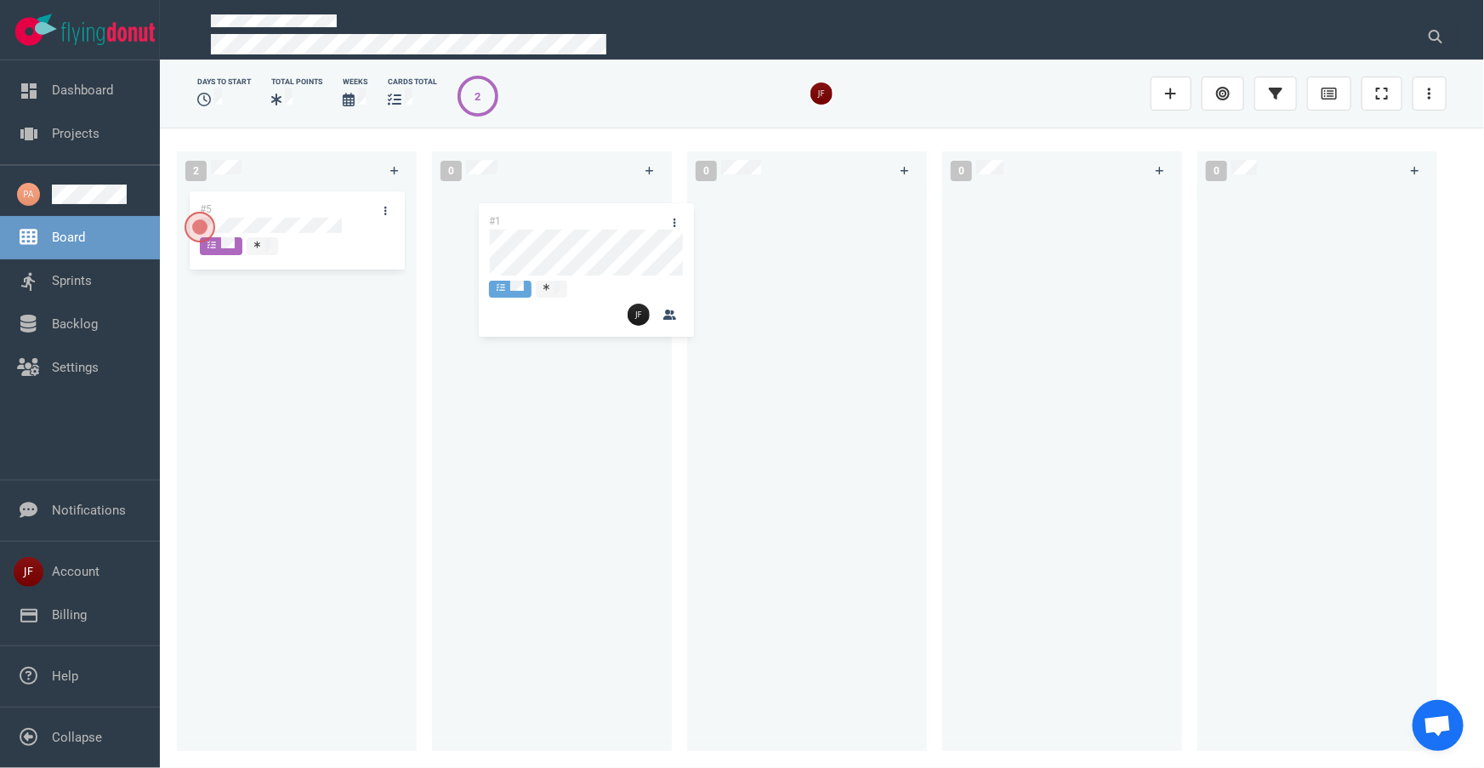
click at [603, 238] on div "2 #5 #1 #1 0 0 0 0" at bounding box center [822, 448] width 1324 height 640
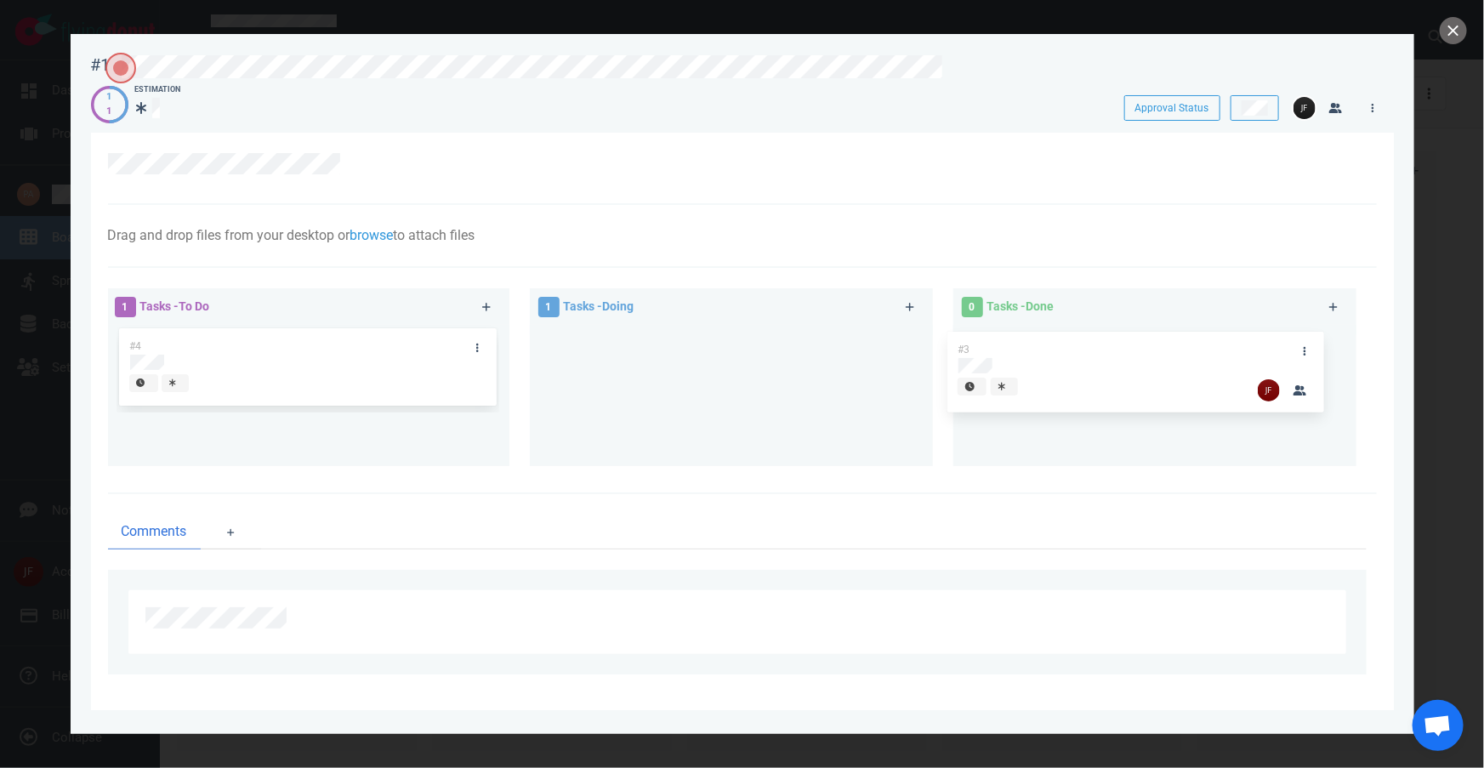
drag, startPoint x: 667, startPoint y: 338, endPoint x: 1079, endPoint y: 342, distance: 412.5
click at [1079, 342] on div "1 Tasks - To Do #4 1 Tasks - Doing #3 #3 0 Tasks - Done" at bounding box center [737, 380] width 1279 height 204
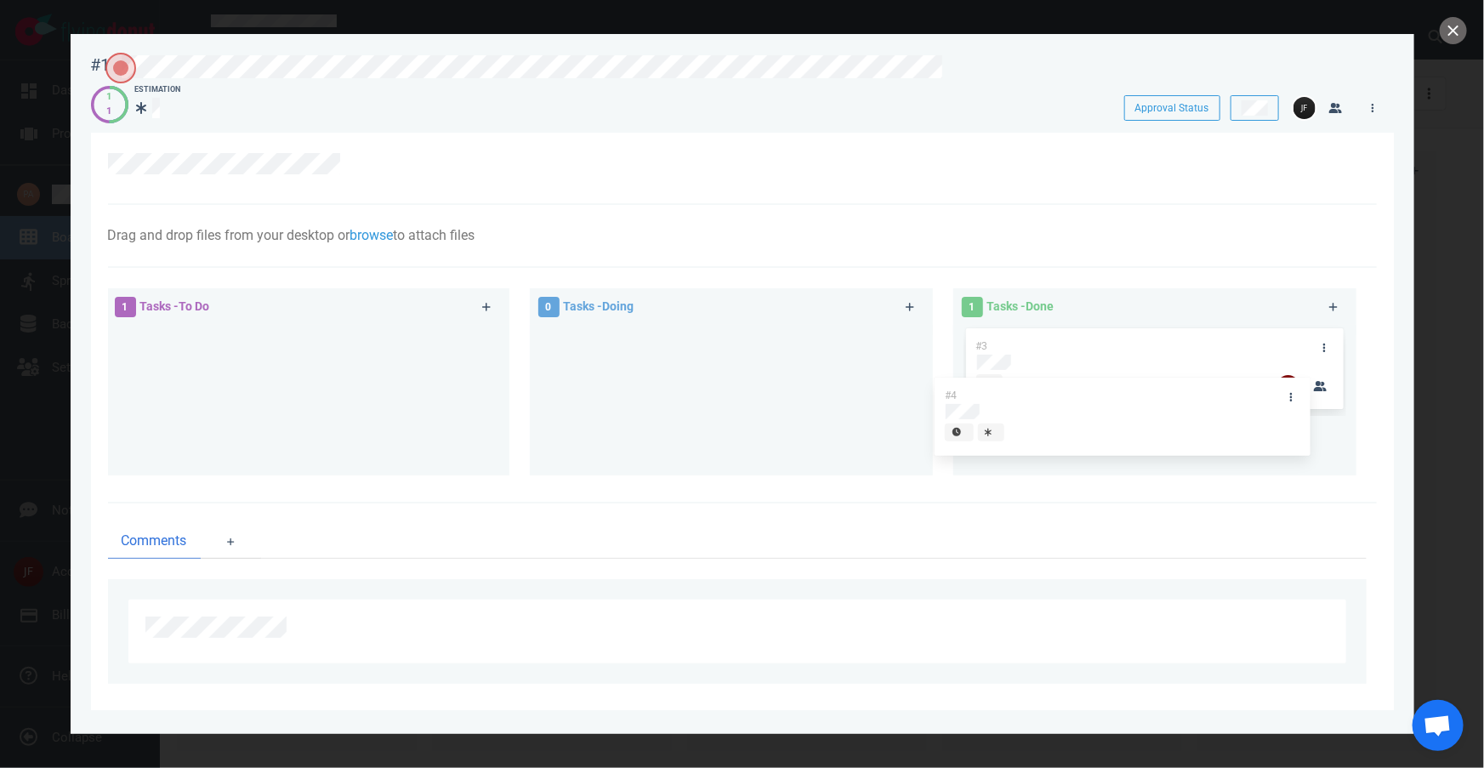
drag, startPoint x: 476, startPoint y: 345, endPoint x: 1157, endPoint y: 395, distance: 682.2
click at [1157, 395] on div "1 Tasks - To Do #4 #4 0 Tasks - Doing 1 Tasks - Done #3" at bounding box center [737, 384] width 1279 height 213
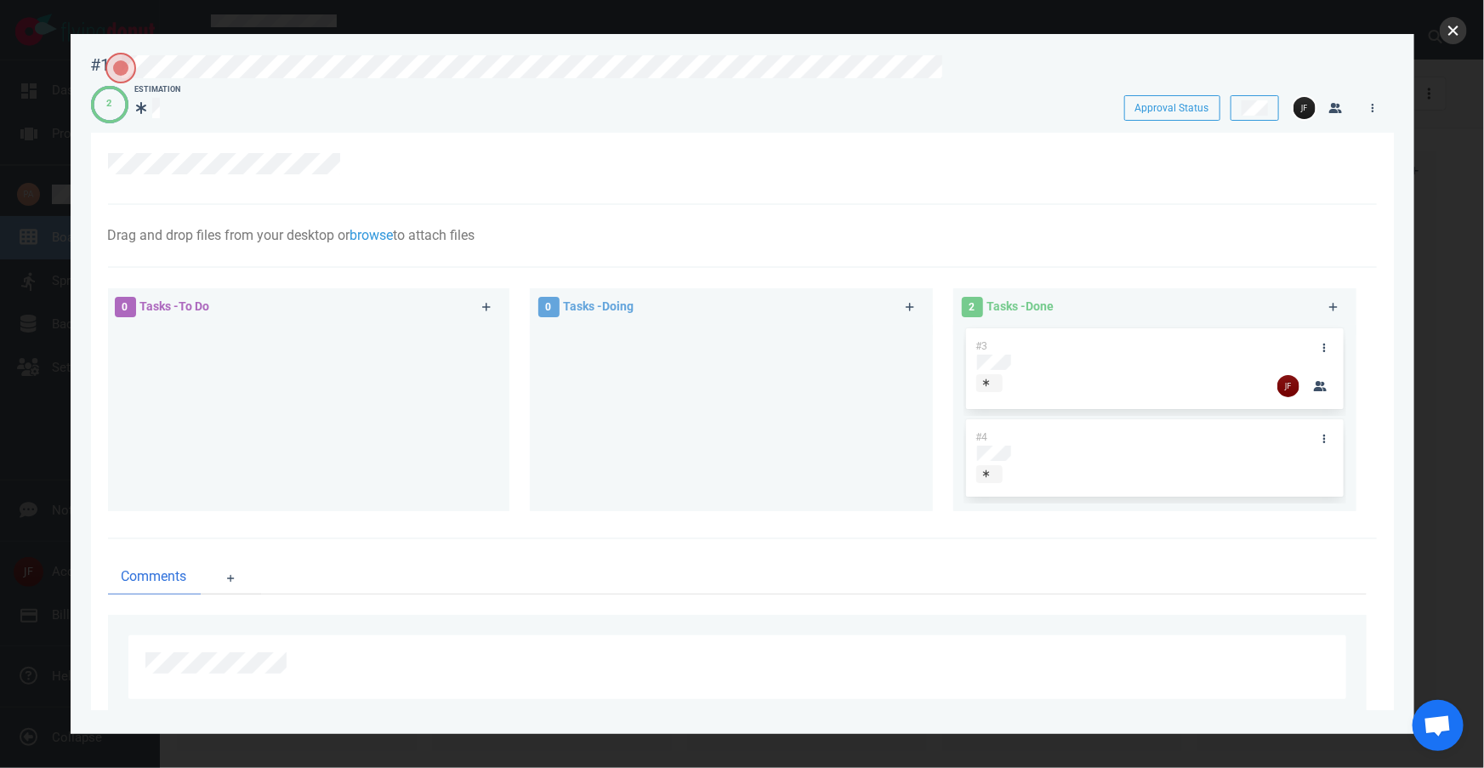
click at [1450, 37] on button "close" at bounding box center [1453, 30] width 27 height 27
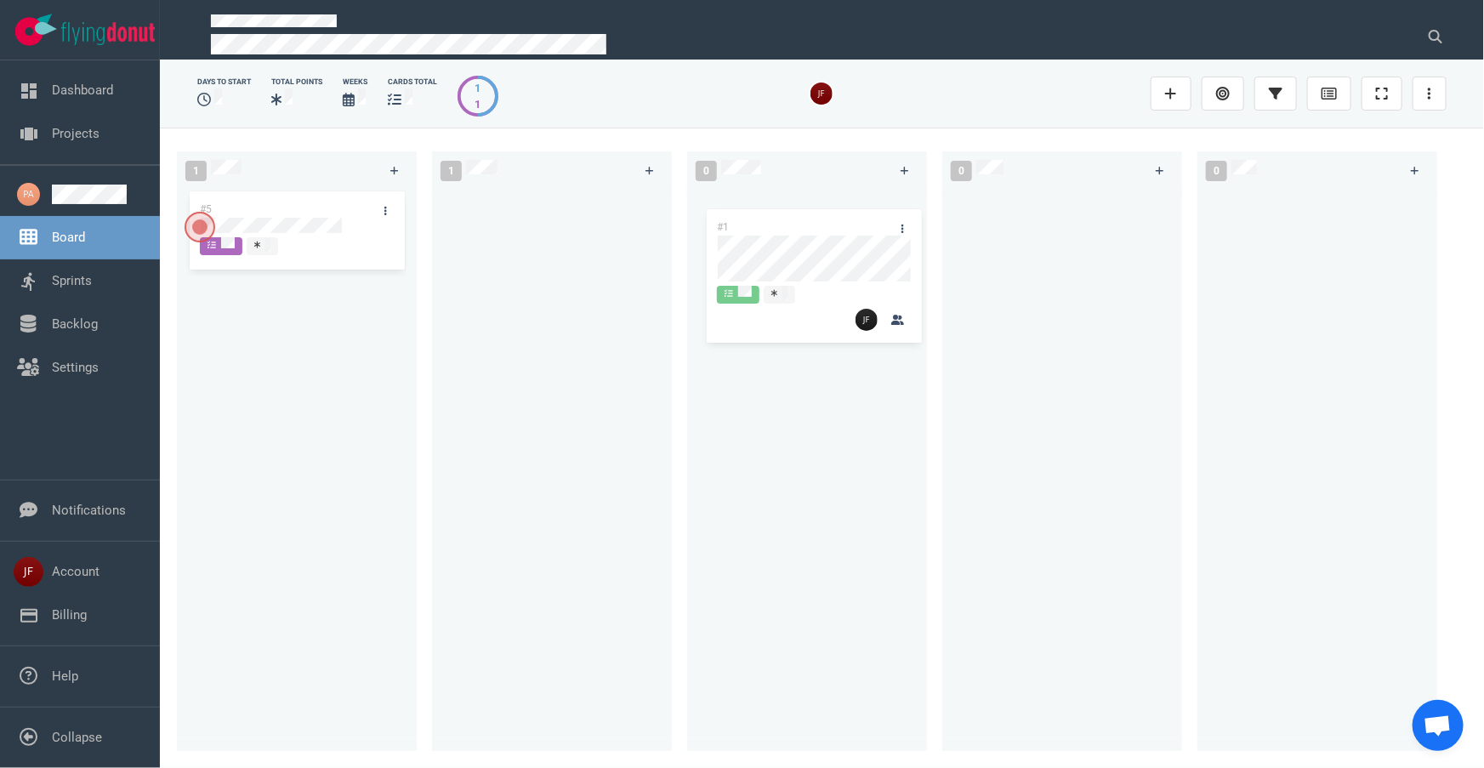
drag, startPoint x: 554, startPoint y: 211, endPoint x: 811, endPoint y: 229, distance: 257.5
click at [811, 229] on div "1 #5 1 #1 #1 0 0 0" at bounding box center [822, 448] width 1324 height 640
